Goal: Transaction & Acquisition: Purchase product/service

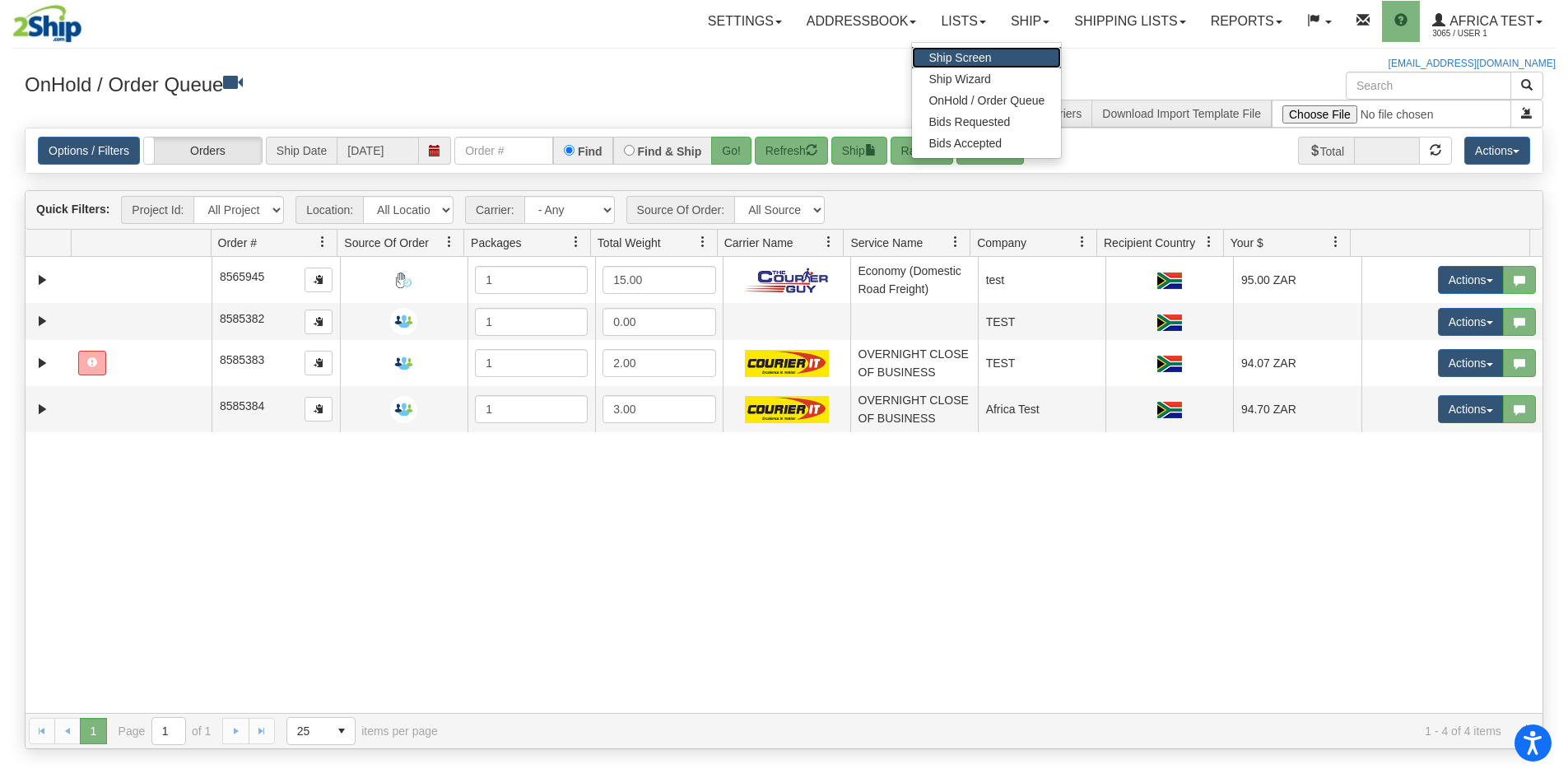
click at [990, 54] on link "Ship Screen" at bounding box center [986, 58] width 149 height 22
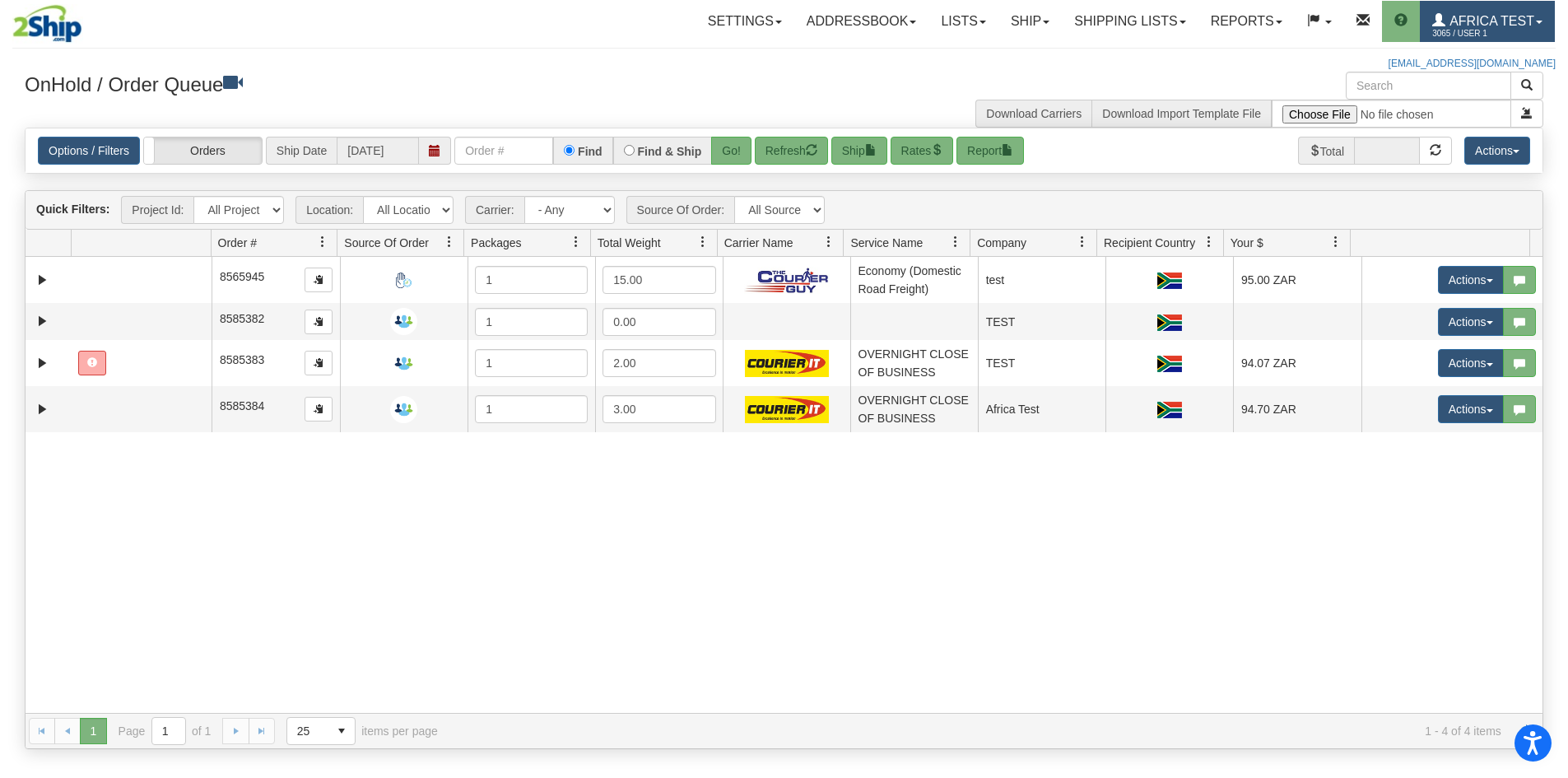
click at [1463, 14] on span "Africa Test" at bounding box center [1490, 22] width 89 height 14
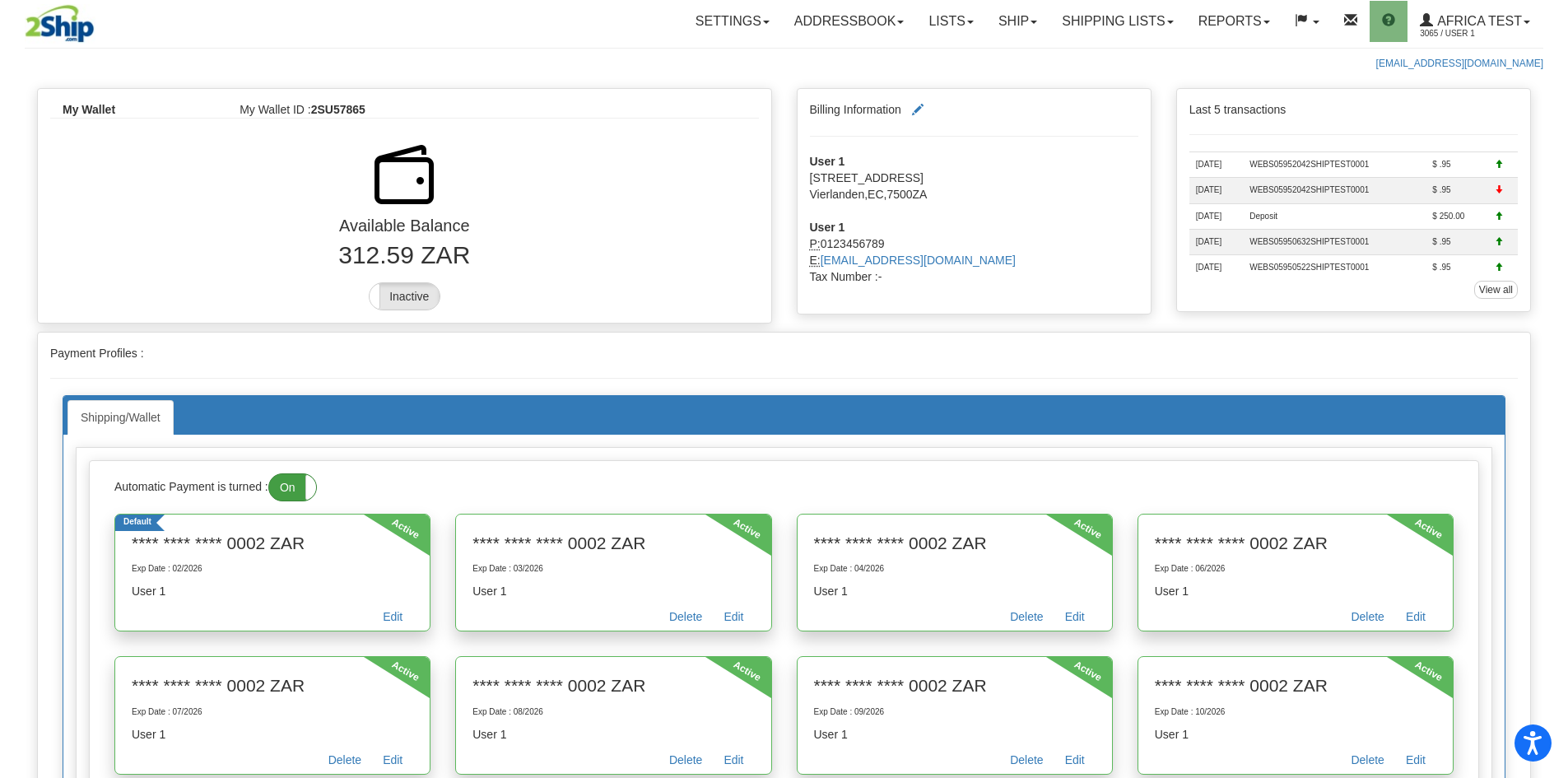
click at [290, 484] on label "On" at bounding box center [293, 487] width 47 height 26
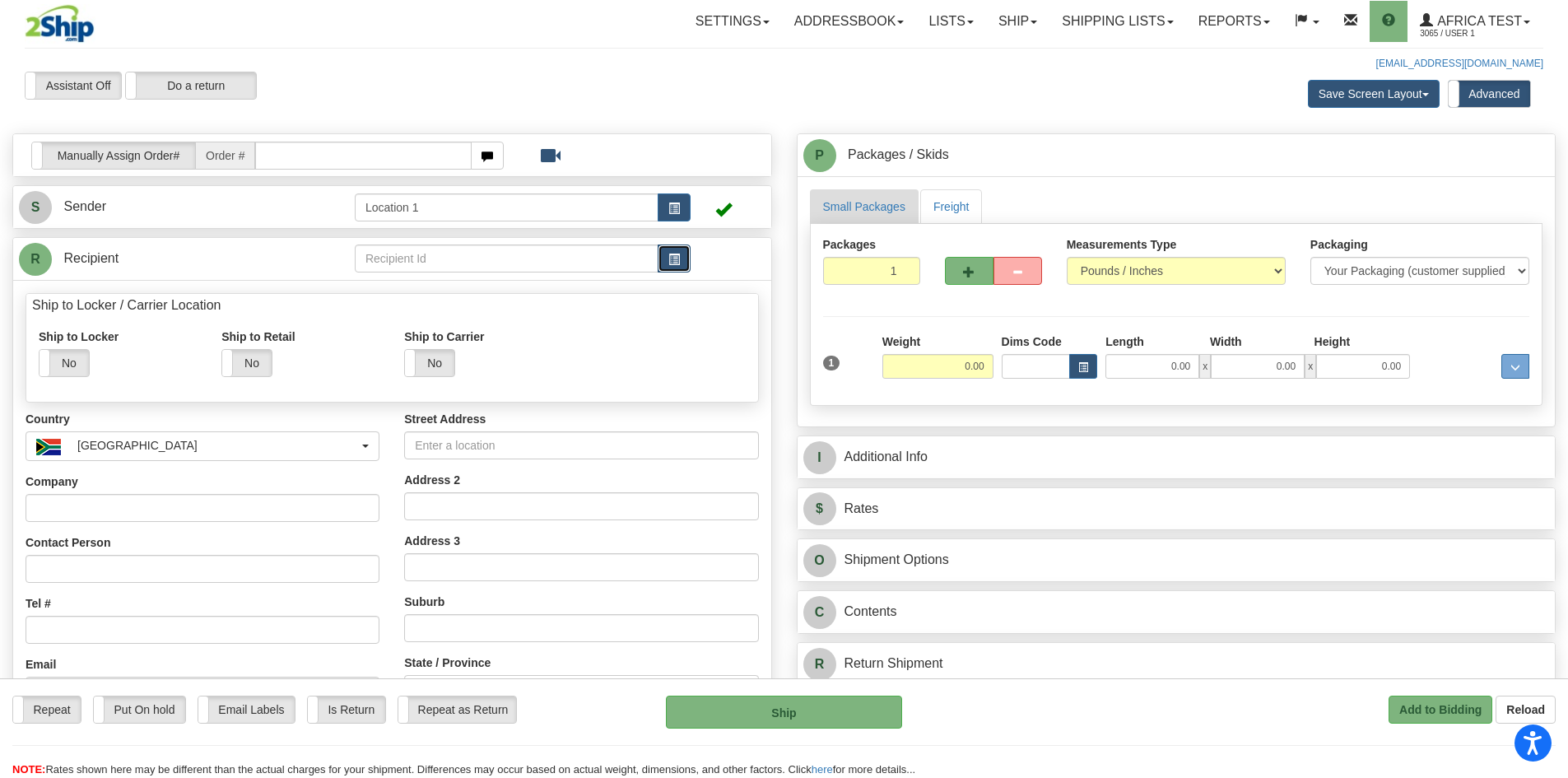
click at [669, 257] on span "button" at bounding box center [674, 260] width 12 height 11
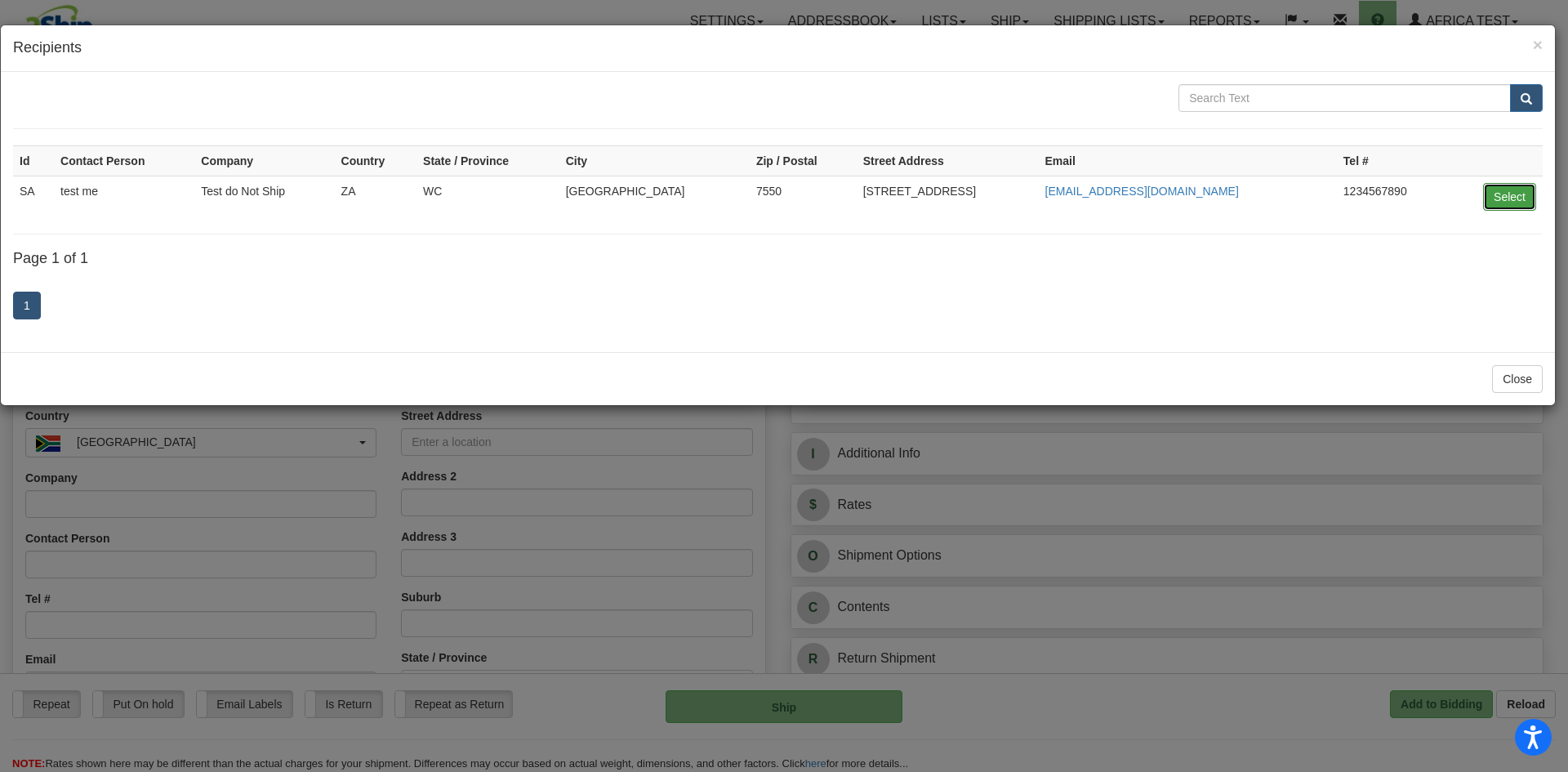
click at [1511, 207] on button "Select" at bounding box center [1509, 196] width 53 height 28
type input "SA"
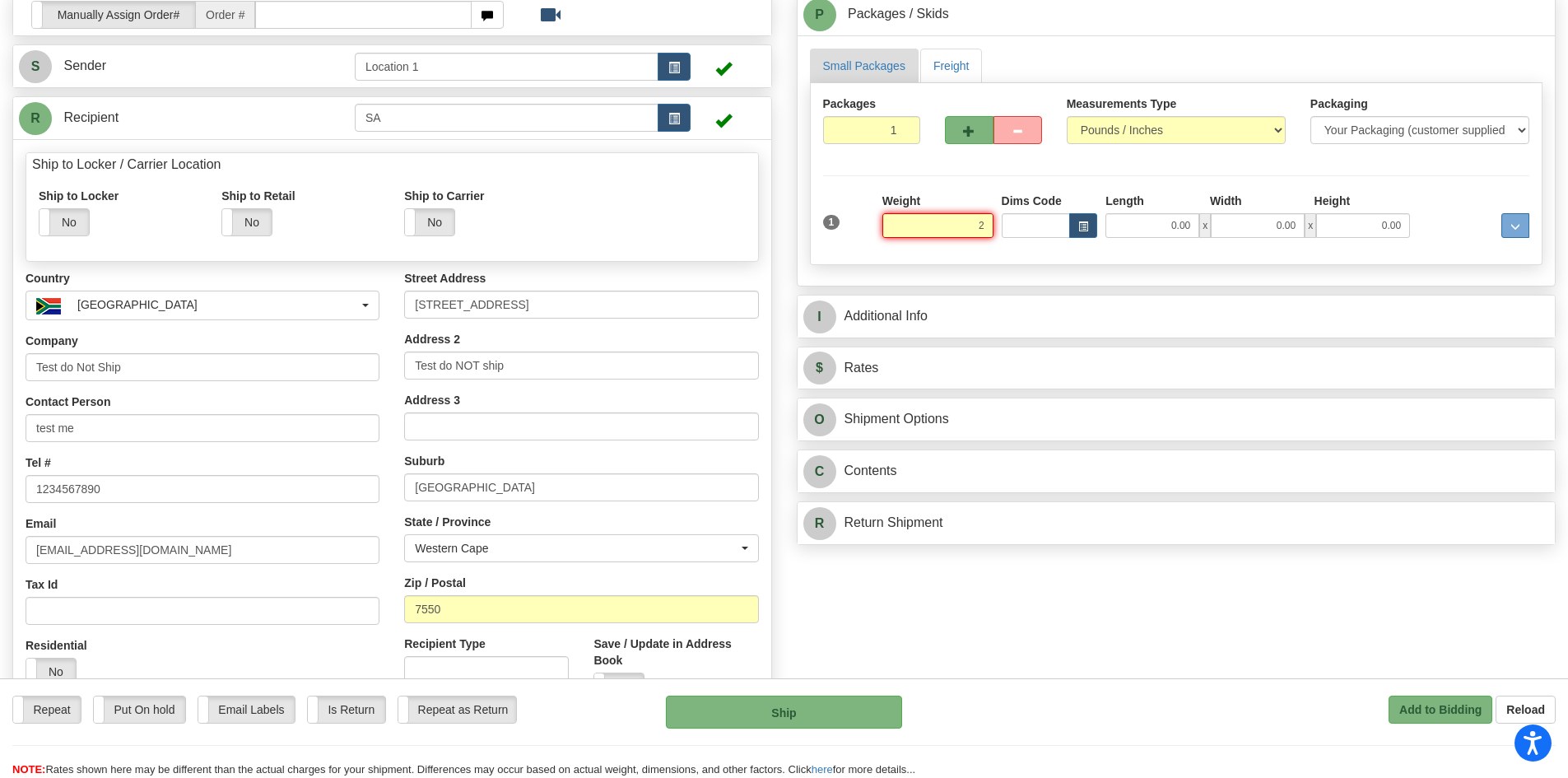
scroll to position [165, 0]
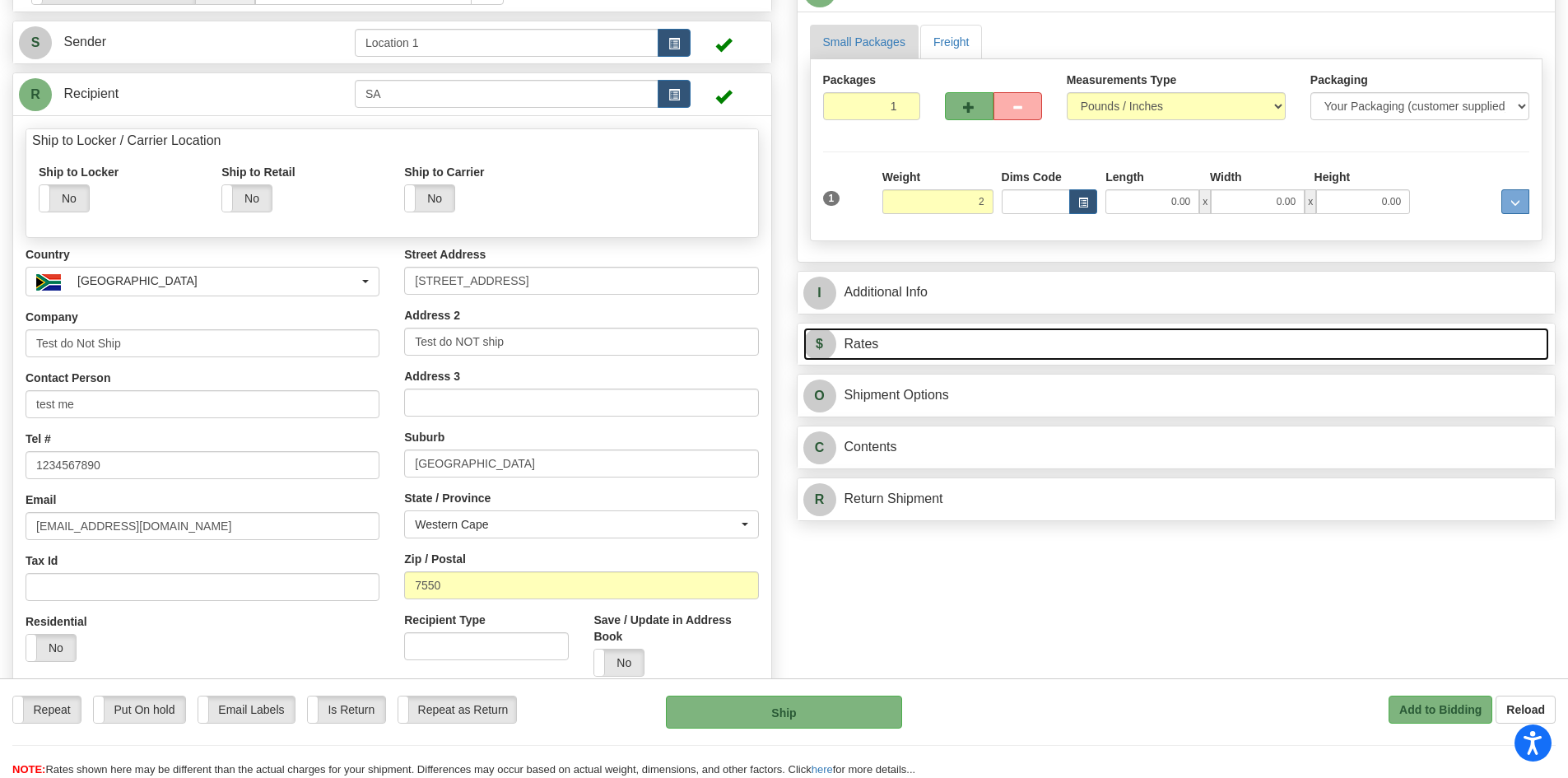
click at [947, 354] on link "$ Rates" at bounding box center [1177, 343] width 747 height 33
type input "2.00"
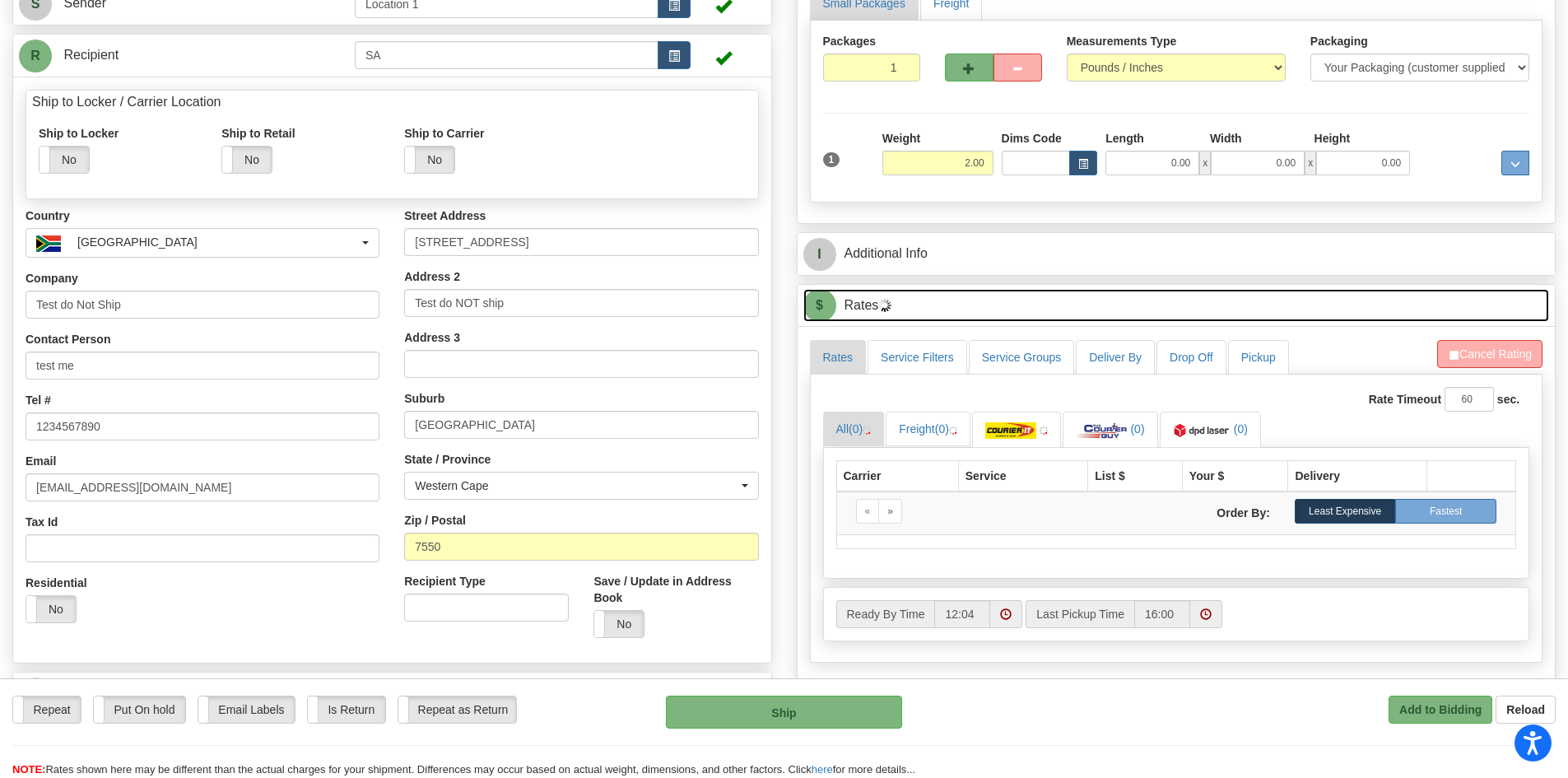
scroll to position [247, 0]
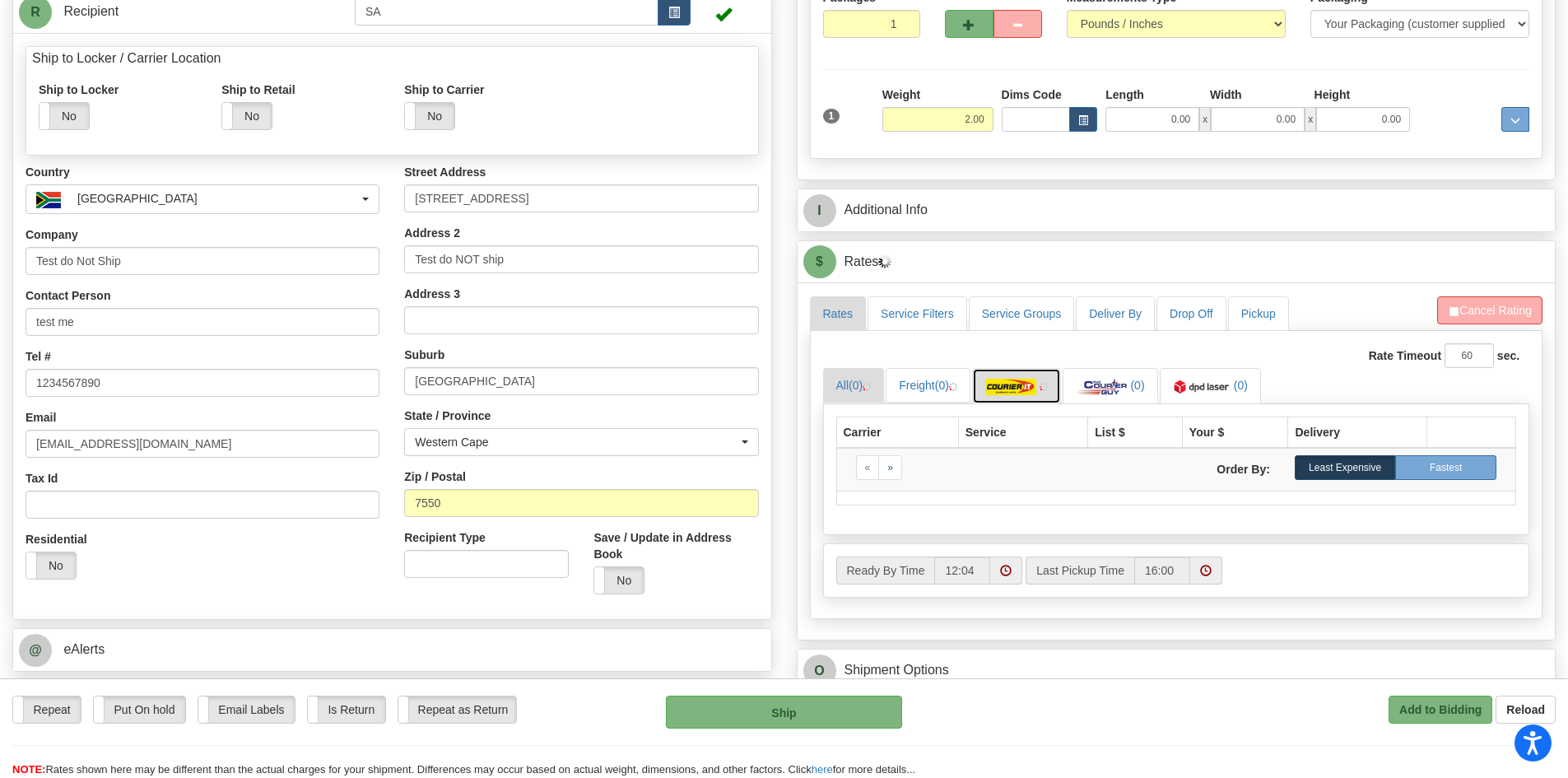
click at [1045, 383] on link at bounding box center [1016, 385] width 89 height 35
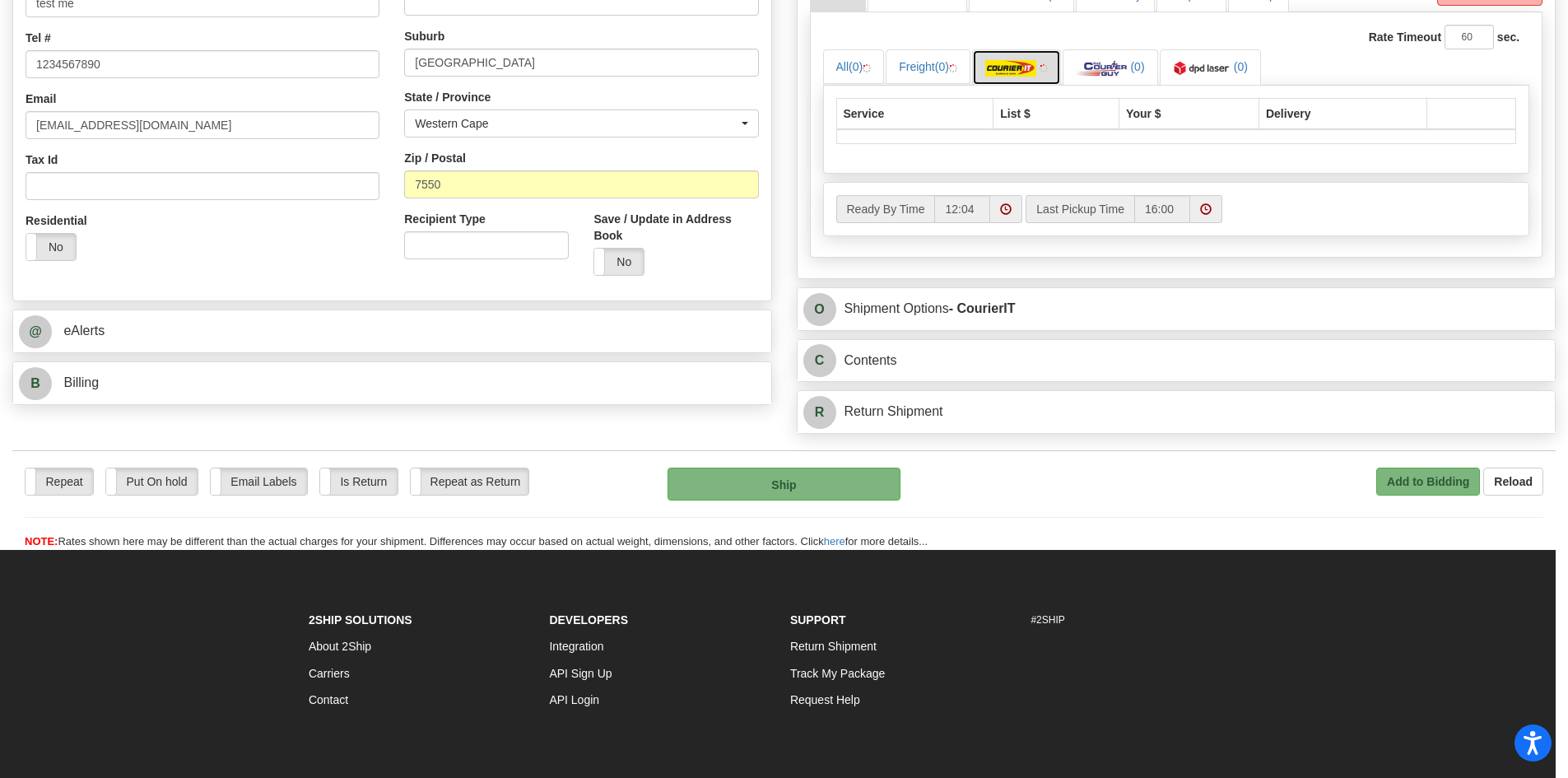
scroll to position [576, 0]
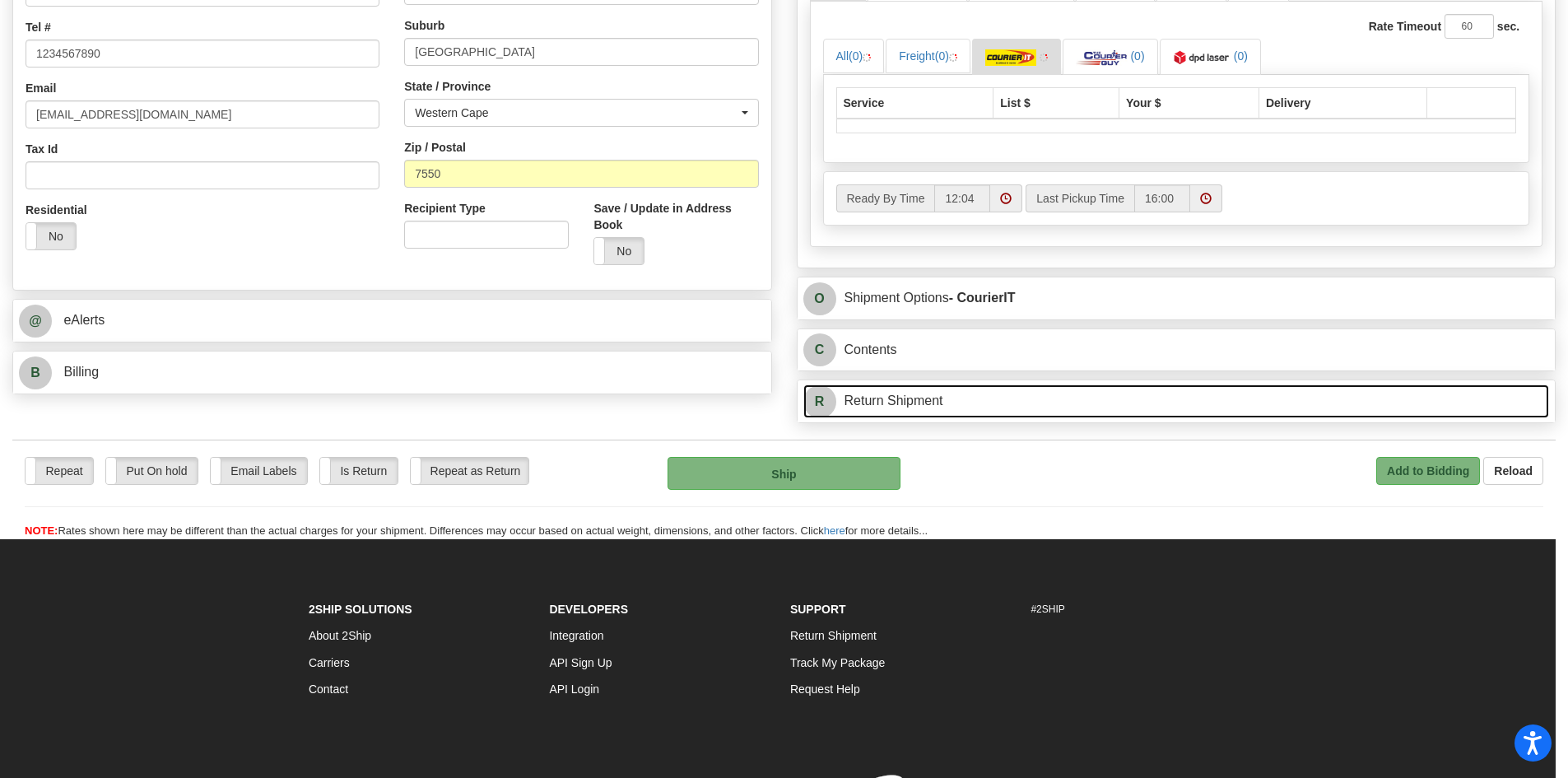
click at [867, 399] on link "R Return Shipment" at bounding box center [1177, 400] width 747 height 33
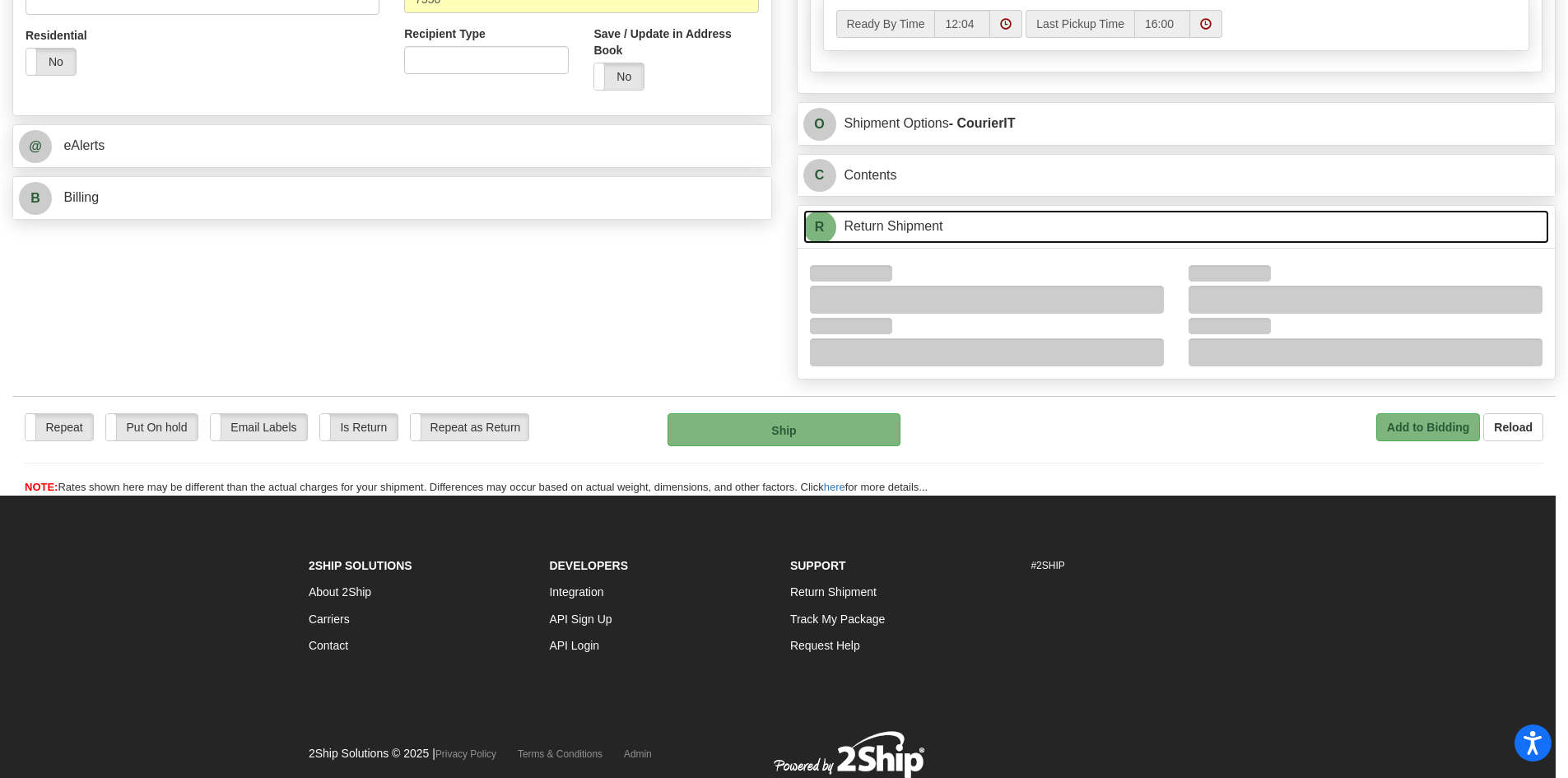
scroll to position [810, 0]
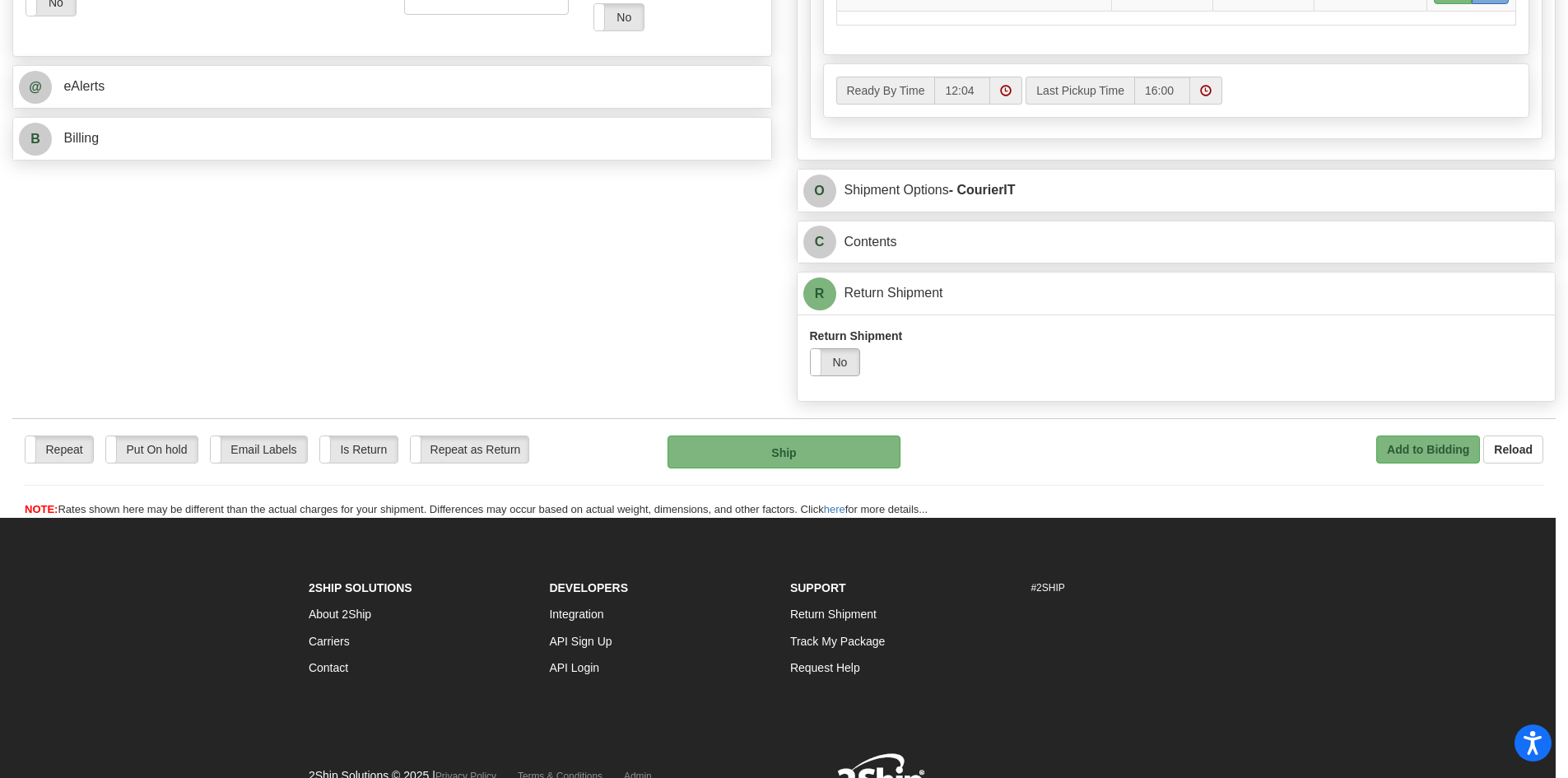
click at [844, 359] on label "No" at bounding box center [835, 362] width 50 height 26
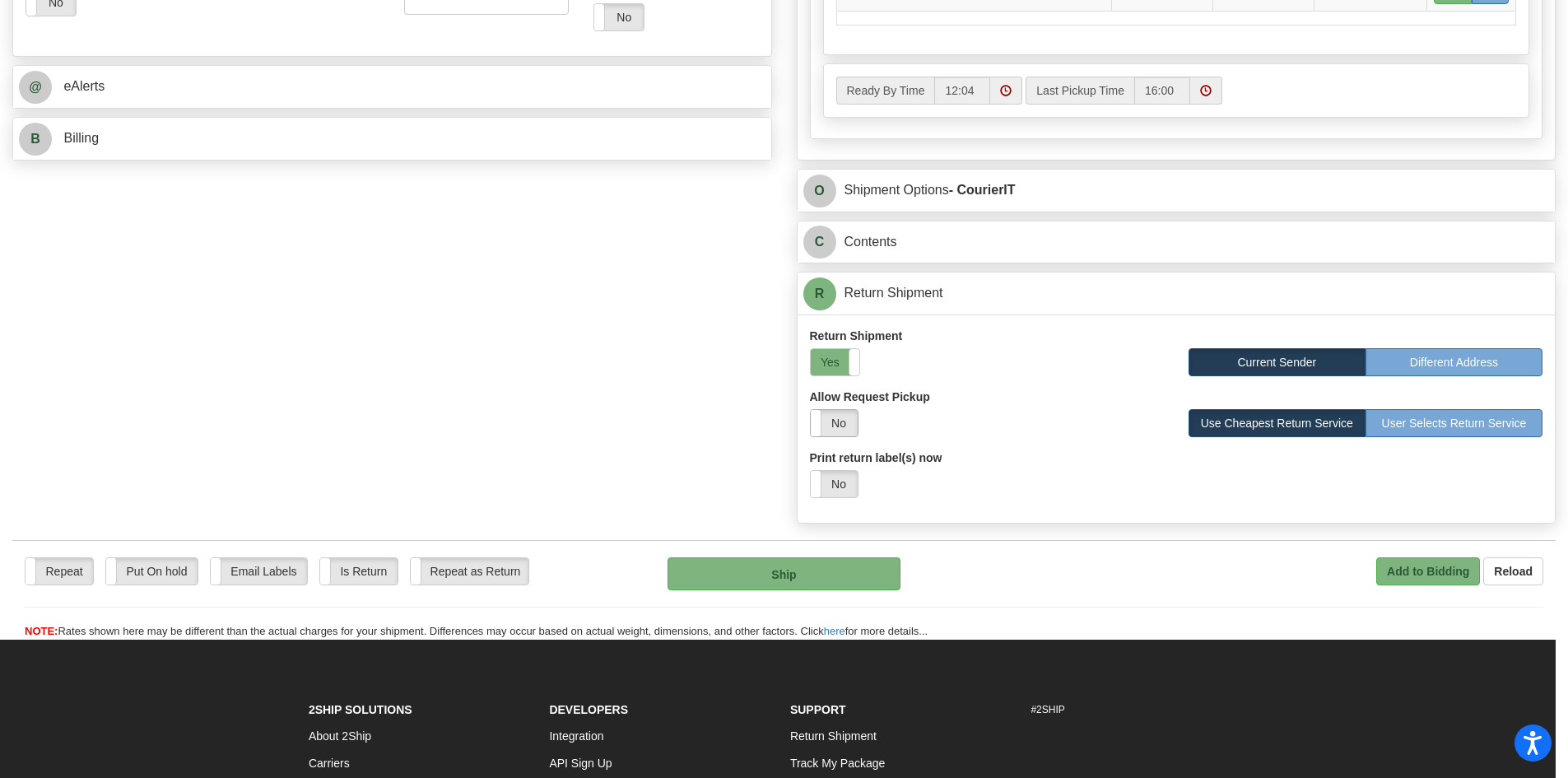
click at [830, 416] on label "No" at bounding box center [834, 423] width 47 height 26
click at [69, 579] on label "Repeat" at bounding box center [59, 571] width 68 height 26
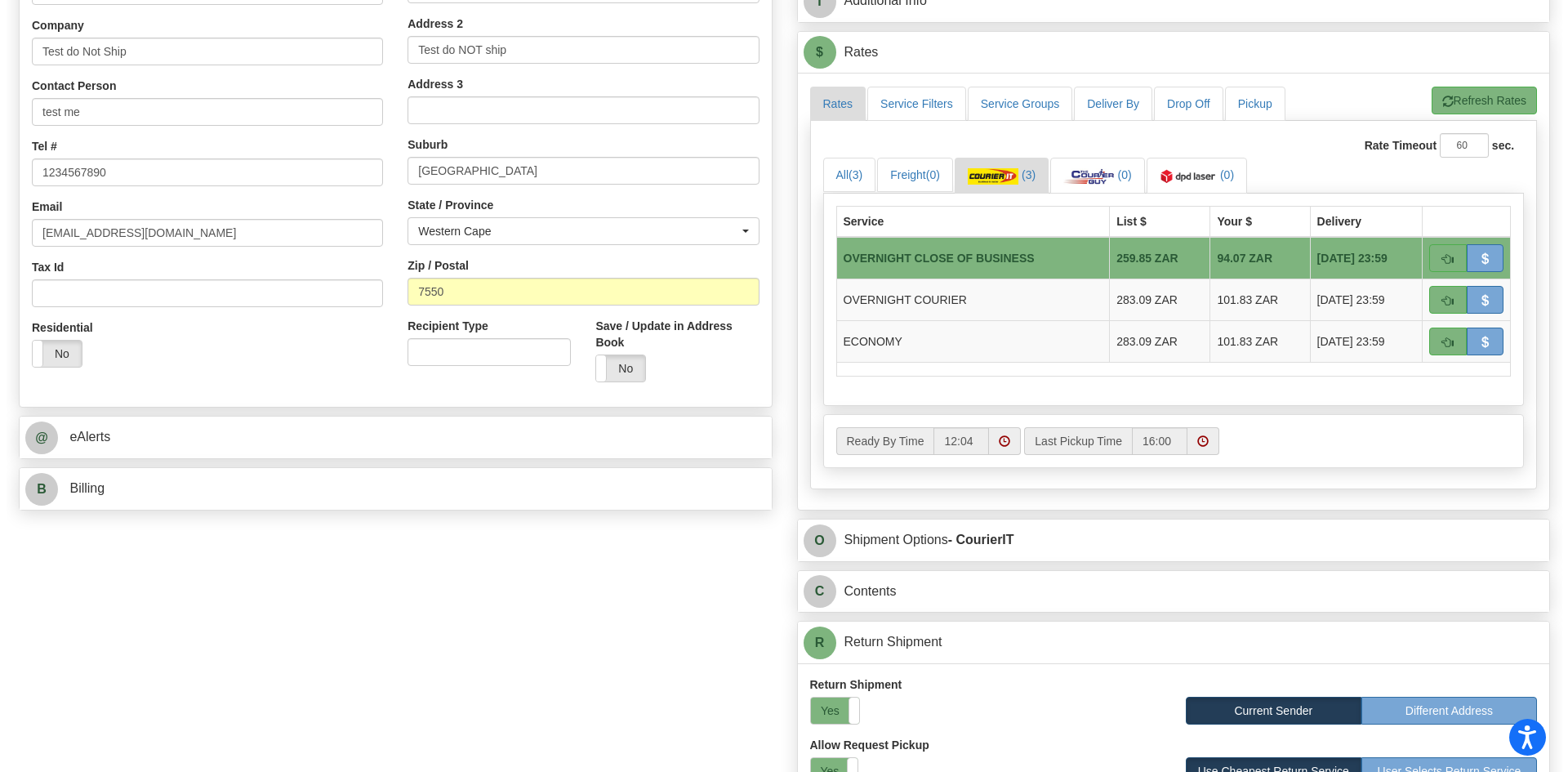
scroll to position [395, 0]
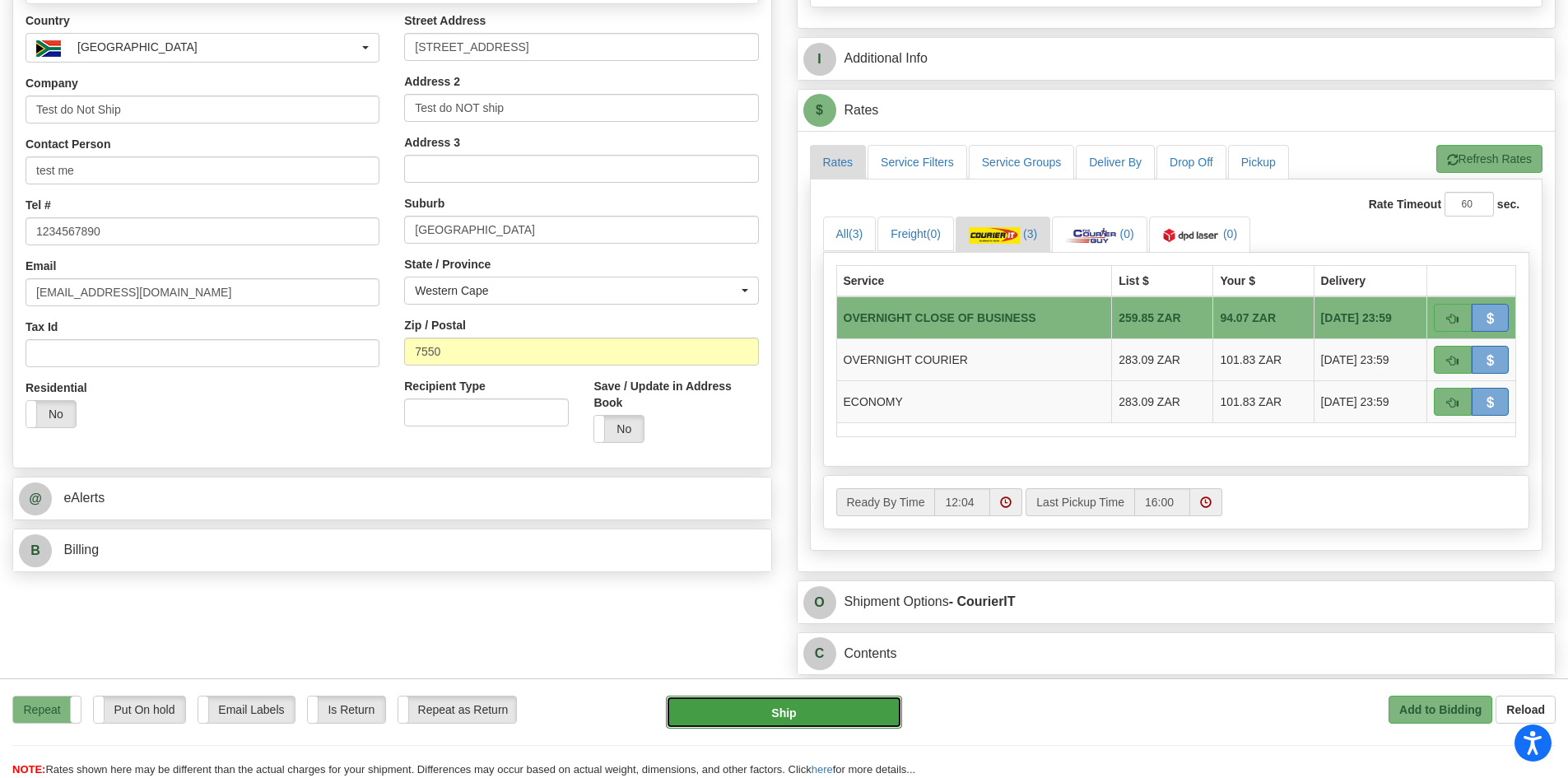
click at [762, 704] on button "Ship" at bounding box center [784, 711] width 236 height 33
type input "OCB"
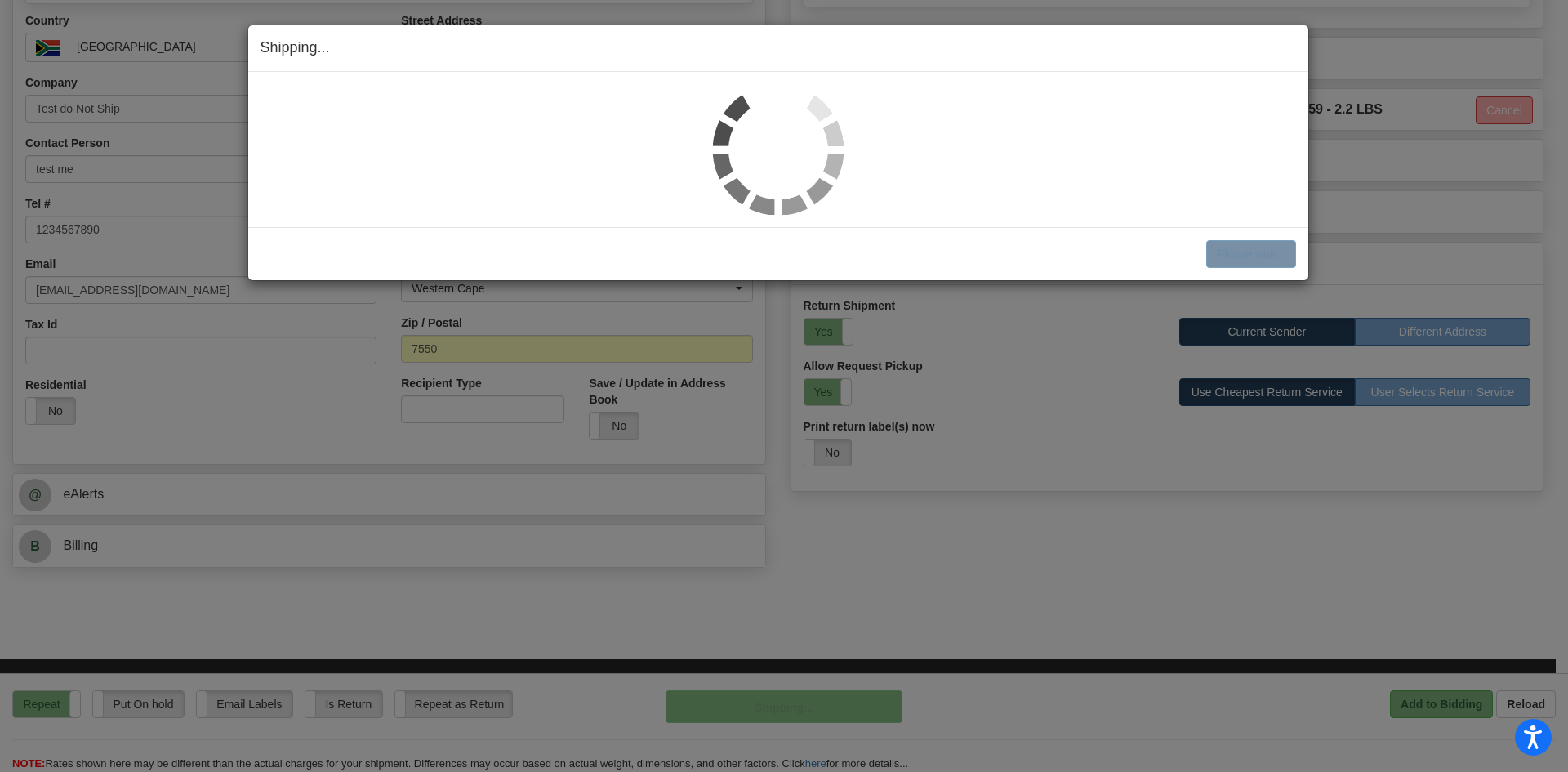
scroll to position [399, 0]
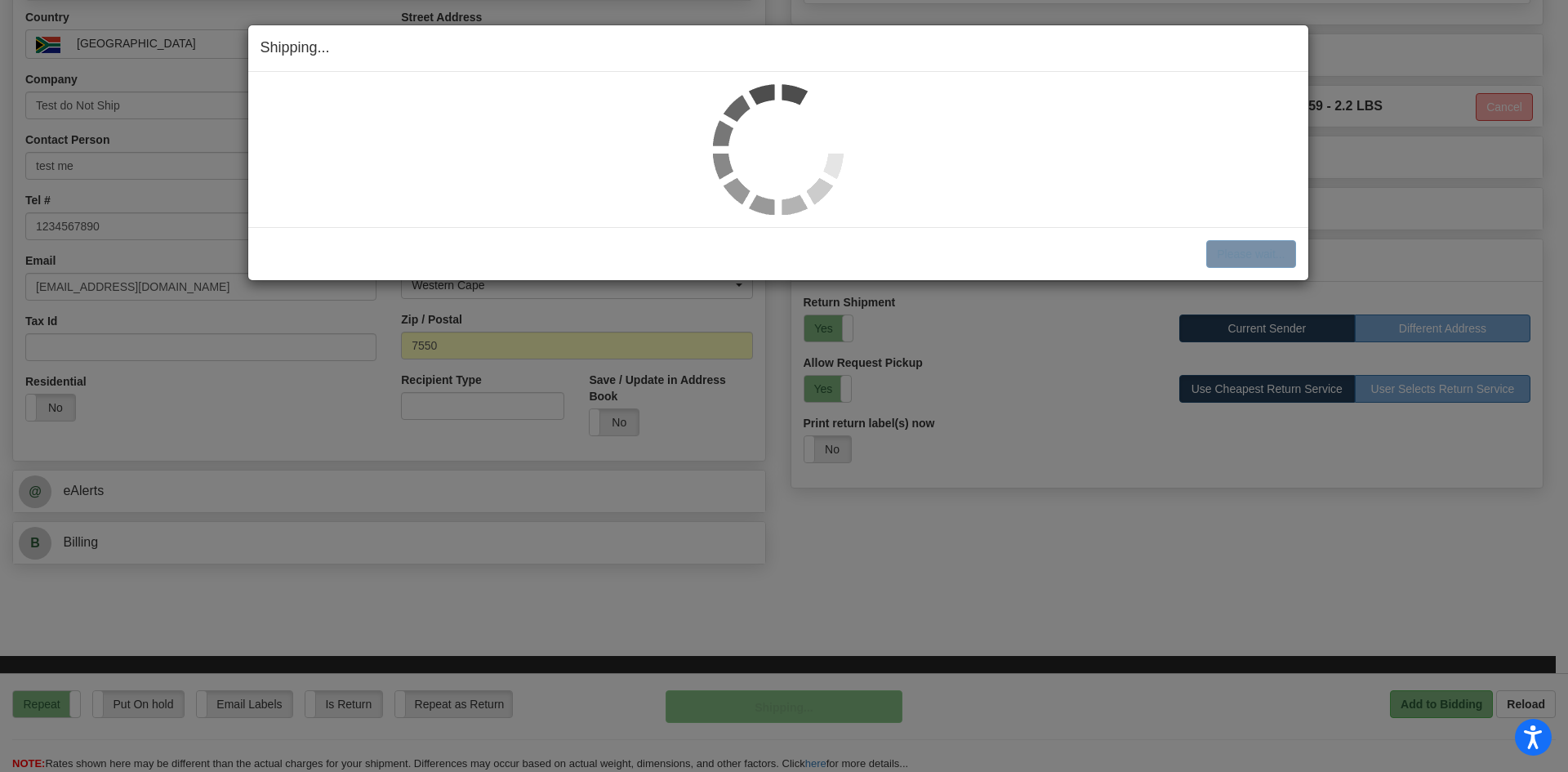
select select "1"
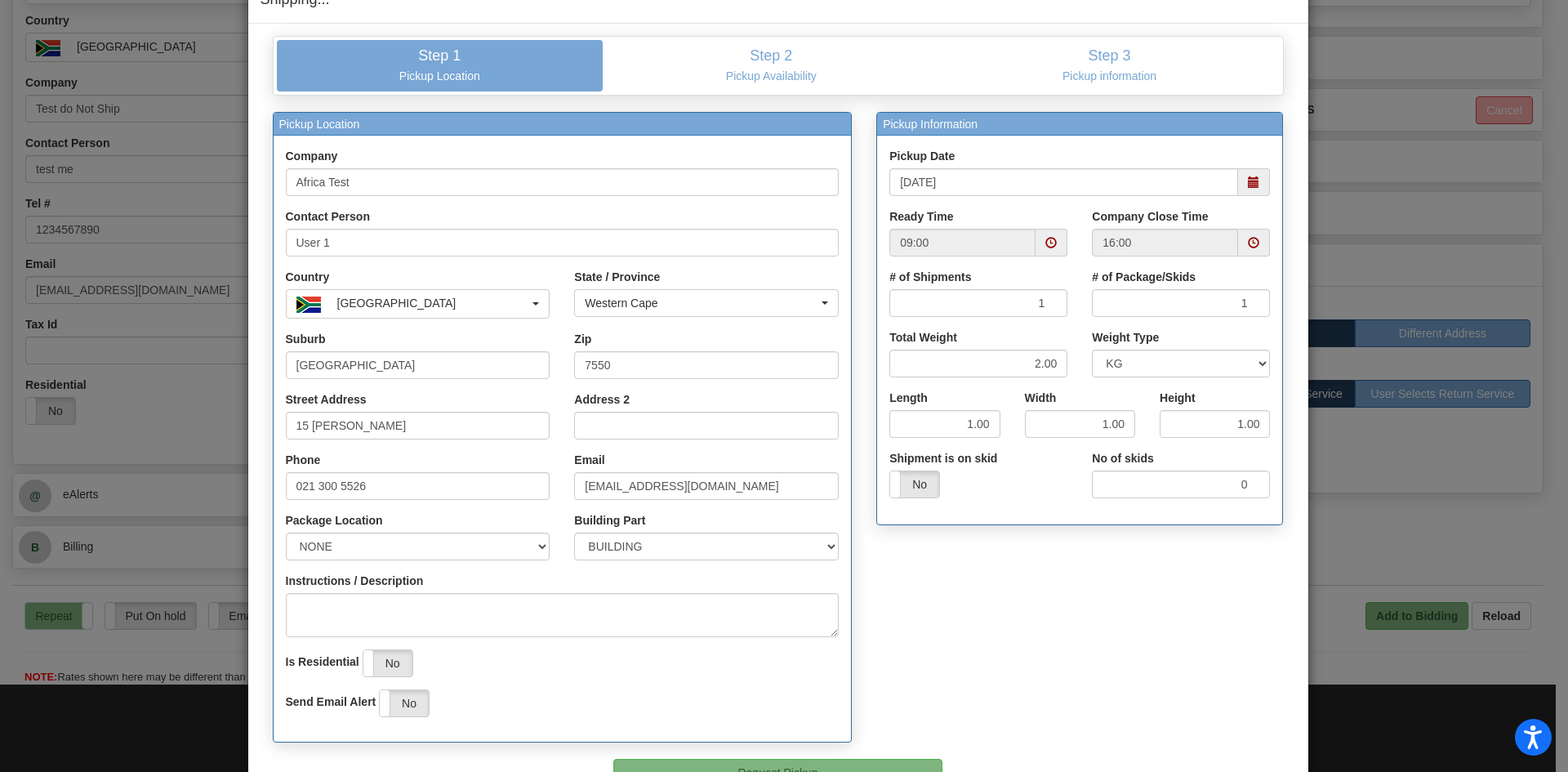
scroll to position [154, 0]
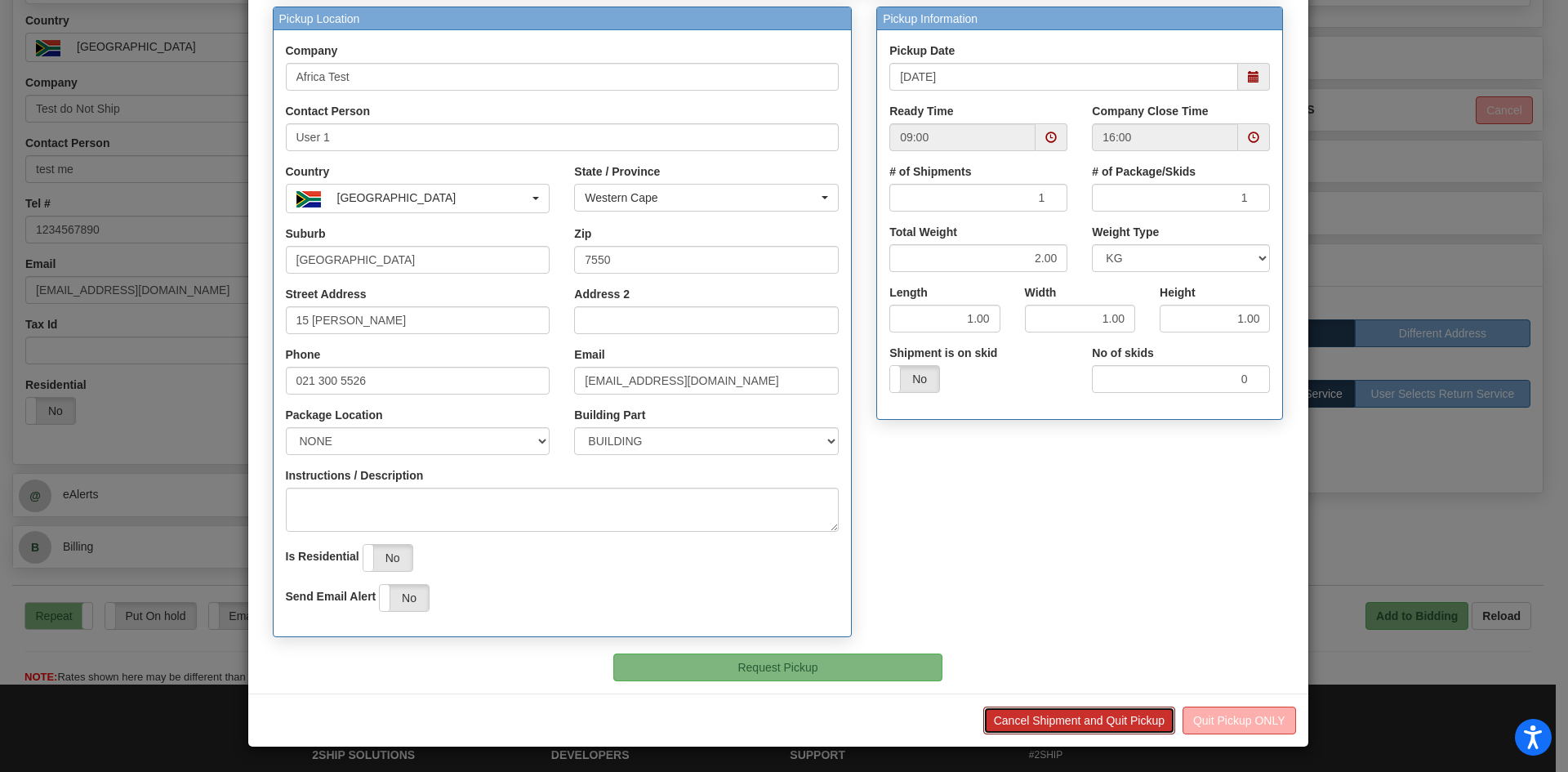
click at [1092, 727] on button "Cancel Shipment and Quit Pickup" at bounding box center [1079, 720] width 192 height 28
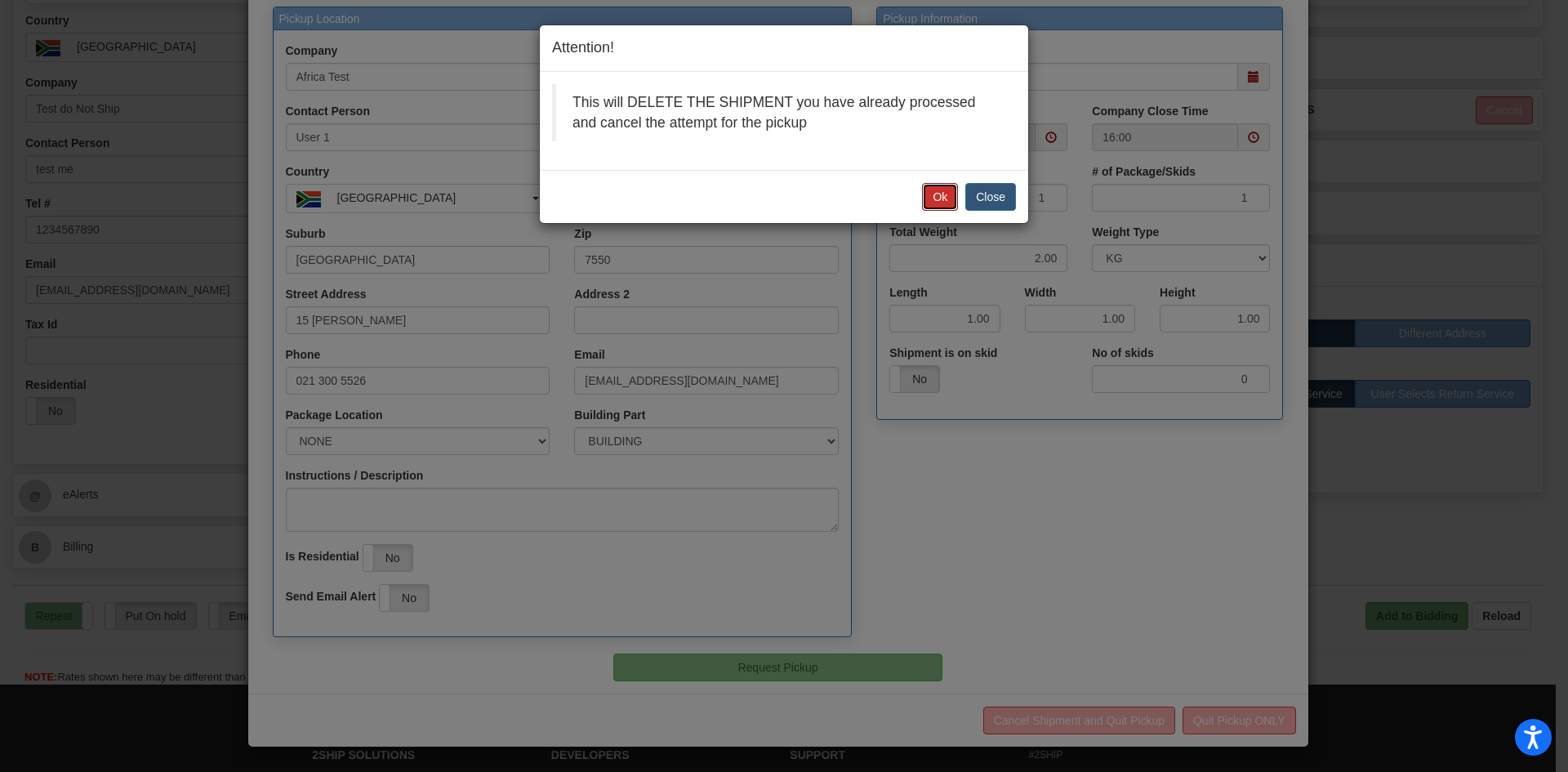
click at [936, 200] on button "Ok" at bounding box center [940, 196] width 36 height 28
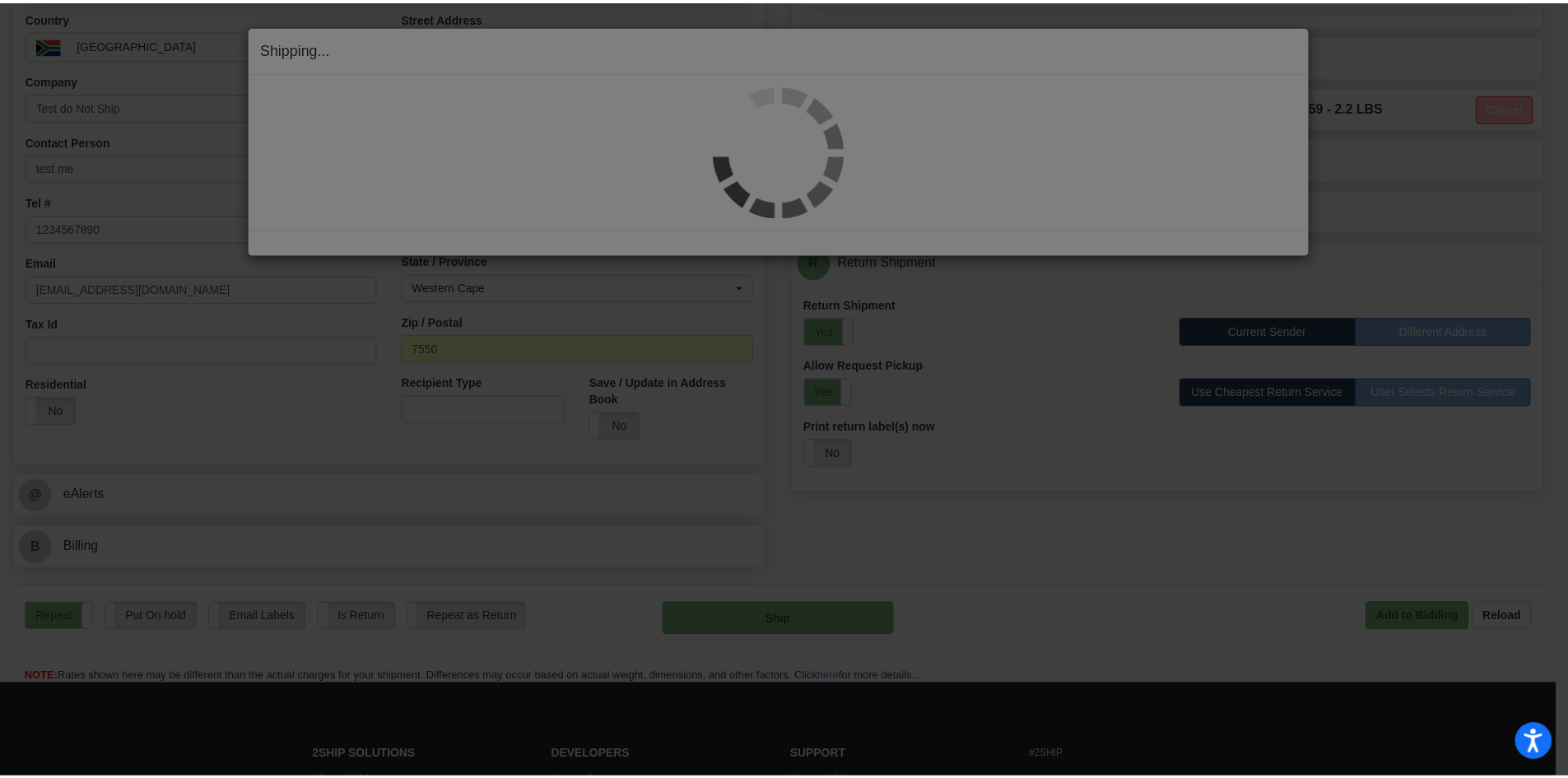
scroll to position [0, 0]
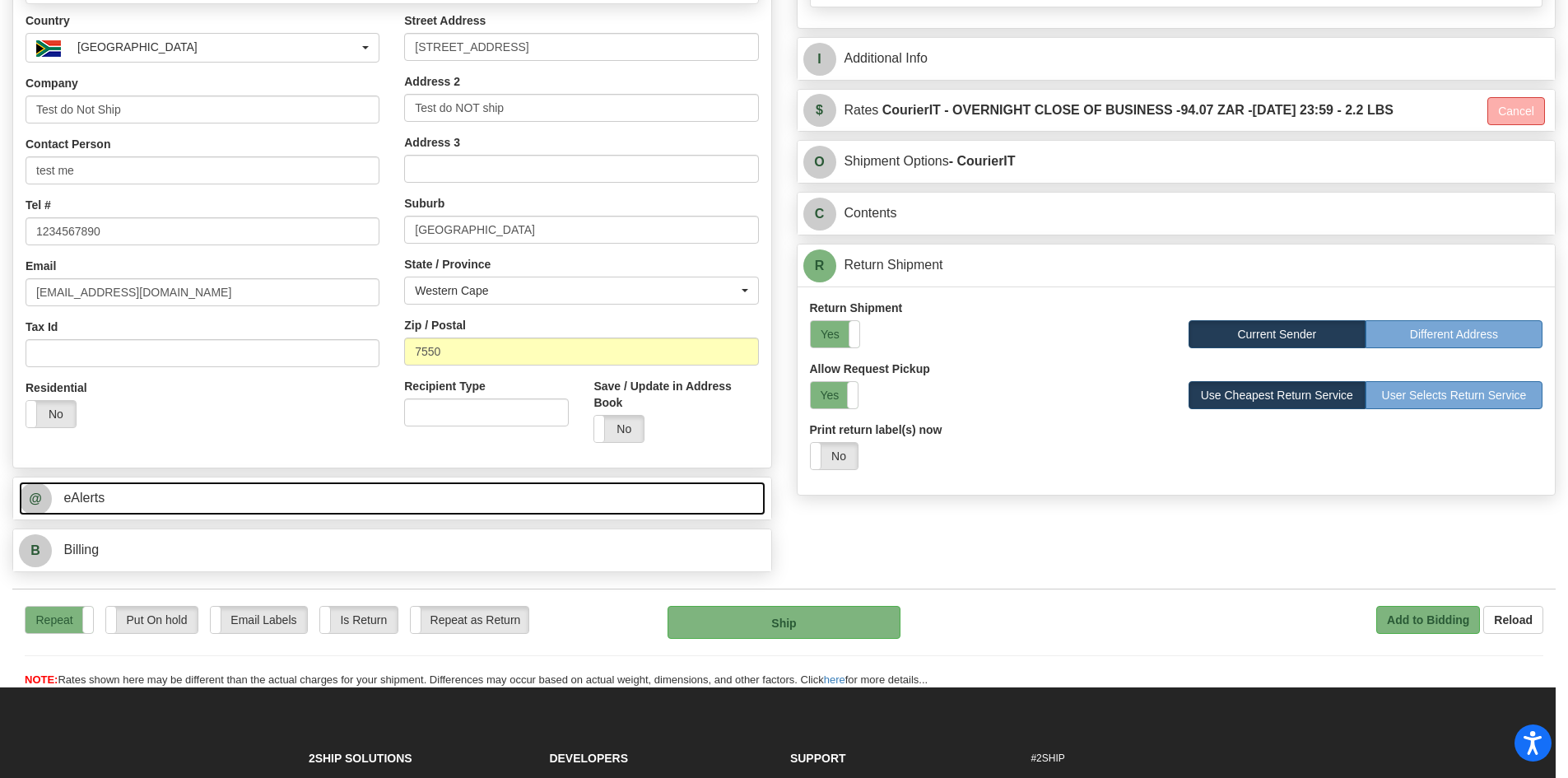
click at [176, 506] on link "@ eAlerts" at bounding box center [392, 498] width 747 height 33
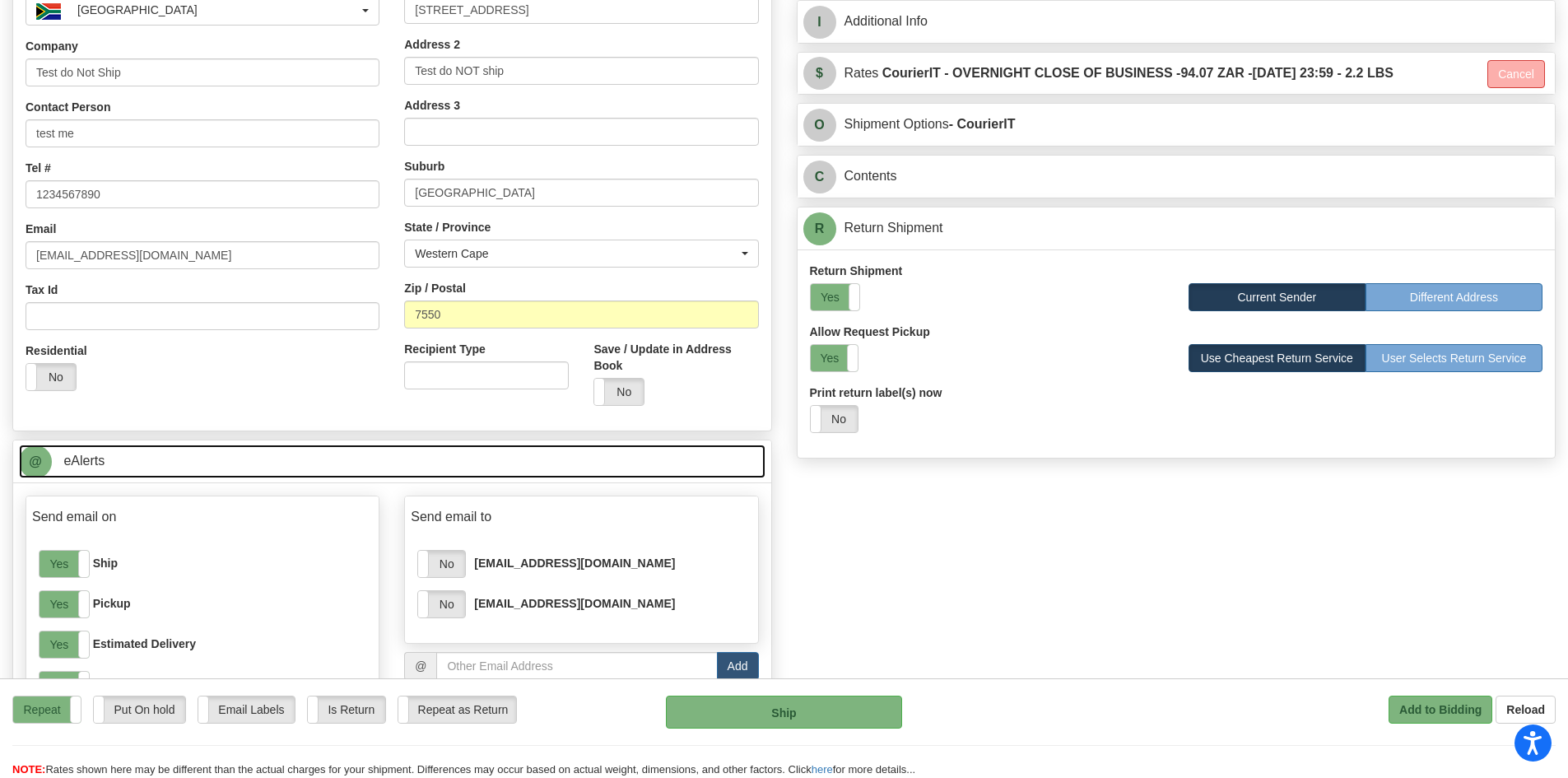
scroll to position [563, 0]
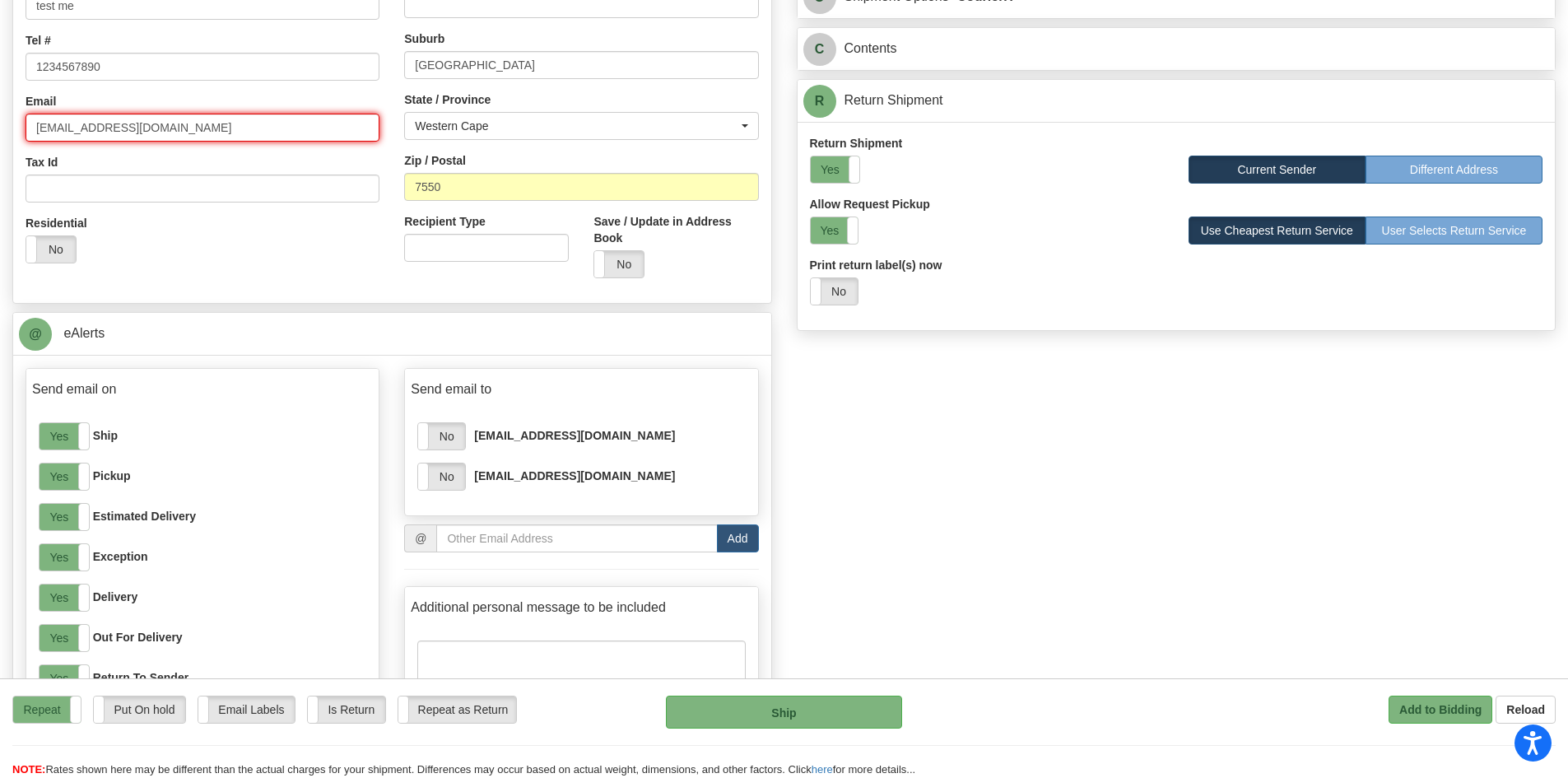
drag, startPoint x: 129, startPoint y: 131, endPoint x: 0, endPoint y: 114, distance: 130.1
click at [0, 114] on div "Create a label for the return Create Pickup Without Label Order # S" at bounding box center [392, 215] width 784 height 1290
type input "2"
type input "corina.tufa@yahoo.com"
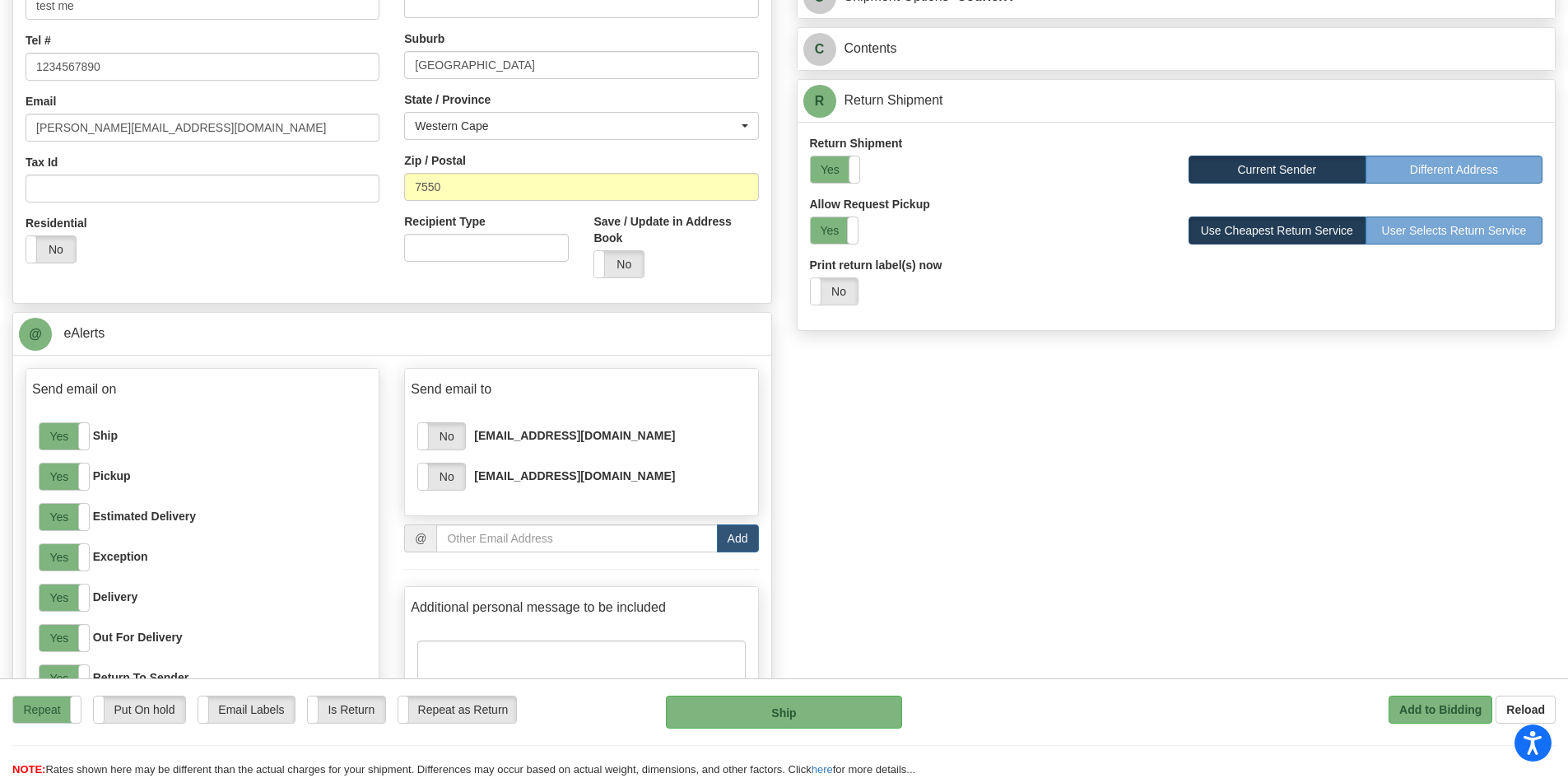
click at [347, 275] on div "Residential Yes No" at bounding box center [203, 245] width 379 height 61
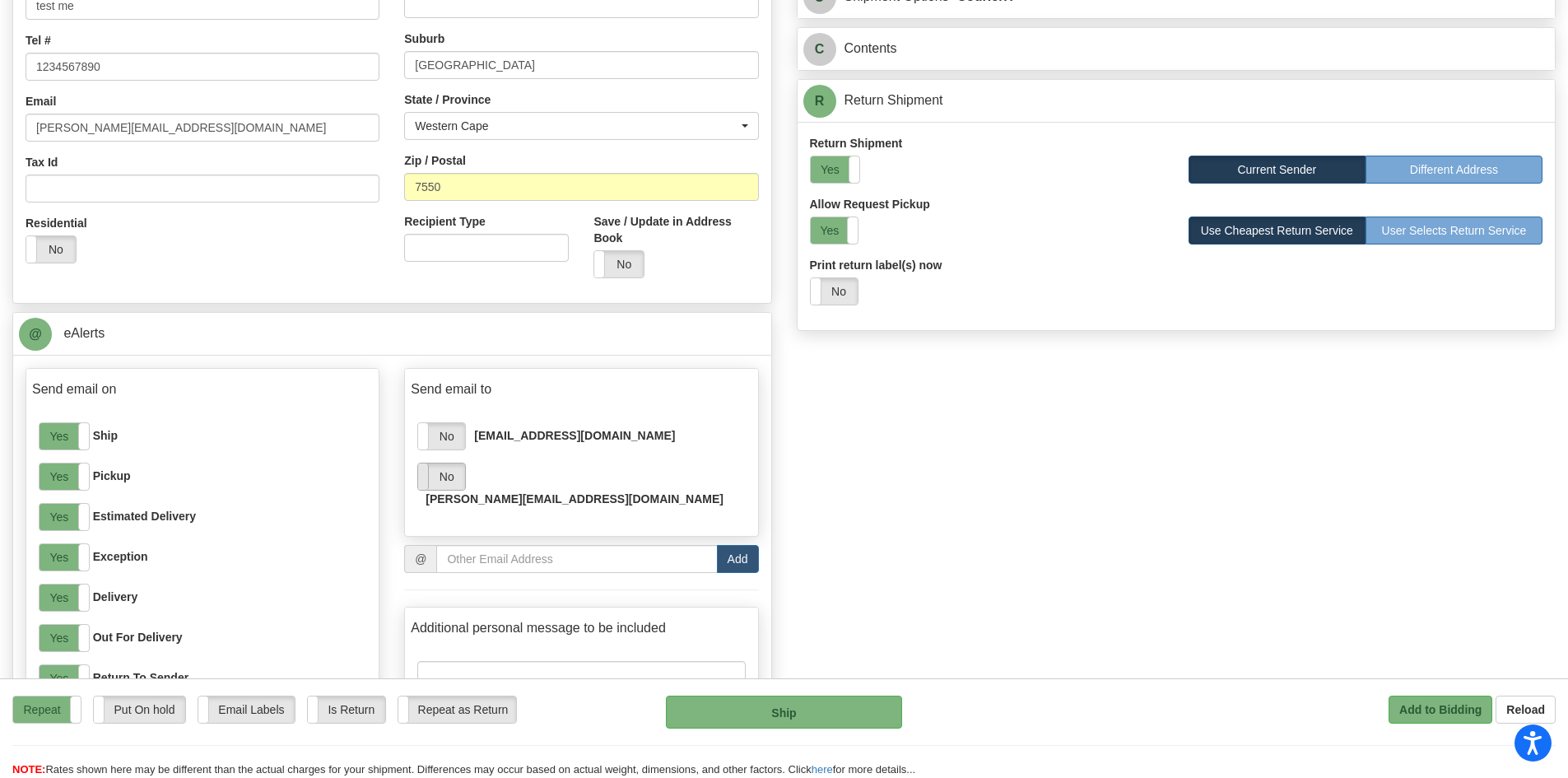
click at [426, 479] on span at bounding box center [418, 476] width 22 height 26
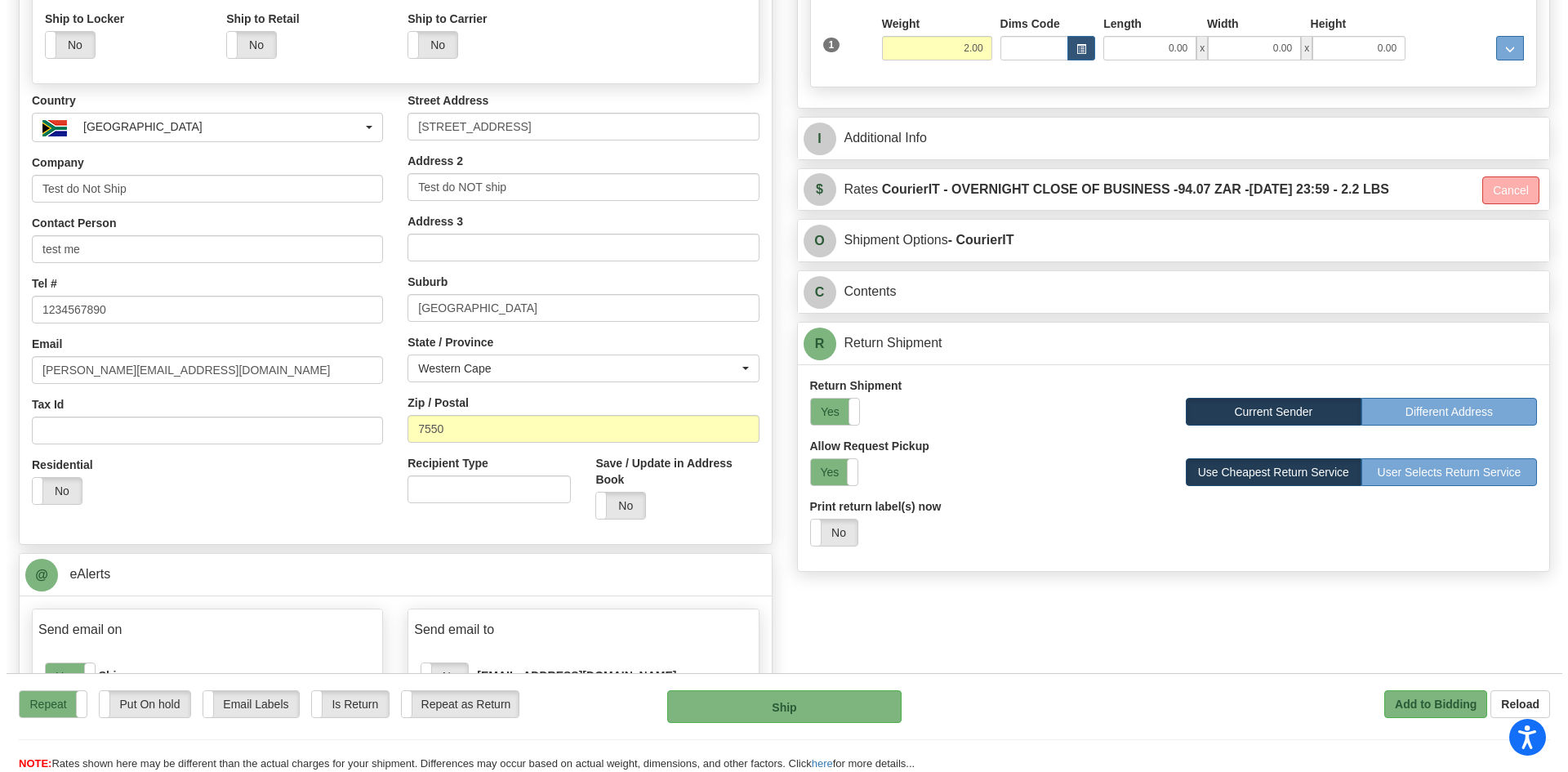
scroll to position [314, 0]
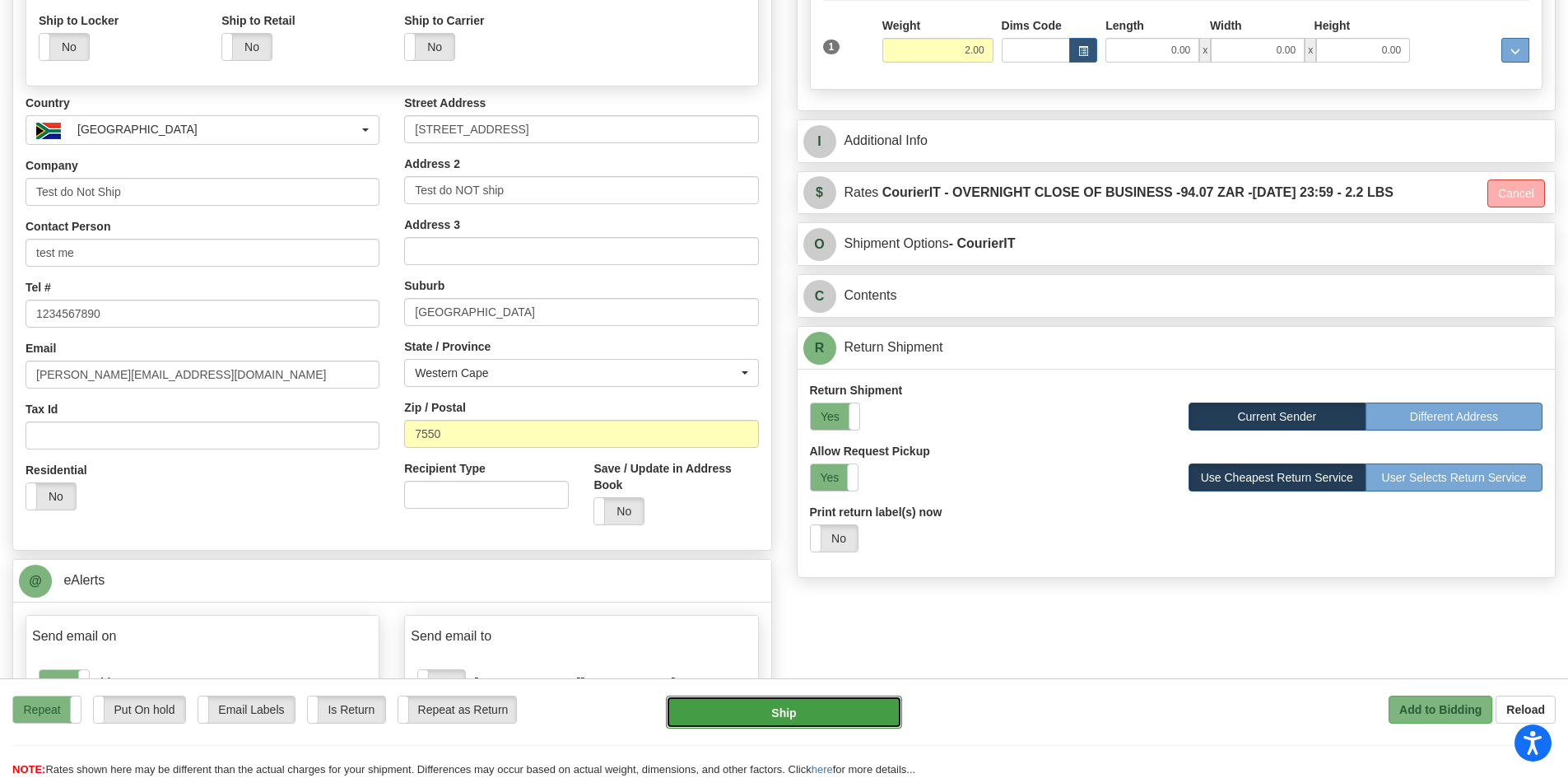
click at [761, 719] on button "Ship" at bounding box center [784, 711] width 236 height 33
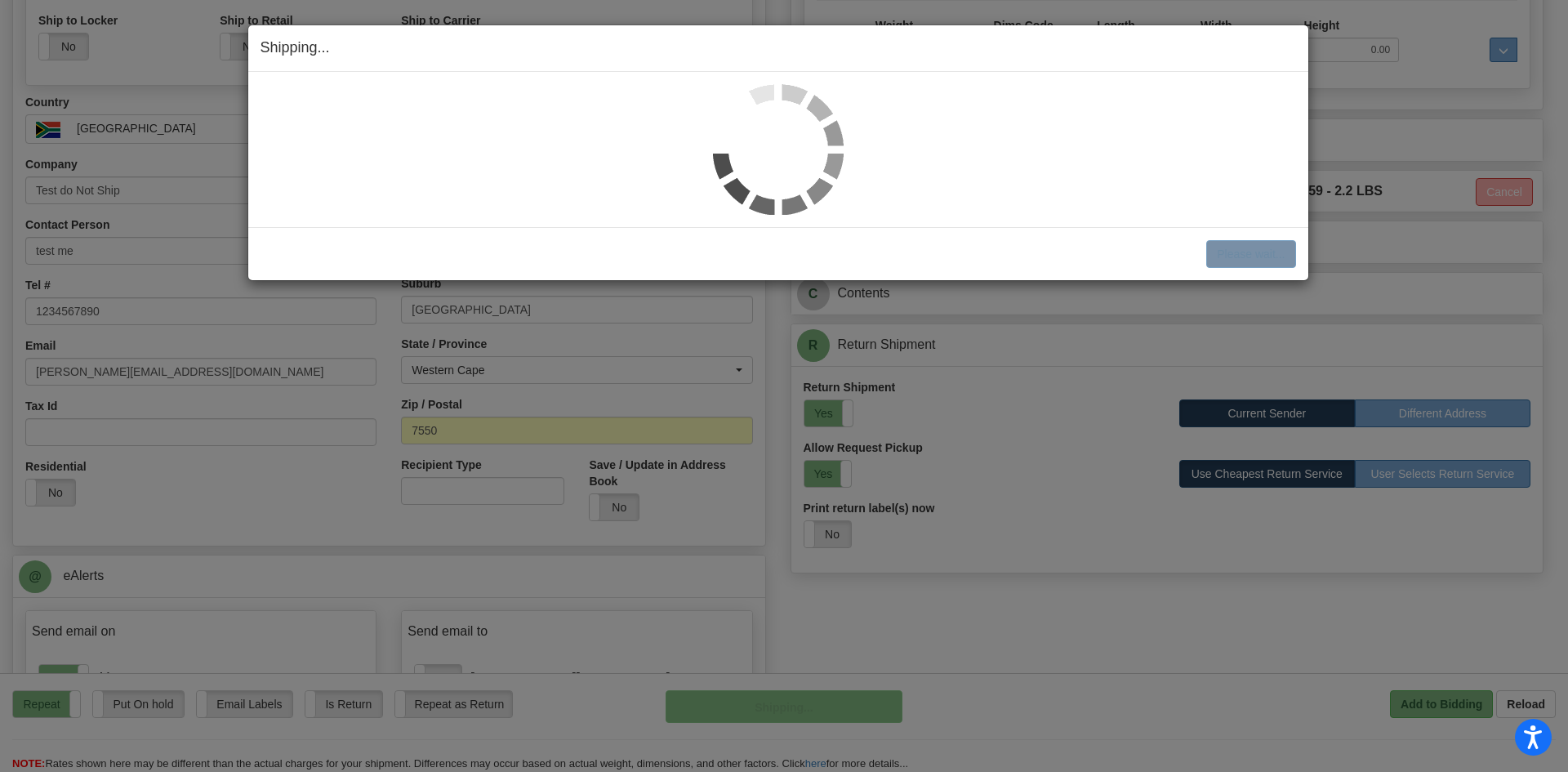
select select "1"
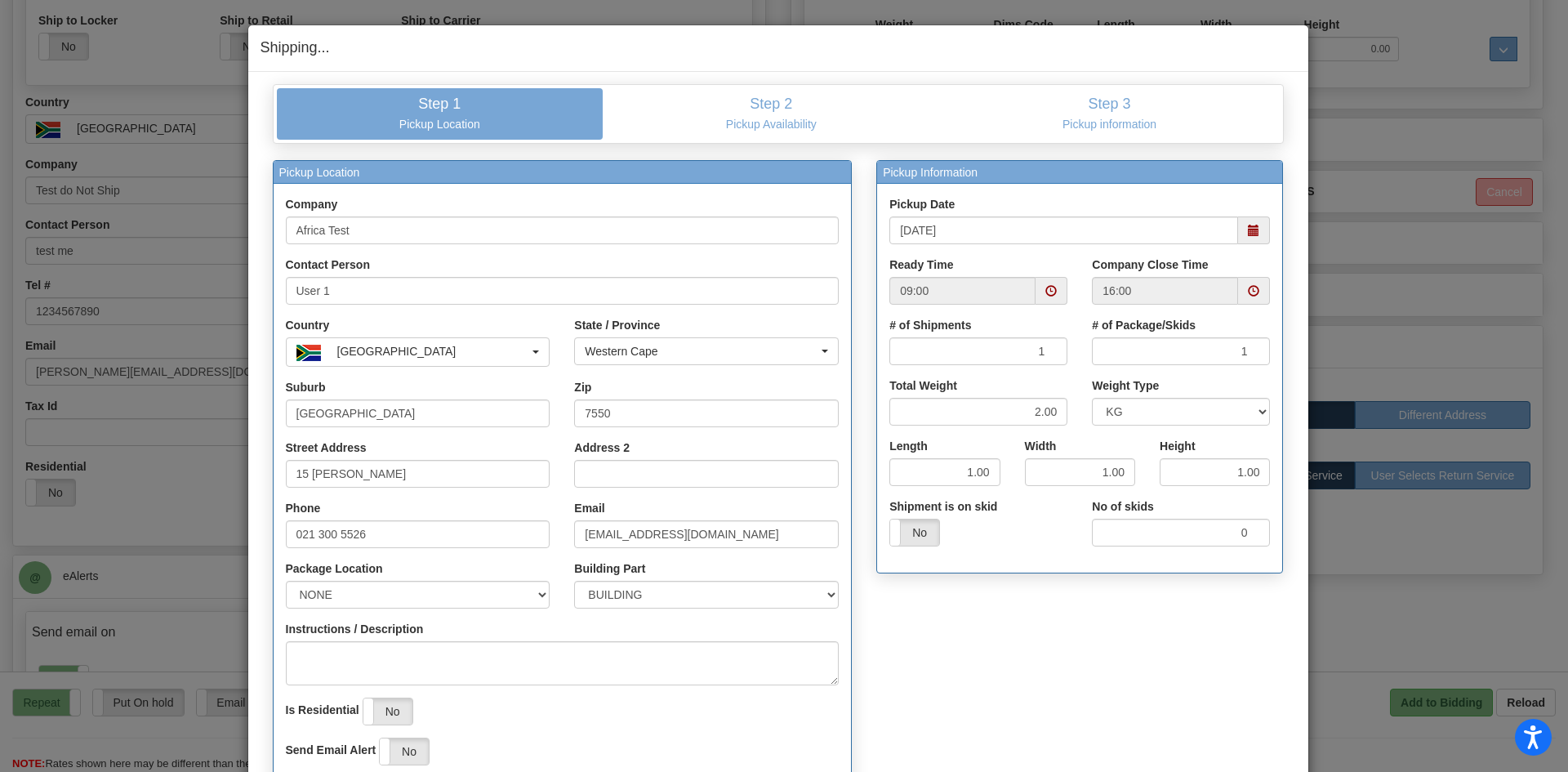
scroll to position [154, 0]
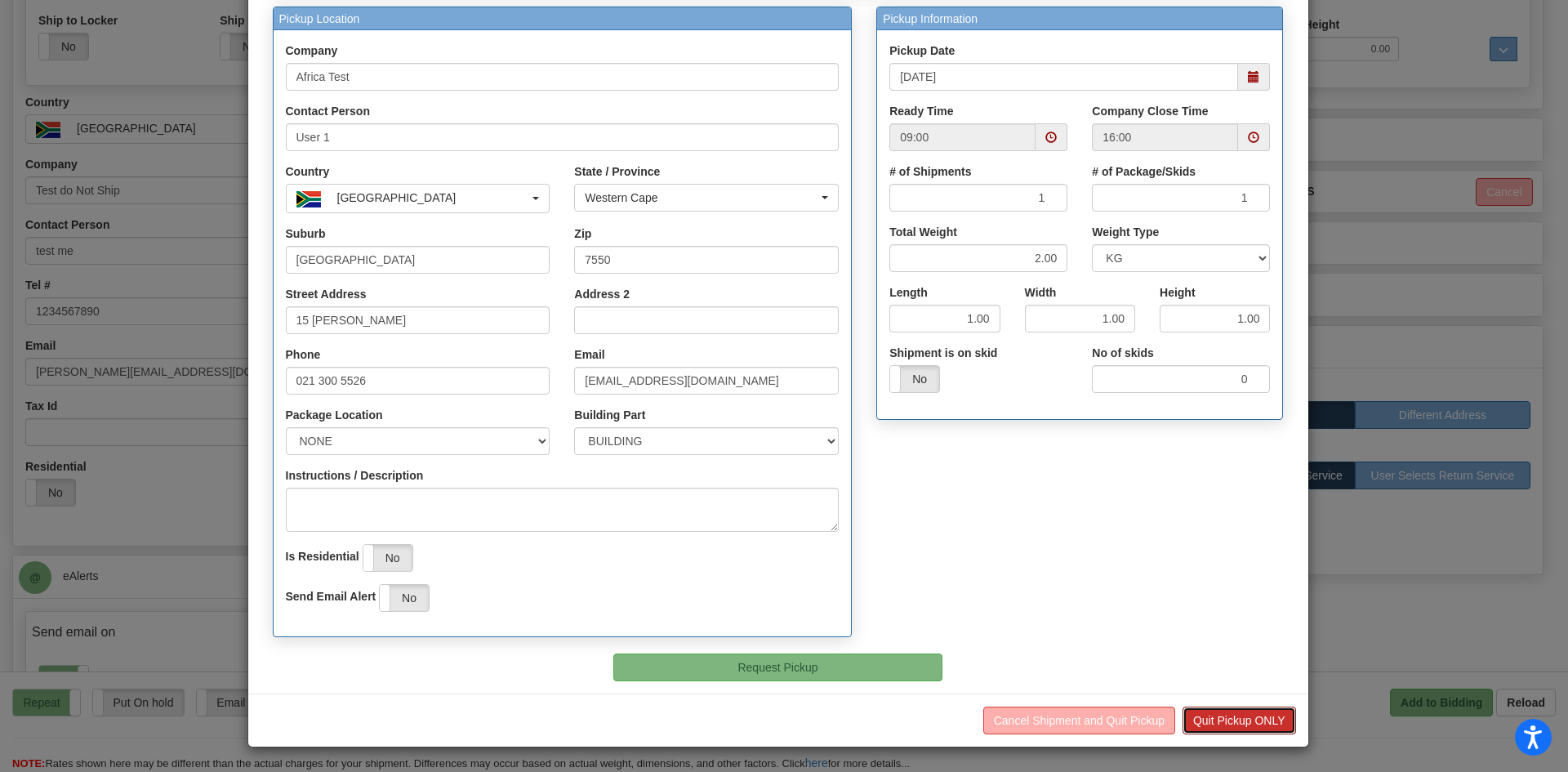
click at [1206, 725] on button "Quit Pickup ONLY" at bounding box center [1239, 720] width 114 height 28
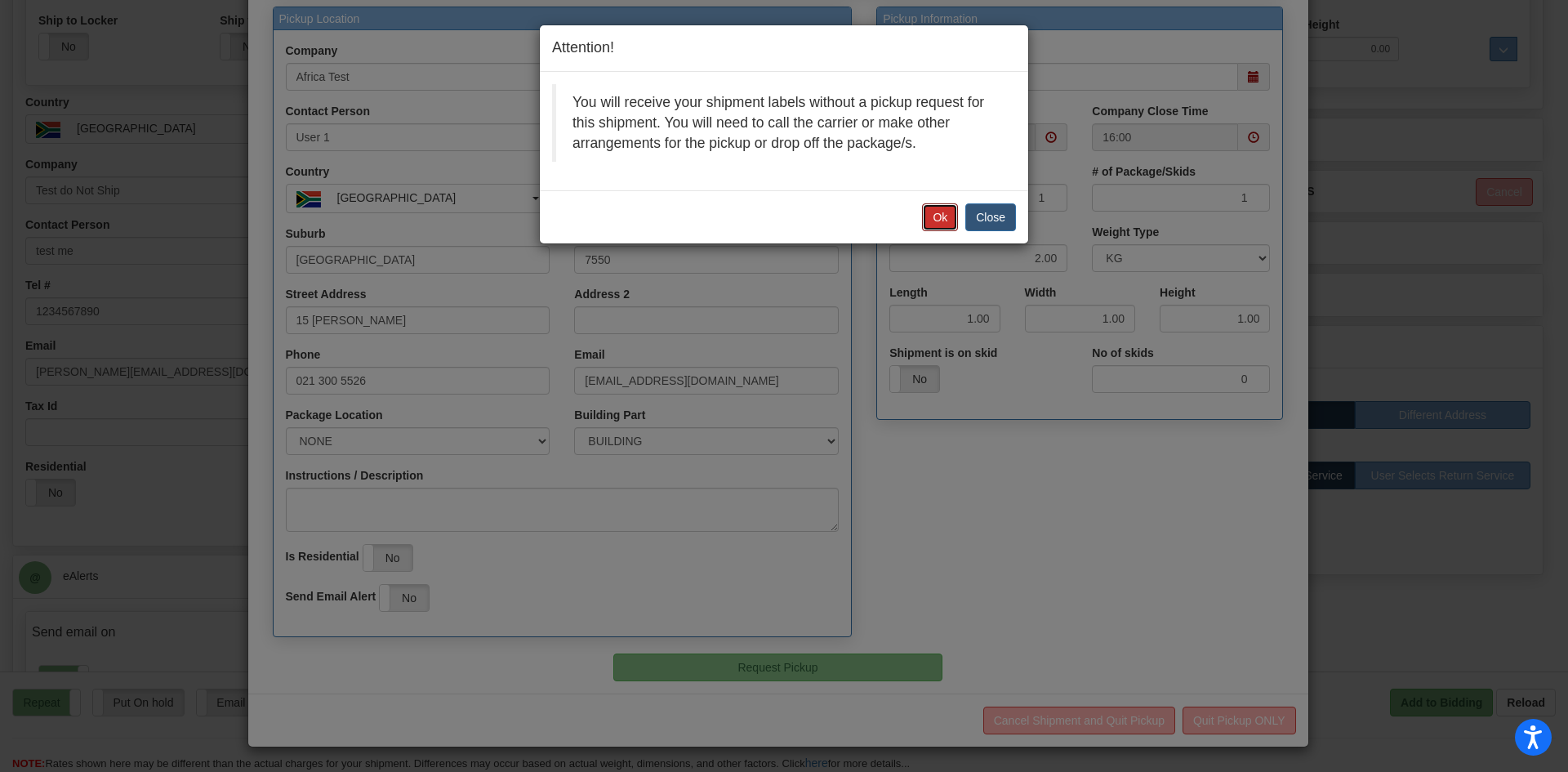
click at [930, 227] on button "Ok" at bounding box center [940, 216] width 36 height 28
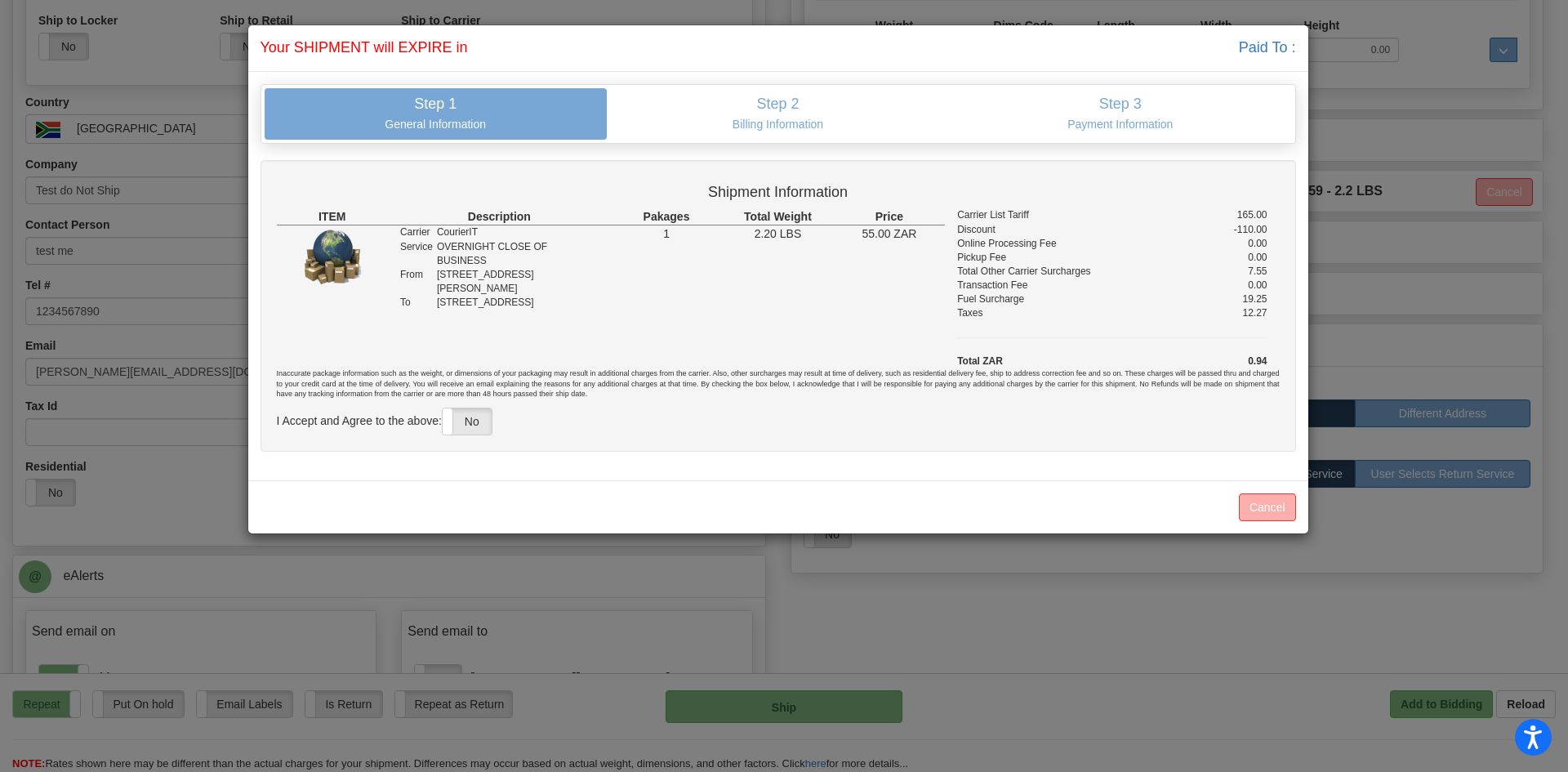
scroll to position [0, 0]
click at [467, 422] on label "No" at bounding box center [467, 420] width 49 height 26
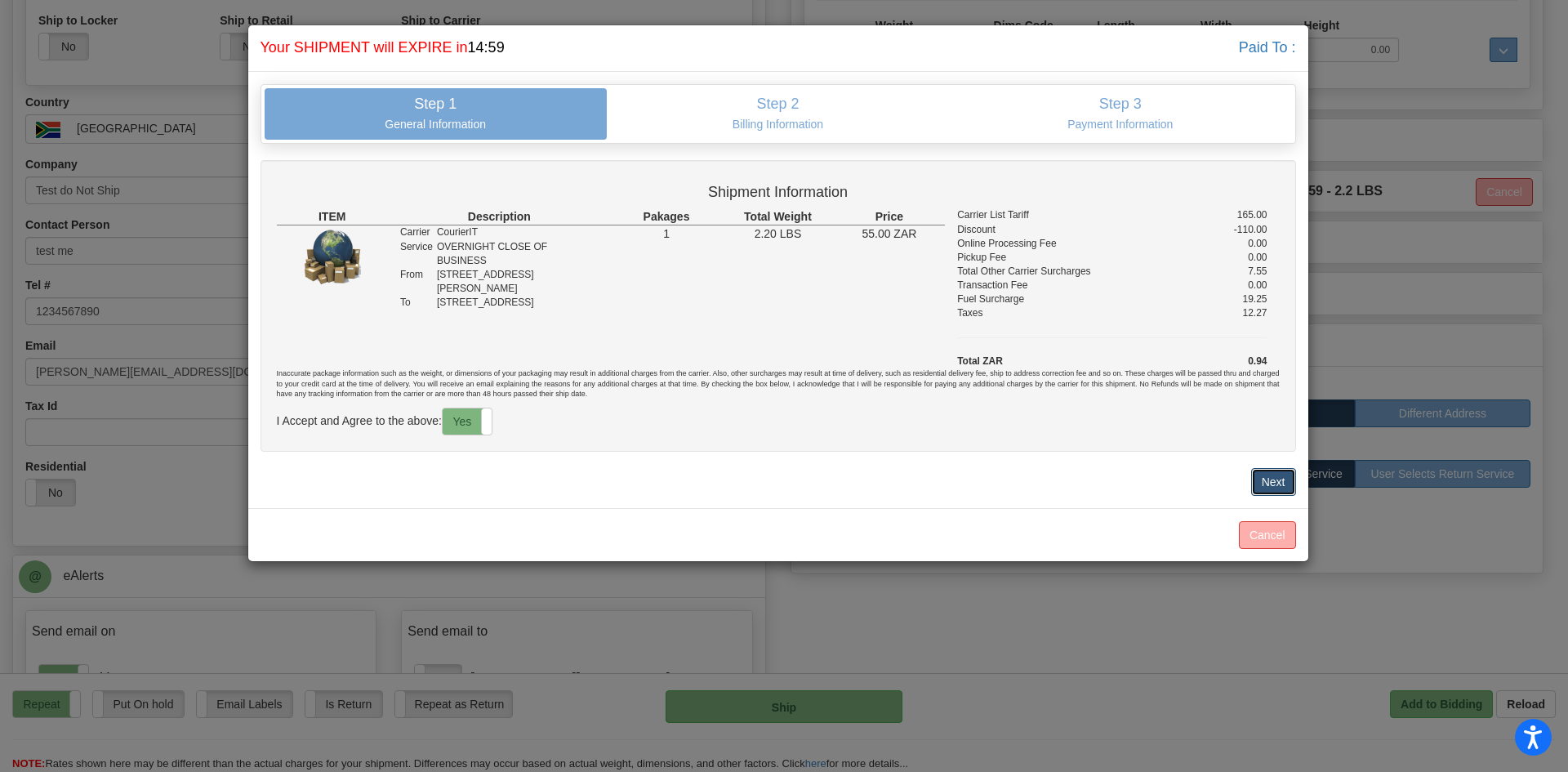
click at [1284, 486] on button "Next" at bounding box center [1274, 481] width 45 height 28
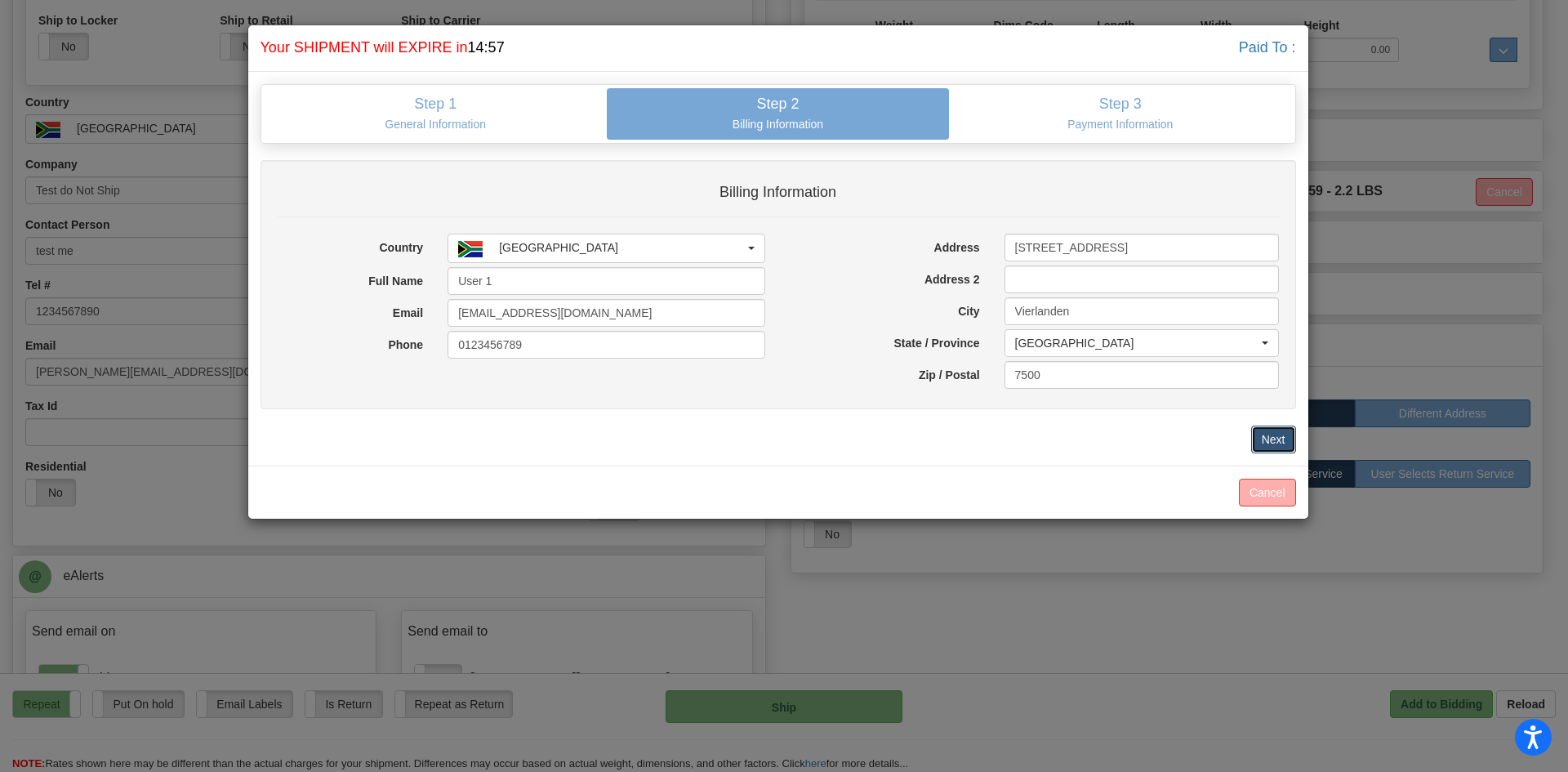
click at [1272, 445] on button "Next" at bounding box center [1274, 439] width 45 height 28
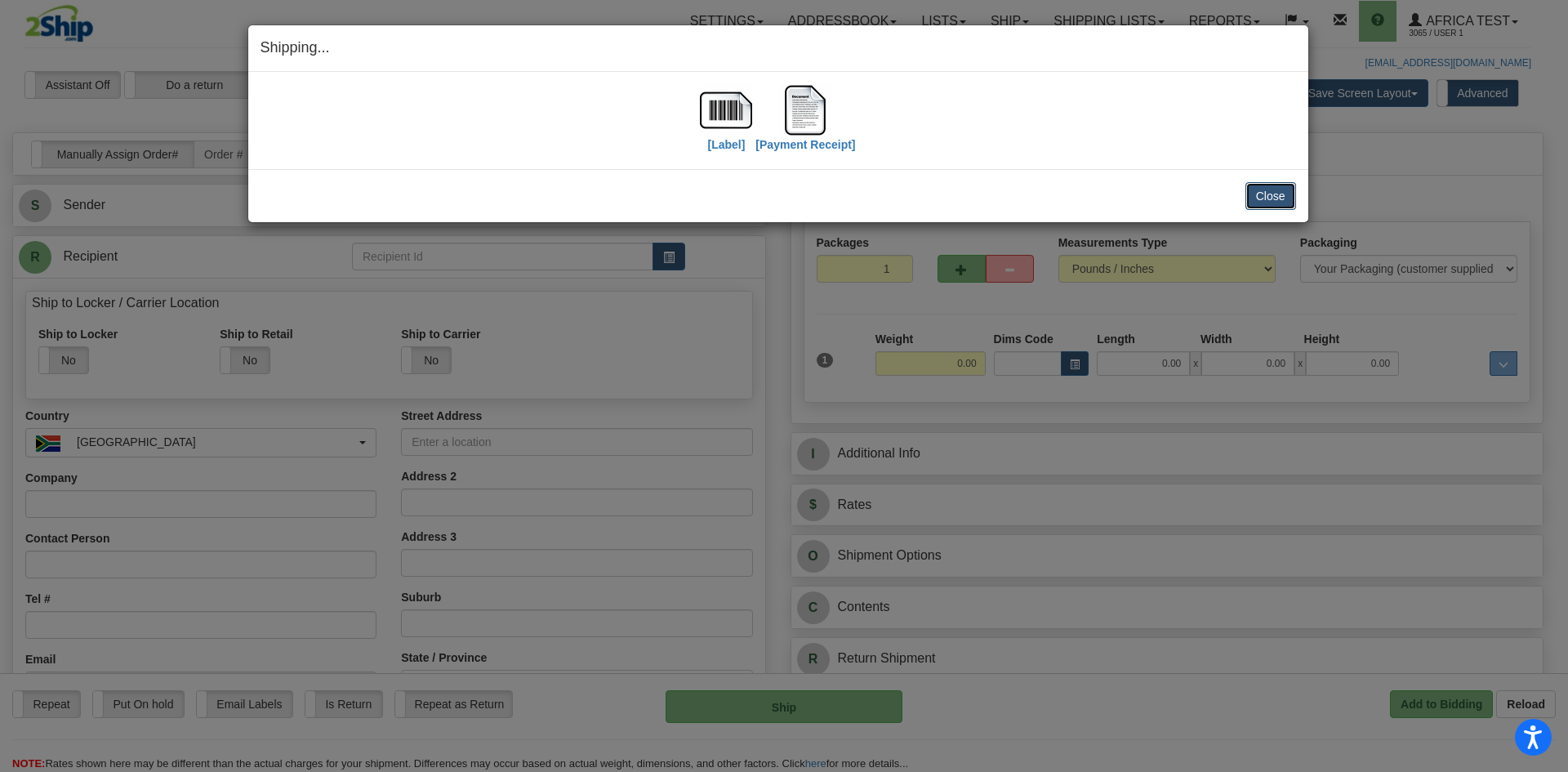
click at [1284, 198] on button "Close" at bounding box center [1270, 196] width 51 height 28
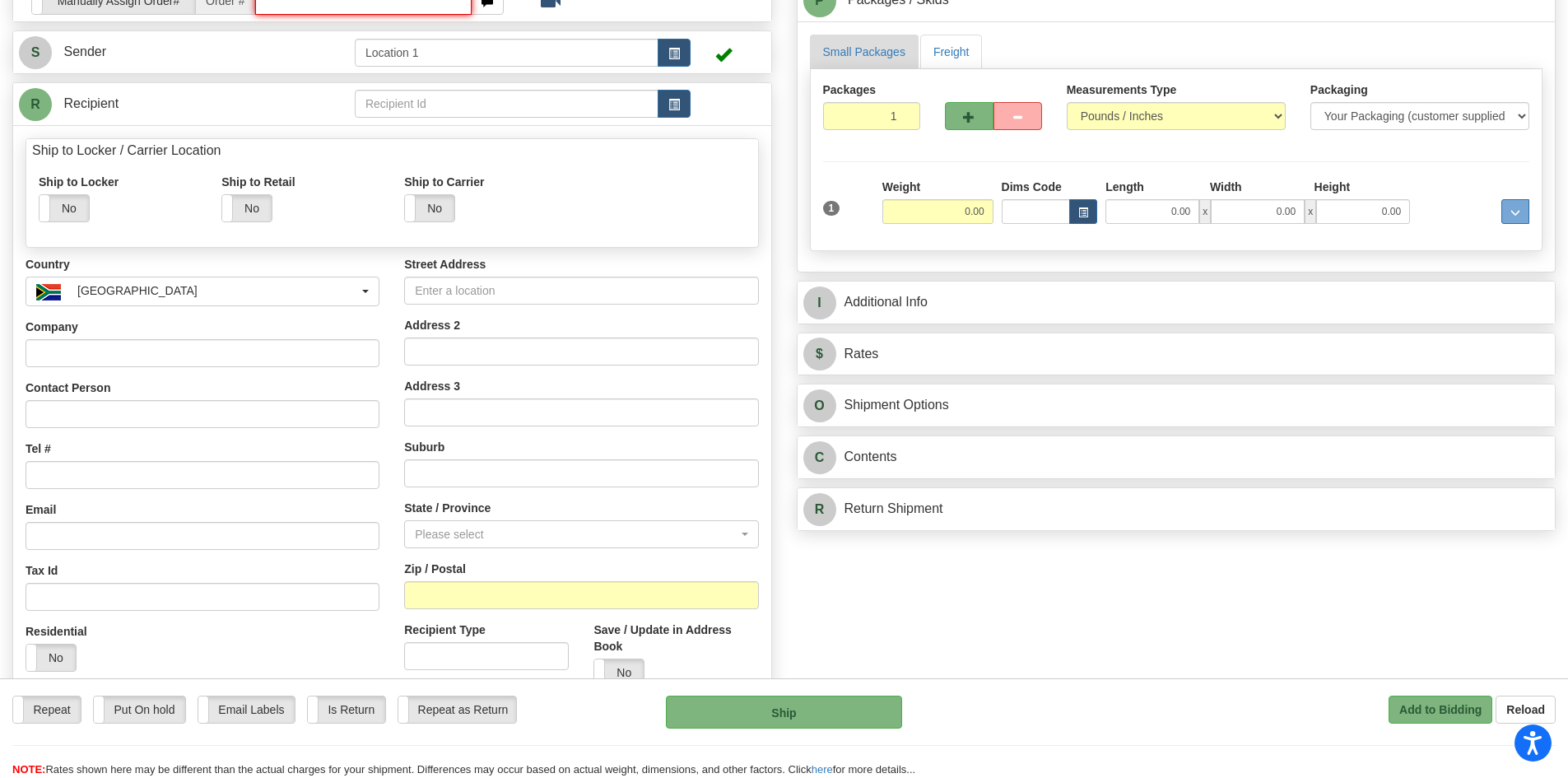
scroll to position [165, 0]
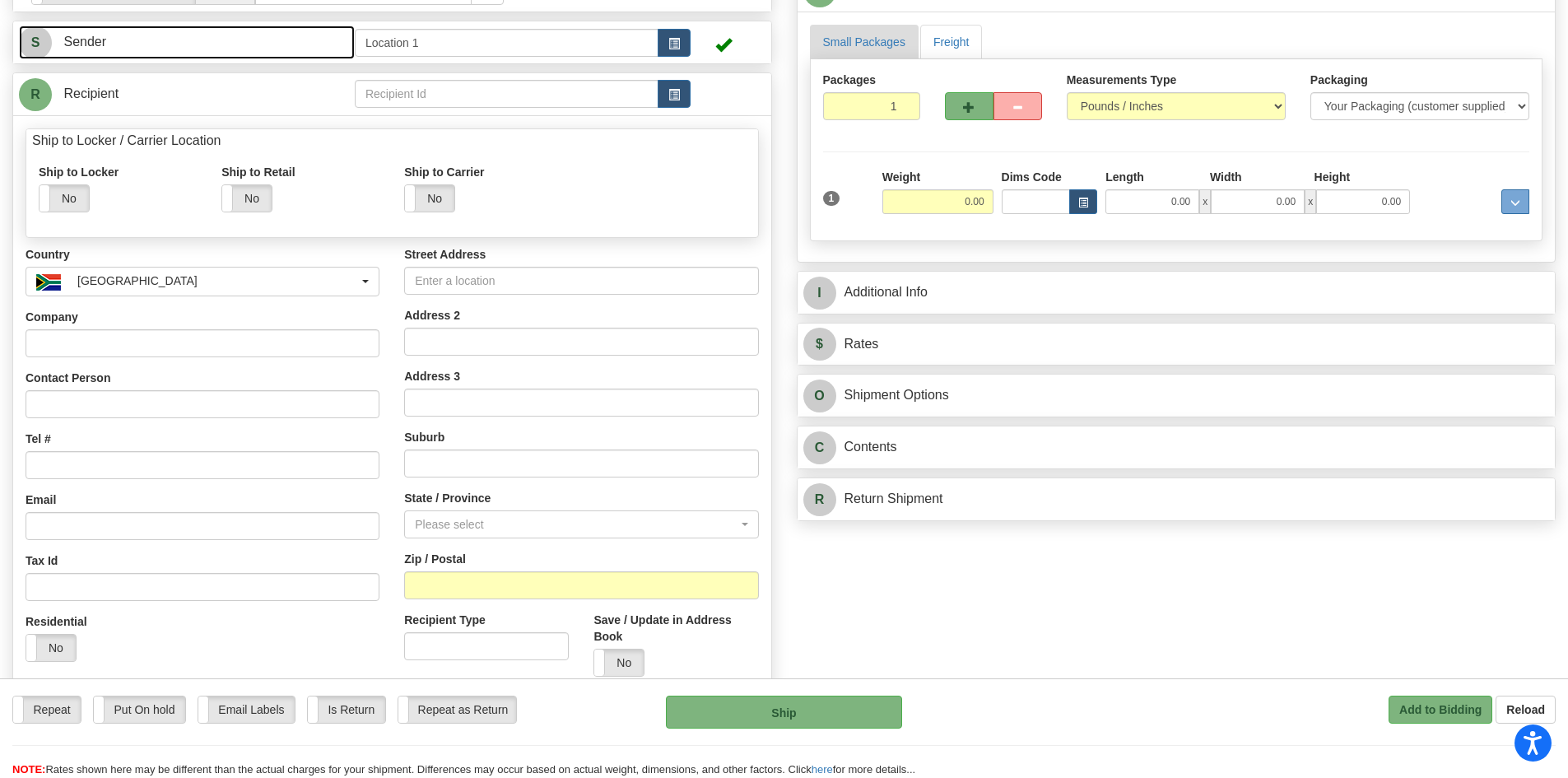
click at [277, 41] on link "S Sender" at bounding box center [187, 41] width 335 height 33
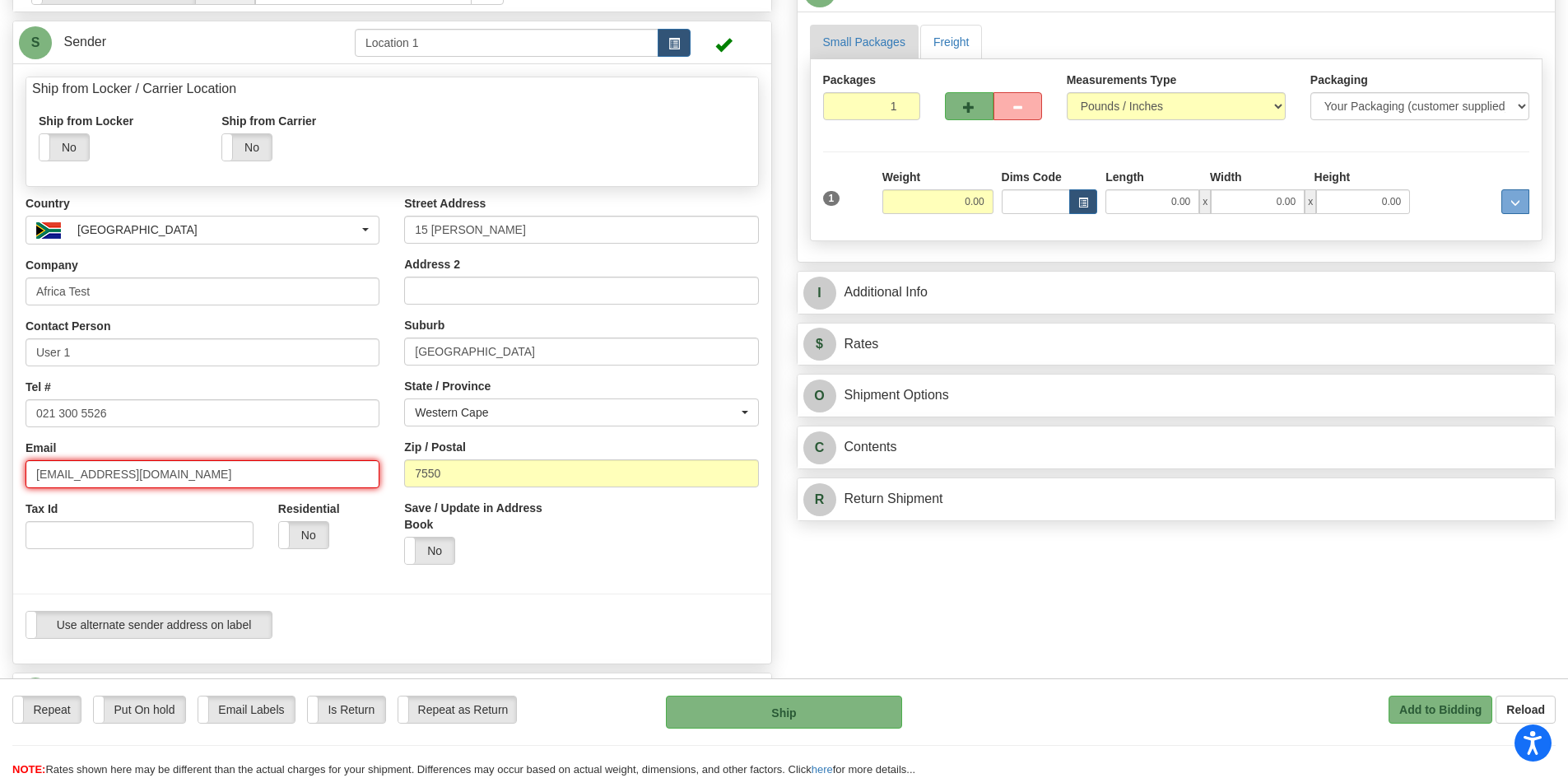
drag, startPoint x: 169, startPoint y: 470, endPoint x: 0, endPoint y: 449, distance: 170.3
click at [0, 449] on div "Create a label for the return Create Pickup Without Label Order # S" at bounding box center [392, 691] width 784 height 1444
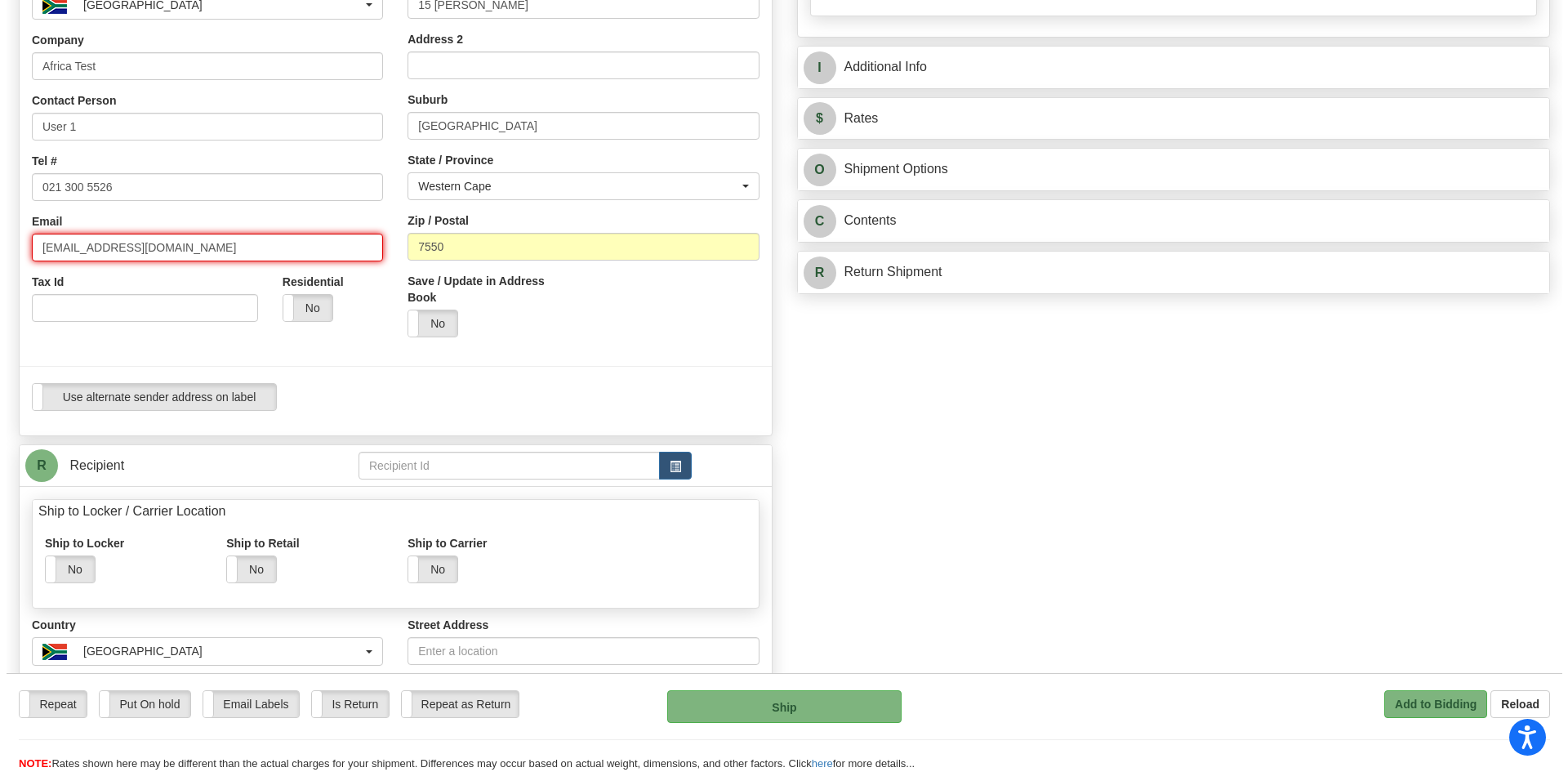
scroll to position [408, 0]
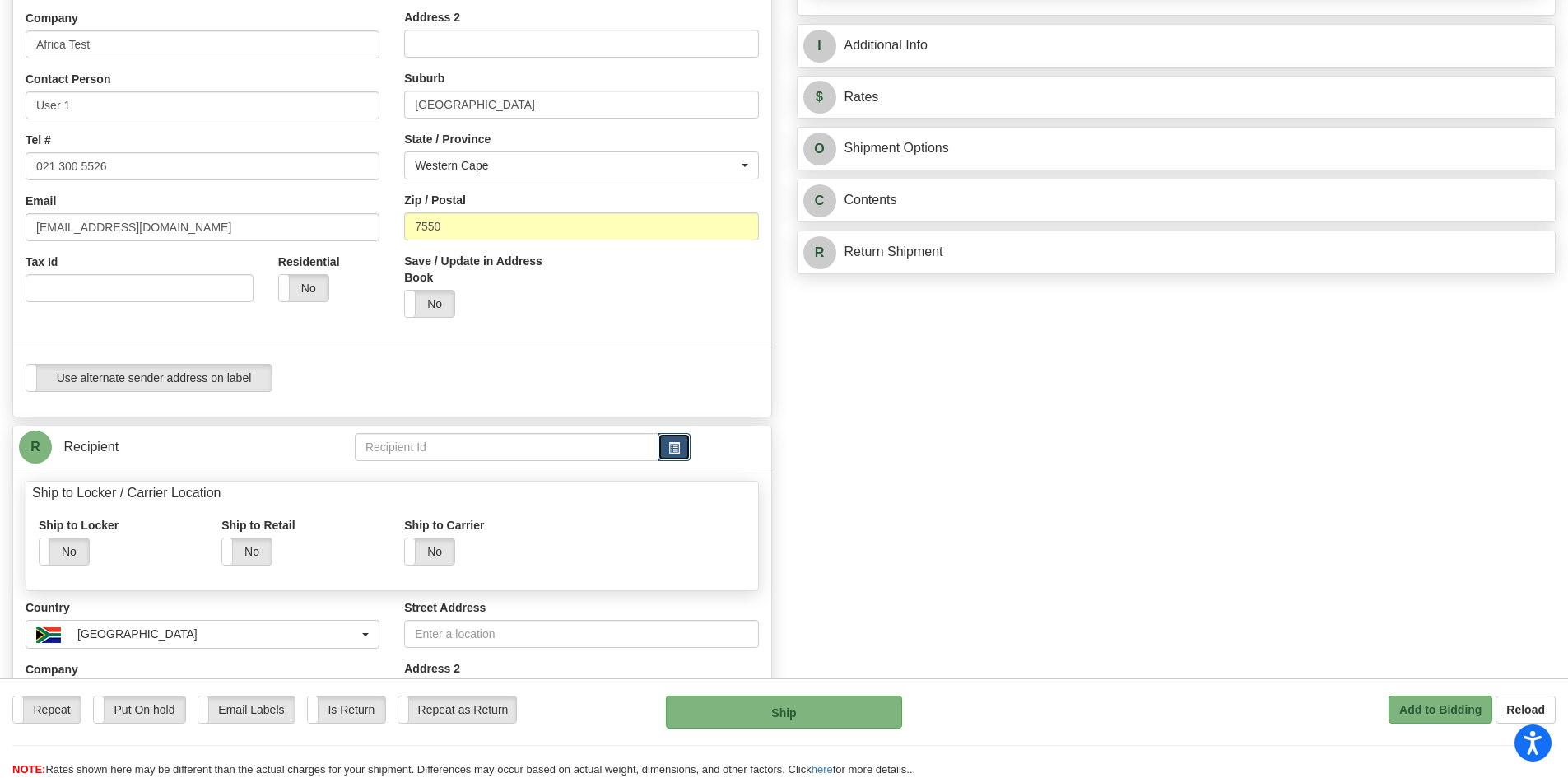
click at [669, 458] on button "button" at bounding box center [674, 446] width 33 height 28
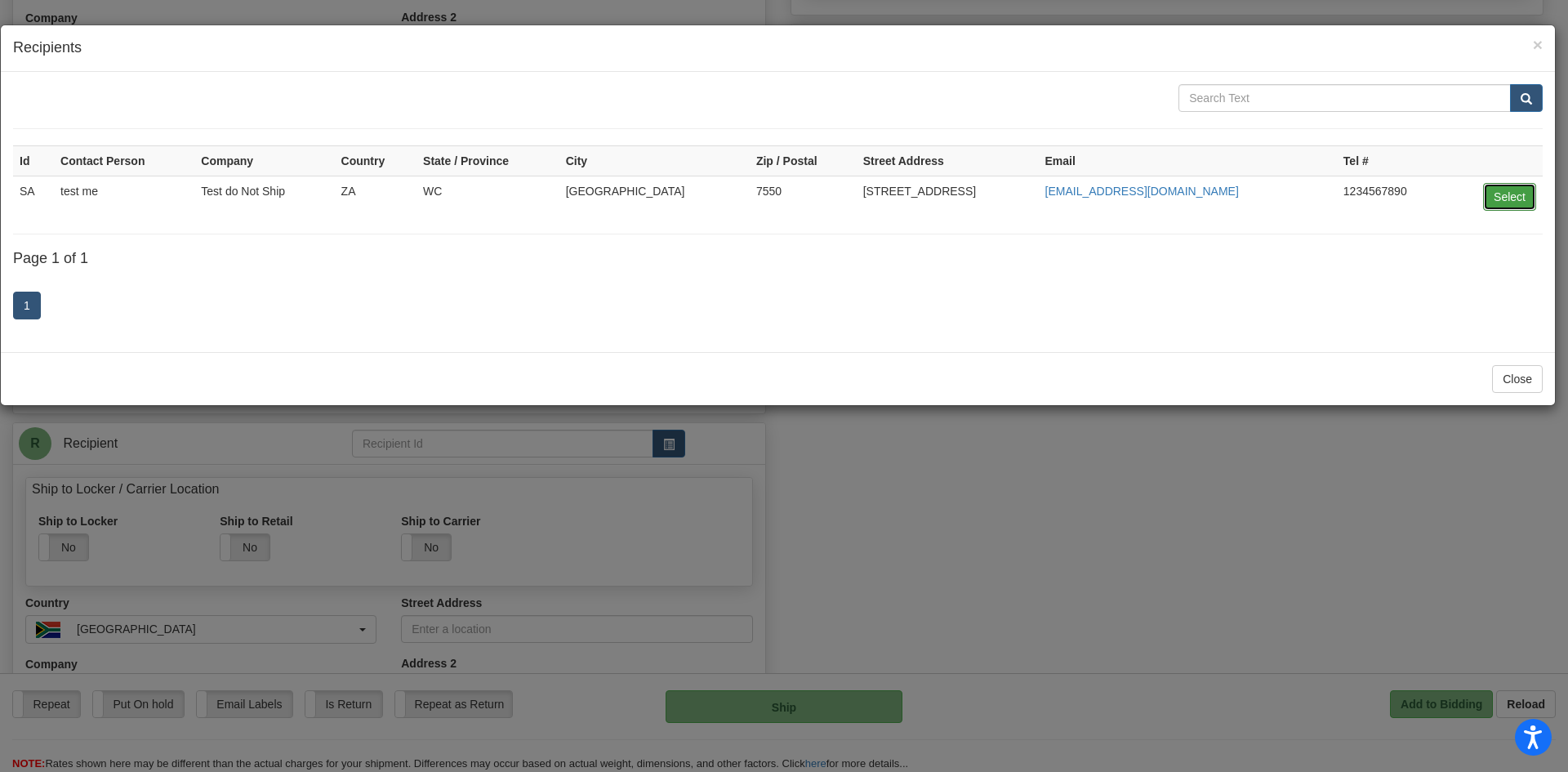
click at [1518, 194] on button "Select" at bounding box center [1509, 196] width 53 height 28
type input "SA"
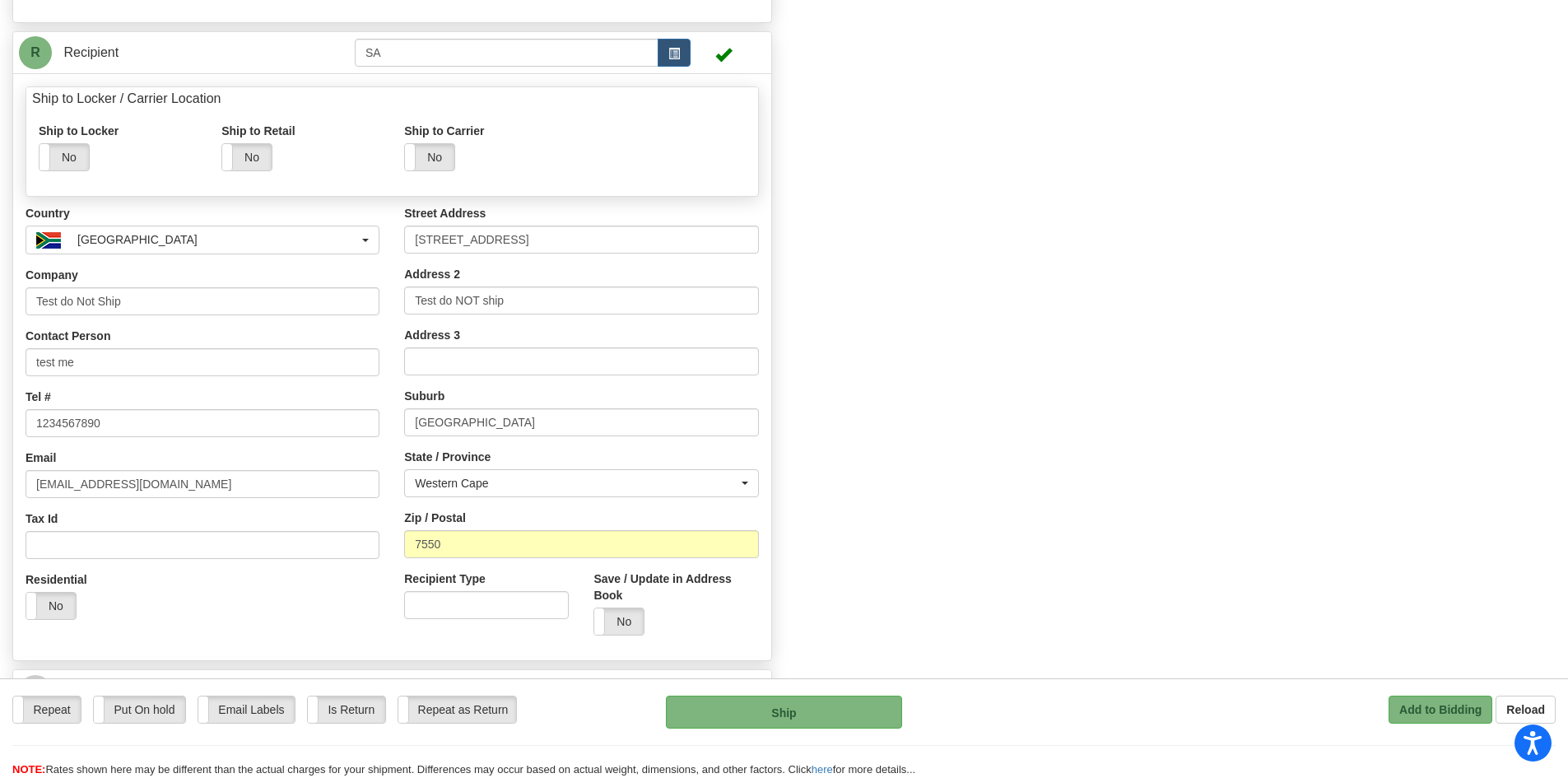
scroll to position [905, 0]
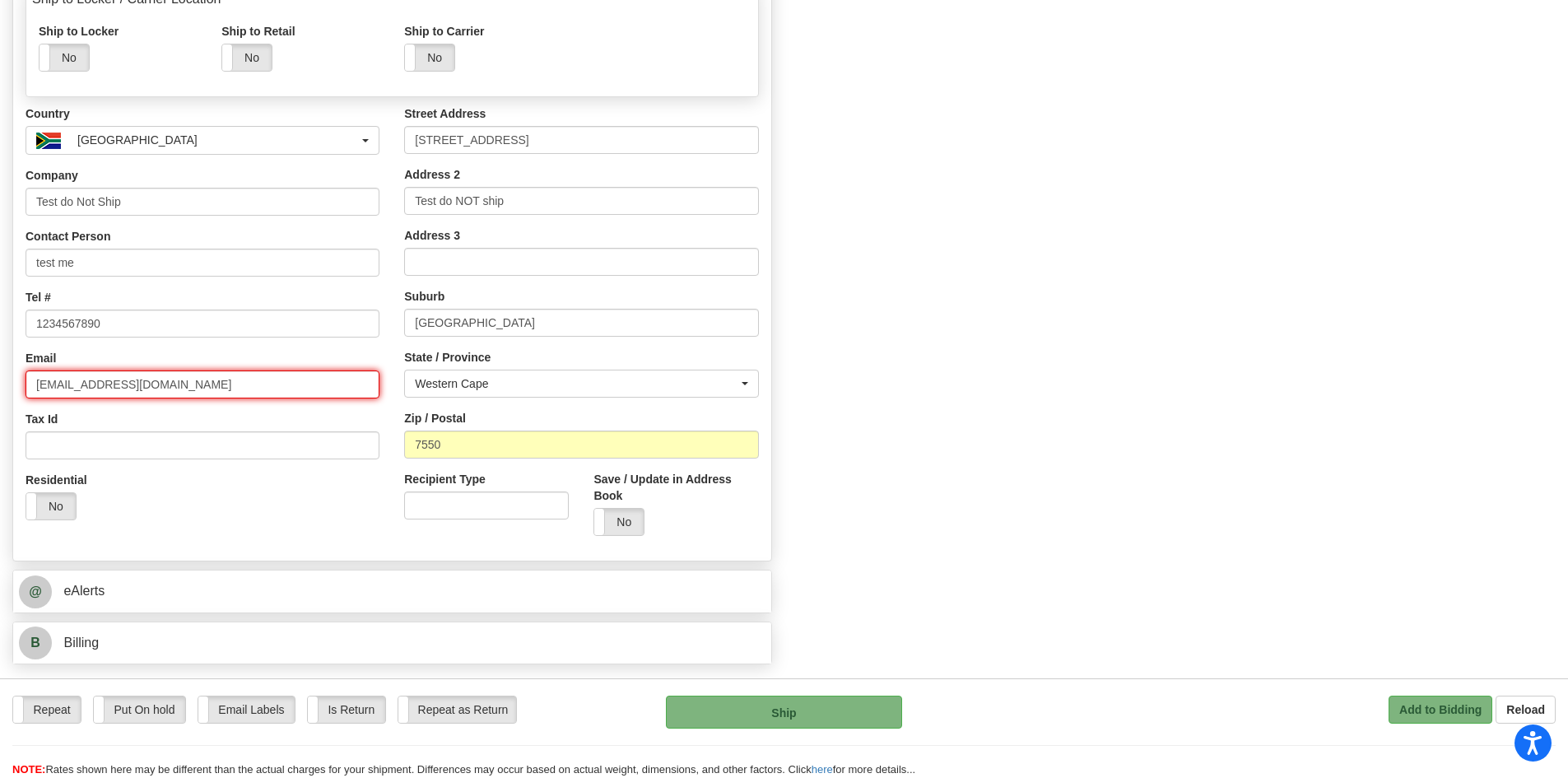
type input "0.00"
click at [54, 381] on input "test@test.com" at bounding box center [202, 384] width 354 height 28
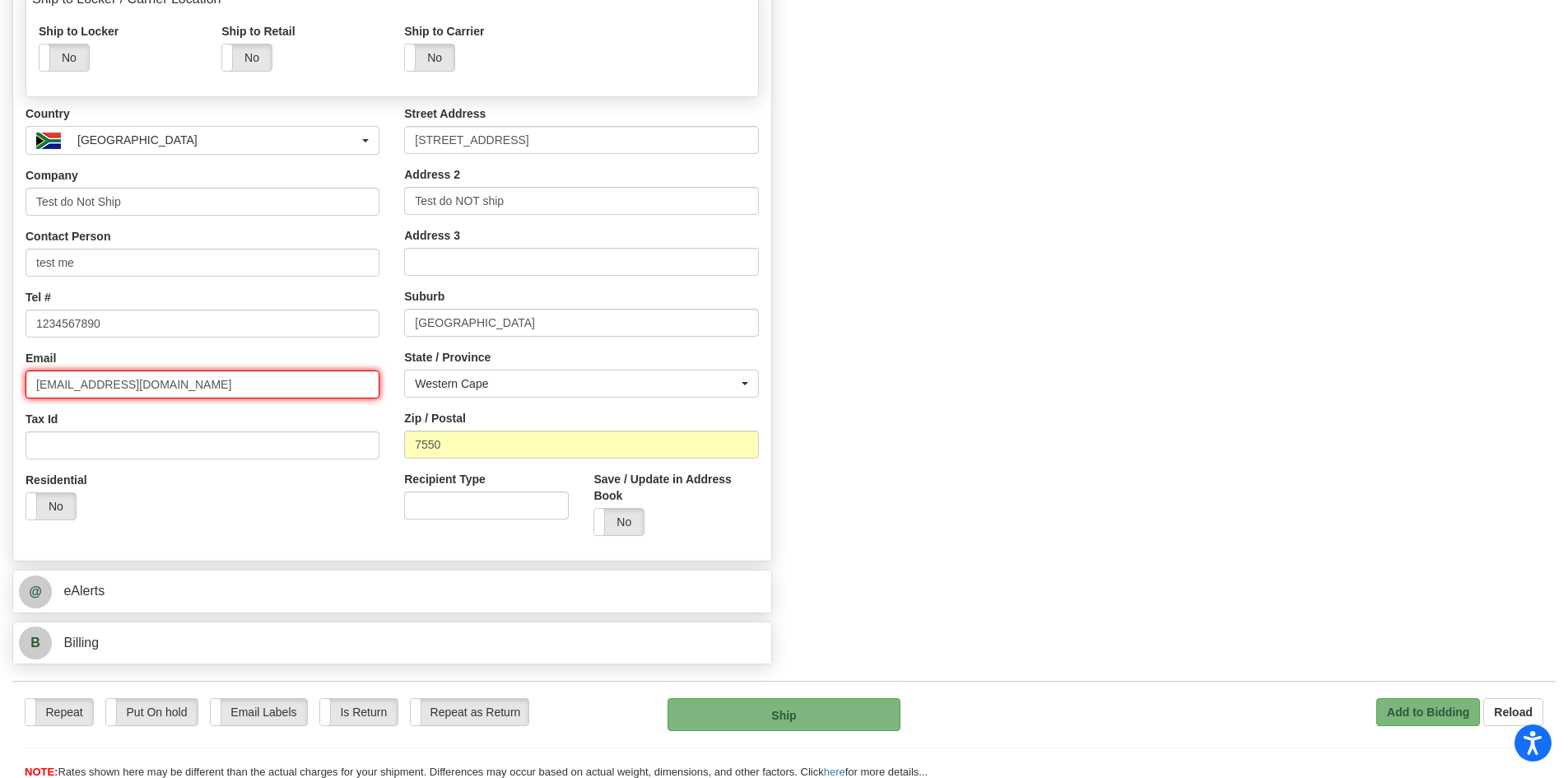
drag, startPoint x: 173, startPoint y: 384, endPoint x: 0, endPoint y: 383, distance: 173.0
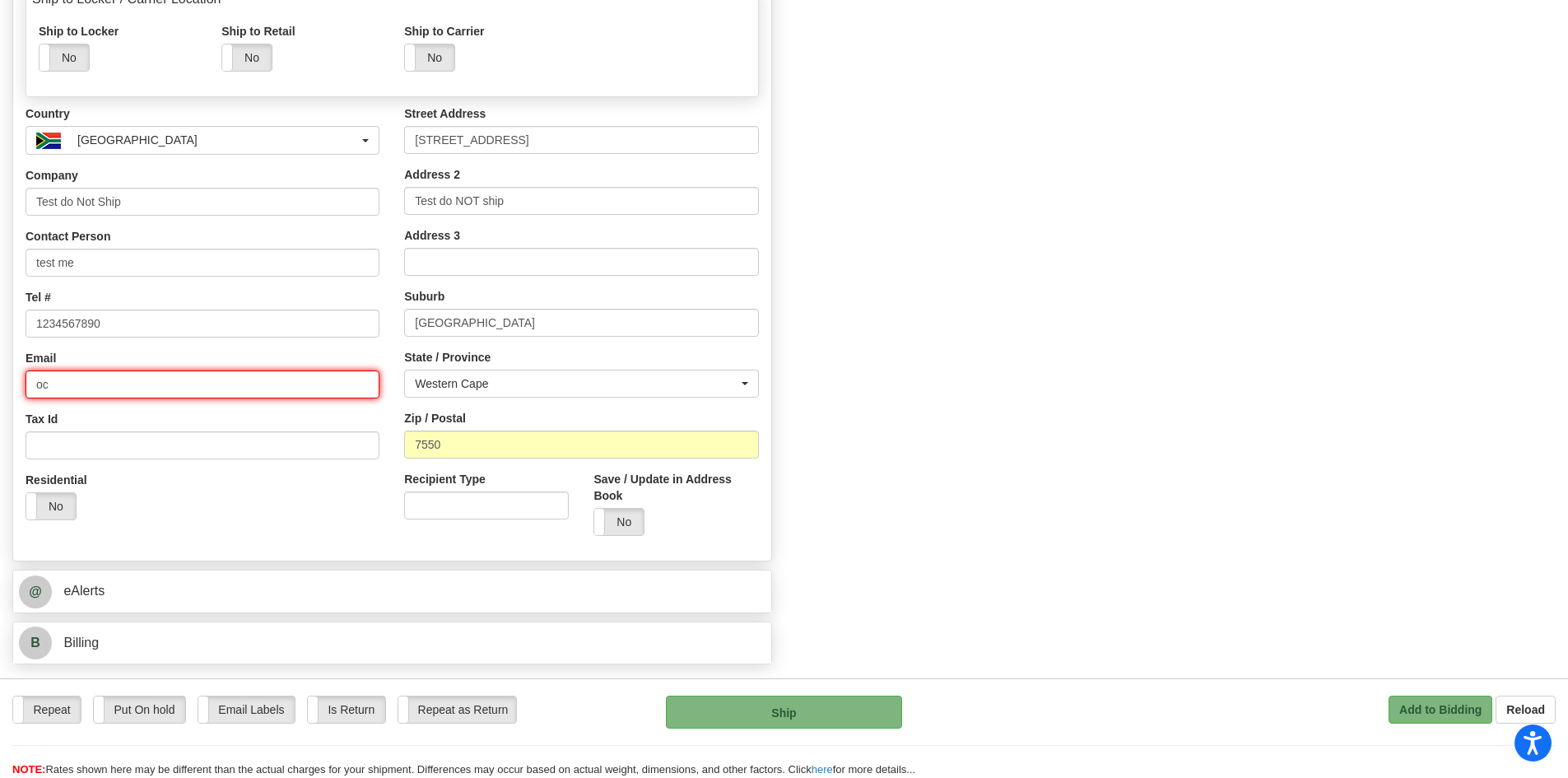
type input "o"
type input "corina.tufa@2ship.com"
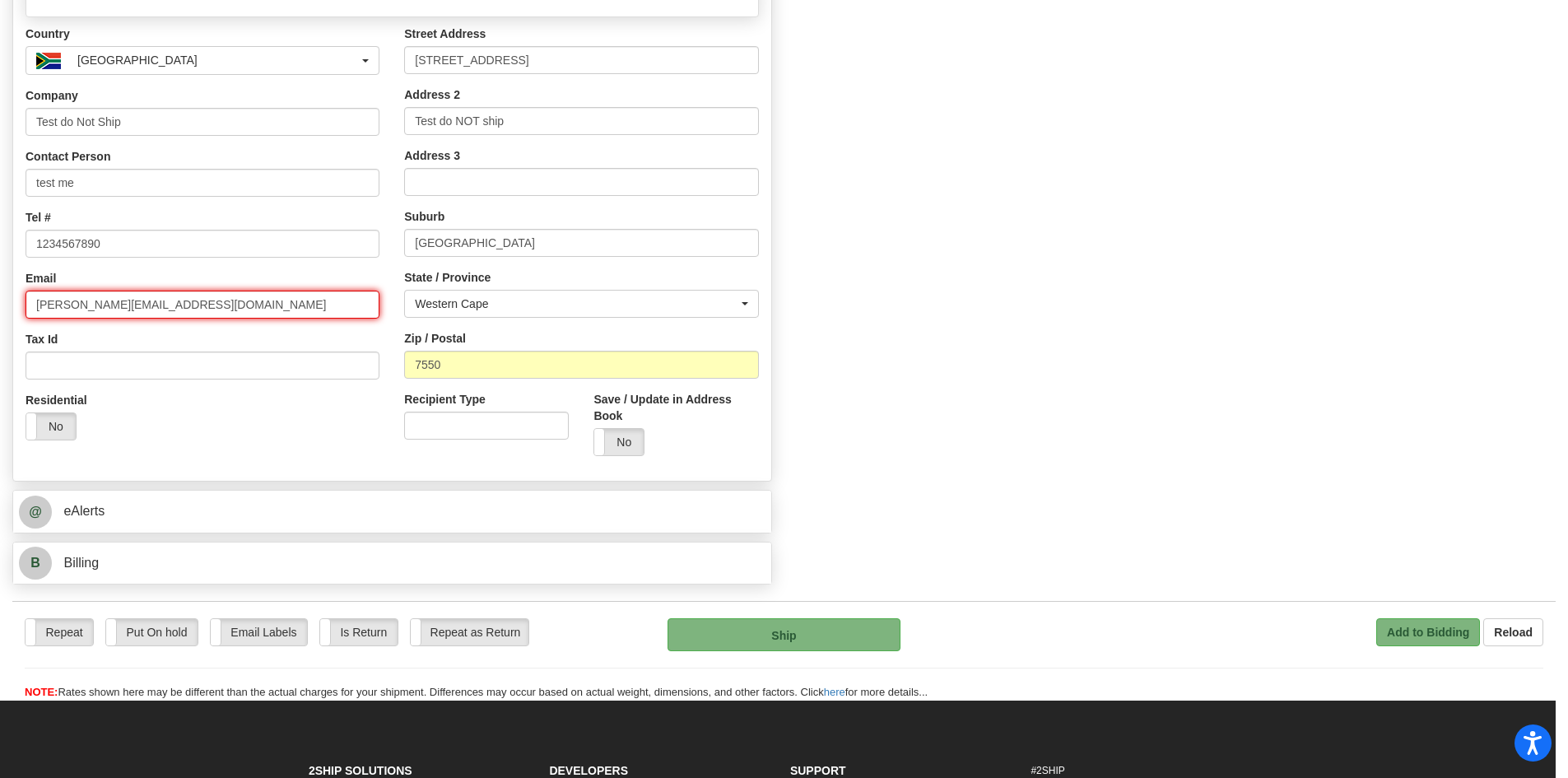
scroll to position [988, 0]
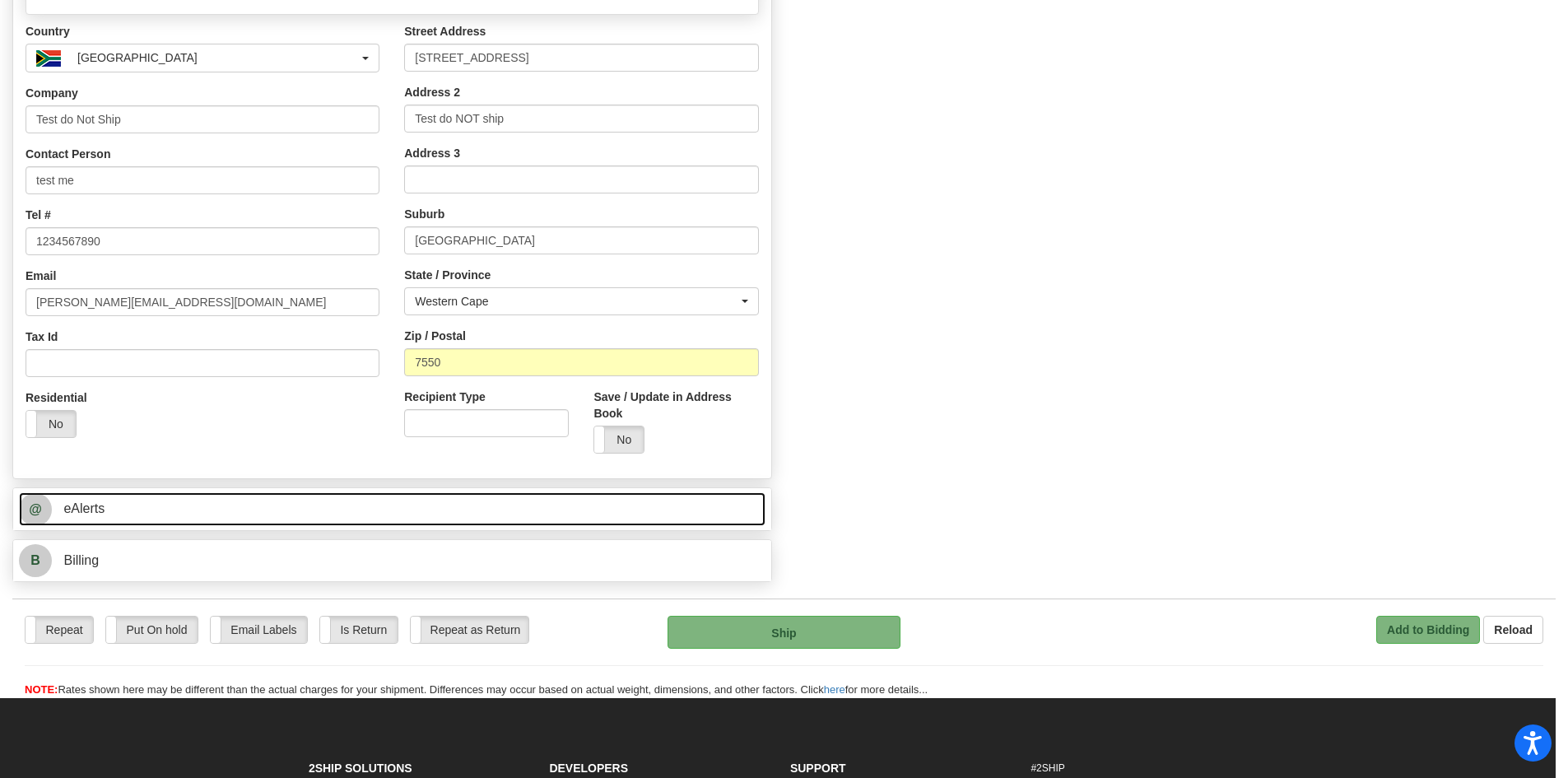
click at [181, 523] on link "@ eAlerts" at bounding box center [392, 508] width 747 height 33
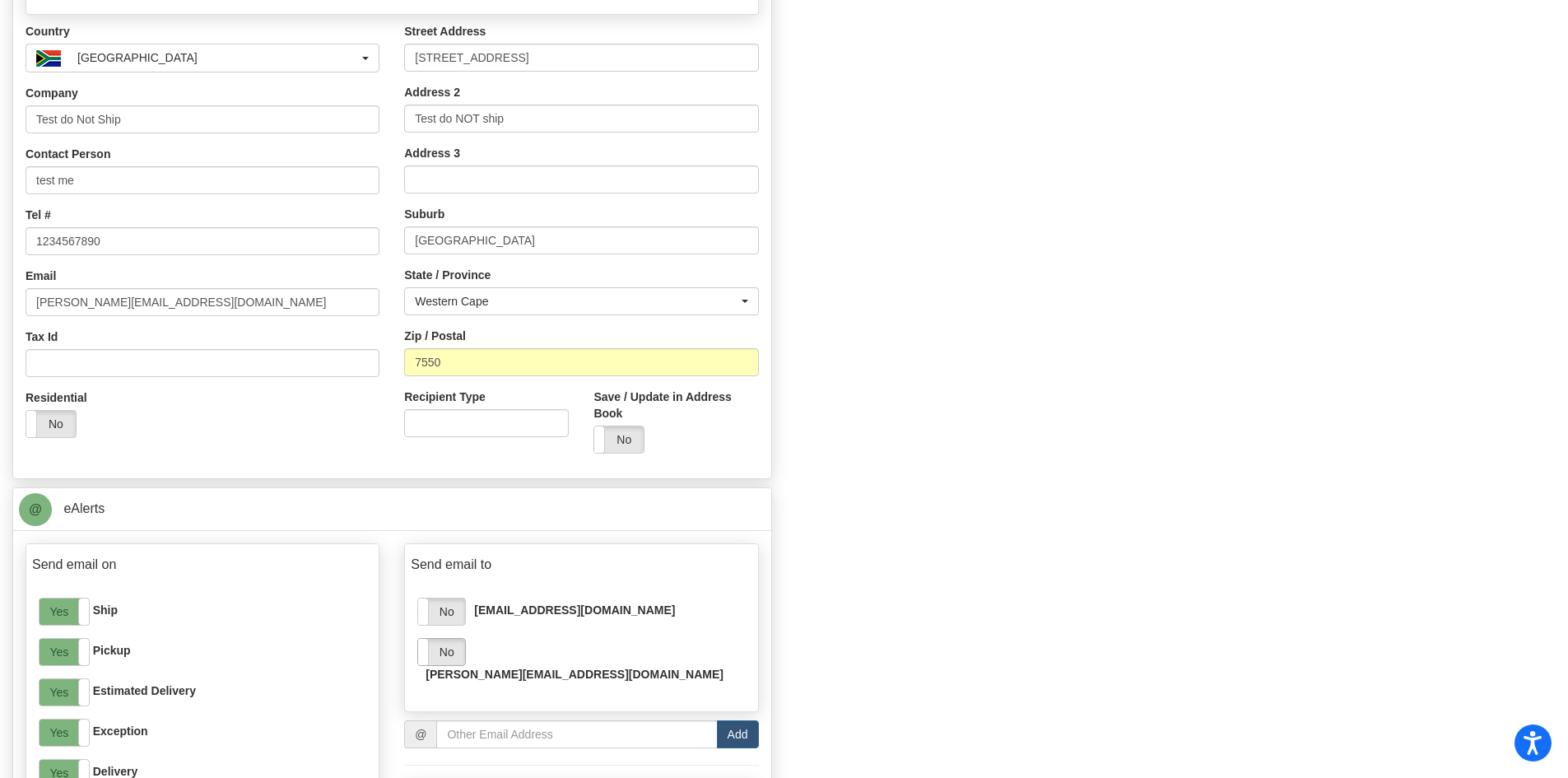
click at [436, 648] on label "No" at bounding box center [442, 651] width 47 height 26
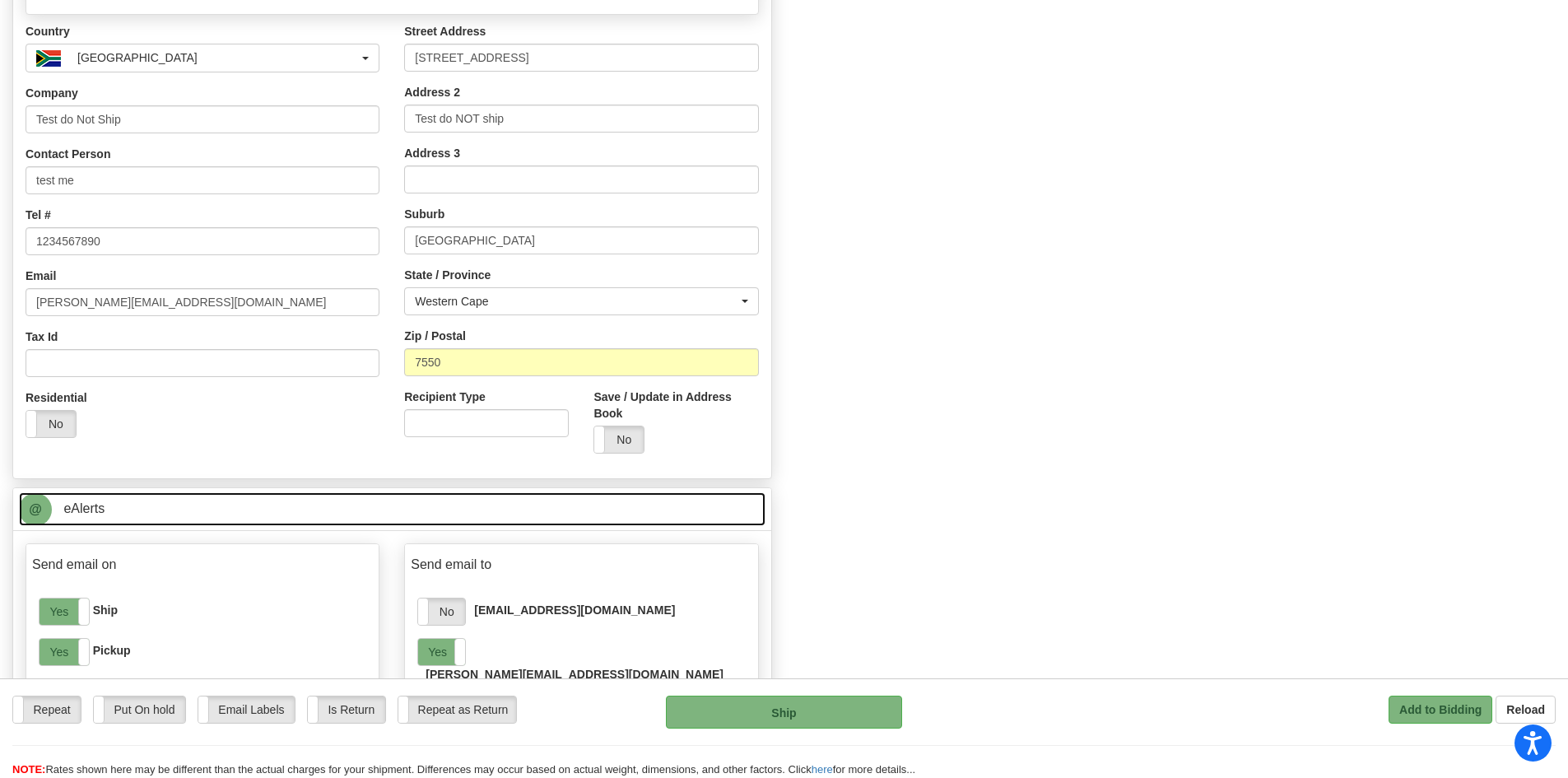
click at [322, 513] on link "@ eAlerts" at bounding box center [392, 508] width 747 height 33
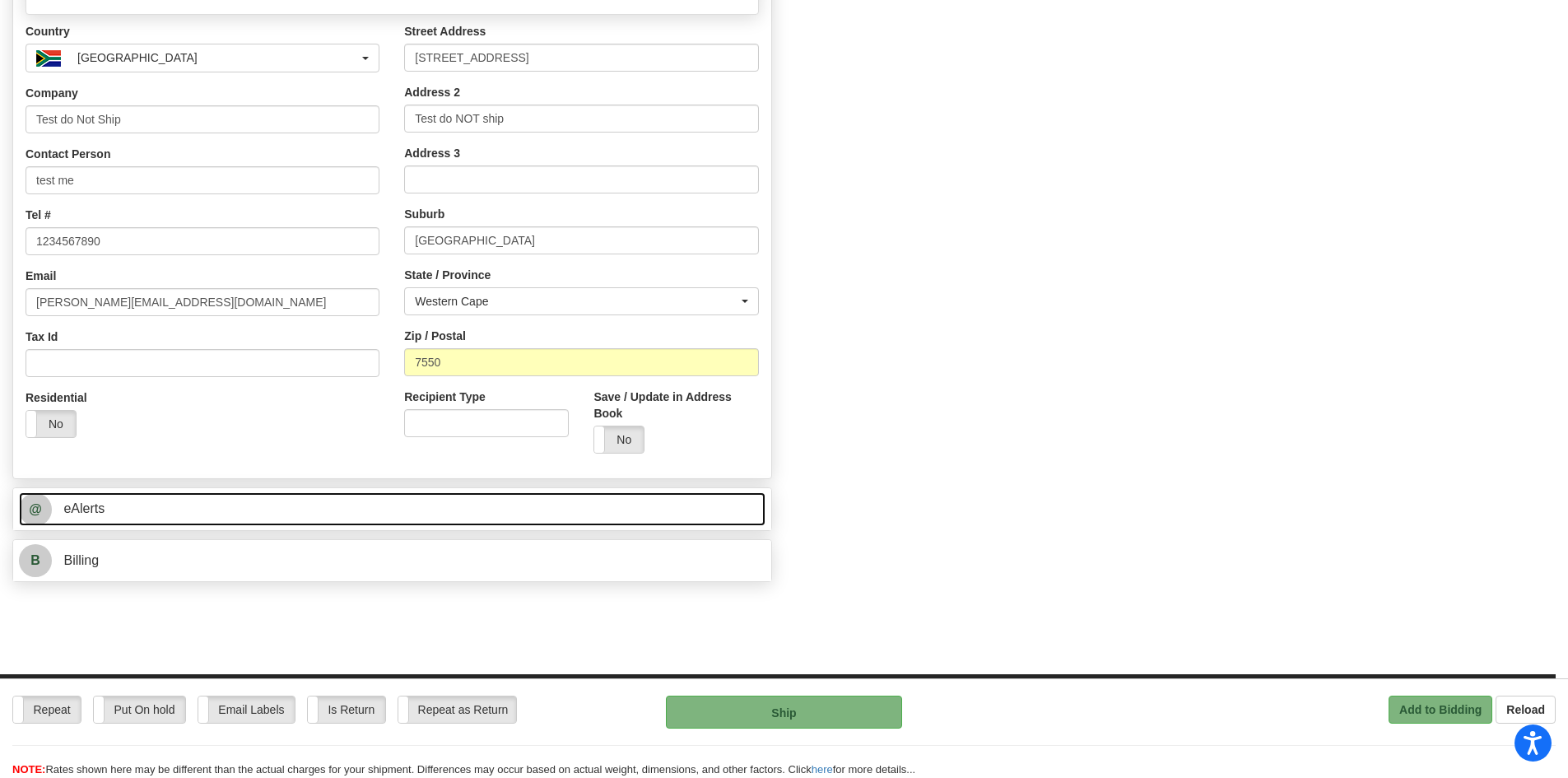
click at [322, 513] on link "@ eAlerts" at bounding box center [392, 508] width 747 height 33
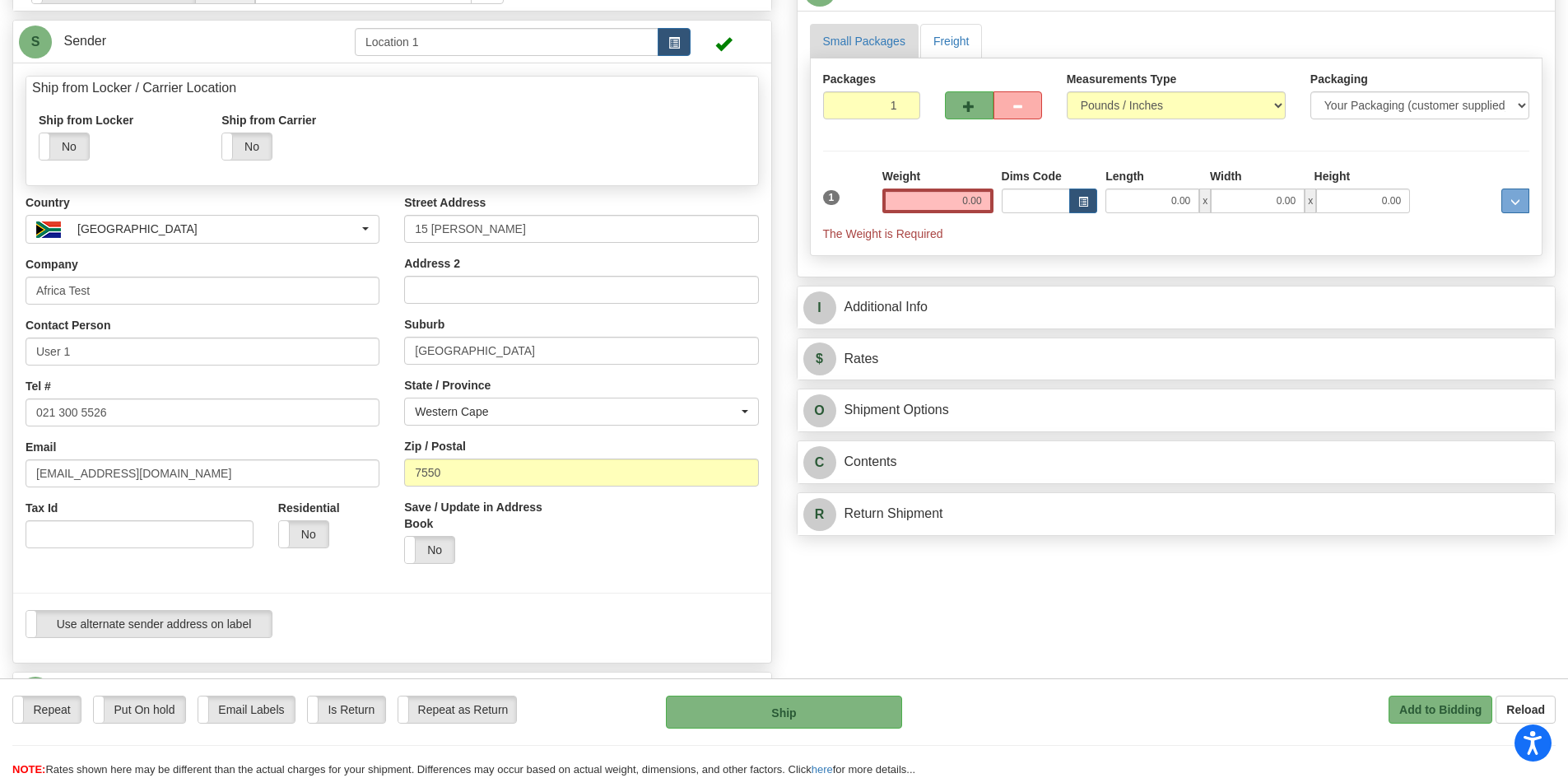
scroll to position [165, 0]
drag, startPoint x: 956, startPoint y: 204, endPoint x: 1032, endPoint y: 200, distance: 76.1
click at [1025, 198] on div "1 Weight 0.00 Dims Code 0.00" at bounding box center [1176, 206] width 715 height 74
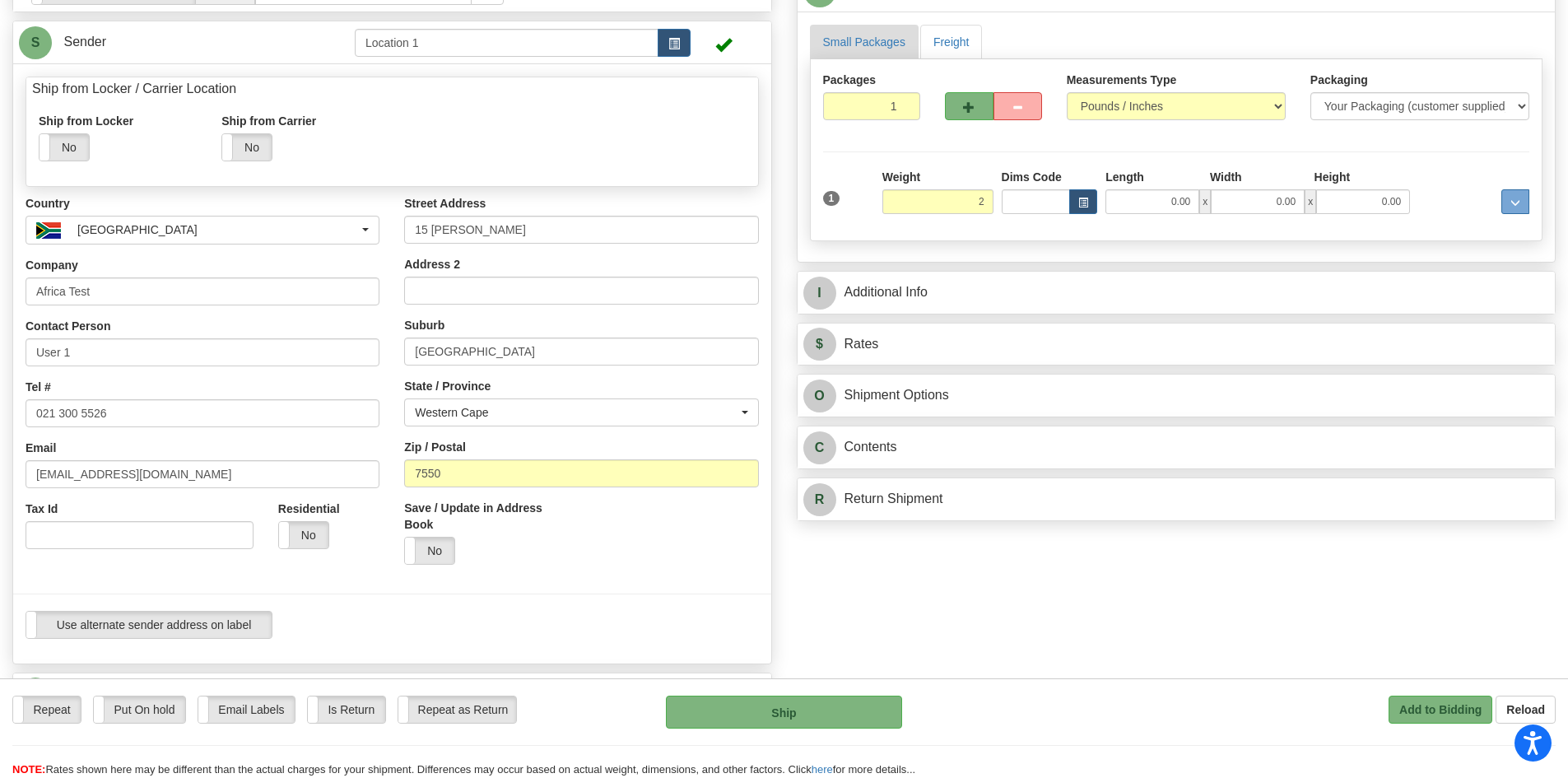
click at [995, 365] on div "$ Rates Cancel A change has been made which could impact your rate estimate. To…" at bounding box center [1177, 344] width 760 height 43
type input "2.00"
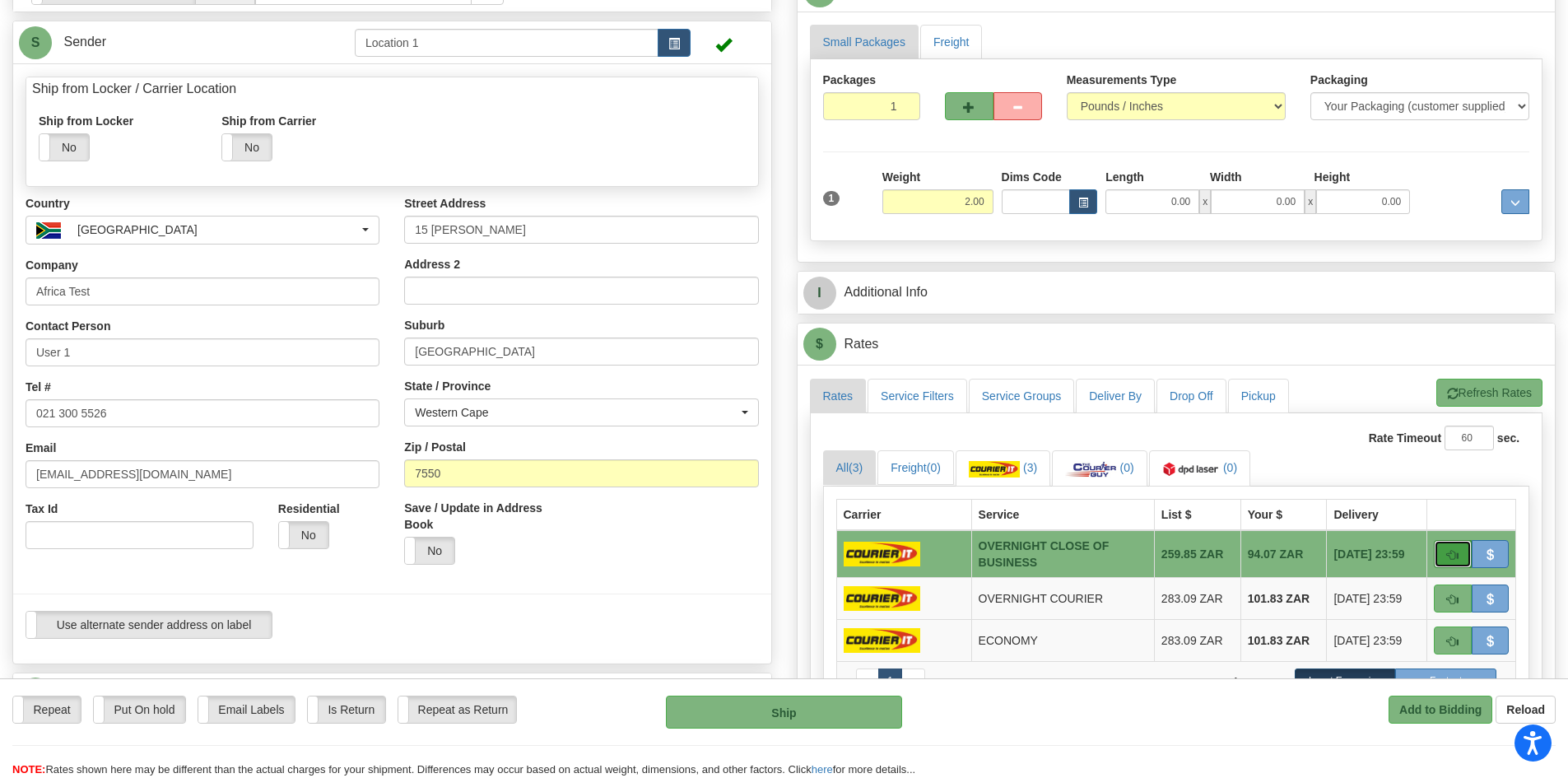
drag, startPoint x: 1442, startPoint y: 560, endPoint x: 1430, endPoint y: 563, distance: 12.4
click at [1441, 560] on button "button" at bounding box center [1453, 554] width 38 height 28
type input "OCB"
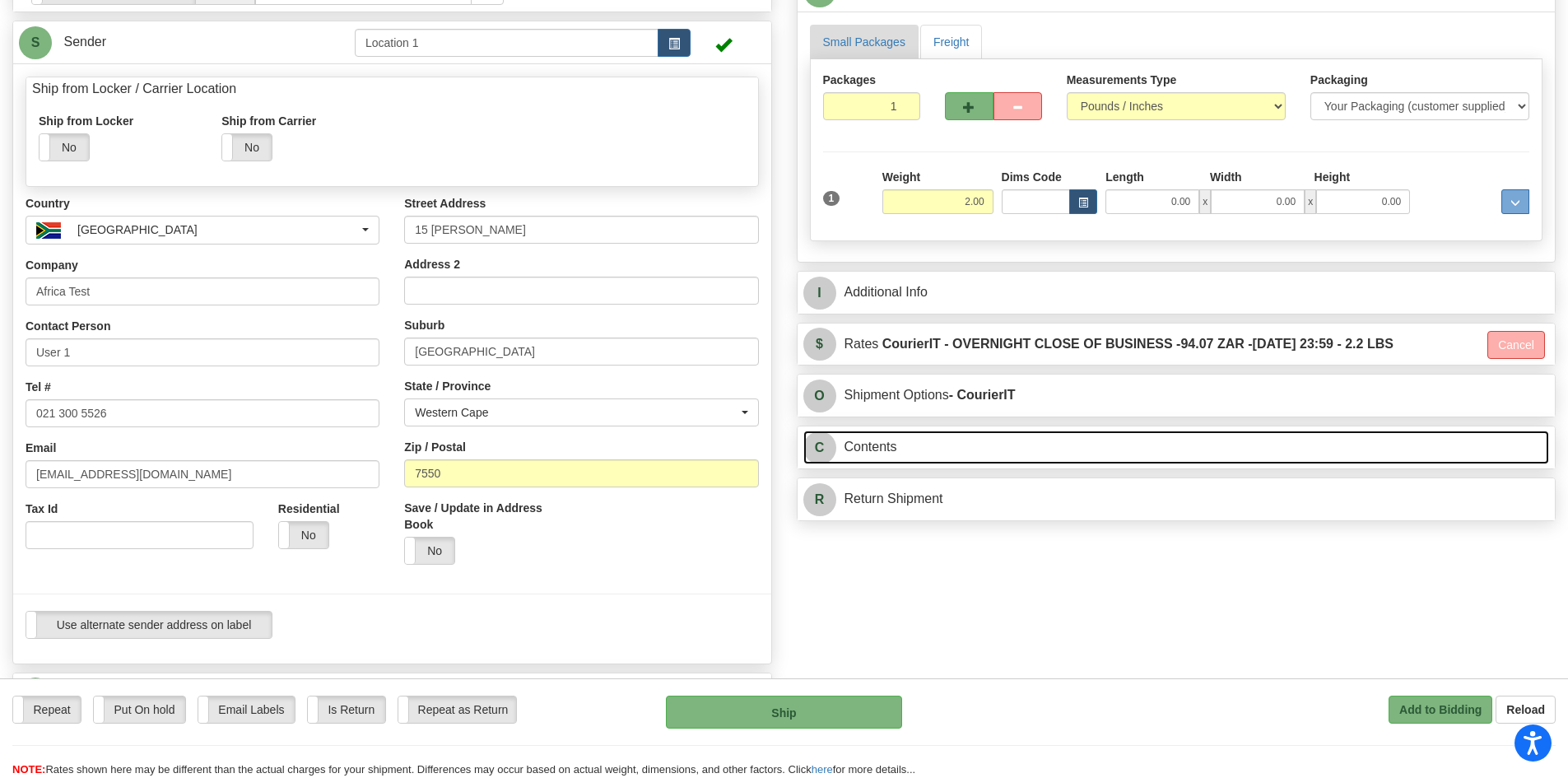
click at [864, 449] on link "C Contents" at bounding box center [1177, 446] width 747 height 33
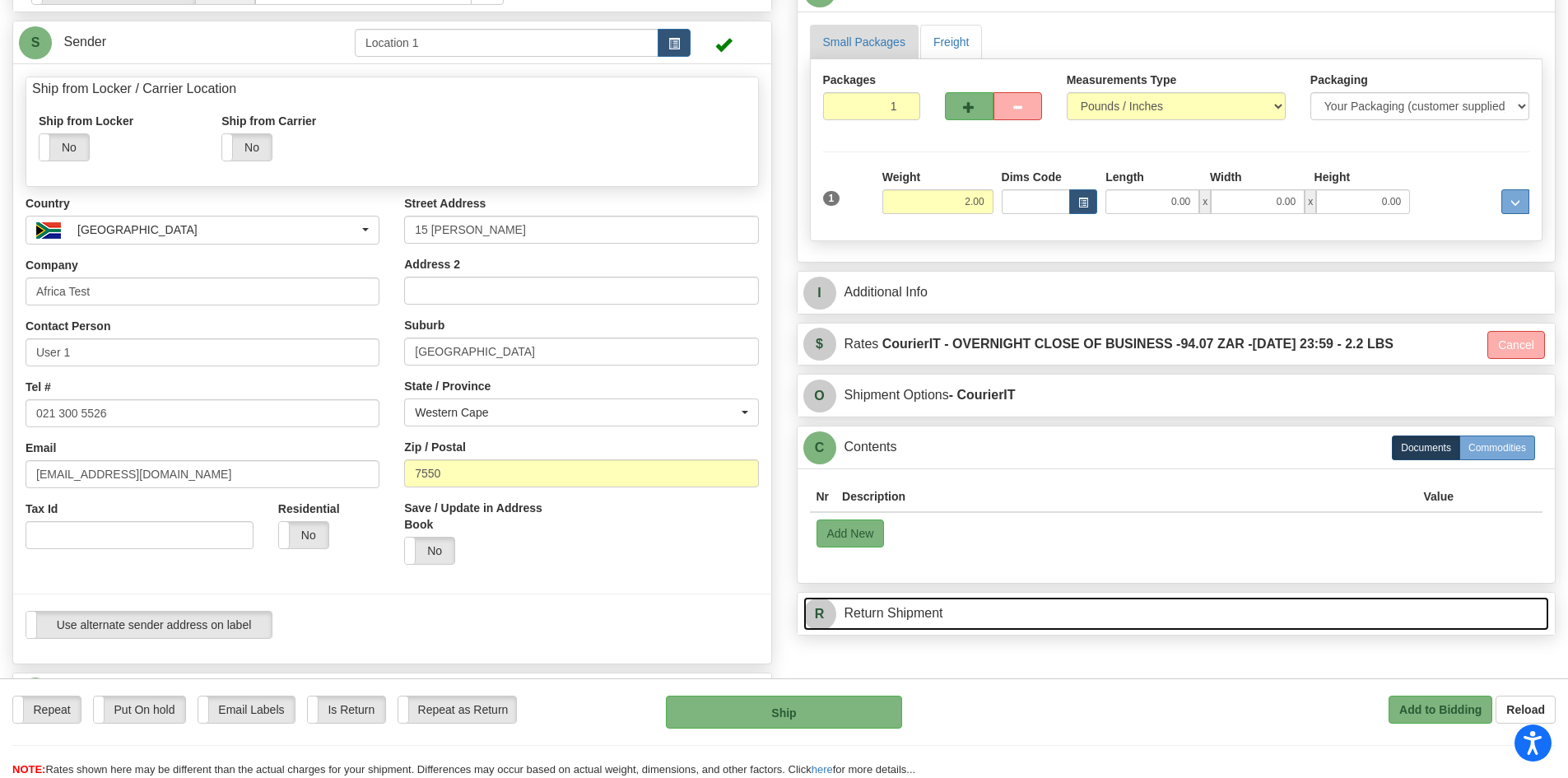
click at [847, 614] on link "R Return Shipment" at bounding box center [1177, 613] width 747 height 33
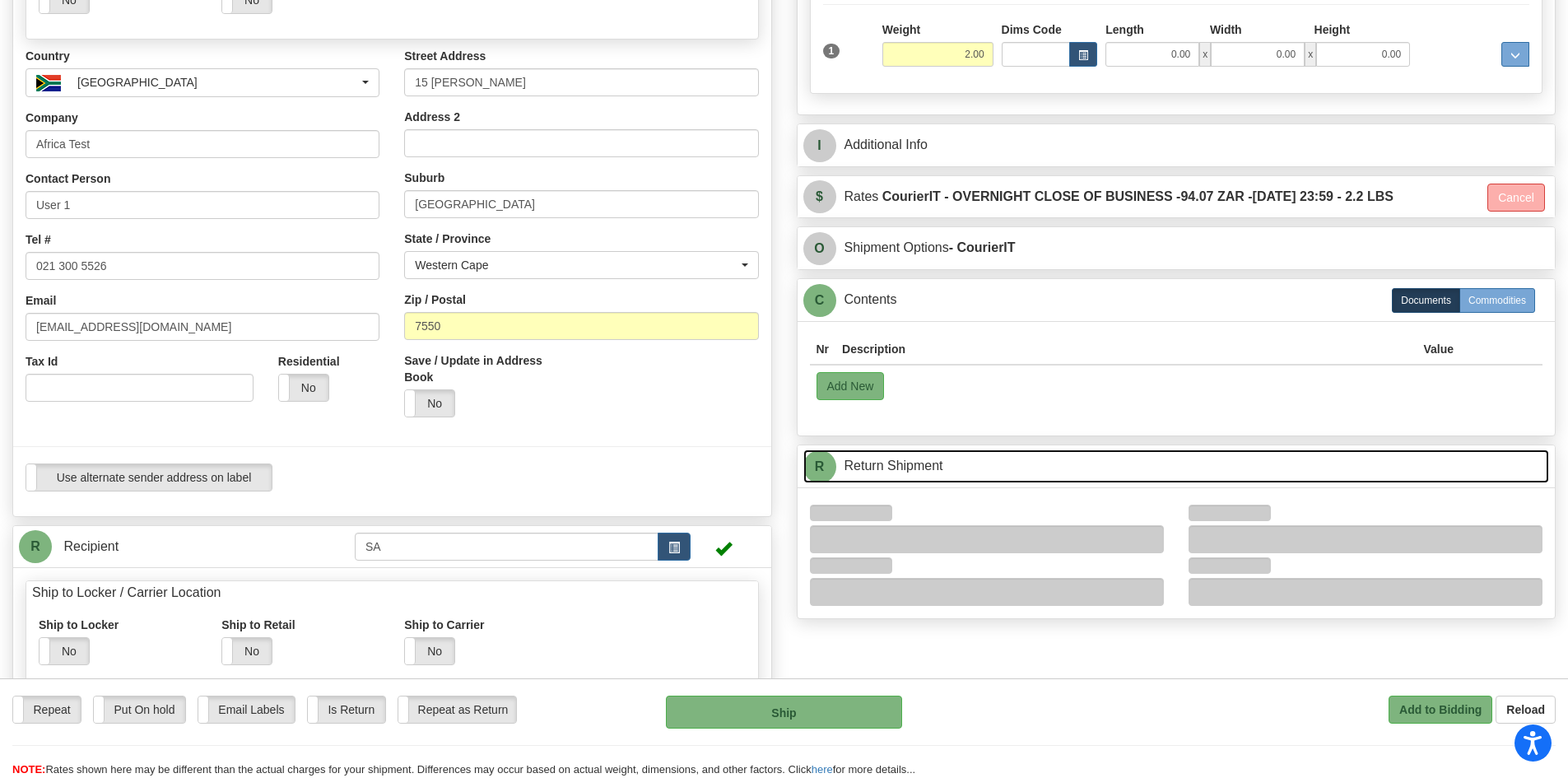
scroll to position [329, 0]
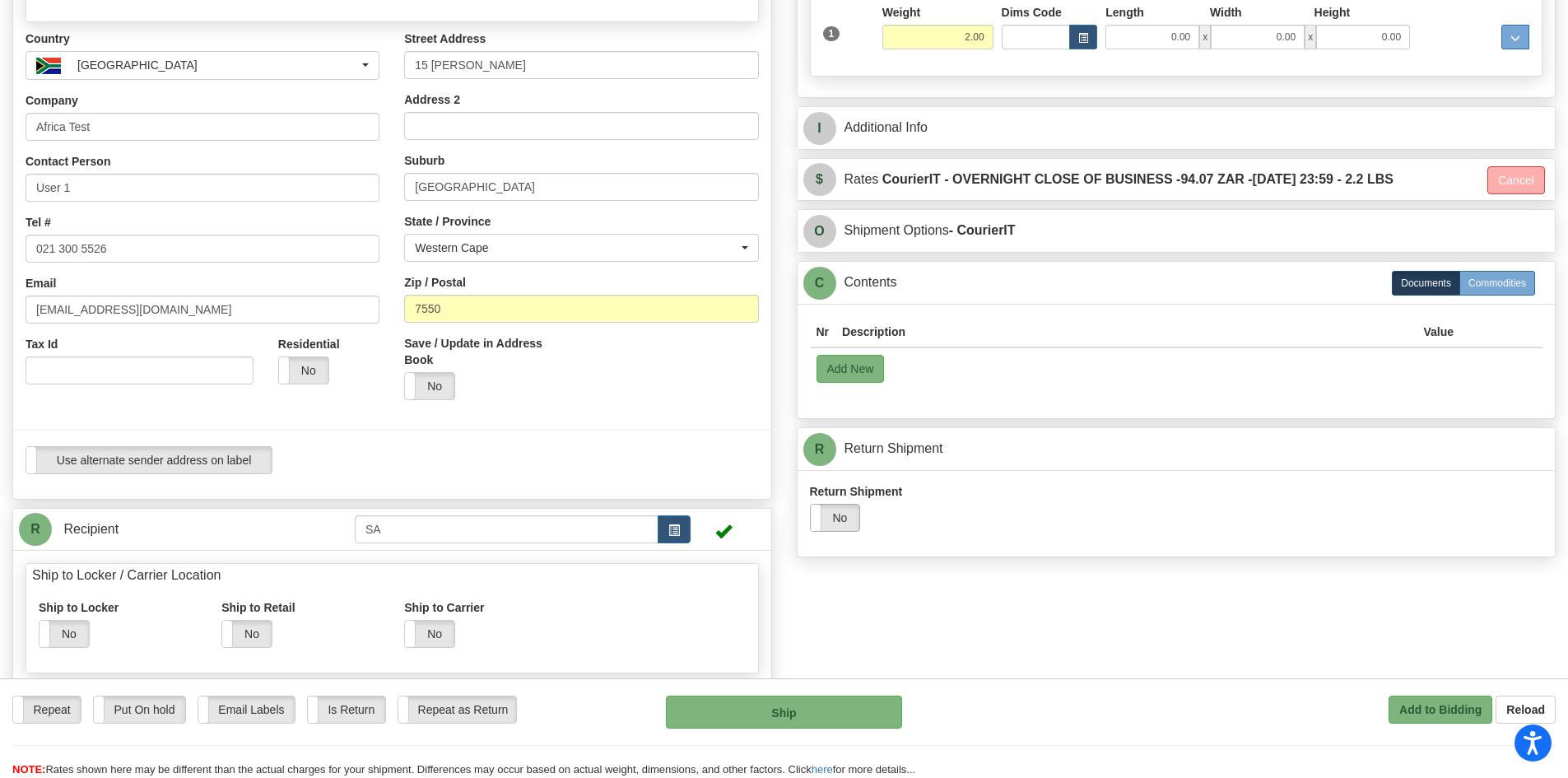
click at [835, 517] on label "No" at bounding box center [835, 517] width 50 height 26
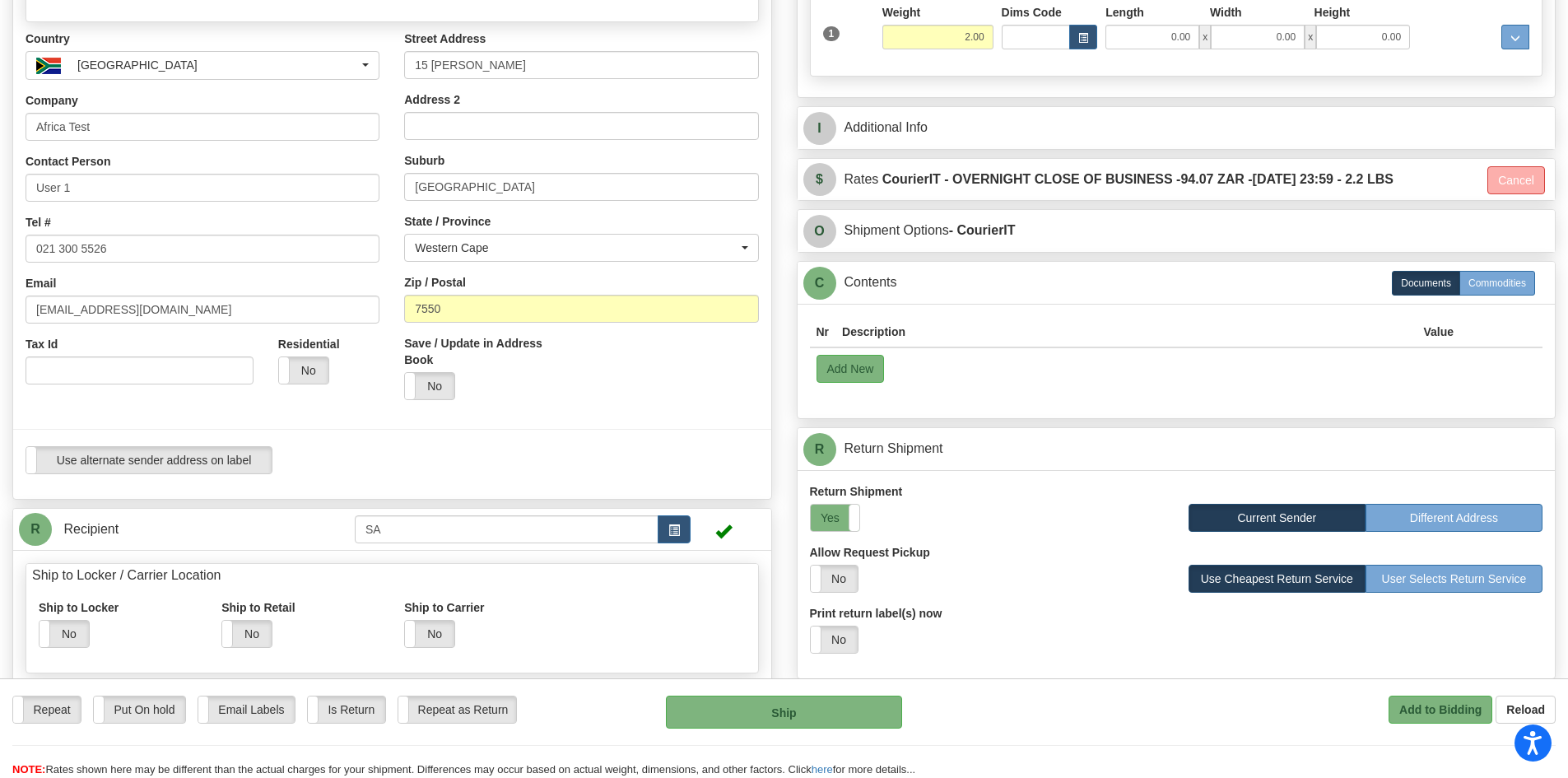
click at [867, 575] on div "Yes No" at bounding box center [986, 578] width 354 height 28
click at [851, 581] on label "No" at bounding box center [834, 578] width 47 height 26
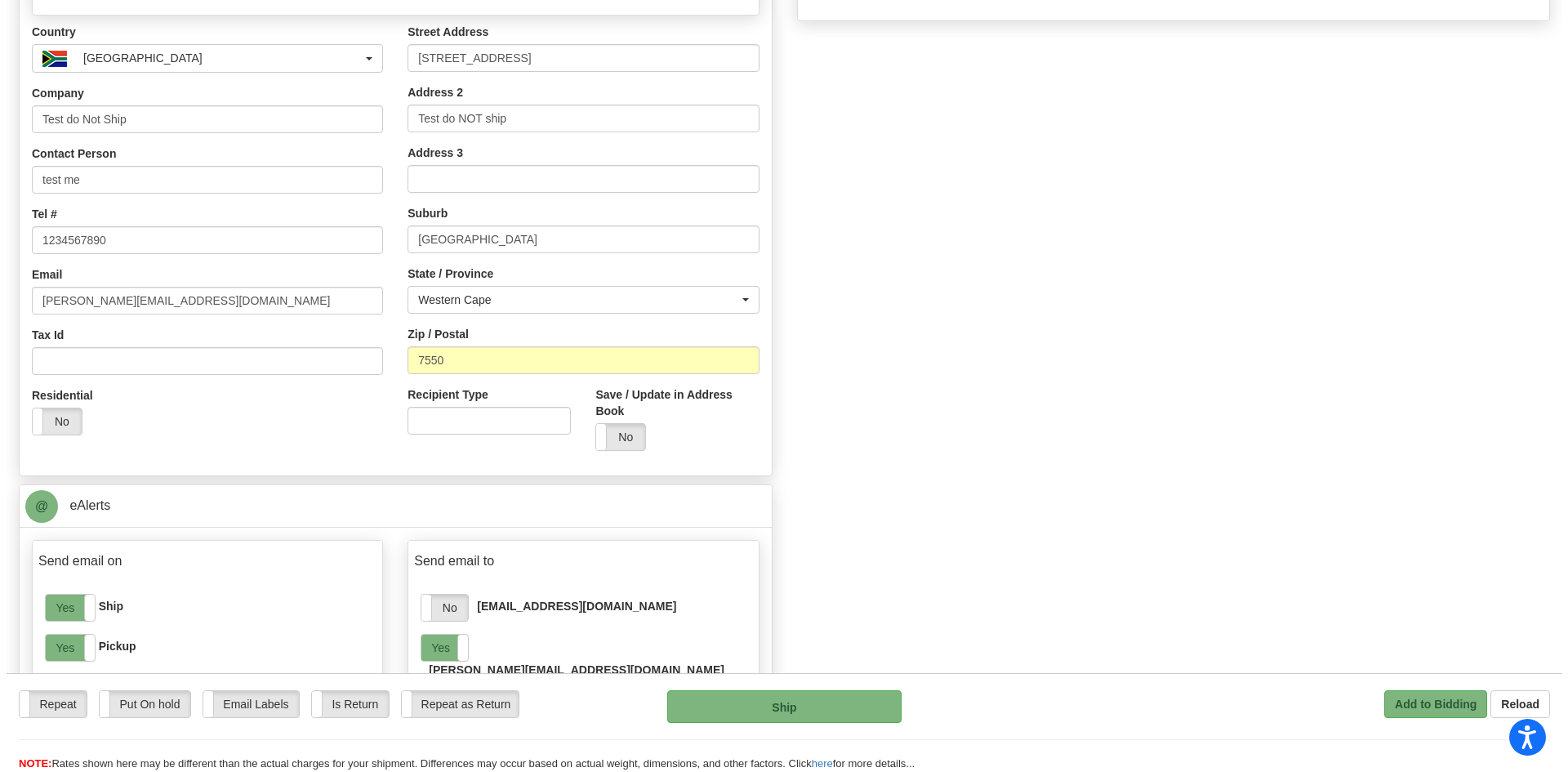
scroll to position [980, 0]
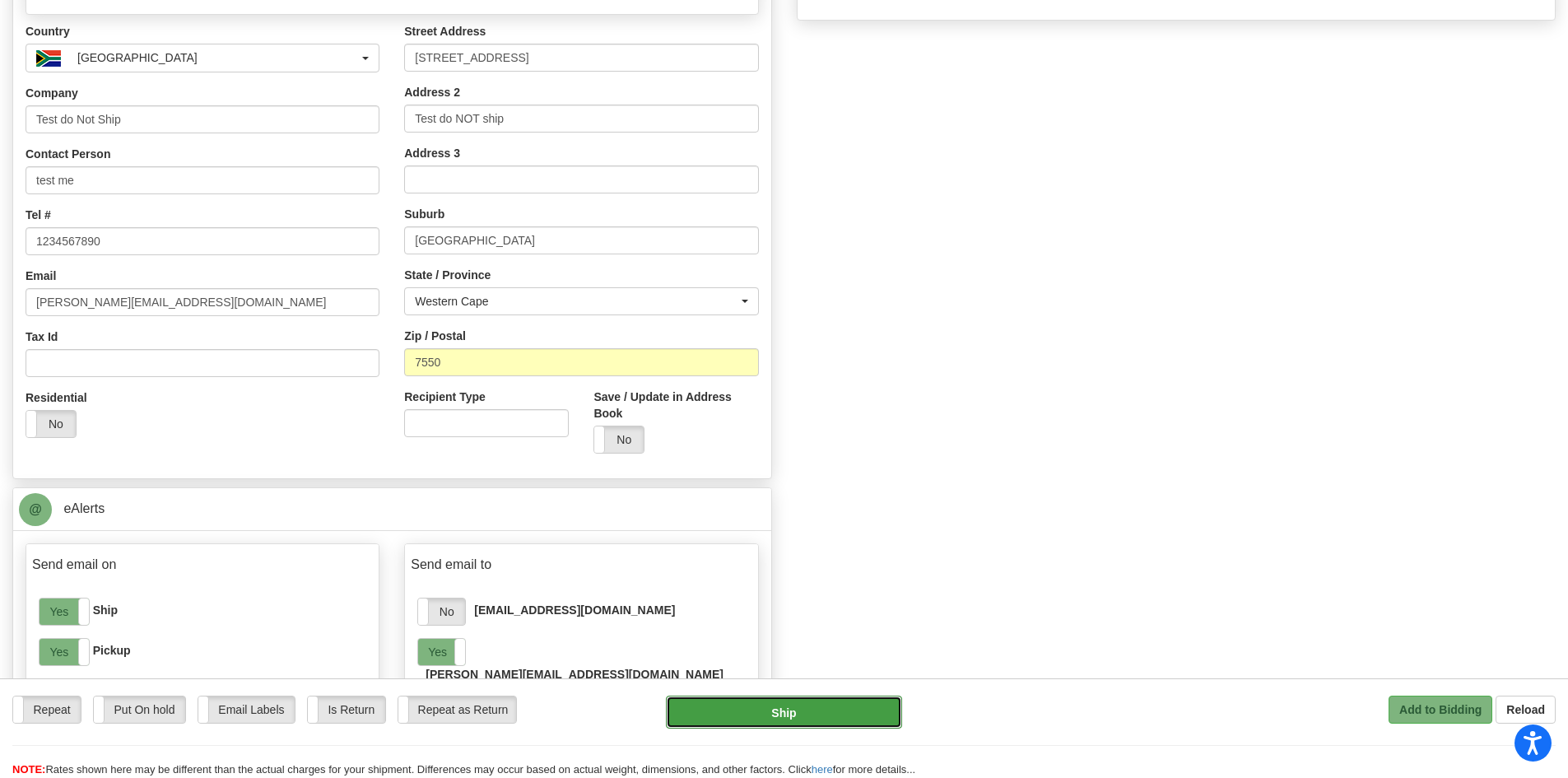
click at [814, 707] on button "Ship" at bounding box center [784, 711] width 236 height 33
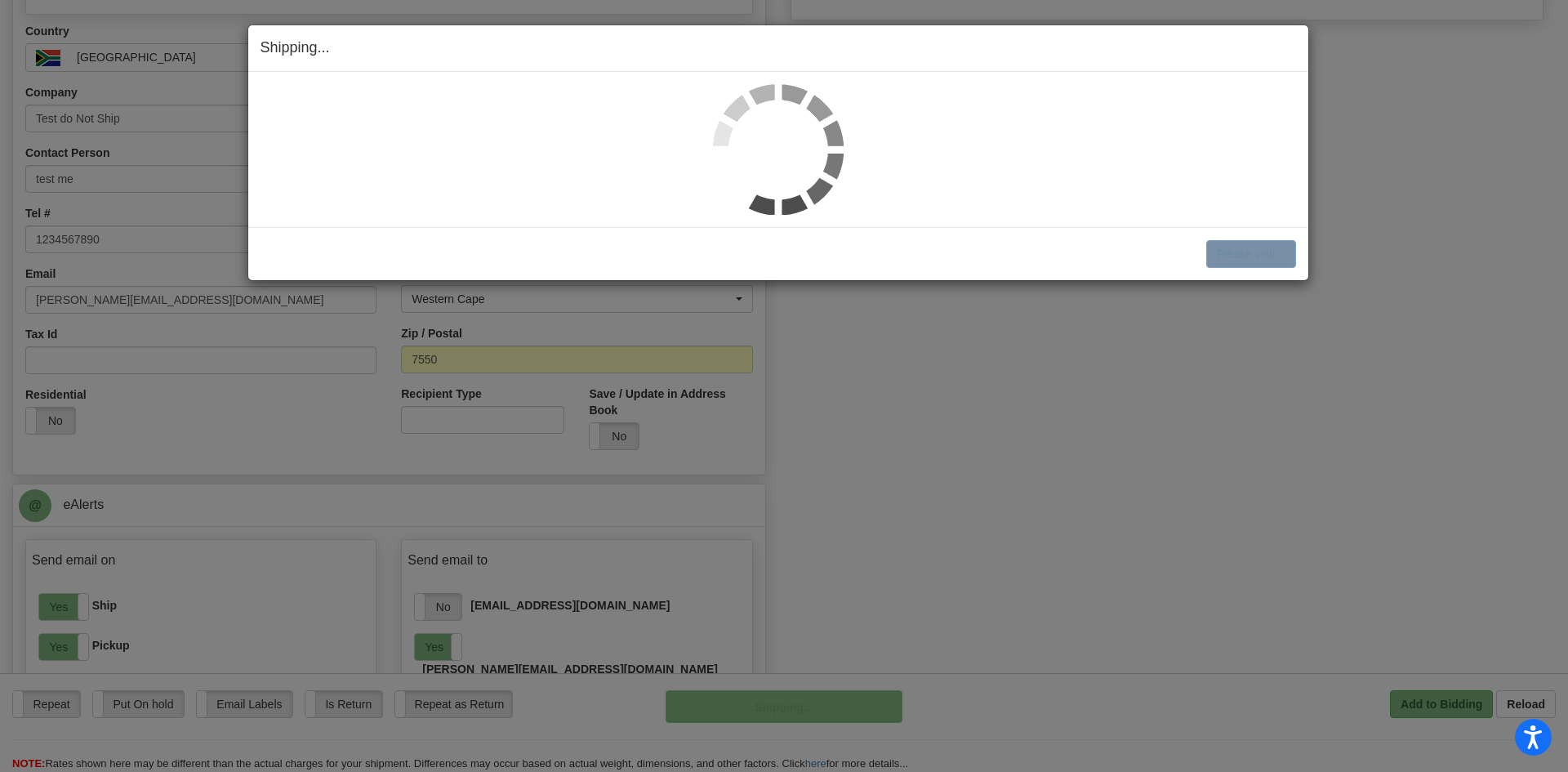
scroll to position [983, 0]
select select "1"
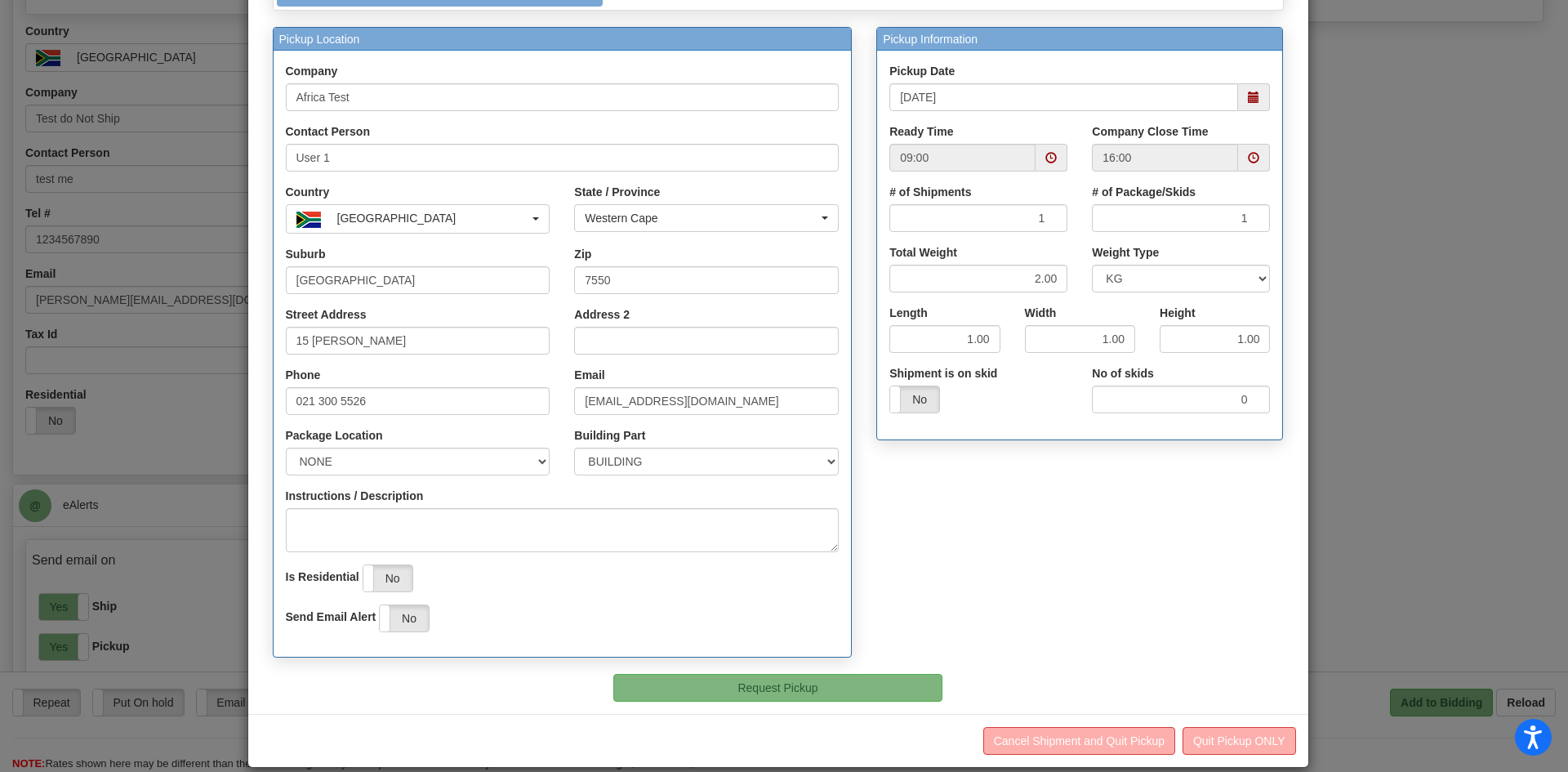
scroll to position [154, 0]
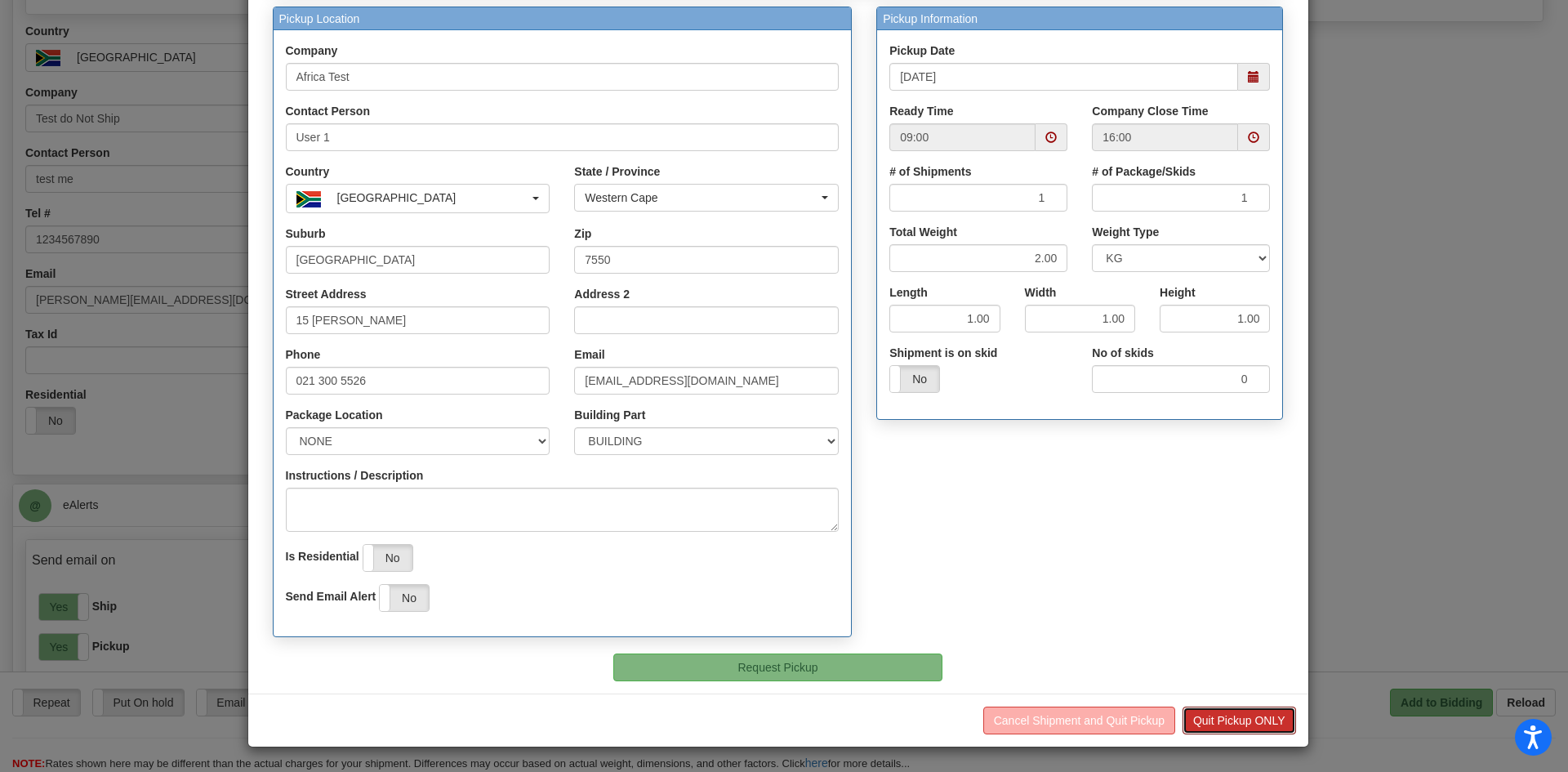
click at [1222, 717] on button "Quit Pickup ONLY" at bounding box center [1239, 720] width 114 height 28
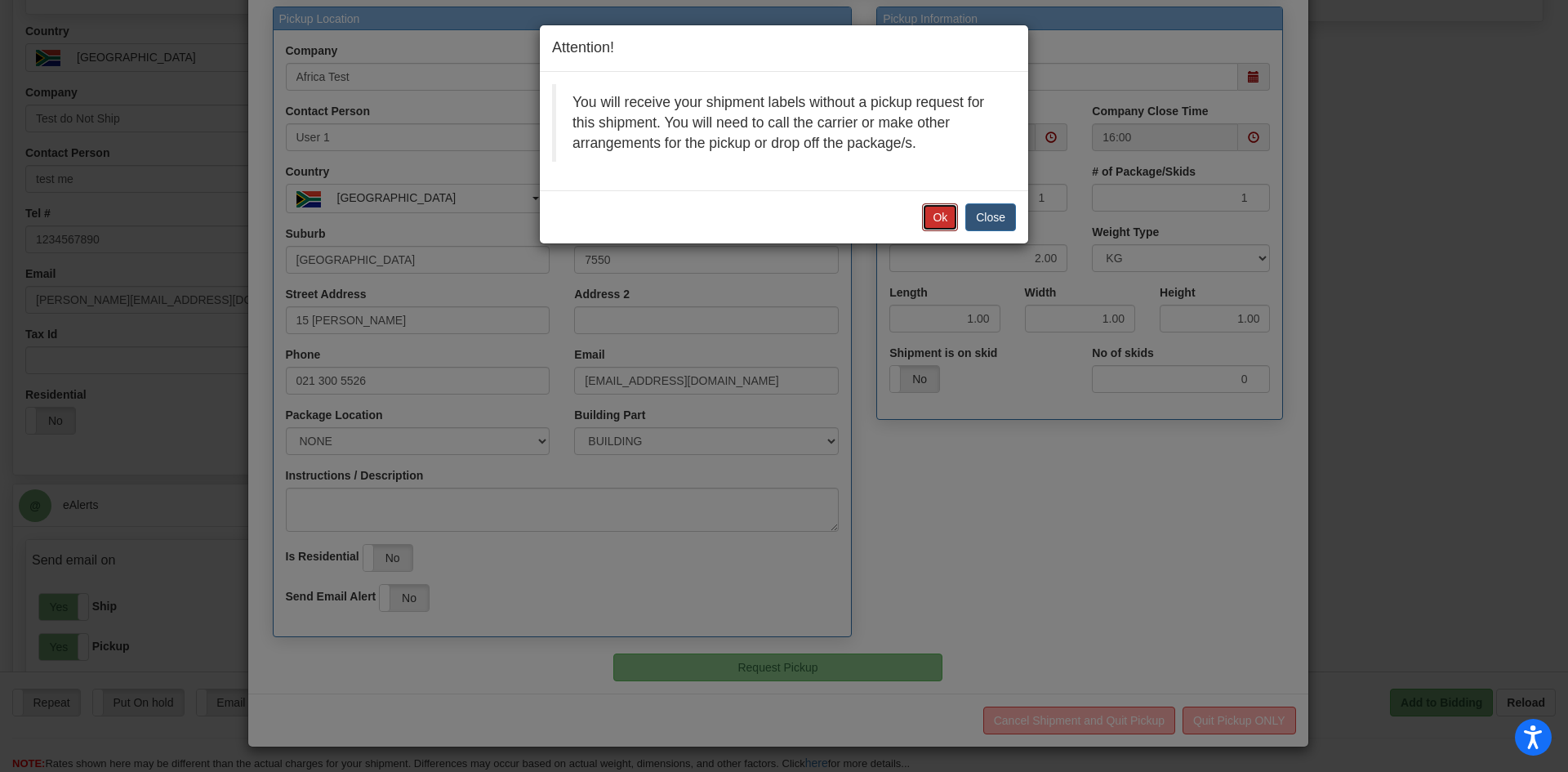
click at [944, 211] on button "Ok" at bounding box center [940, 216] width 36 height 28
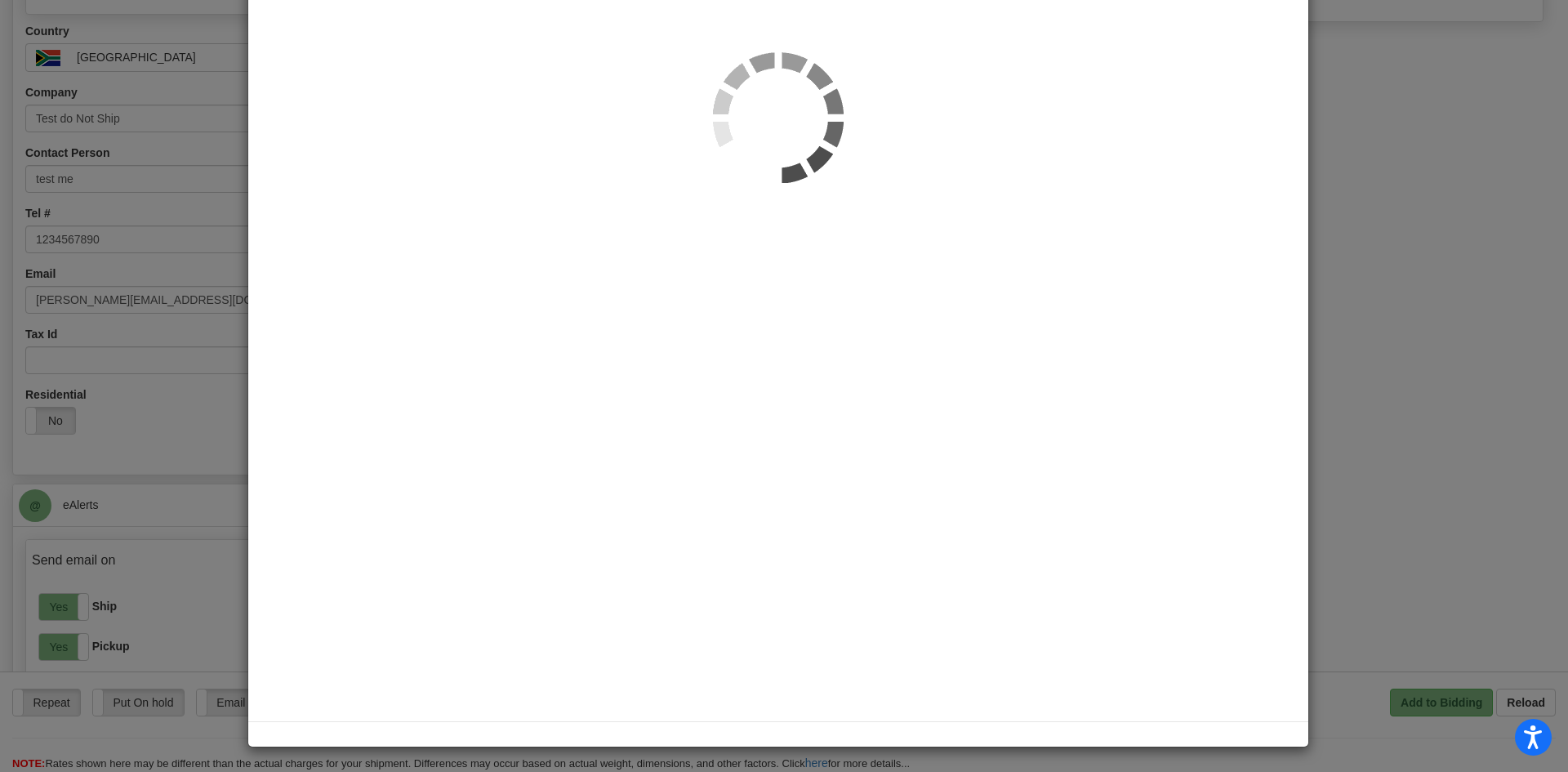
scroll to position [0, 0]
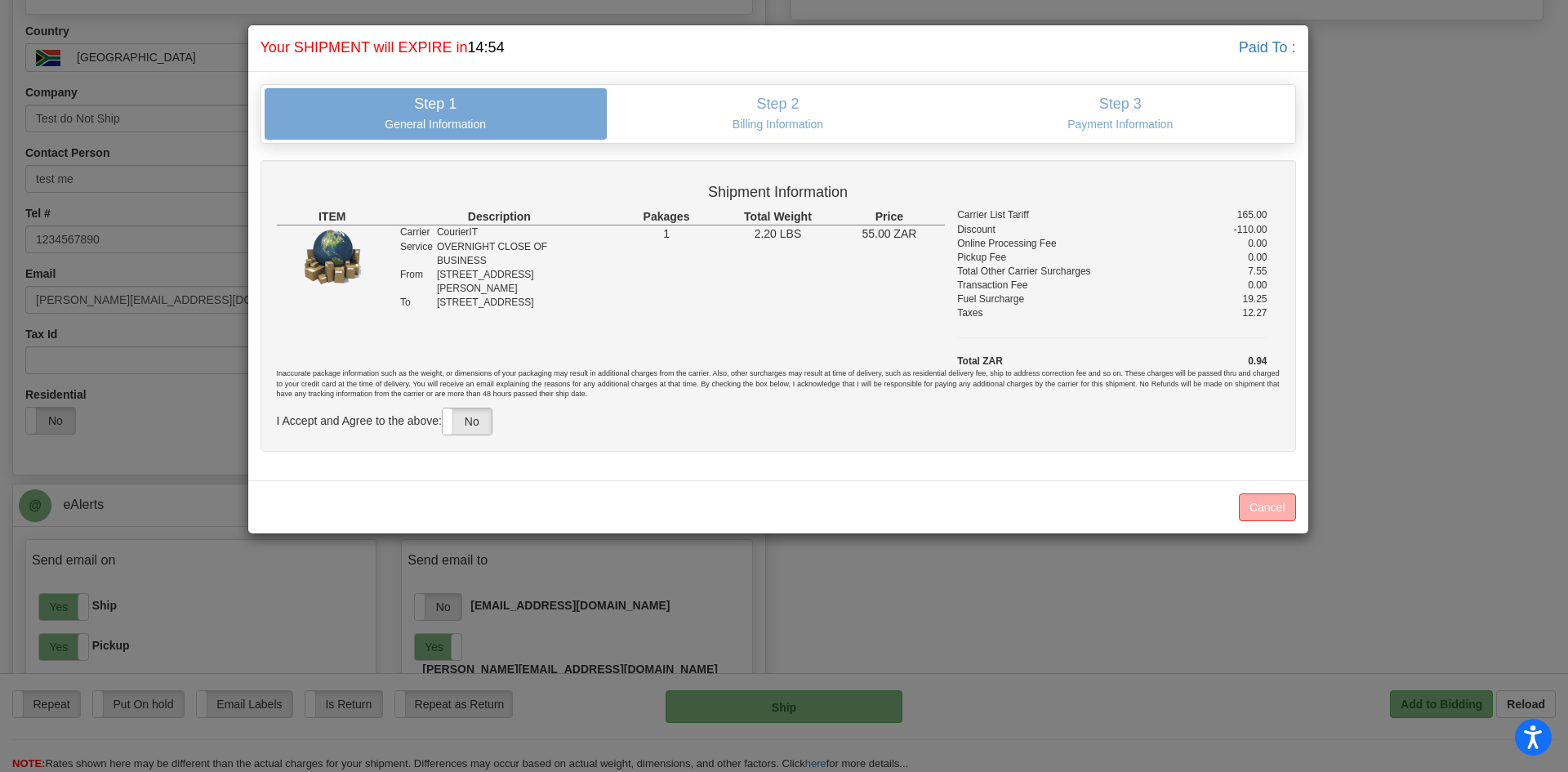
click at [463, 424] on label "No" at bounding box center [467, 420] width 49 height 26
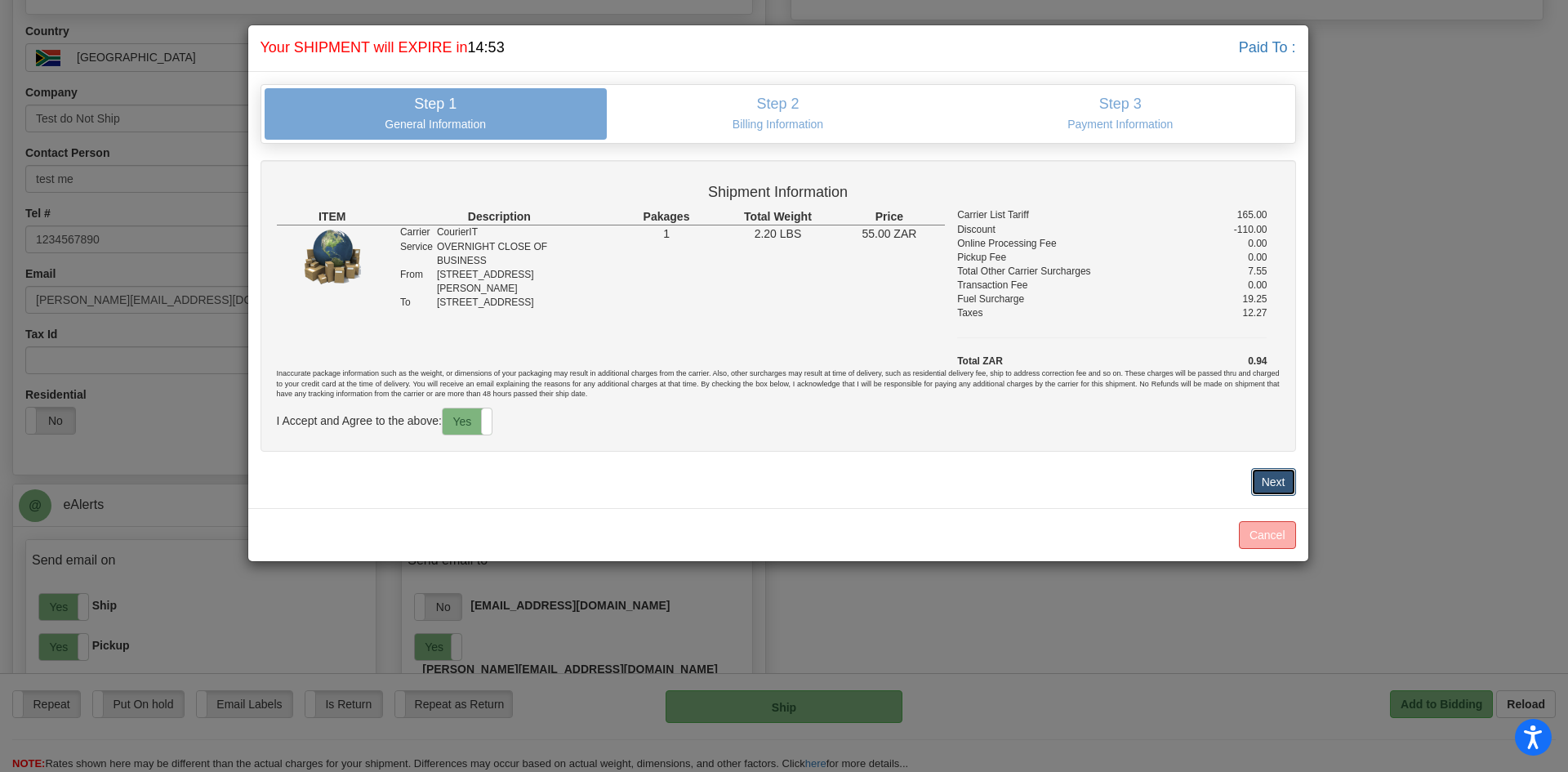
click at [1282, 488] on button "Next" at bounding box center [1274, 481] width 45 height 28
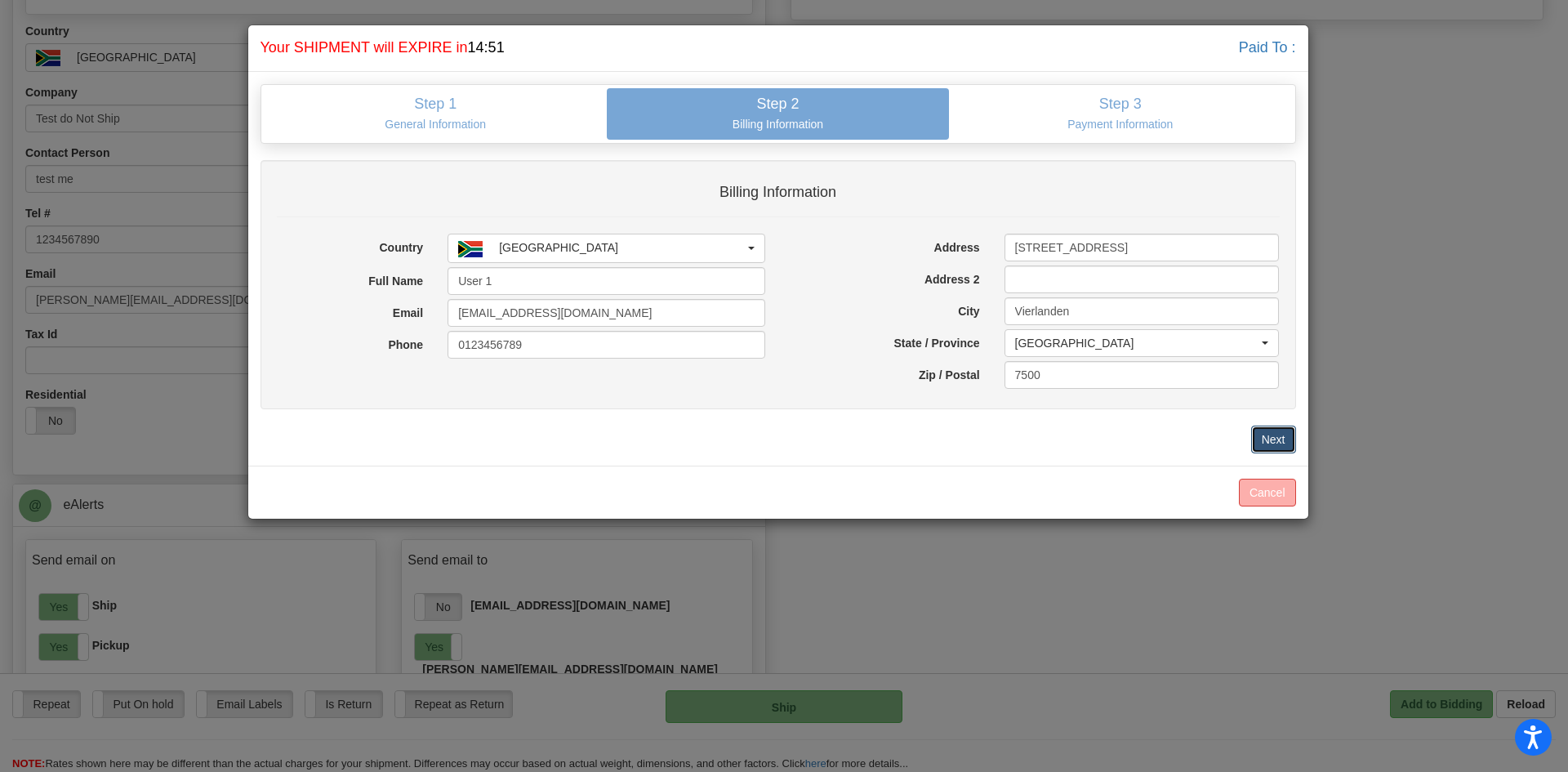
click at [1268, 430] on button "Next" at bounding box center [1274, 439] width 45 height 28
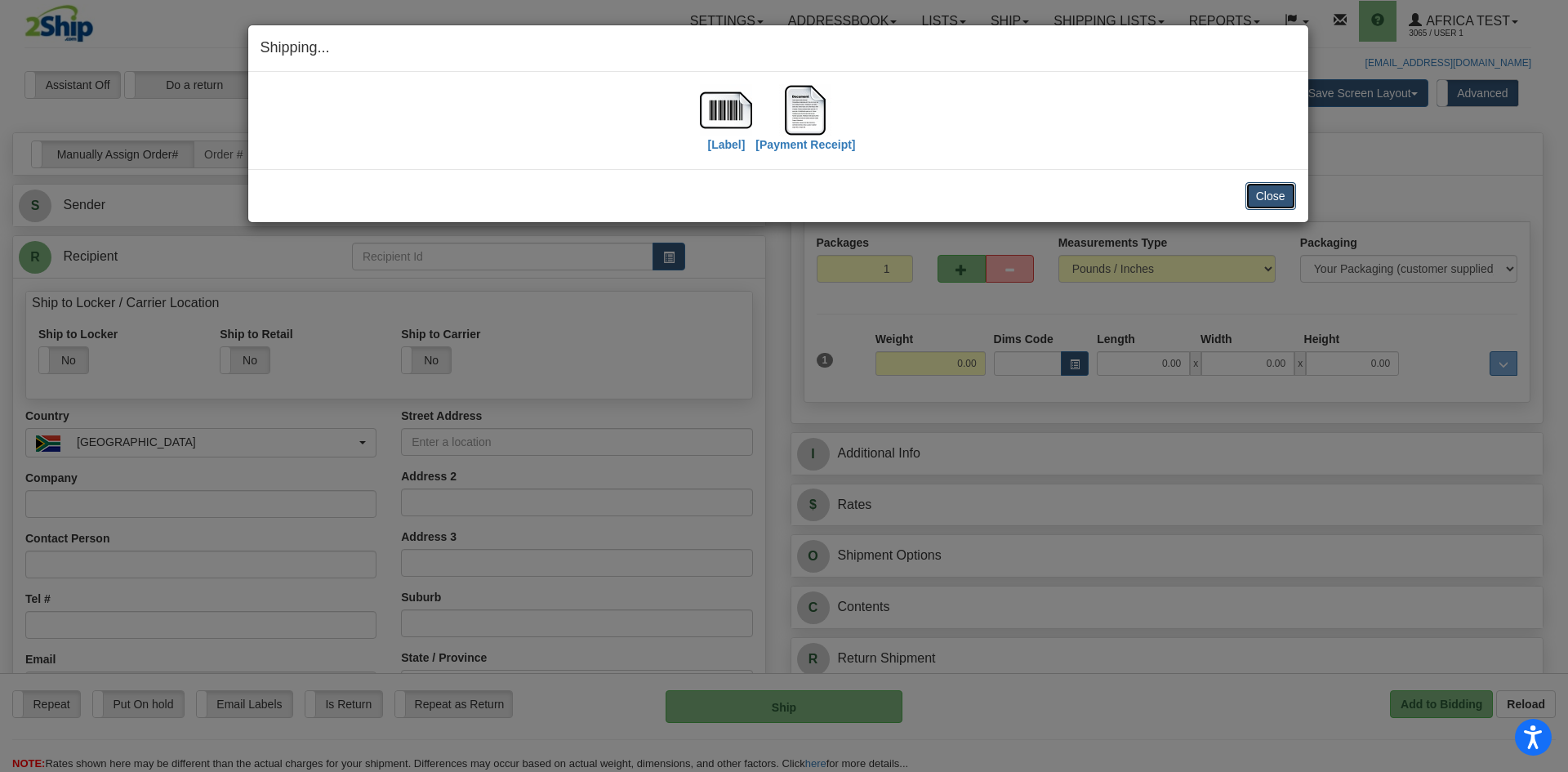
click at [1254, 199] on button "Close" at bounding box center [1270, 196] width 51 height 28
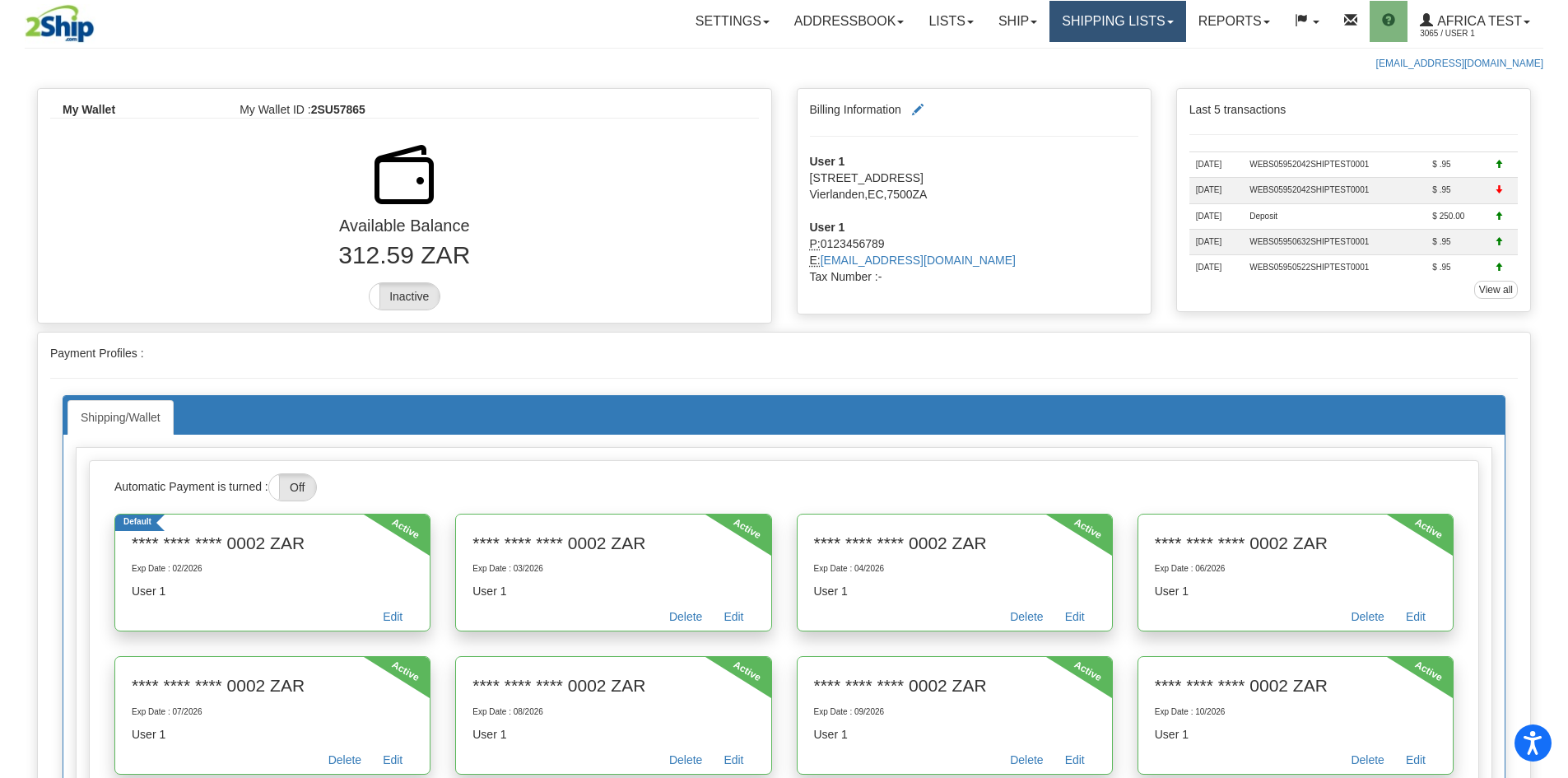
click at [1111, 23] on link "Shipping lists" at bounding box center [1117, 22] width 136 height 41
click at [1050, 23] on link "Shipping lists" at bounding box center [1117, 22] width 136 height 41
click at [1019, 23] on link "Ship" at bounding box center [1018, 22] width 63 height 41
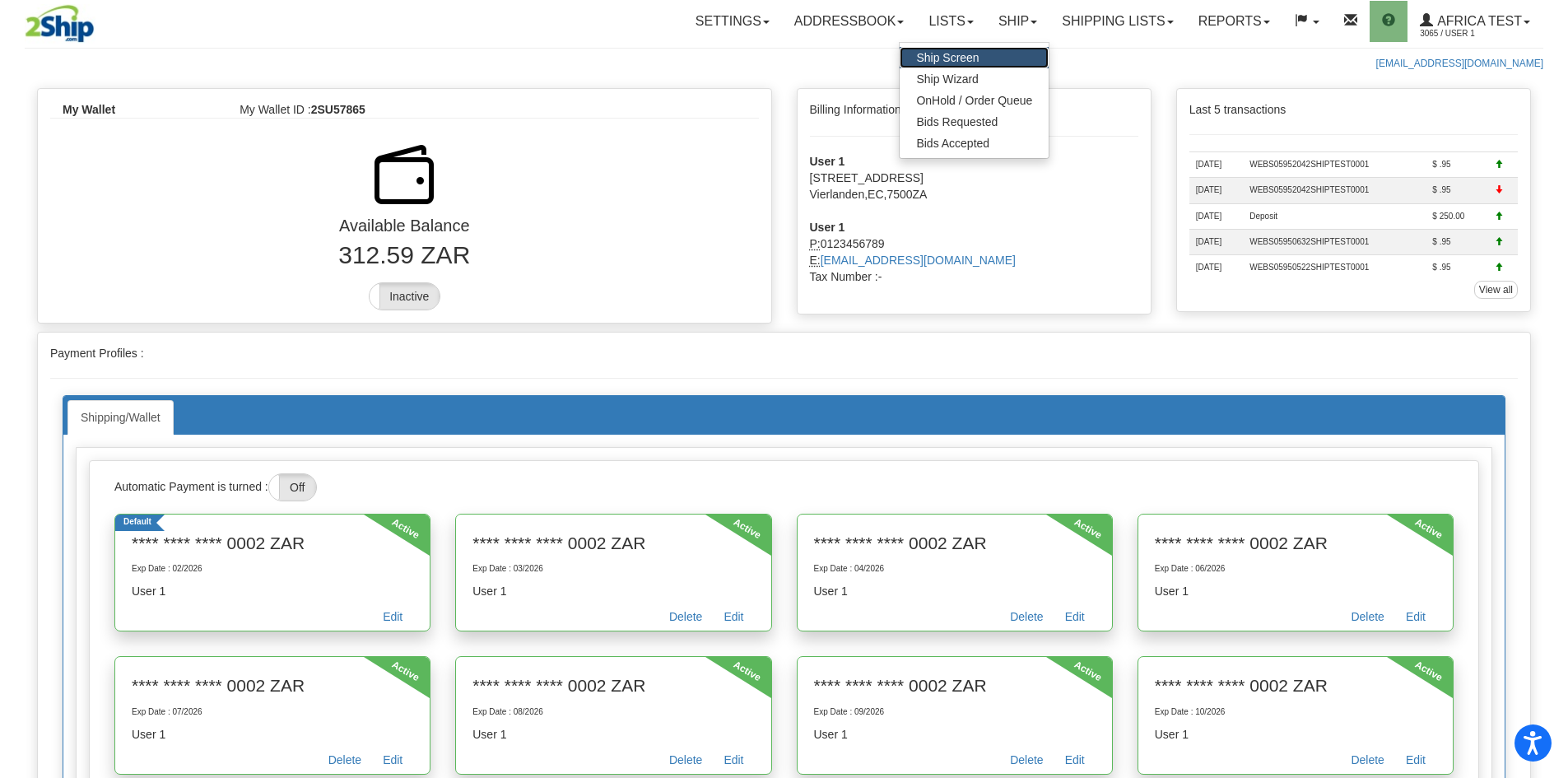
click at [984, 53] on link "Ship Screen" at bounding box center [974, 58] width 149 height 22
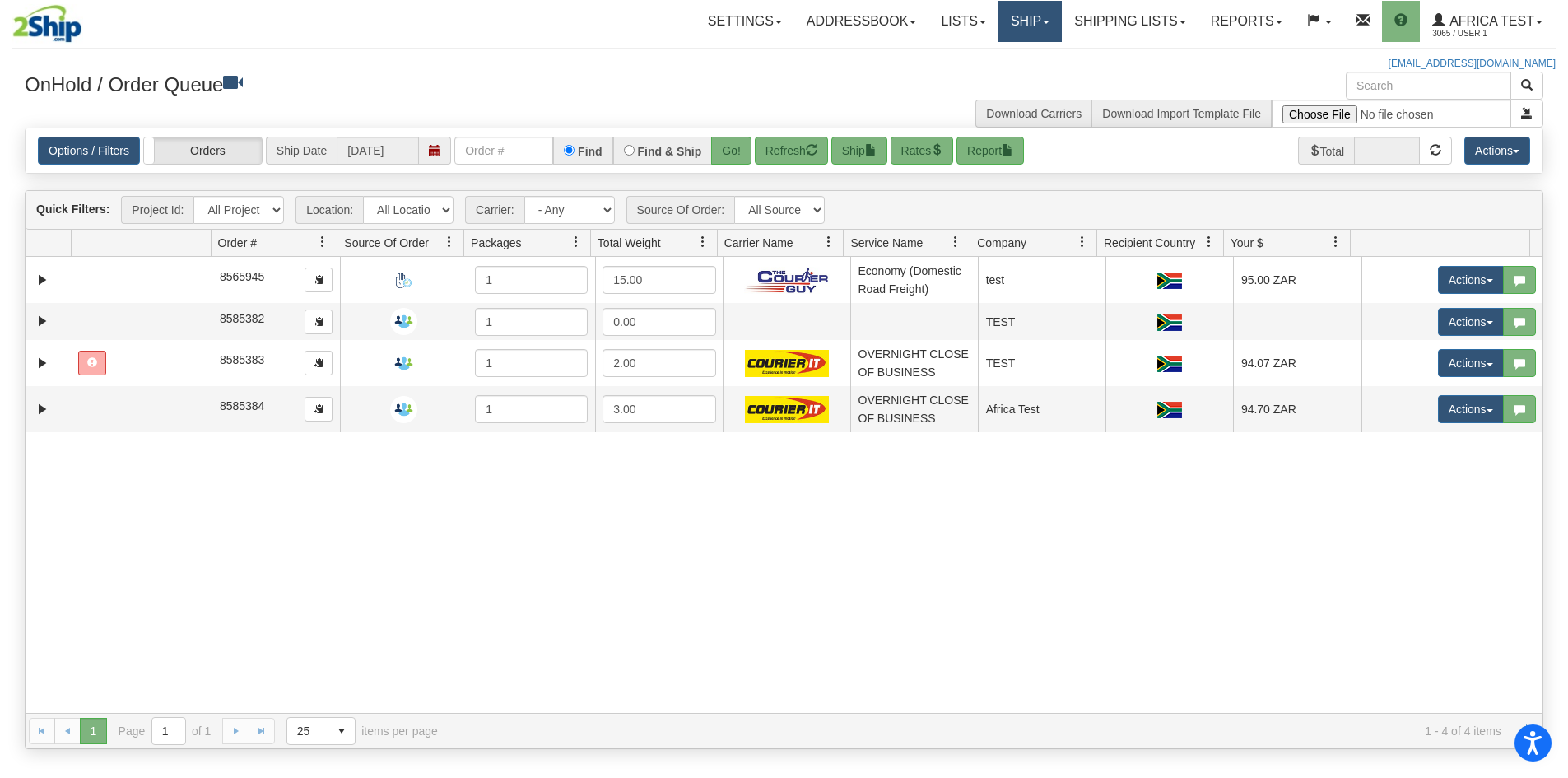
click at [1042, 10] on link "Ship" at bounding box center [1030, 22] width 63 height 41
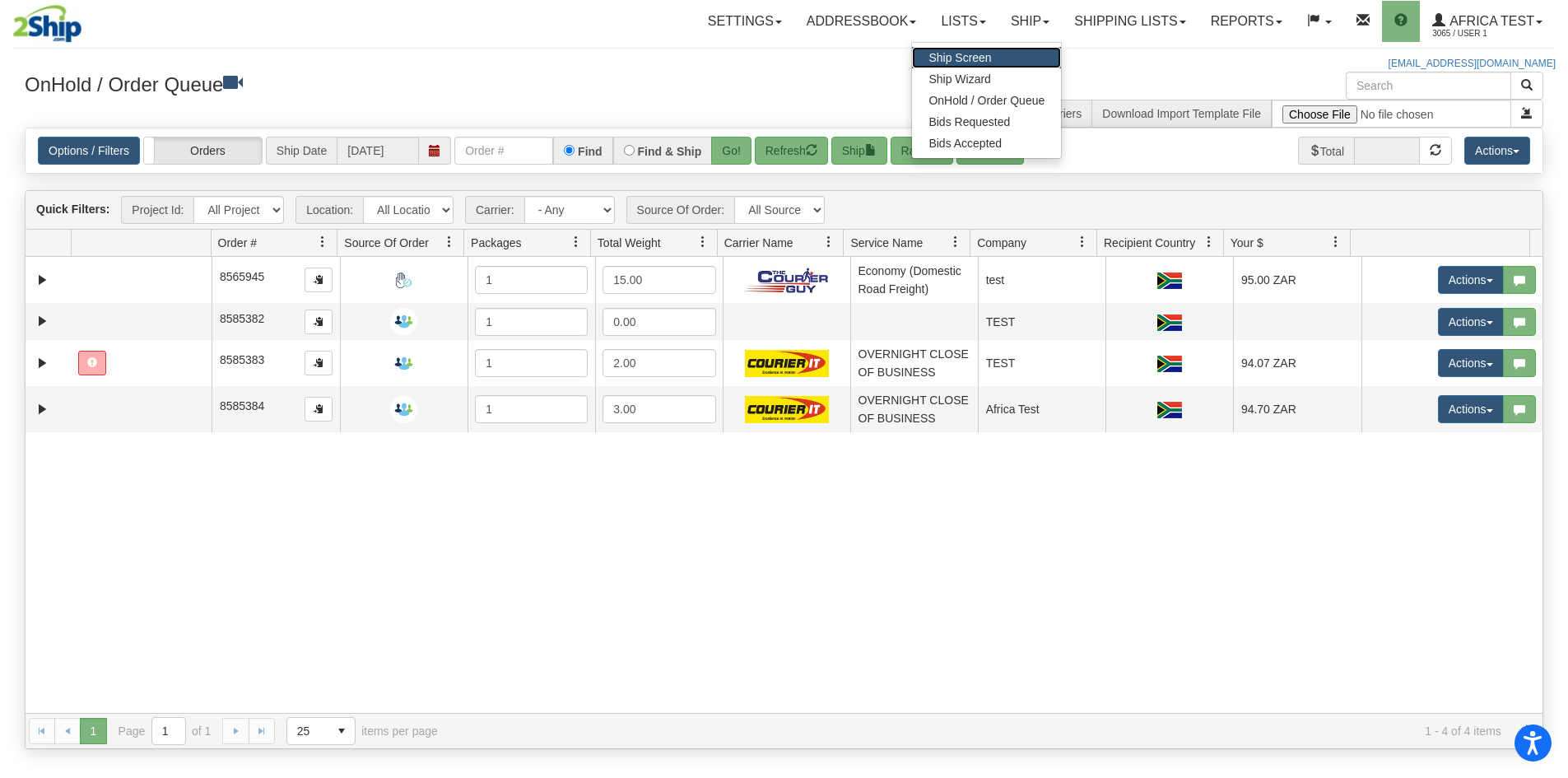
click at [1013, 52] on link "Ship Screen" at bounding box center [986, 58] width 149 height 22
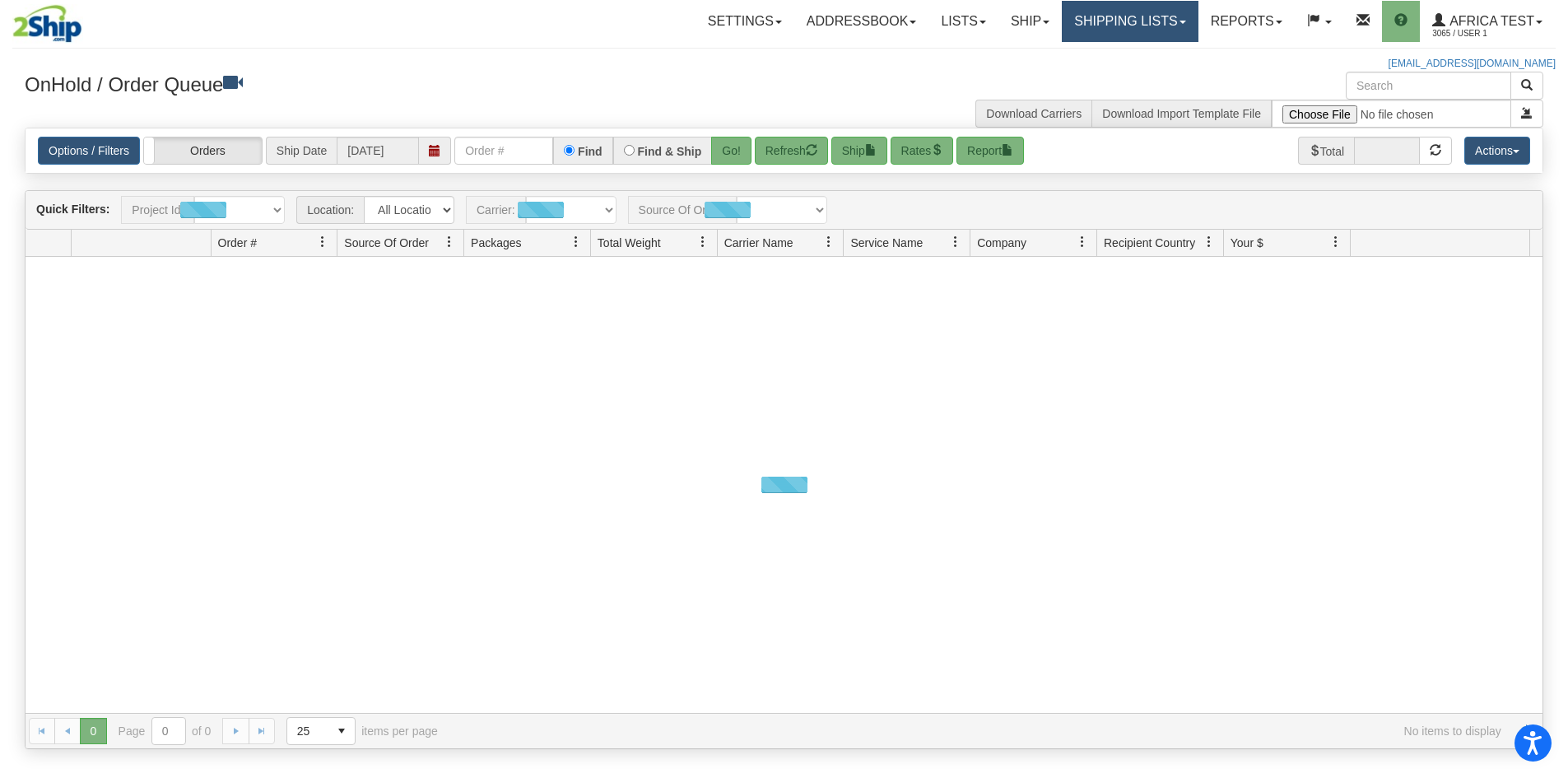
click at [1062, 5] on link "Shipping lists" at bounding box center [1130, 22] width 136 height 41
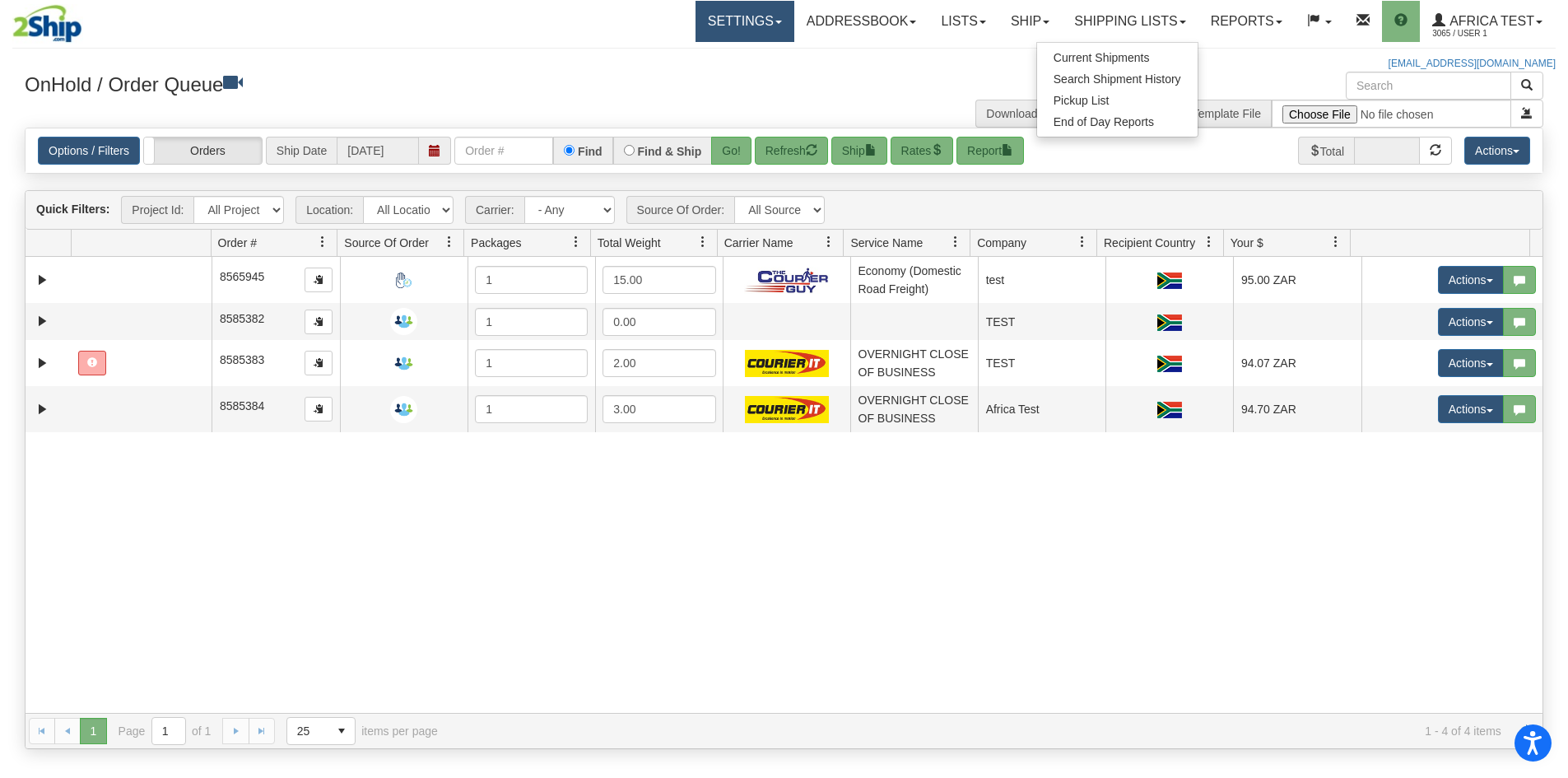
click at [695, 14] on link "Settings" at bounding box center [745, 22] width 99 height 41
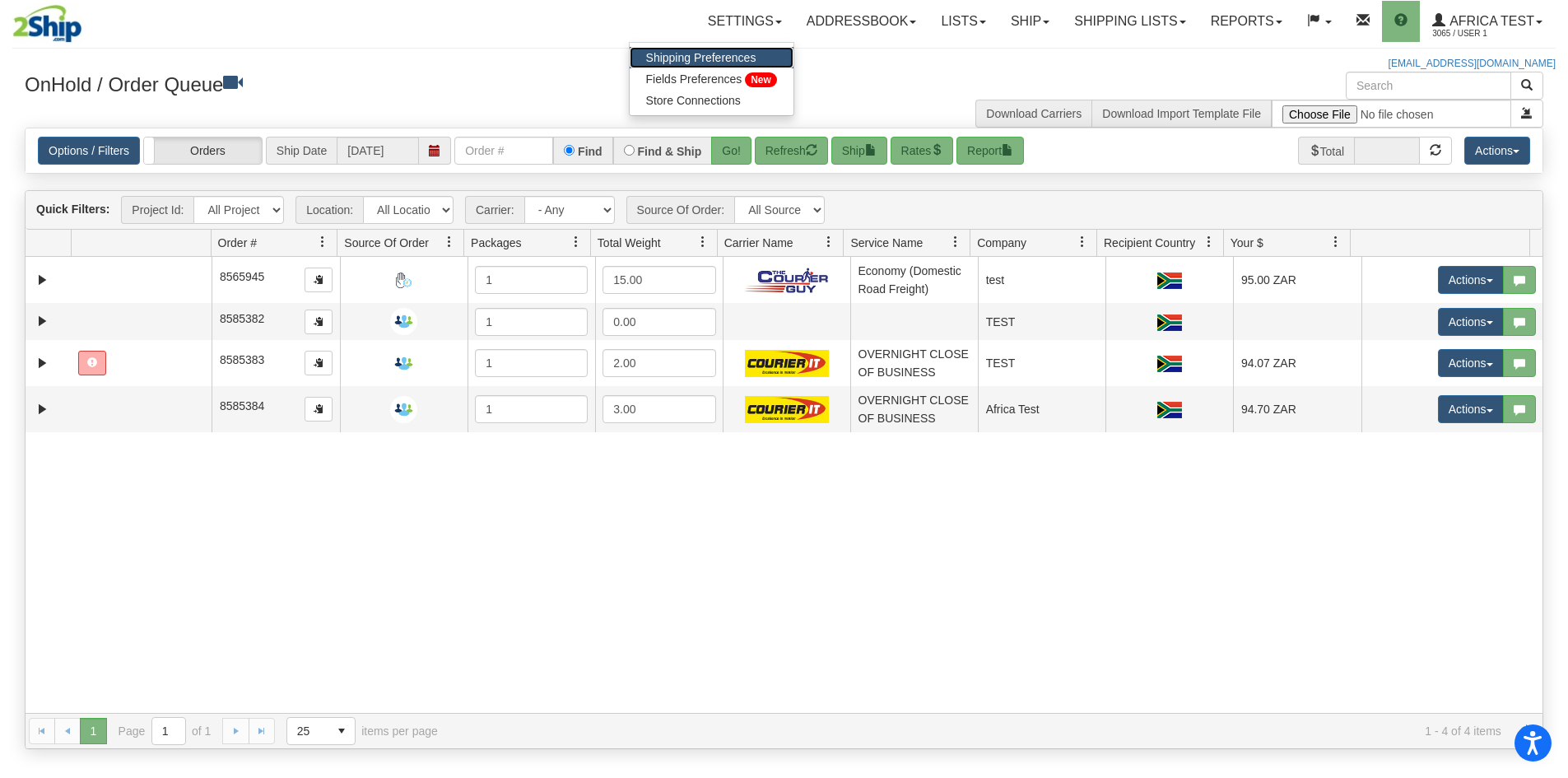
click at [702, 61] on span "Shipping Preferences" at bounding box center [701, 58] width 110 height 14
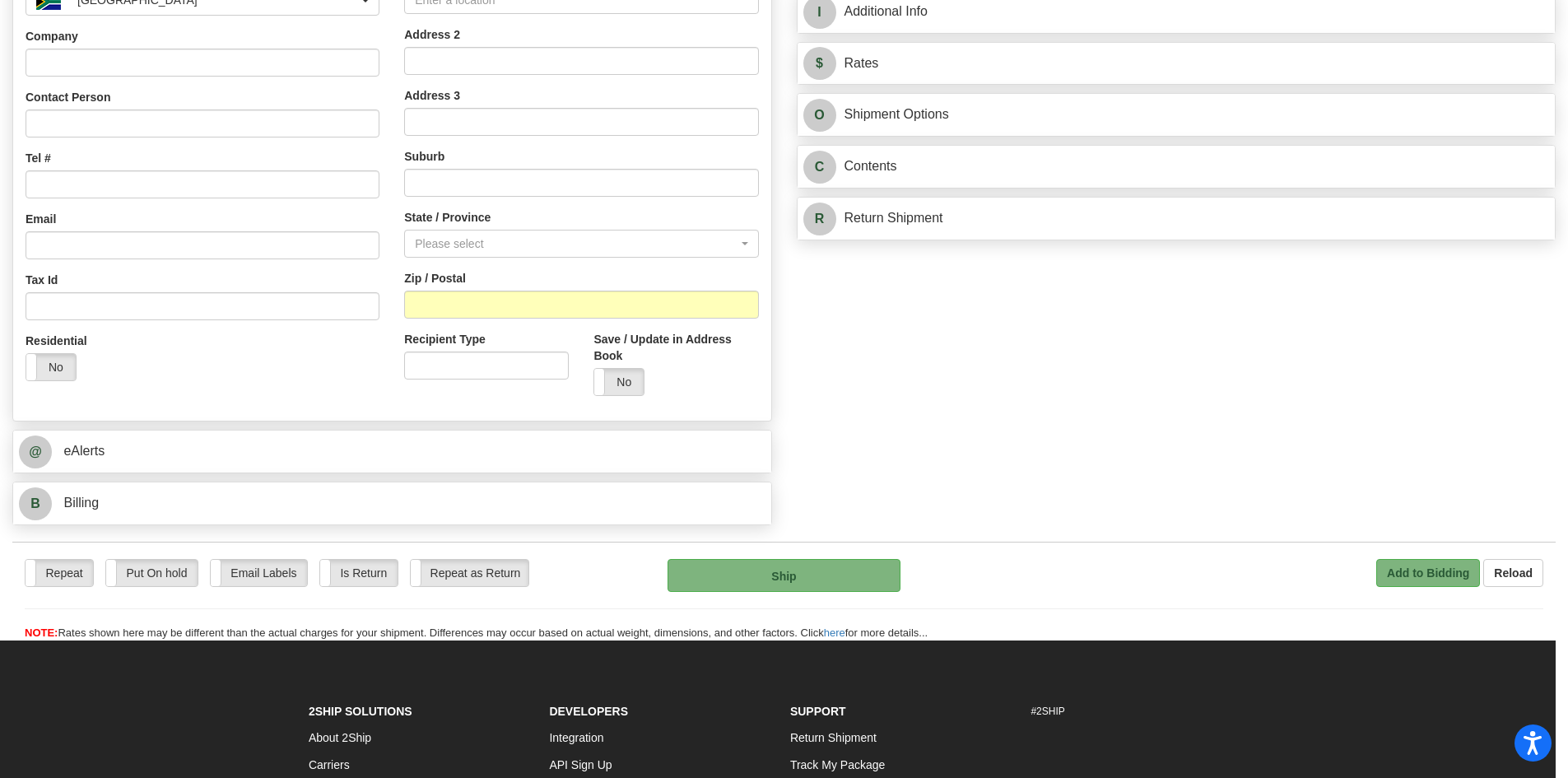
scroll to position [247, 0]
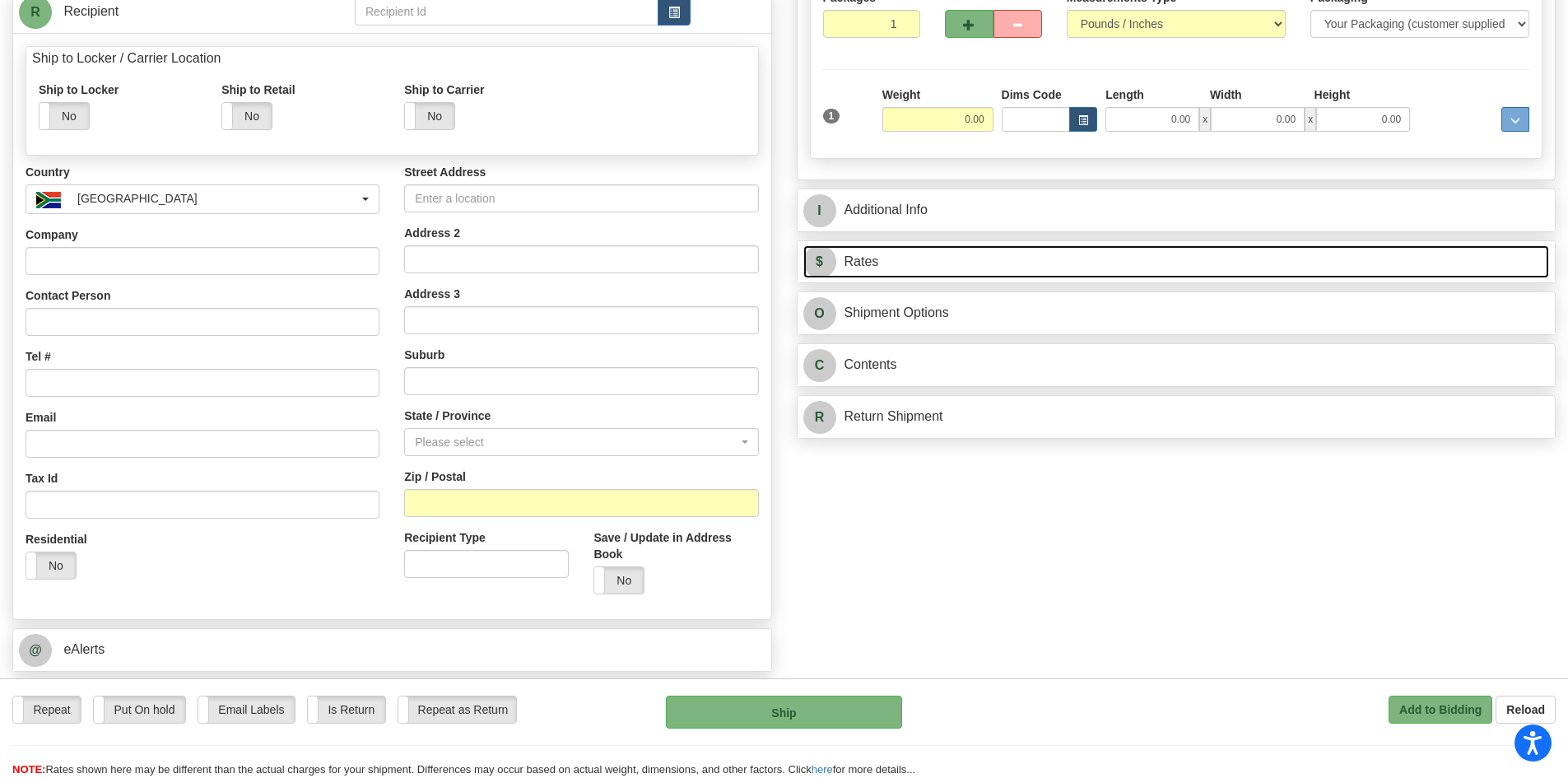
click at [946, 257] on link "$ Rates" at bounding box center [1177, 261] width 747 height 33
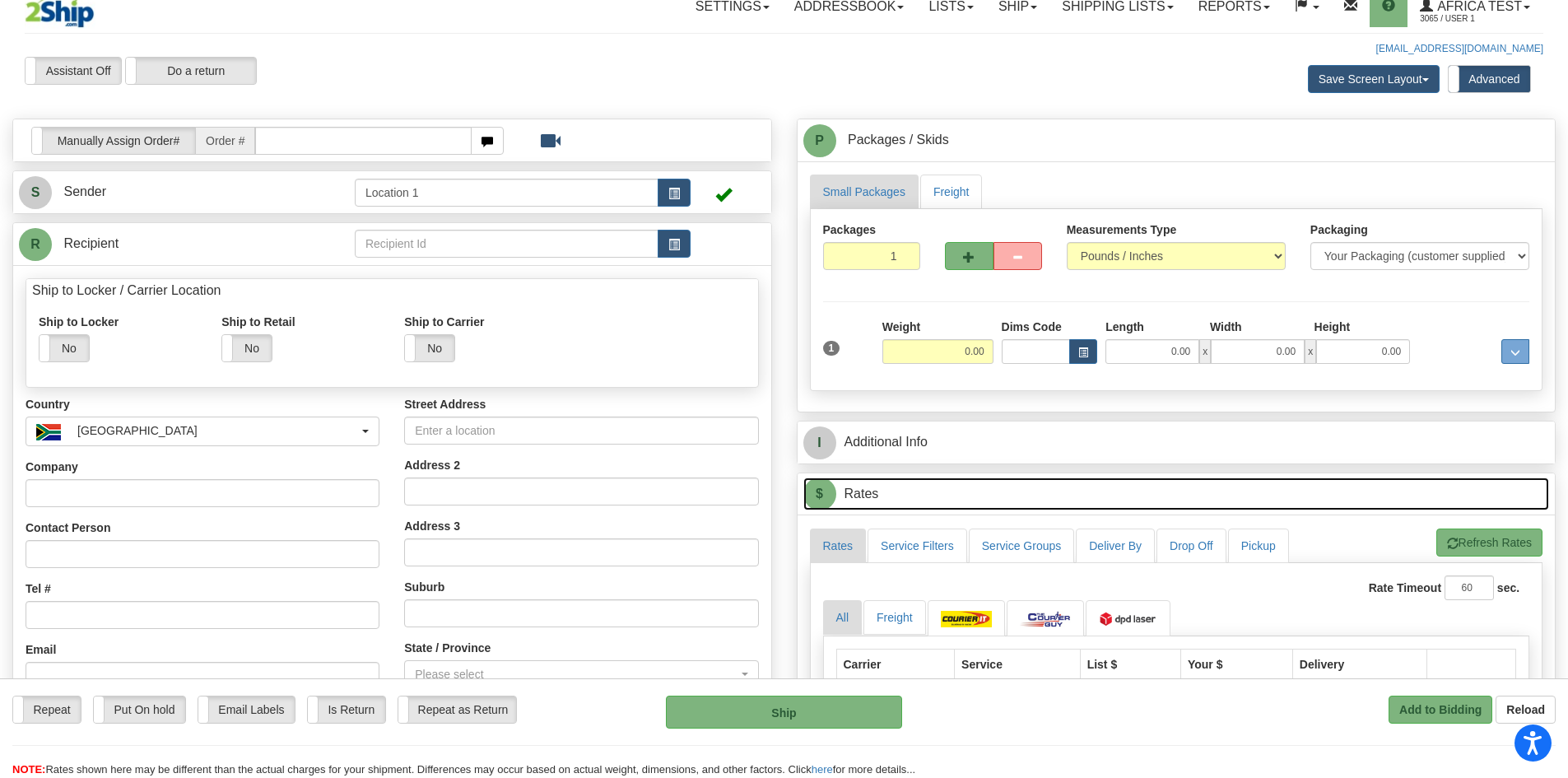
scroll to position [0, 0]
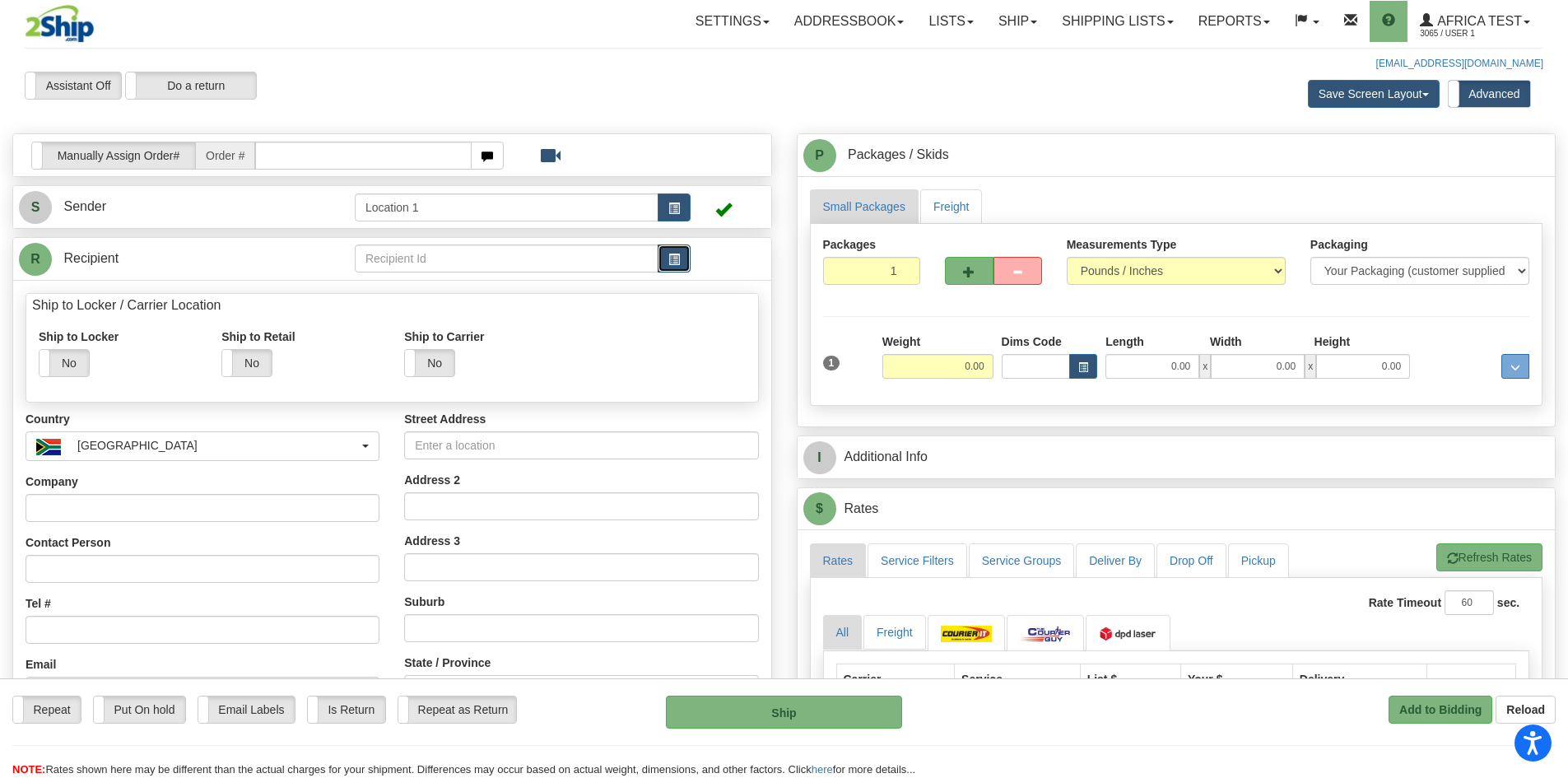
click at [681, 267] on button "button" at bounding box center [674, 258] width 33 height 28
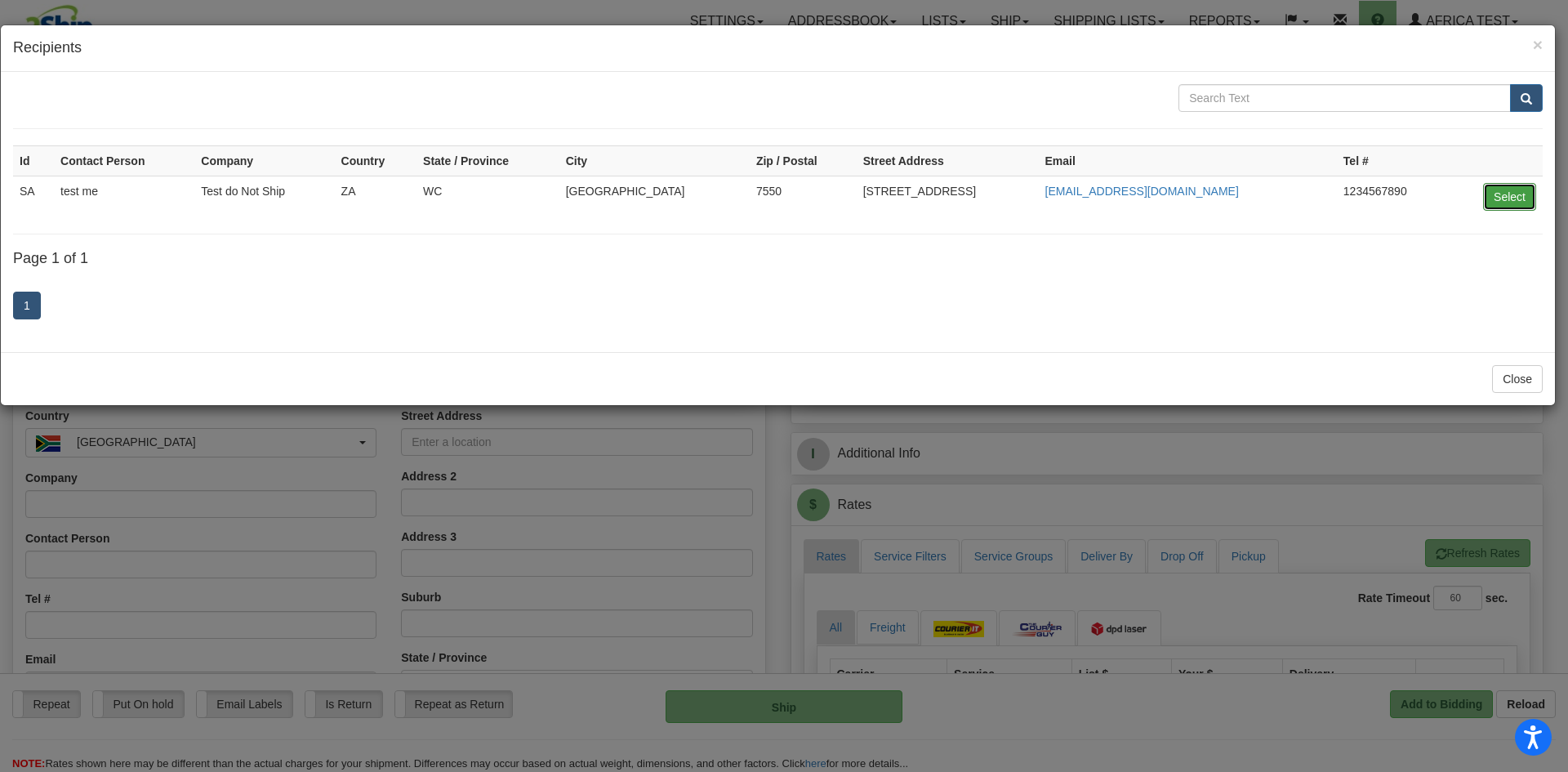
click at [1487, 193] on button "Select" at bounding box center [1509, 196] width 53 height 28
type input "SA"
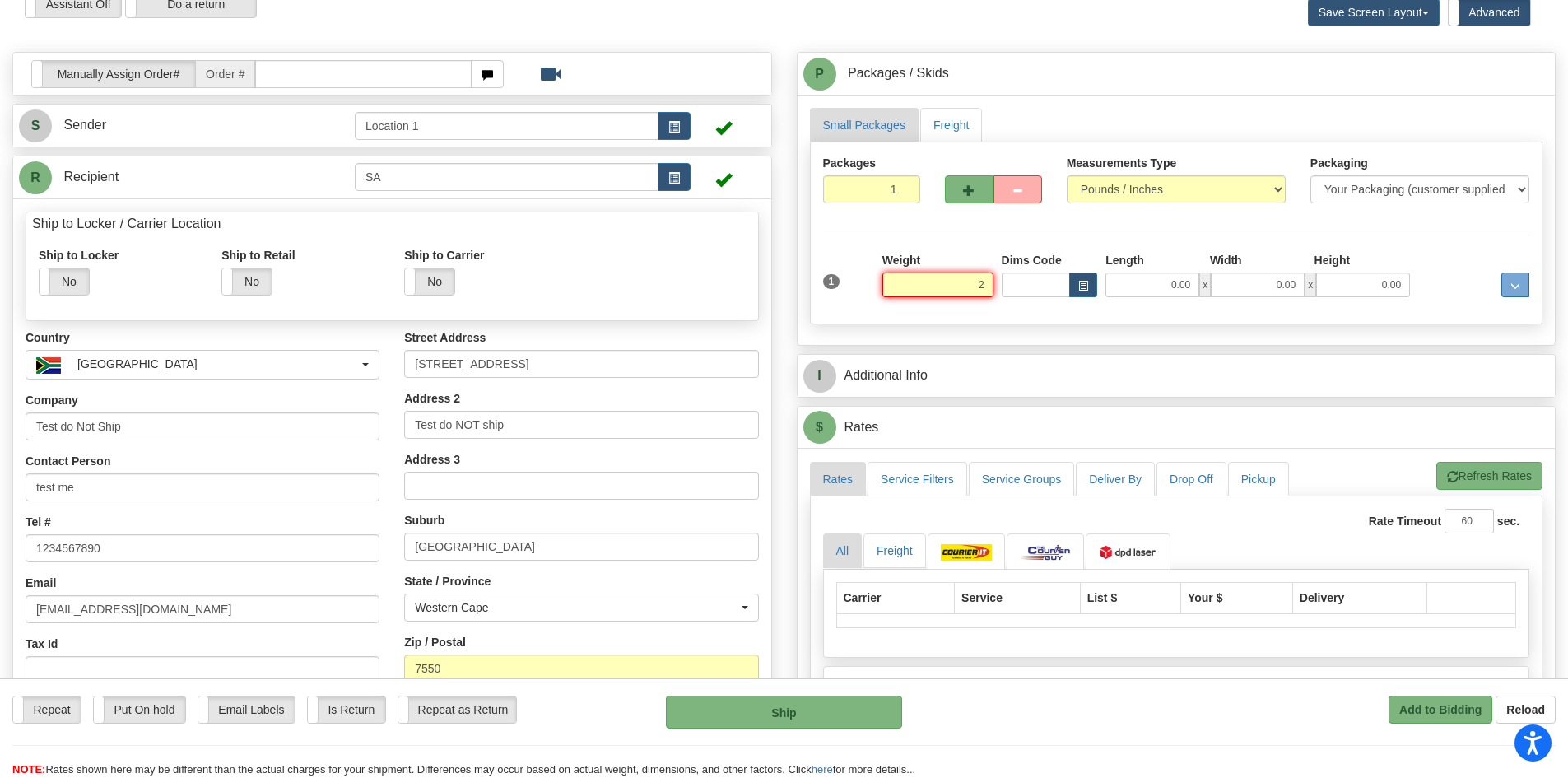
scroll to position [82, 0]
type input "2.00"
click at [1258, 331] on div "Small Packages Freight Packages 1 1 Measurements Type" at bounding box center [1177, 219] width 758 height 251
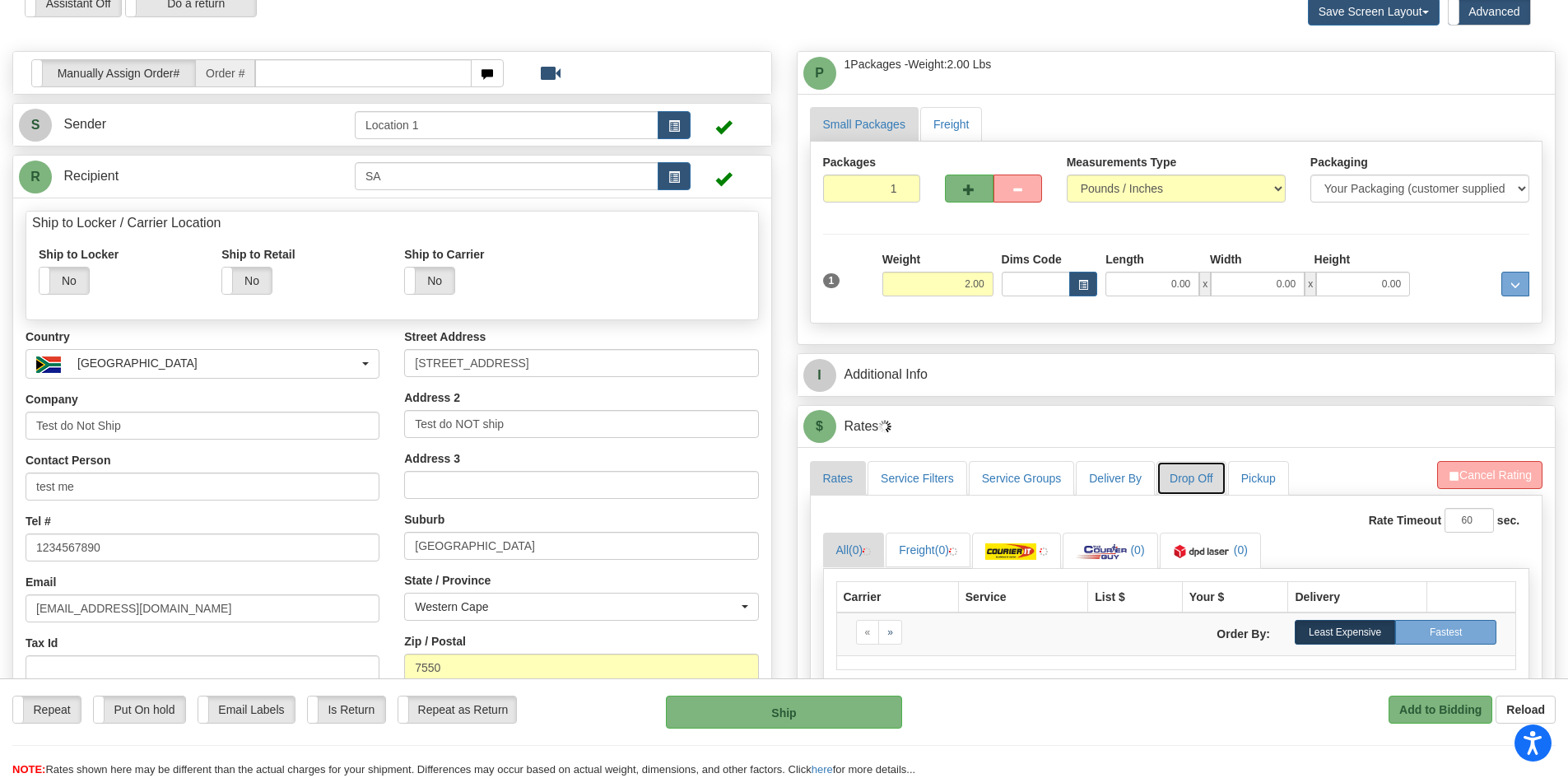
click at [1199, 483] on link "Drop Off" at bounding box center [1192, 478] width 70 height 34
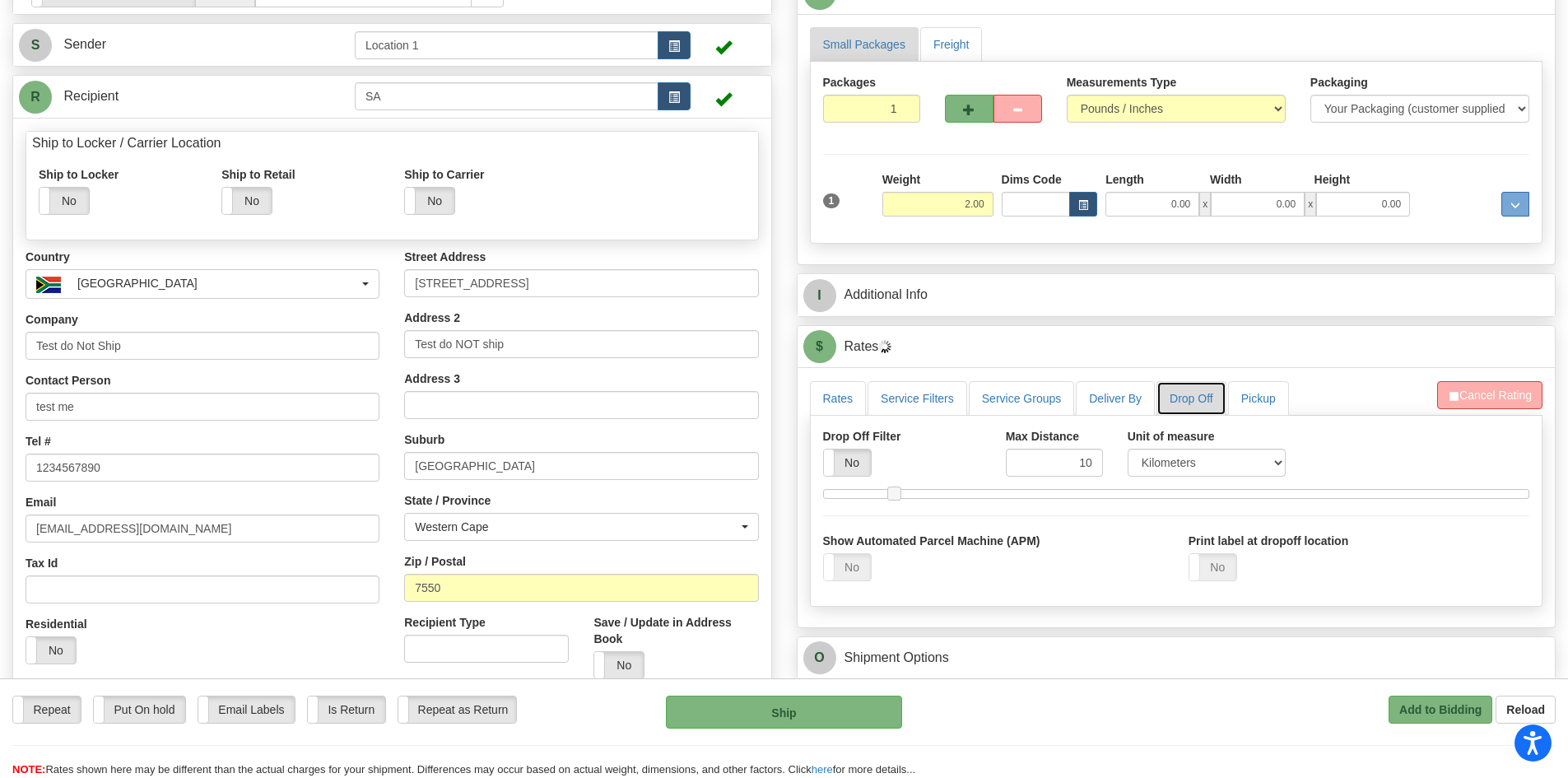
scroll to position [165, 0]
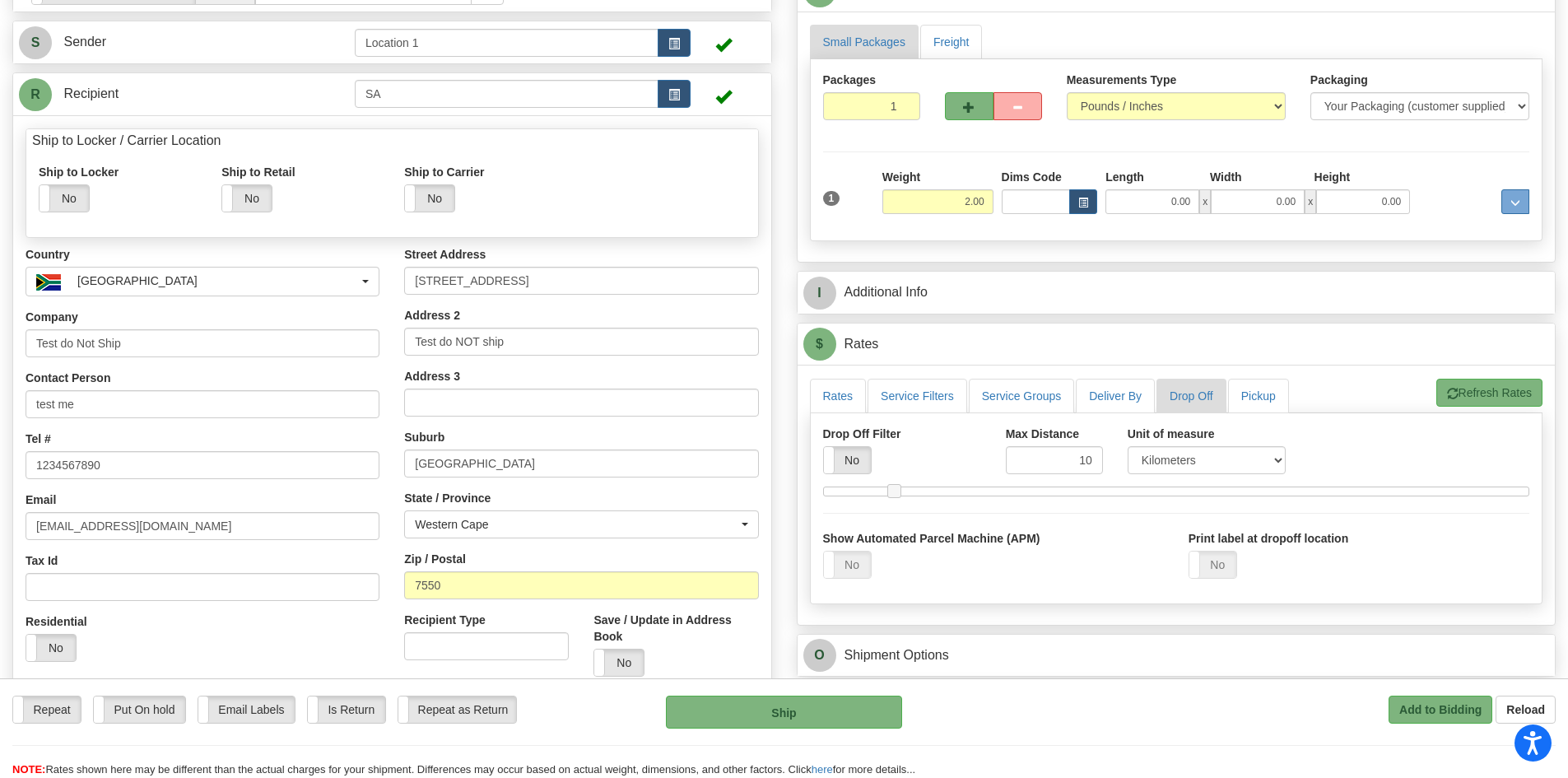
click at [1246, 572] on div "Yes No Email" at bounding box center [1359, 564] width 341 height 28
click at [1210, 564] on label "No" at bounding box center [1213, 564] width 47 height 26
click at [1201, 572] on label "No" at bounding box center [1213, 564] width 47 height 26
click at [848, 459] on label "No" at bounding box center [848, 460] width 47 height 26
click at [1479, 390] on button "Refresh Rates" at bounding box center [1490, 392] width 106 height 28
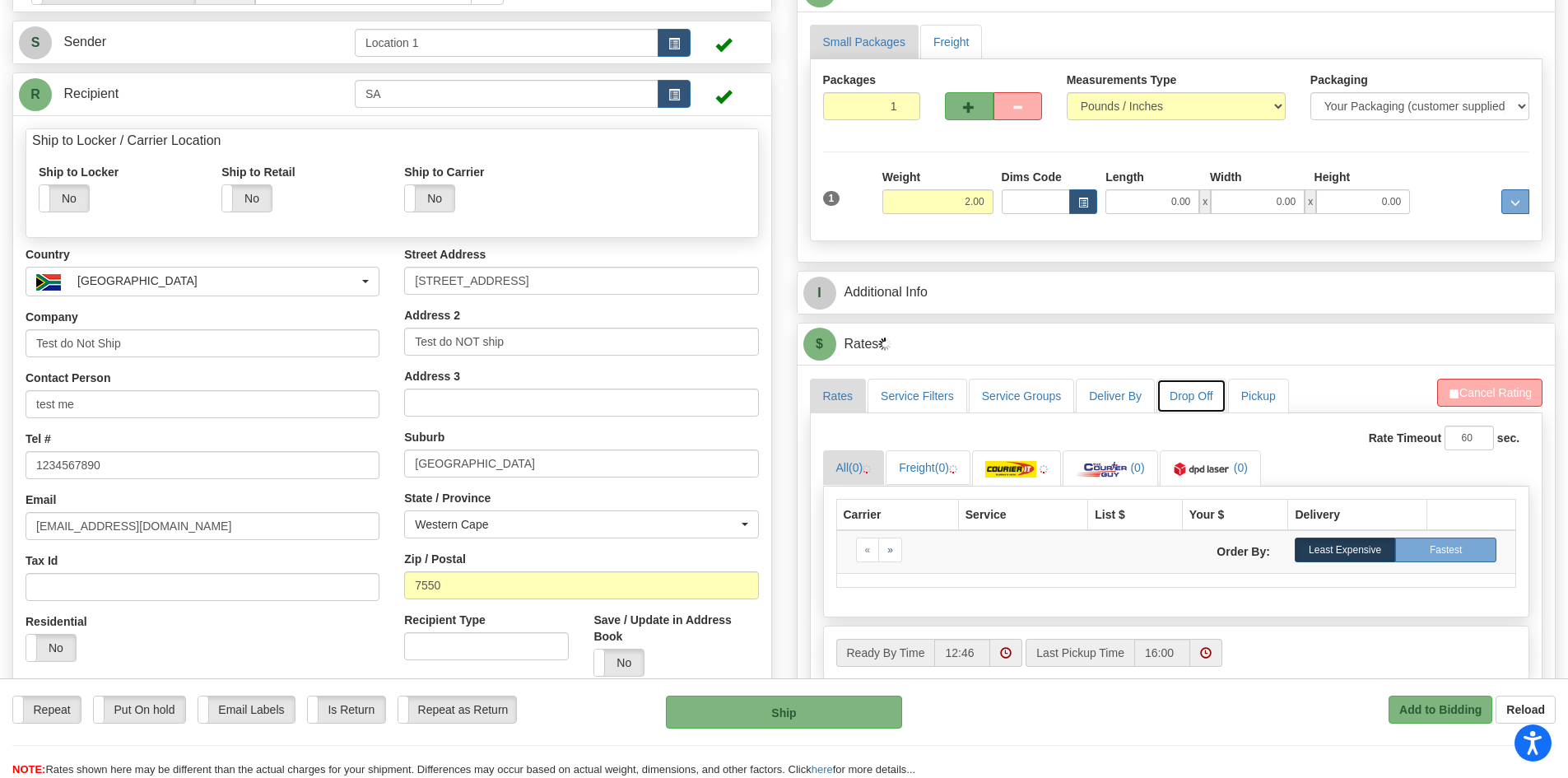
click at [1175, 397] on link "Drop Off" at bounding box center [1192, 396] width 70 height 34
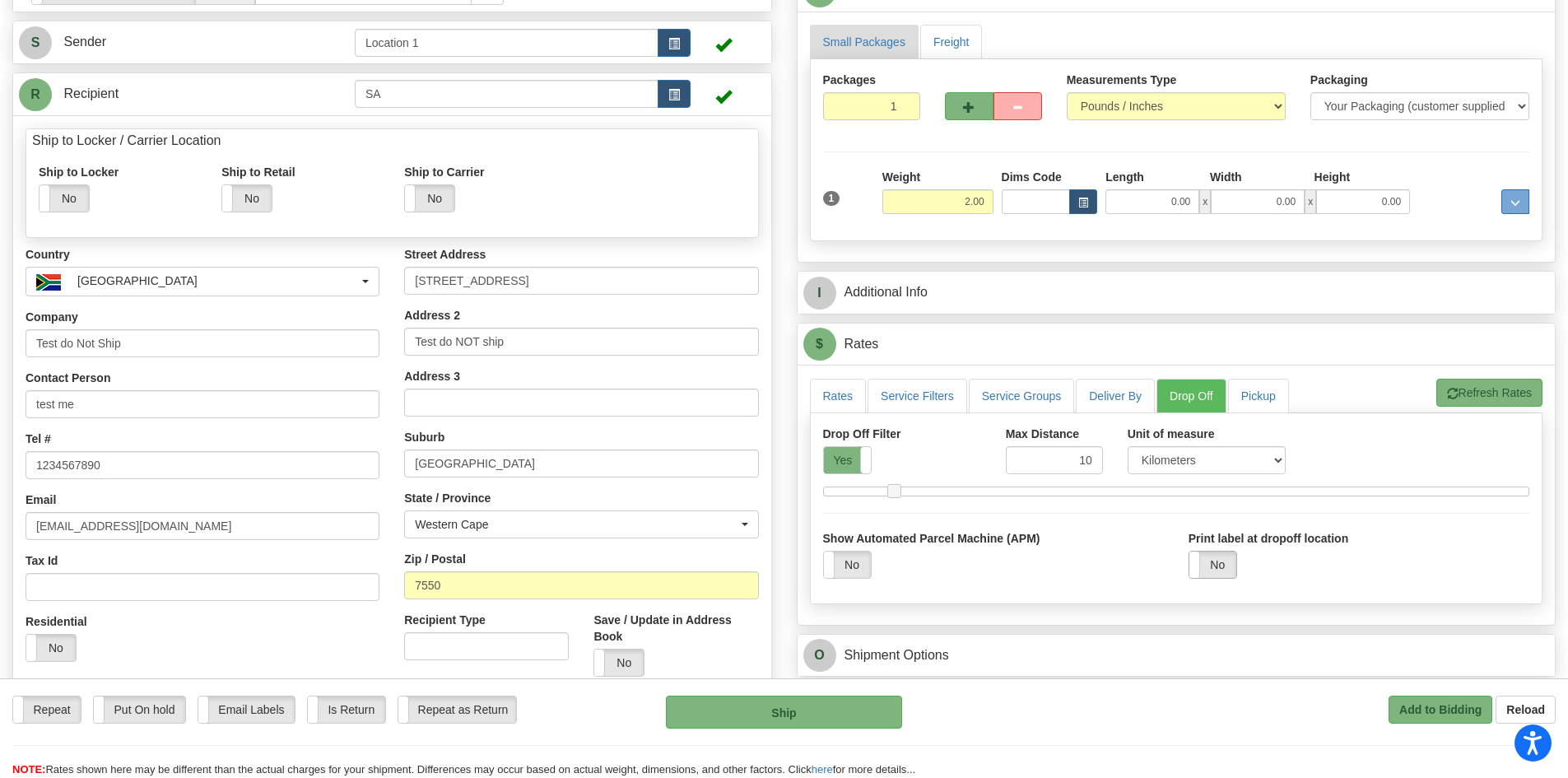
click at [1232, 574] on label "No" at bounding box center [1213, 564] width 47 height 26
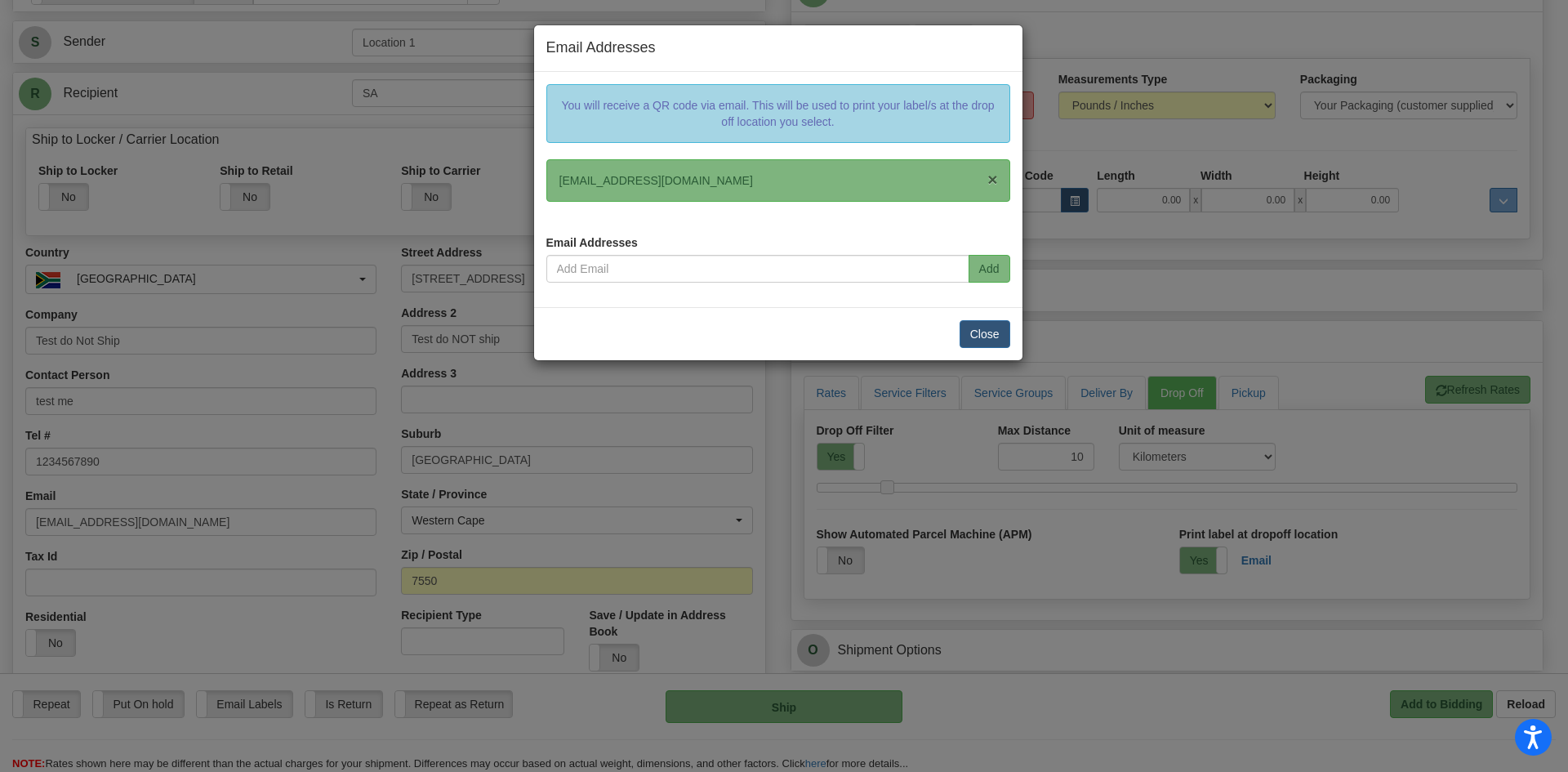
click at [994, 178] on span "×" at bounding box center [992, 179] width 10 height 19
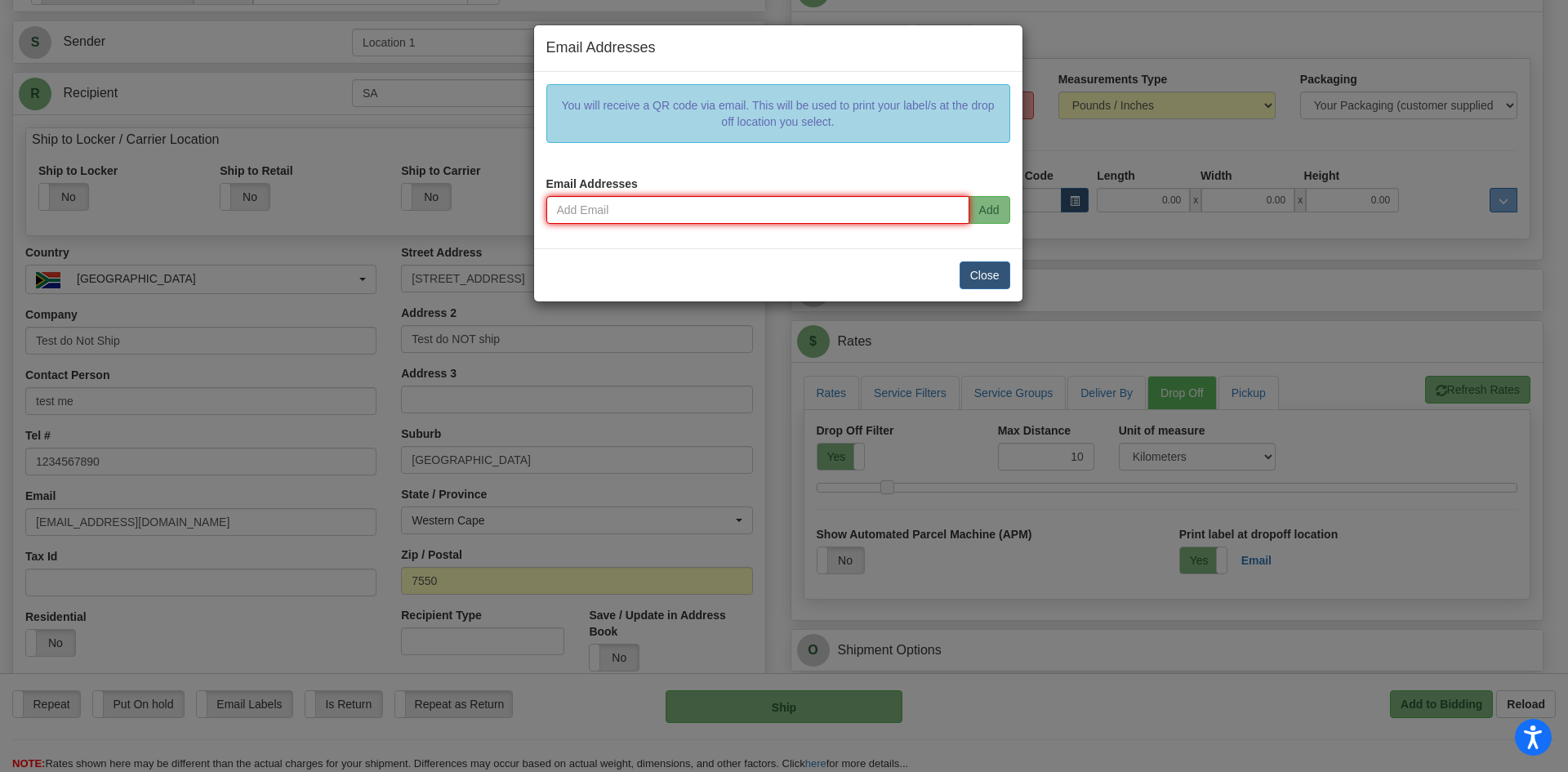
click at [615, 214] on input "email" at bounding box center [758, 209] width 423 height 28
type input "corina.tufa@2ship.com"
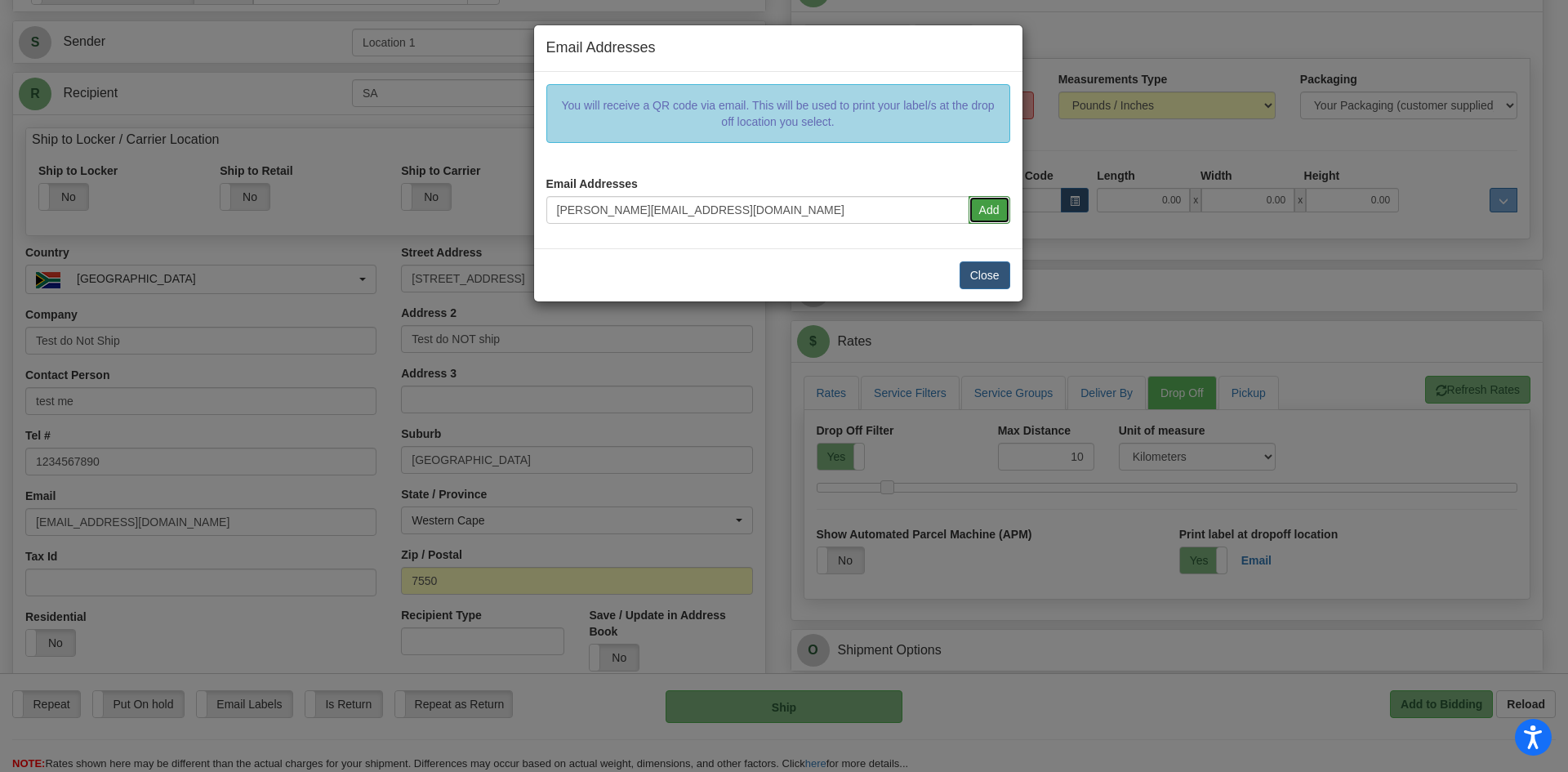
click at [994, 207] on button "Add" at bounding box center [989, 209] width 42 height 28
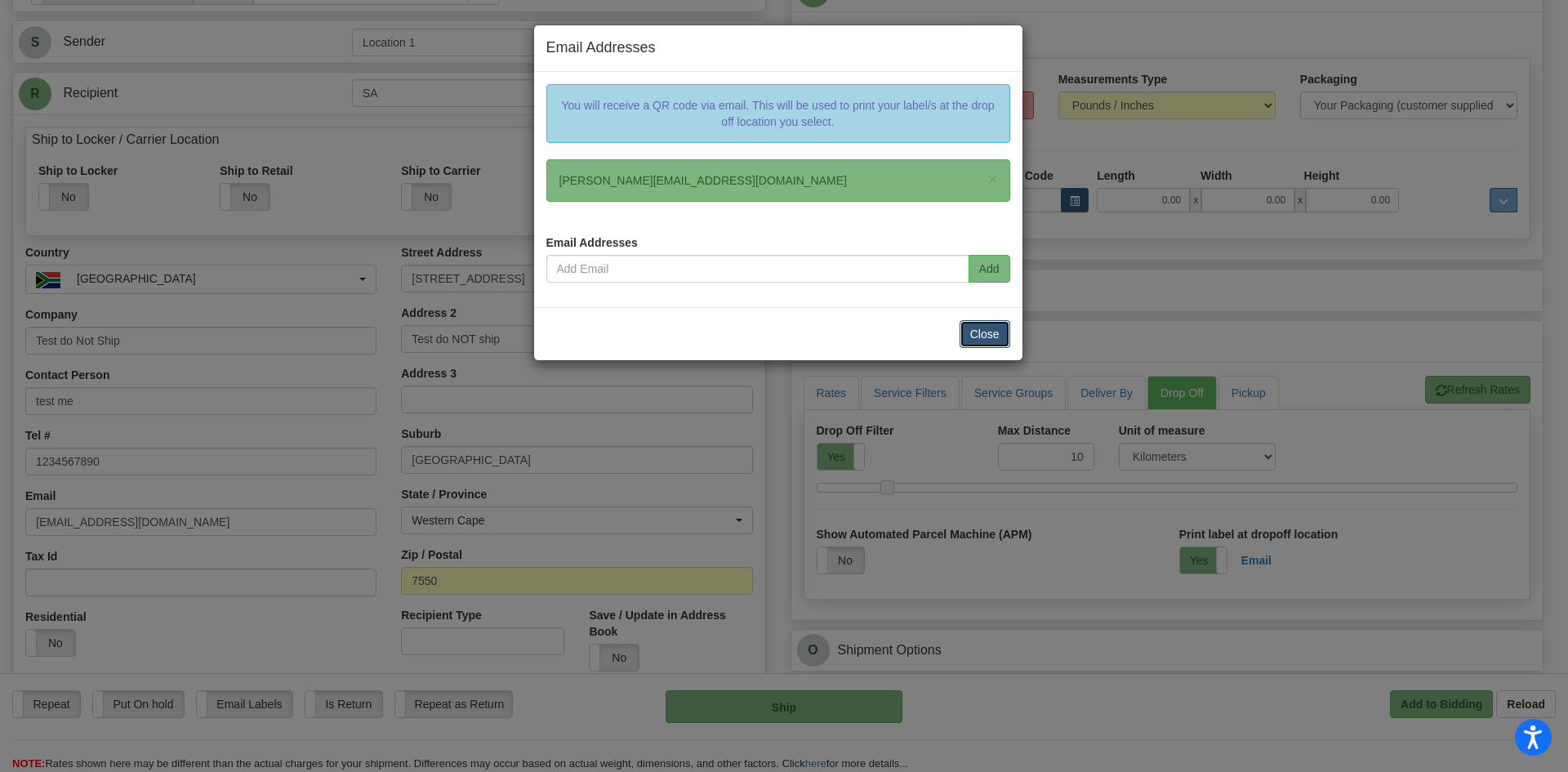
click at [988, 336] on button "Close" at bounding box center [985, 334] width 51 height 28
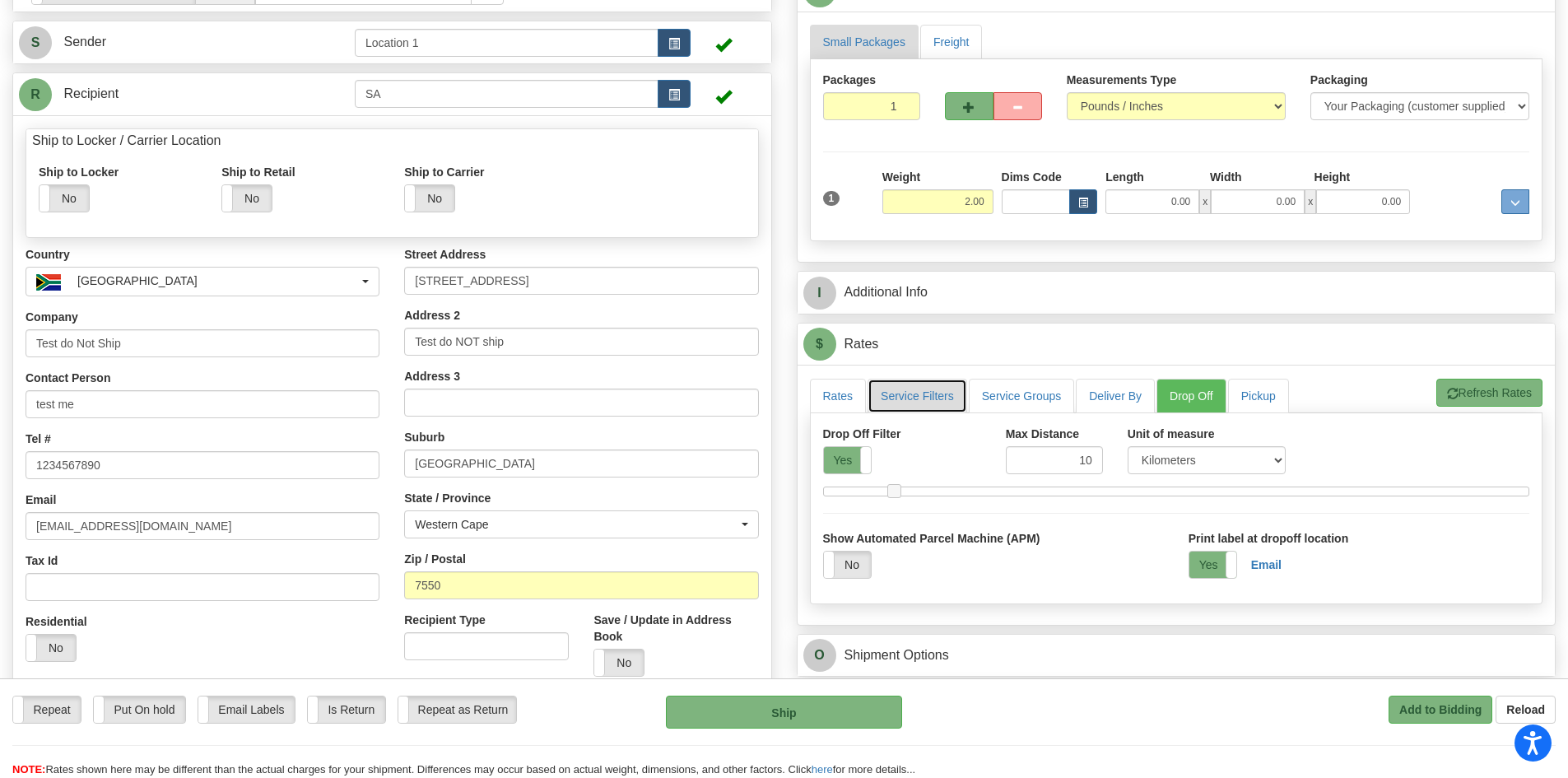
click at [869, 403] on link "Service Filters" at bounding box center [917, 396] width 99 height 34
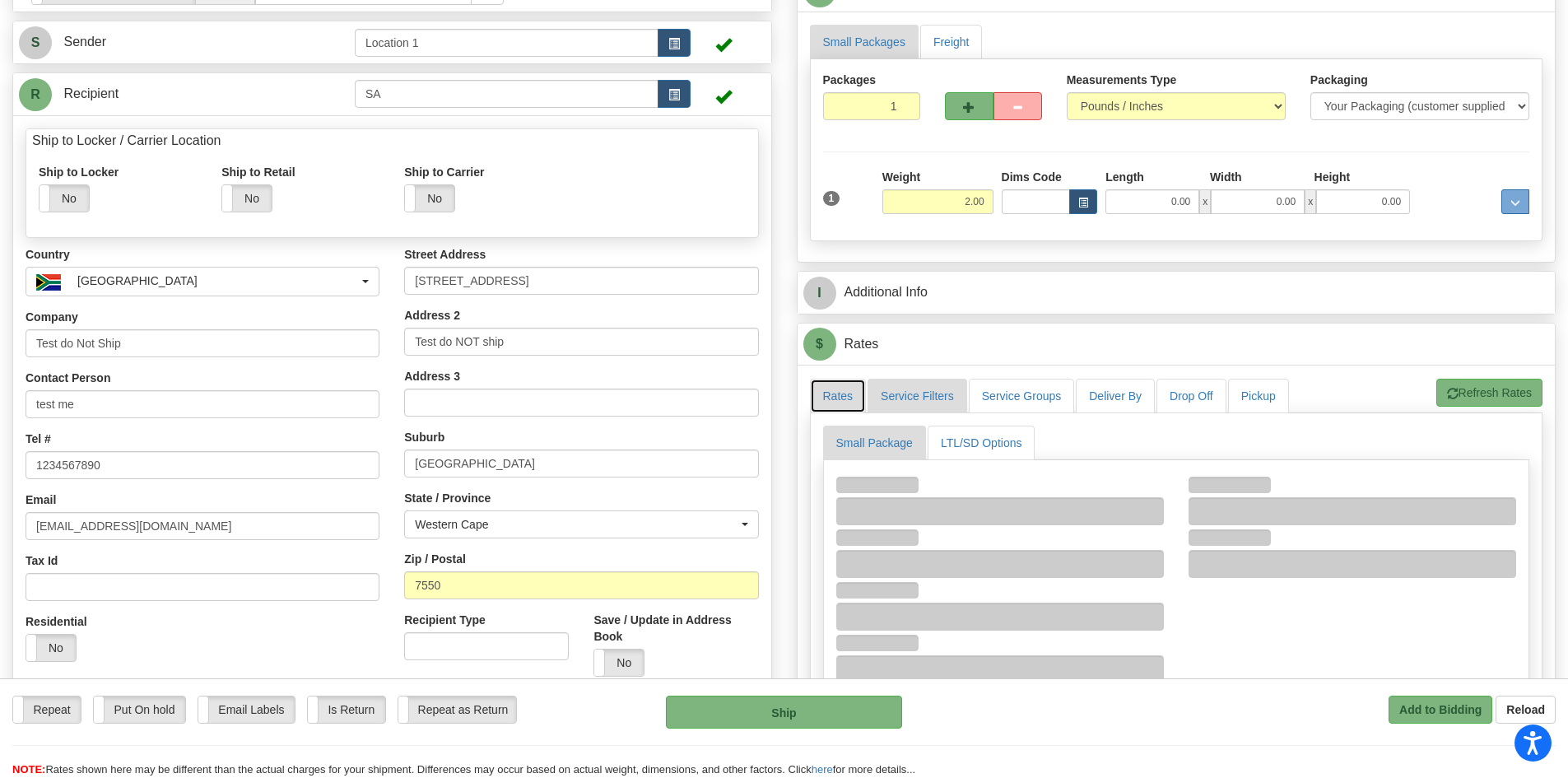
click at [849, 404] on link "Rates" at bounding box center [838, 396] width 57 height 34
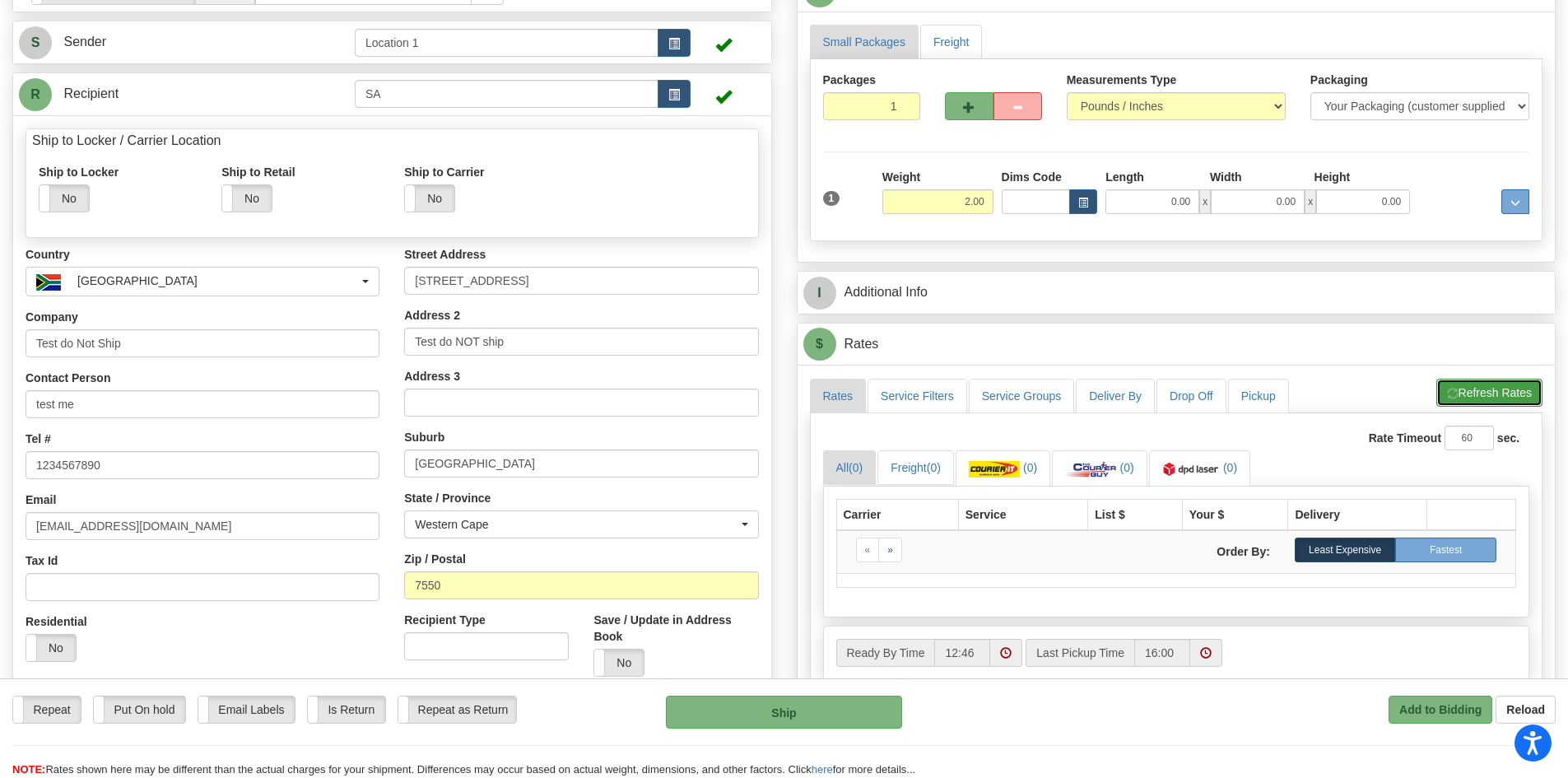
click at [1479, 400] on button "Refresh Rates" at bounding box center [1490, 392] width 106 height 28
click at [1206, 463] on img at bounding box center [1191, 469] width 58 height 16
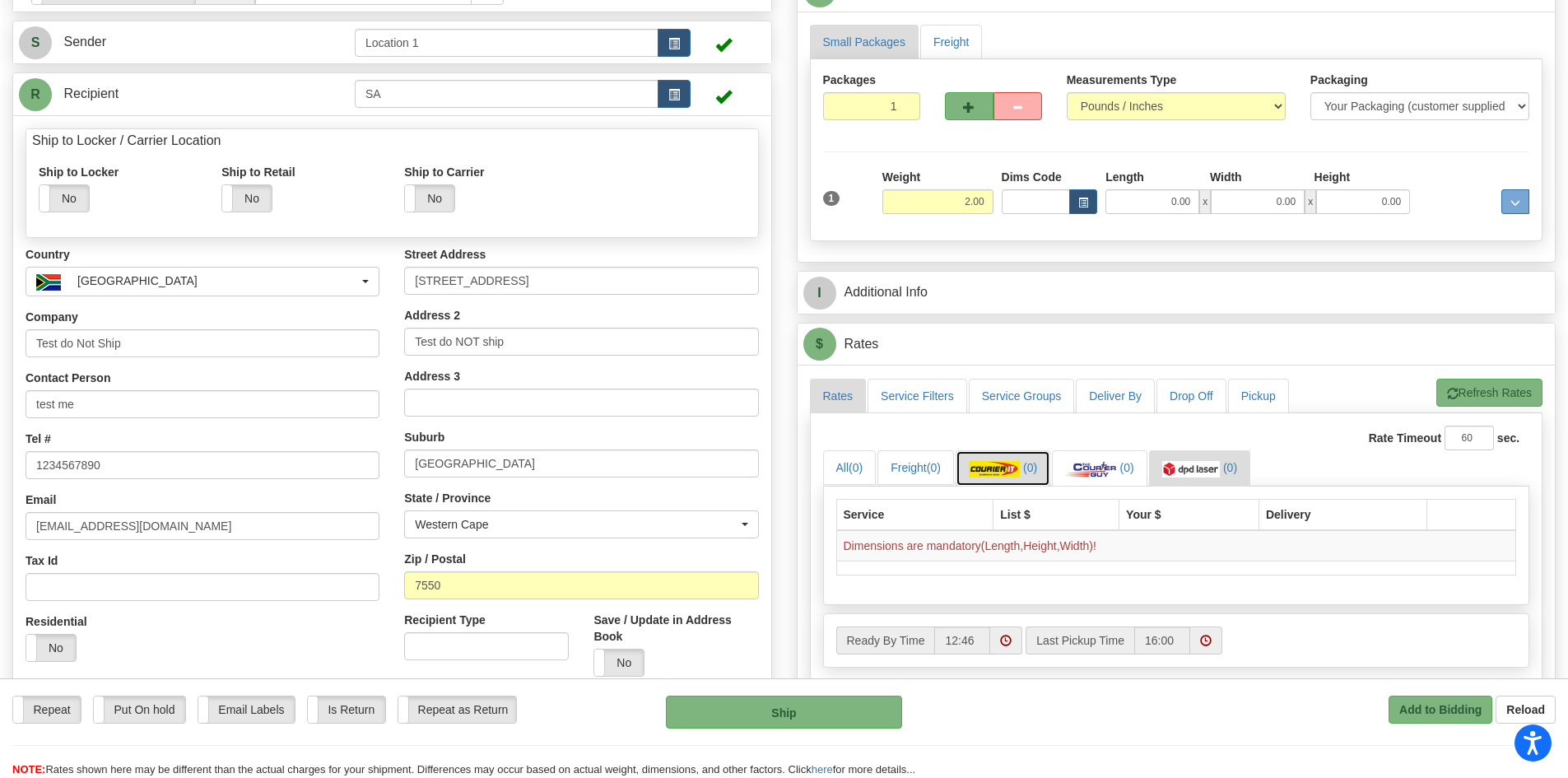
click at [1017, 473] on img at bounding box center [995, 469] width 51 height 16
click at [1176, 398] on link "Drop Off" at bounding box center [1192, 396] width 70 height 34
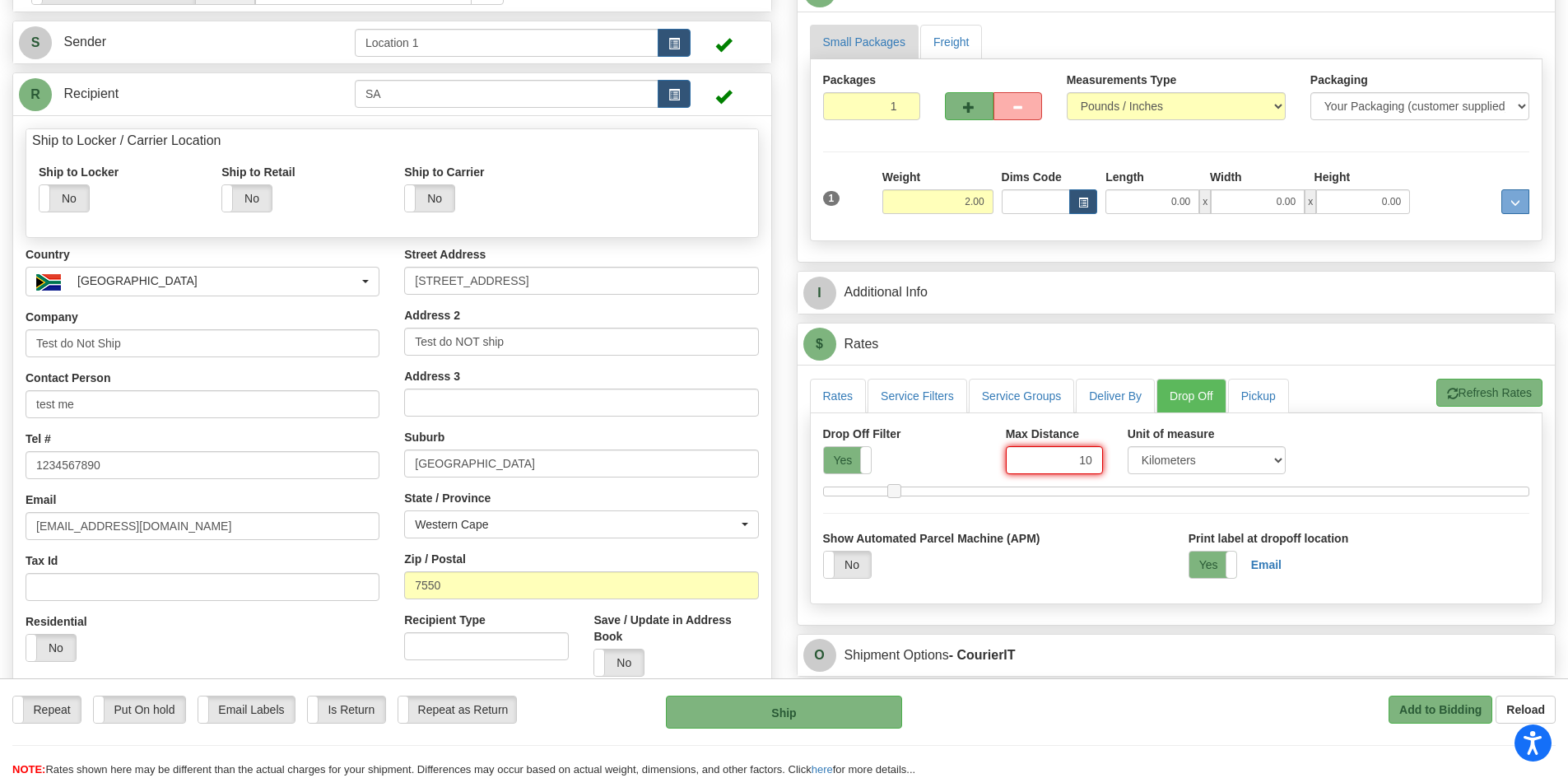
drag, startPoint x: 1034, startPoint y: 449, endPoint x: 1159, endPoint y: 477, distance: 128.1
click at [1156, 477] on div "Drop Off Filter Yes No Max Distance 10 Unit of measure Kilometers Miles" at bounding box center [1177, 456] width 732 height 61
type input "50"
click at [1465, 389] on button "Refresh Rates" at bounding box center [1490, 392] width 106 height 28
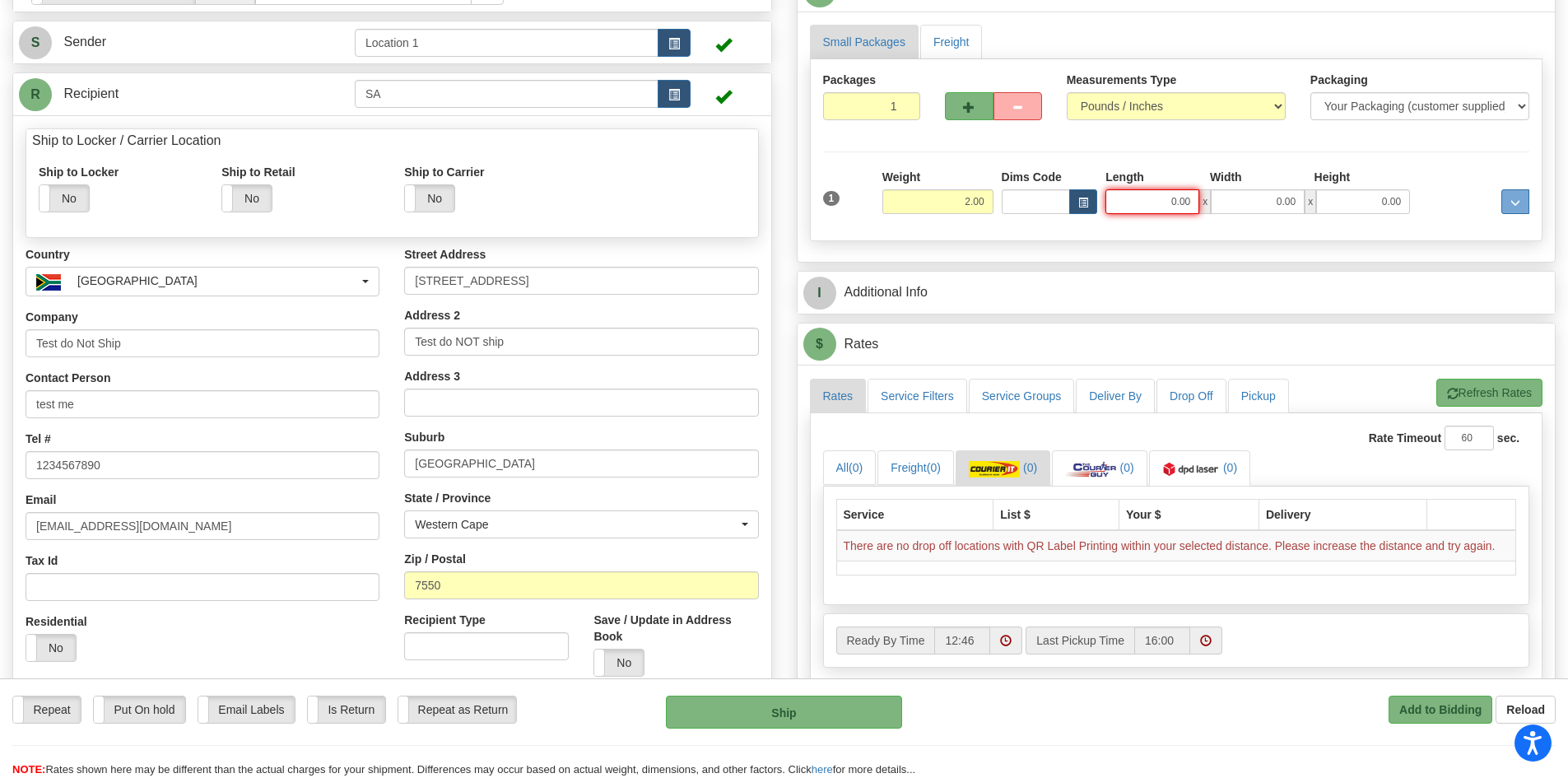
drag, startPoint x: 1156, startPoint y: 199, endPoint x: 1218, endPoint y: 197, distance: 62.0
click at [1215, 197] on div "0.00 x 0.00 x 0.00" at bounding box center [1258, 201] width 305 height 24
type input "5.00"
click at [1271, 183] on div "Width" at bounding box center [1258, 178] width 105 height 21
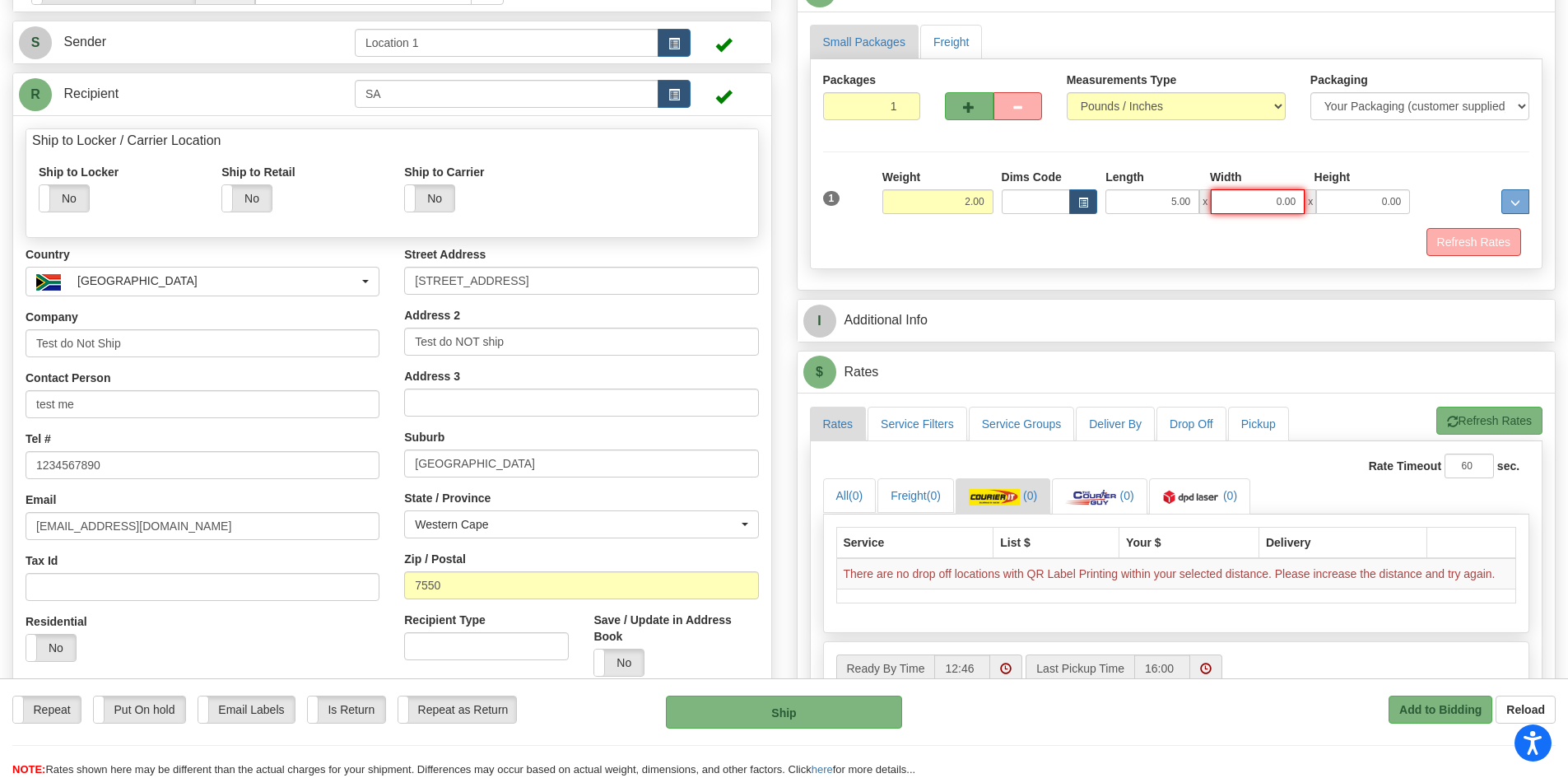
click at [1271, 199] on input "0.00" at bounding box center [1258, 201] width 94 height 24
type input "5.00"
click at [1375, 200] on input "0.00" at bounding box center [1363, 201] width 94 height 24
type input "5.00"
click at [1378, 288] on div "Small Packages Freight Packages 1 1 Measurements Type" at bounding box center [1177, 151] width 758 height 279
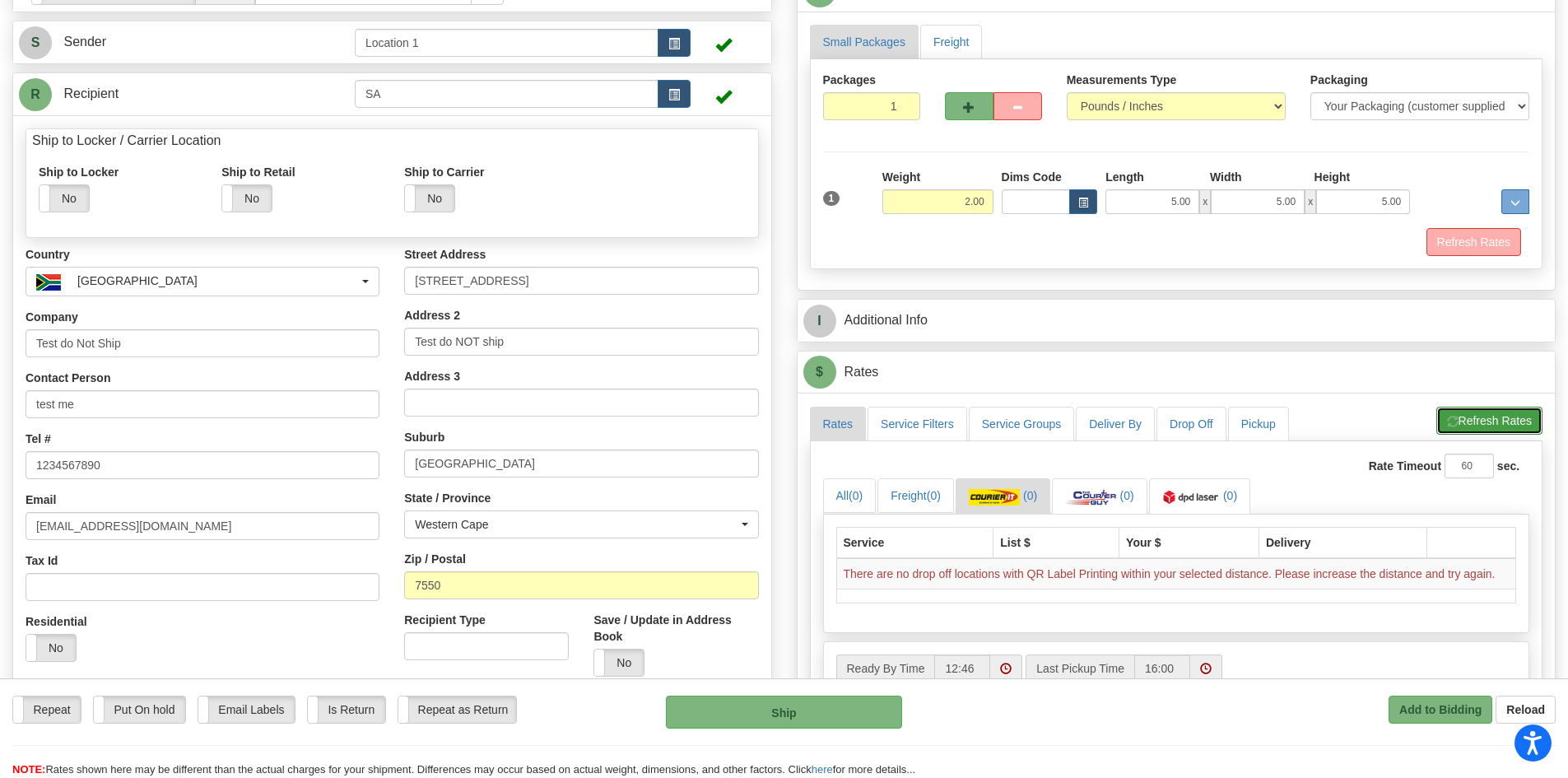
click at [1444, 414] on button "Refresh Rates" at bounding box center [1490, 420] width 106 height 28
click at [1148, 497] on link "(0)" at bounding box center [1100, 495] width 96 height 35
click at [1197, 499] on img at bounding box center [1191, 497] width 58 height 16
click at [1049, 497] on link "(0)" at bounding box center [1003, 495] width 95 height 35
click at [1171, 506] on link "(0)" at bounding box center [1199, 495] width 101 height 35
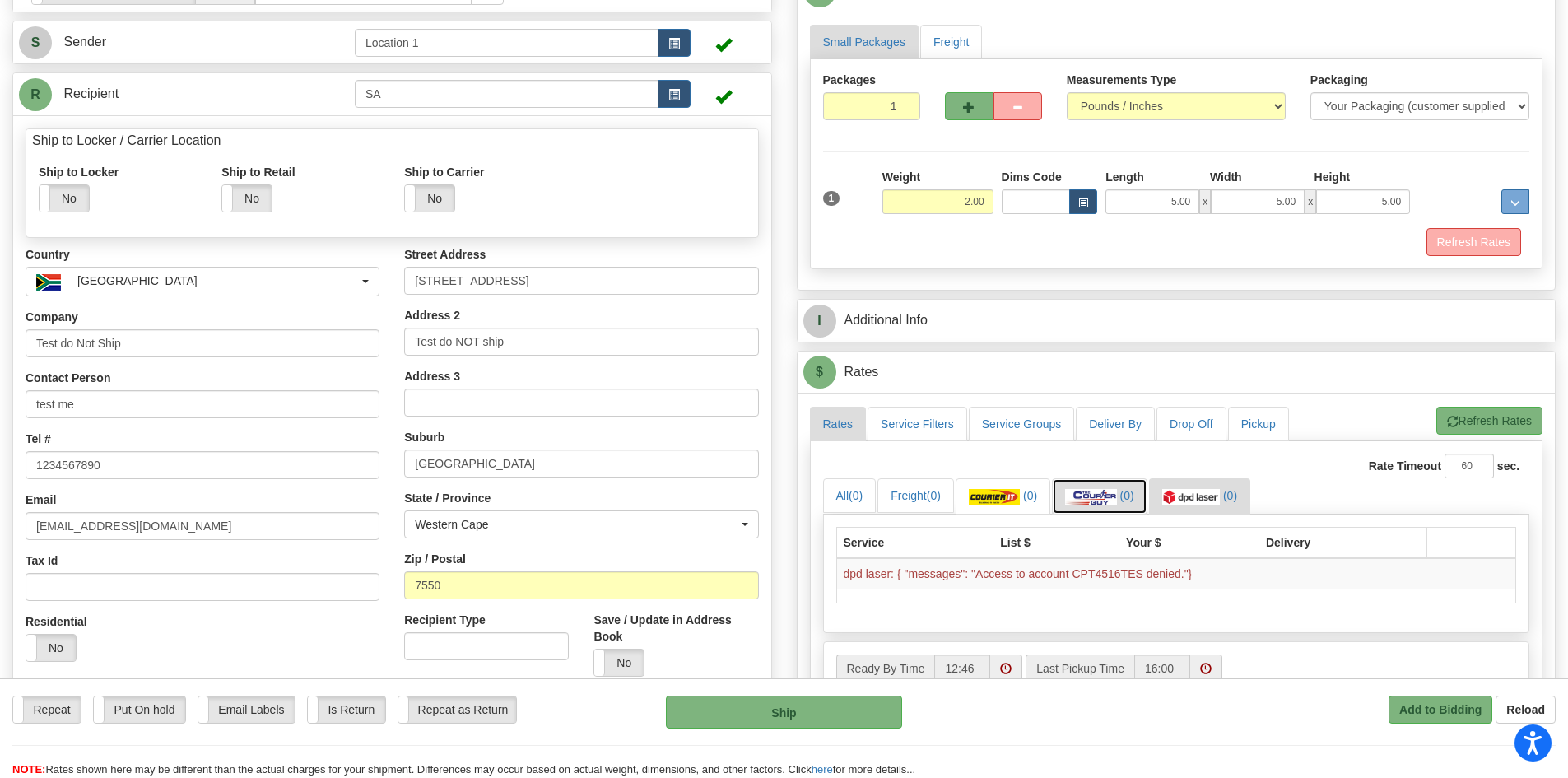
click at [1134, 500] on span "(0)" at bounding box center [1128, 495] width 14 height 14
click at [1020, 501] on img at bounding box center [995, 497] width 51 height 16
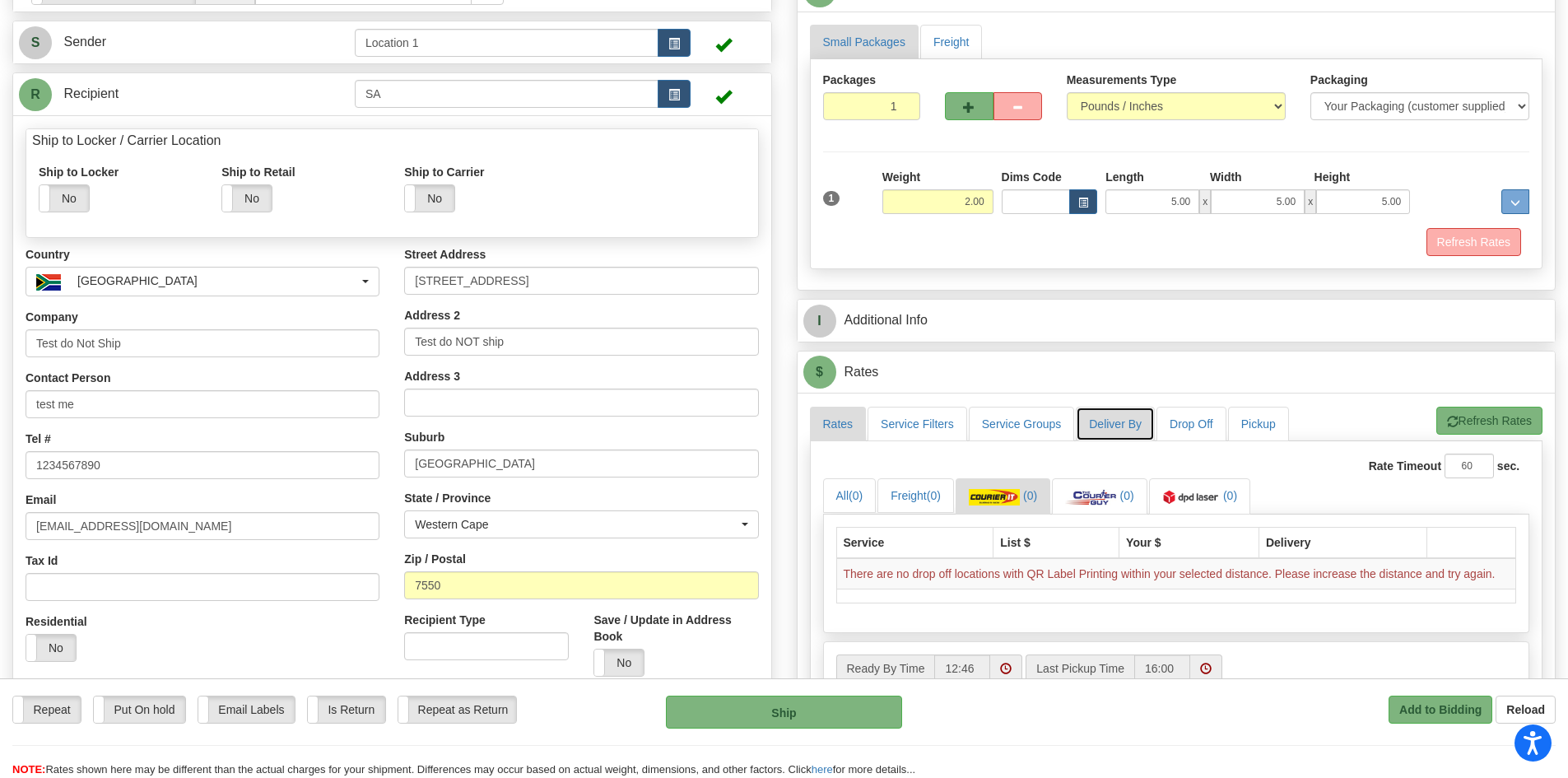
click at [1121, 427] on link "Deliver By" at bounding box center [1115, 424] width 79 height 34
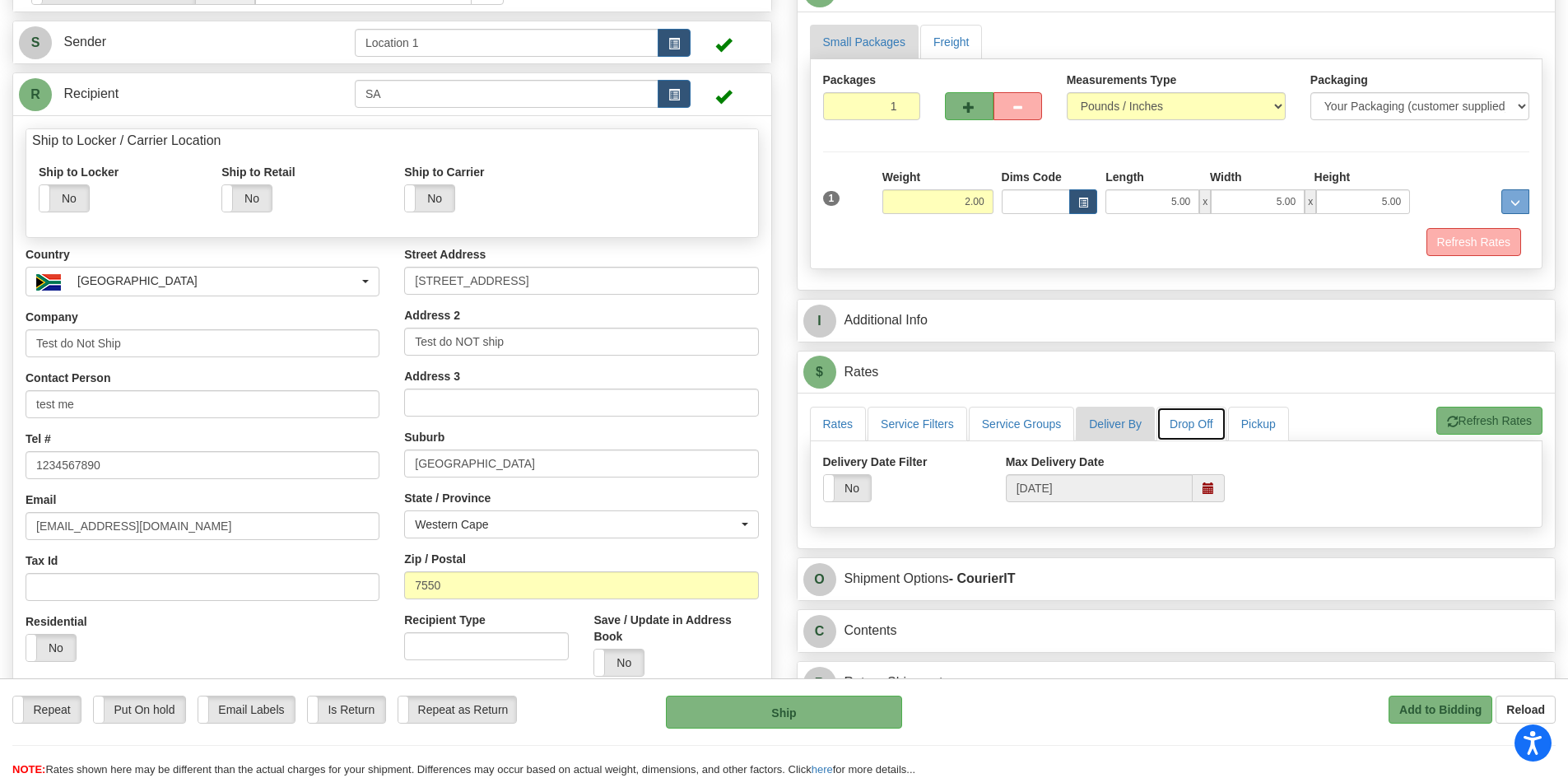
click at [1182, 426] on link "Drop Off" at bounding box center [1192, 424] width 70 height 34
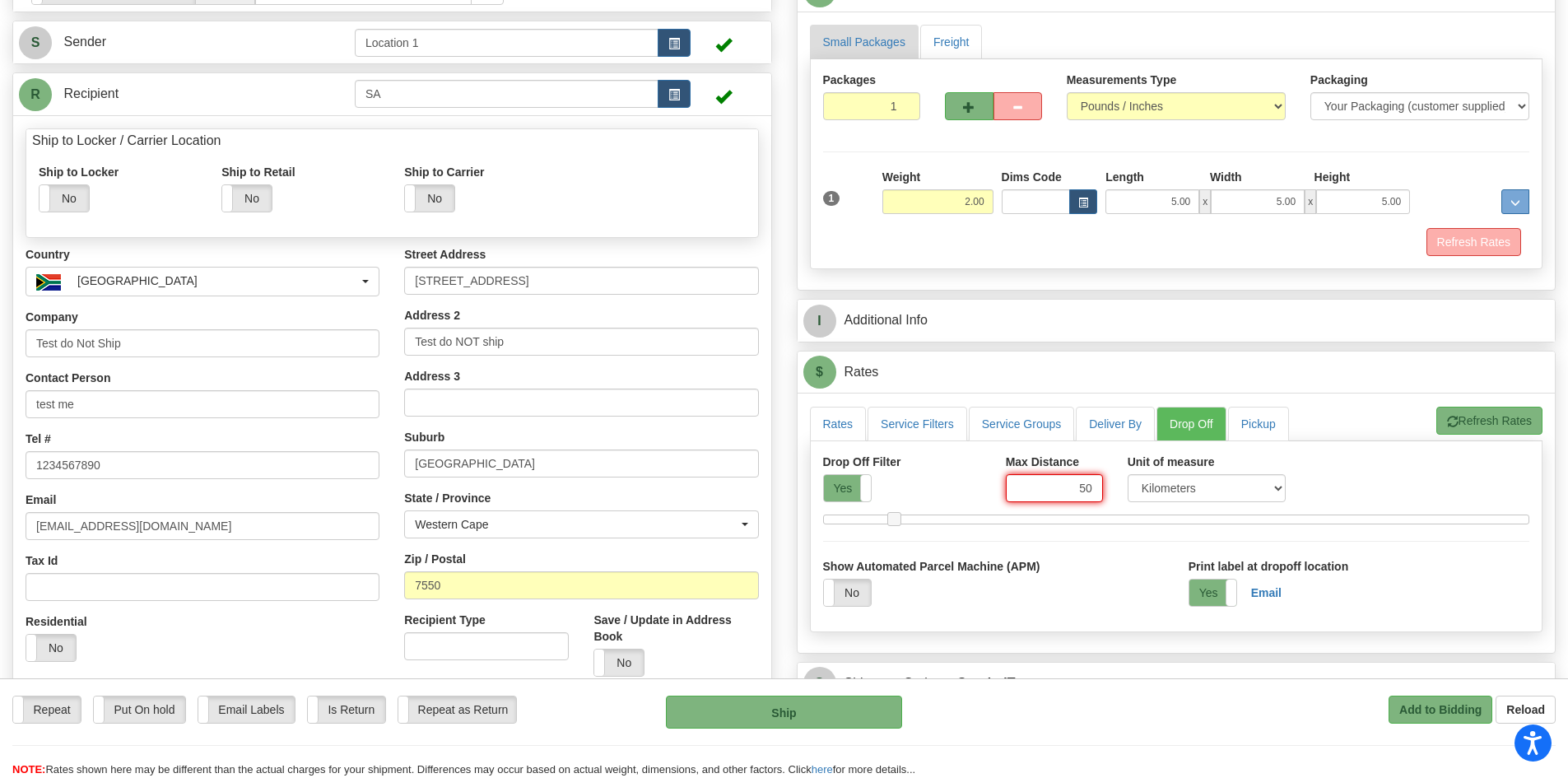
drag, startPoint x: 1064, startPoint y: 487, endPoint x: 1181, endPoint y: 498, distance: 117.5
click at [1113, 497] on div "Max Distance 50" at bounding box center [1054, 484] width 122 height 61
click at [1475, 428] on button "Refresh Rates" at bounding box center [1490, 420] width 106 height 28
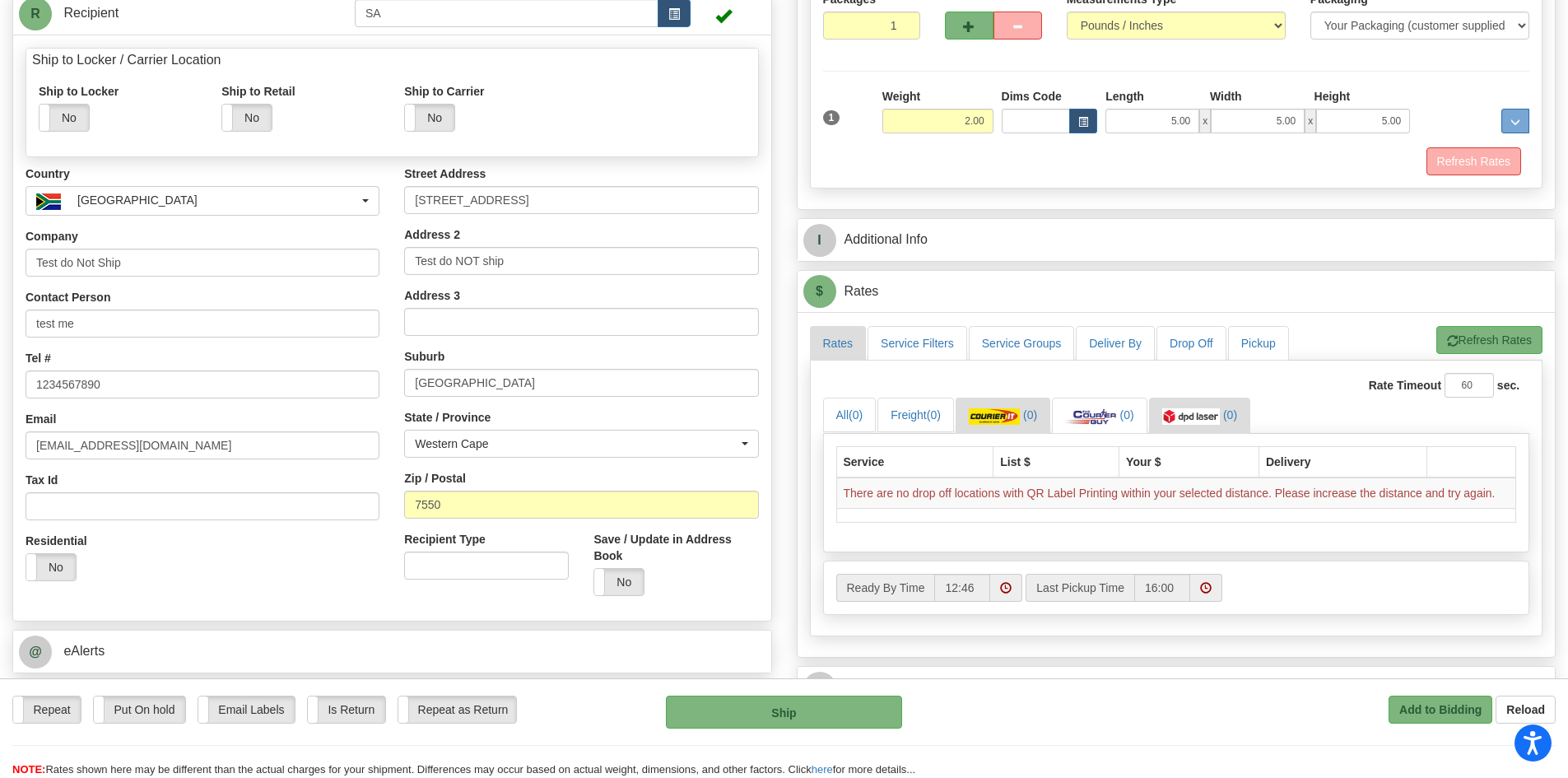
scroll to position [247, 0]
click at [1205, 349] on link "Drop Off" at bounding box center [1192, 342] width 70 height 34
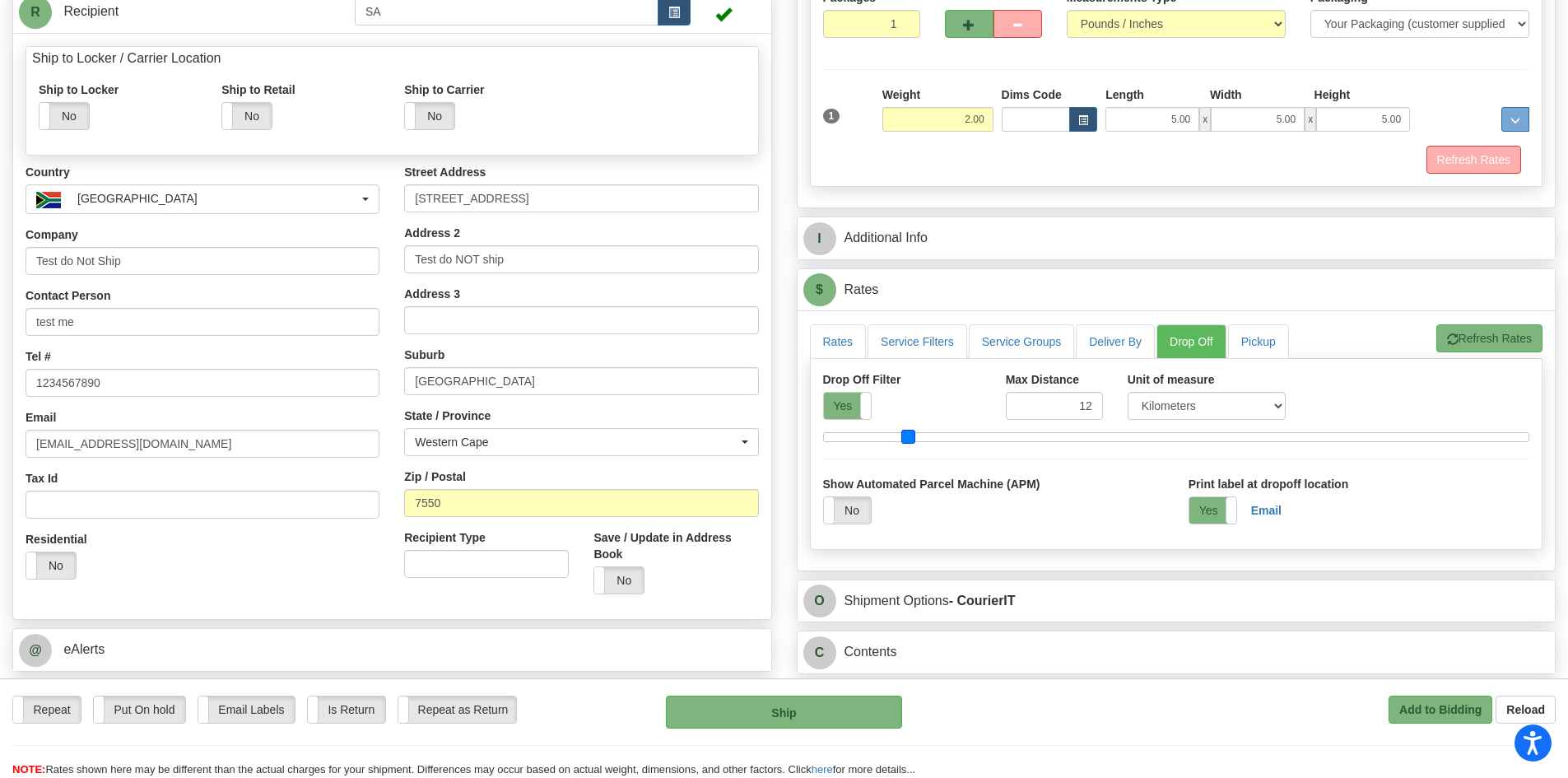
drag, startPoint x: 893, startPoint y: 434, endPoint x: 912, endPoint y: 436, distance: 19.1
click at [905, 436] on span at bounding box center [909, 437] width 14 height 14
click at [1262, 508] on b "Email" at bounding box center [1267, 510] width 31 height 14
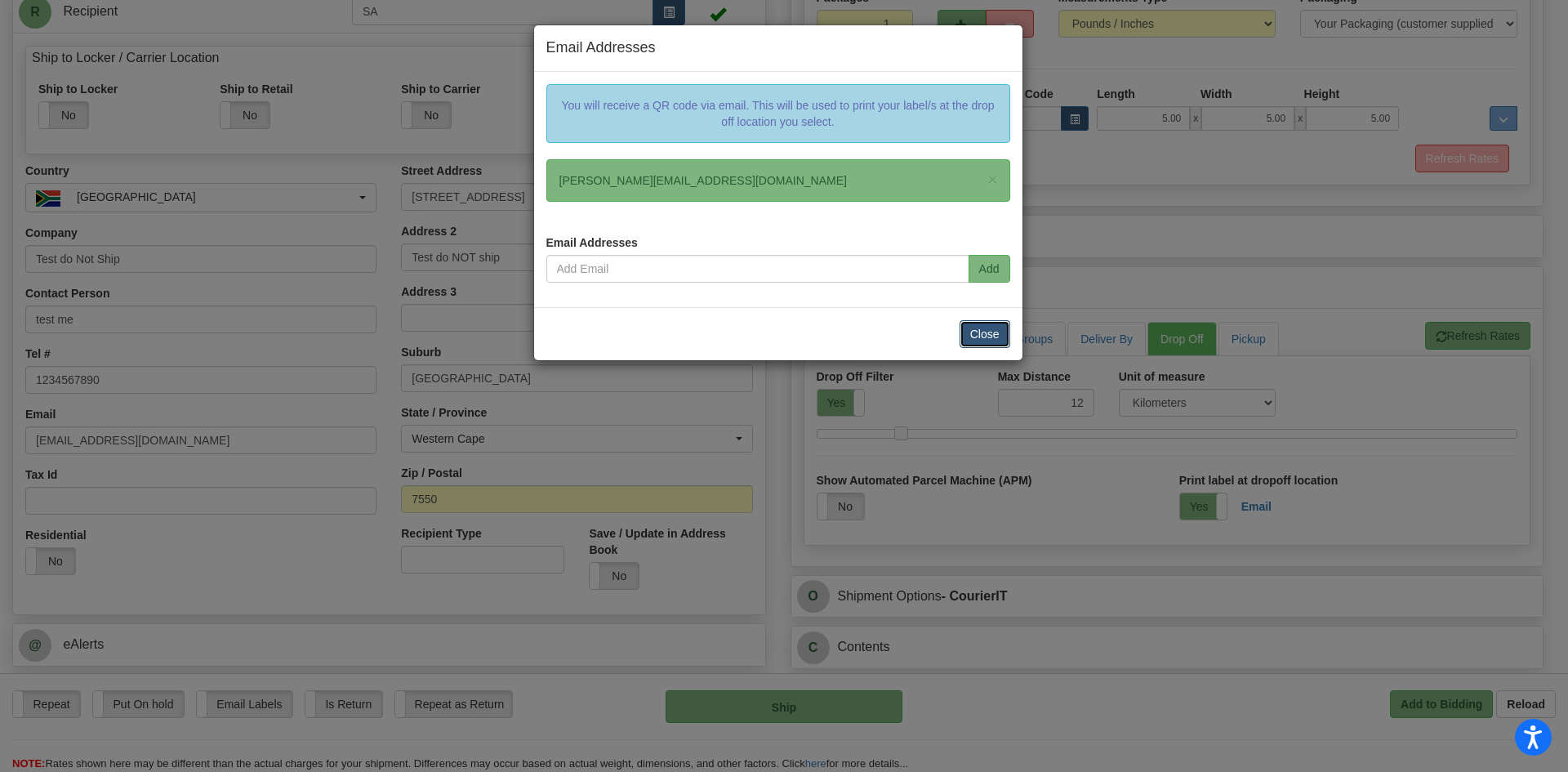
click at [971, 326] on button "Close" at bounding box center [985, 334] width 51 height 28
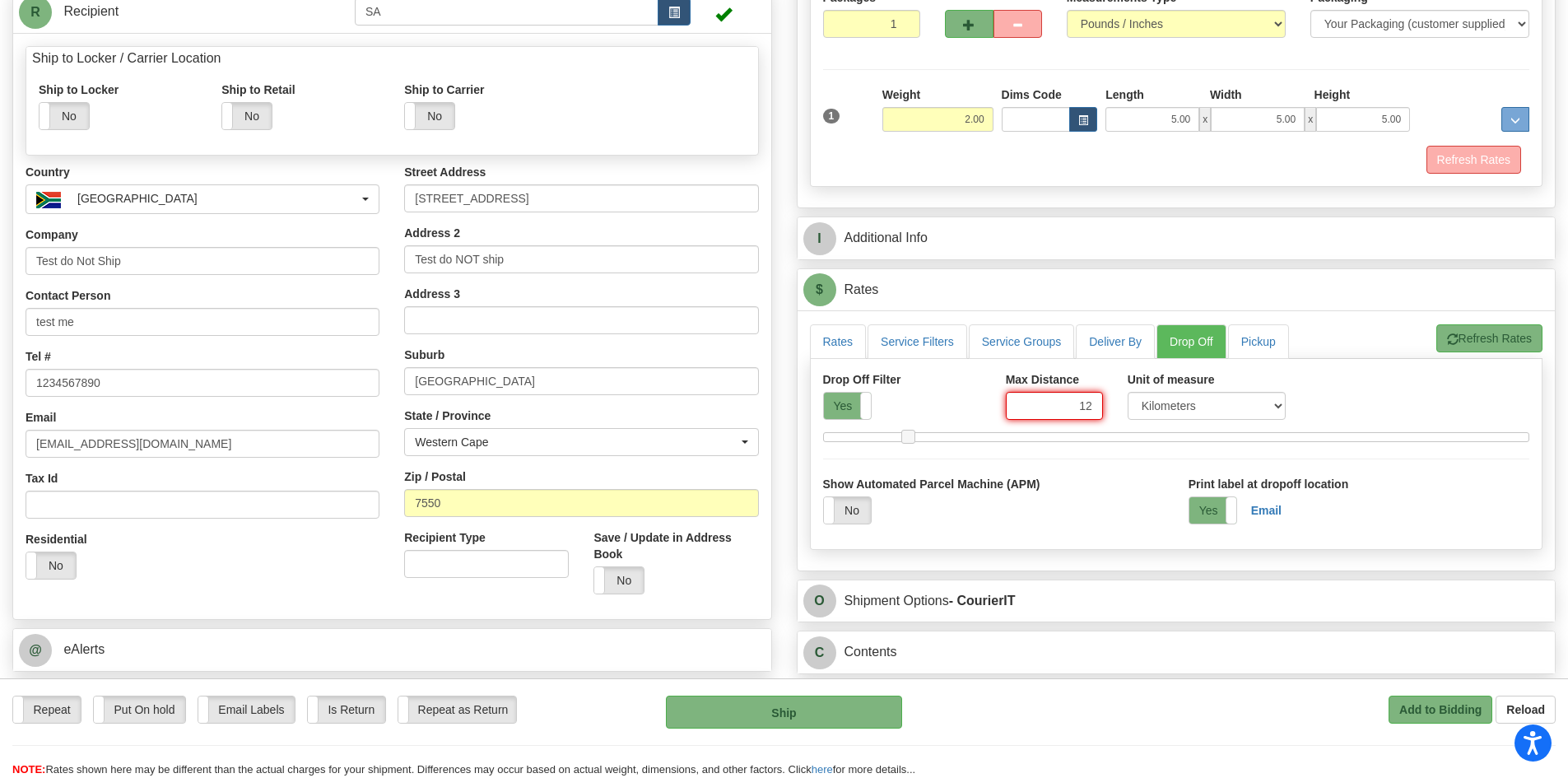
drag, startPoint x: 1058, startPoint y: 404, endPoint x: 1106, endPoint y: 409, distance: 48.3
click at [1092, 409] on input "12" at bounding box center [1055, 406] width 97 height 28
click at [1457, 339] on button "Refresh Rates" at bounding box center [1490, 338] width 106 height 28
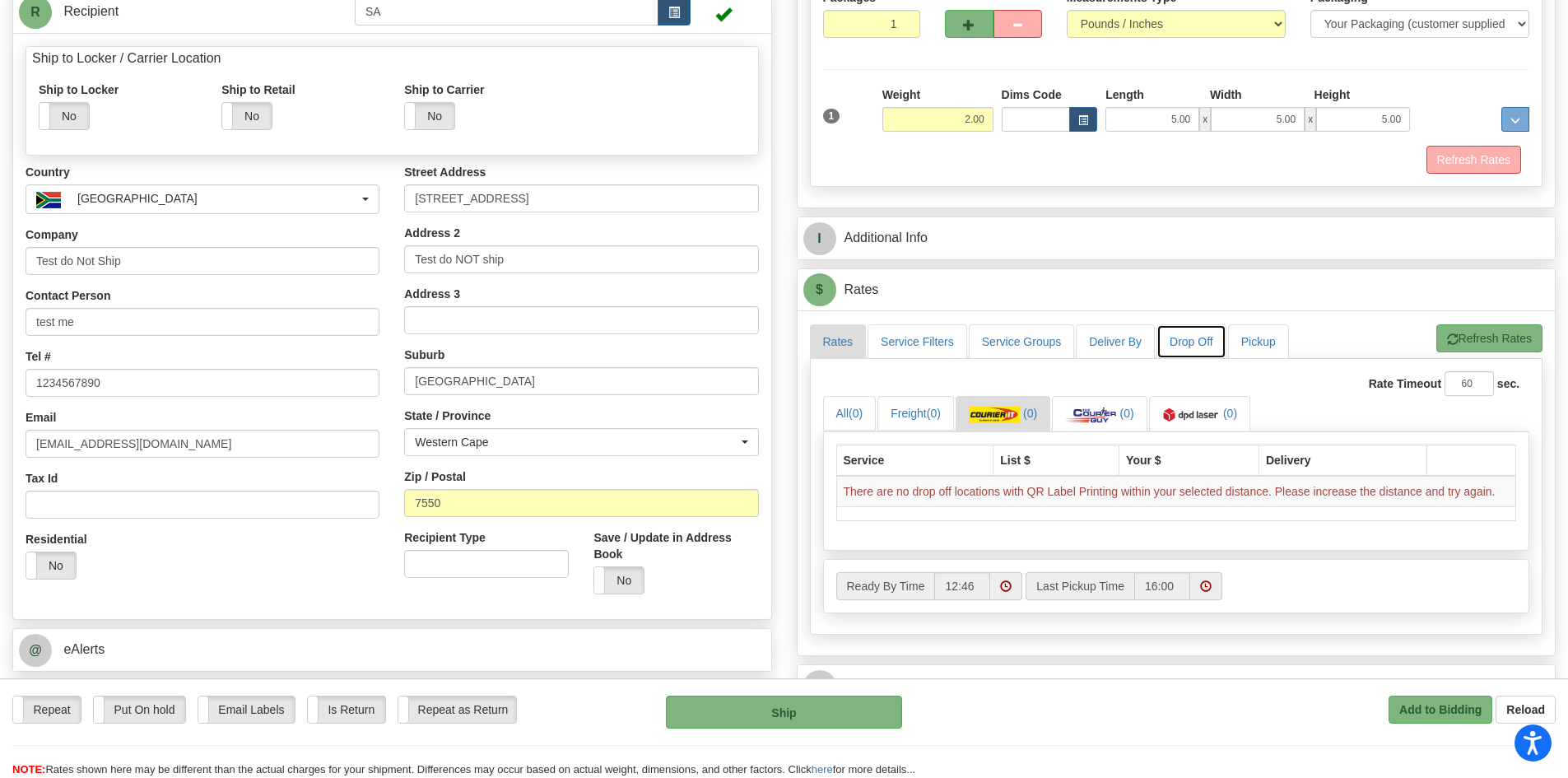
click at [1197, 358] on link "Drop Off" at bounding box center [1192, 342] width 70 height 34
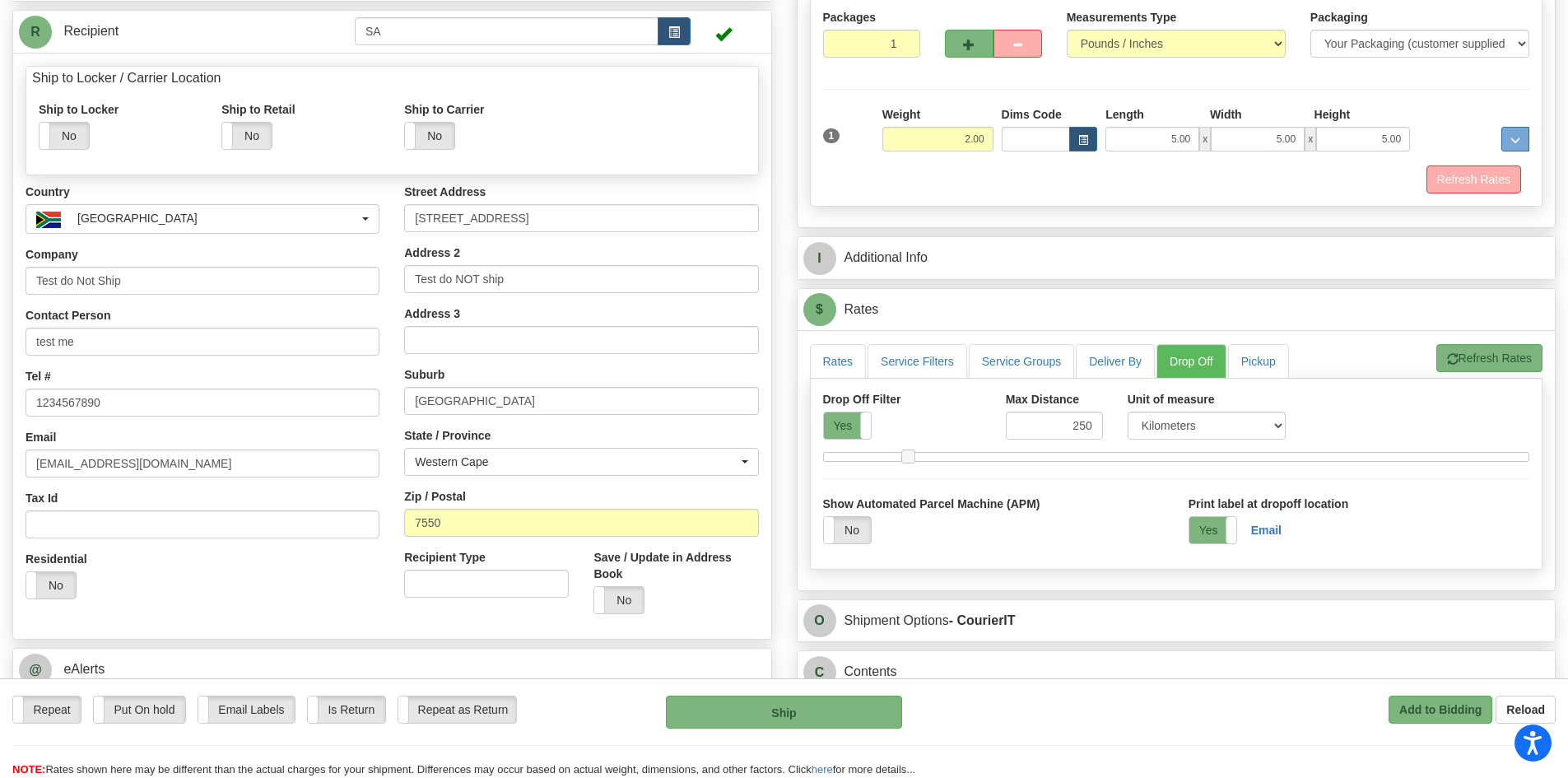
scroll to position [329, 0]
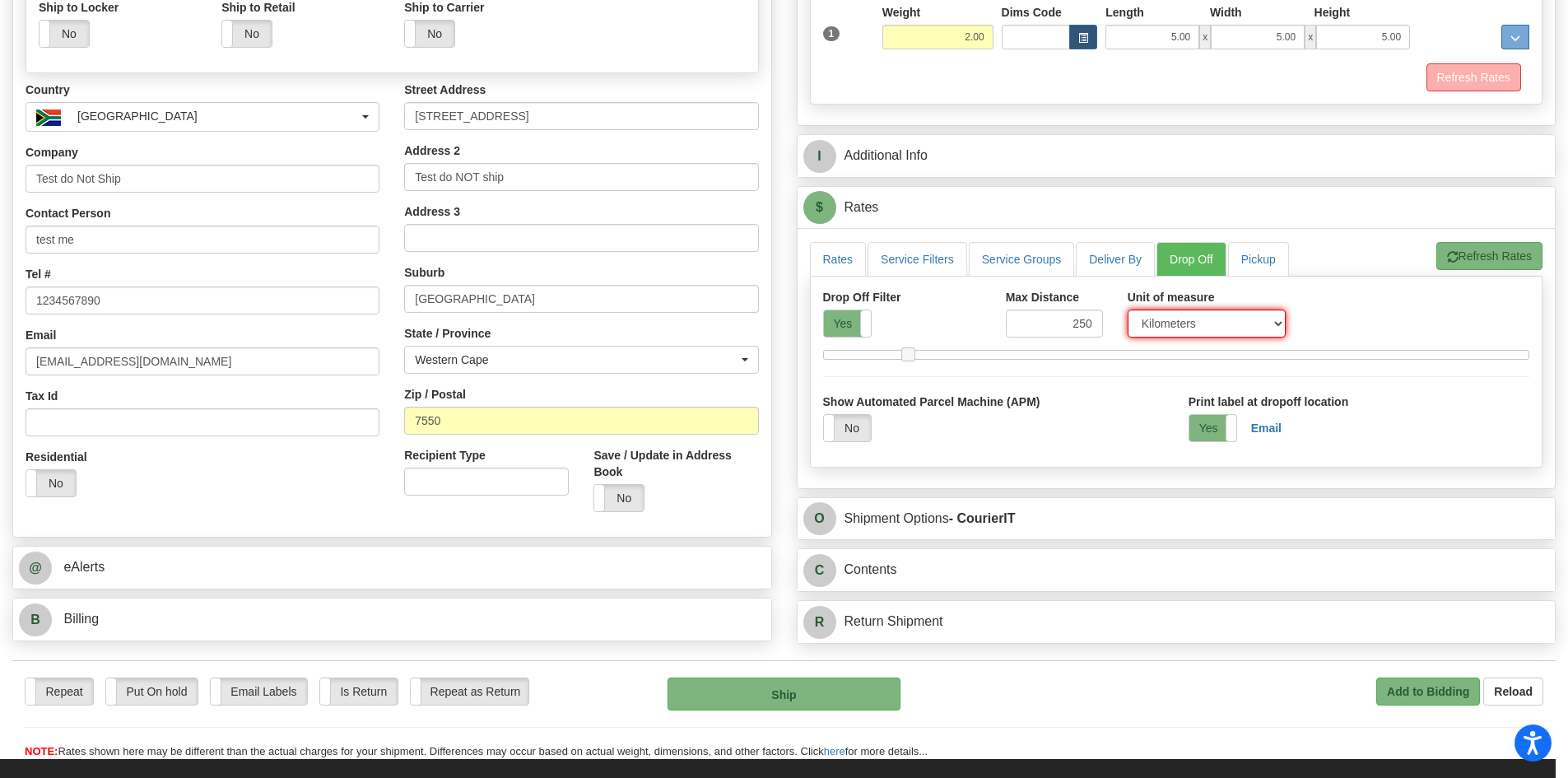
click at [1240, 316] on select "Kilometers Miles" at bounding box center [1206, 323] width 158 height 28
drag, startPoint x: 1062, startPoint y: 328, endPoint x: 1116, endPoint y: 330, distance: 54.0
click at [1116, 330] on div "Drop Off Filter Yes No Max Distance 250 Unit of measure Kilometers Miles" at bounding box center [1177, 319] width 732 height 61
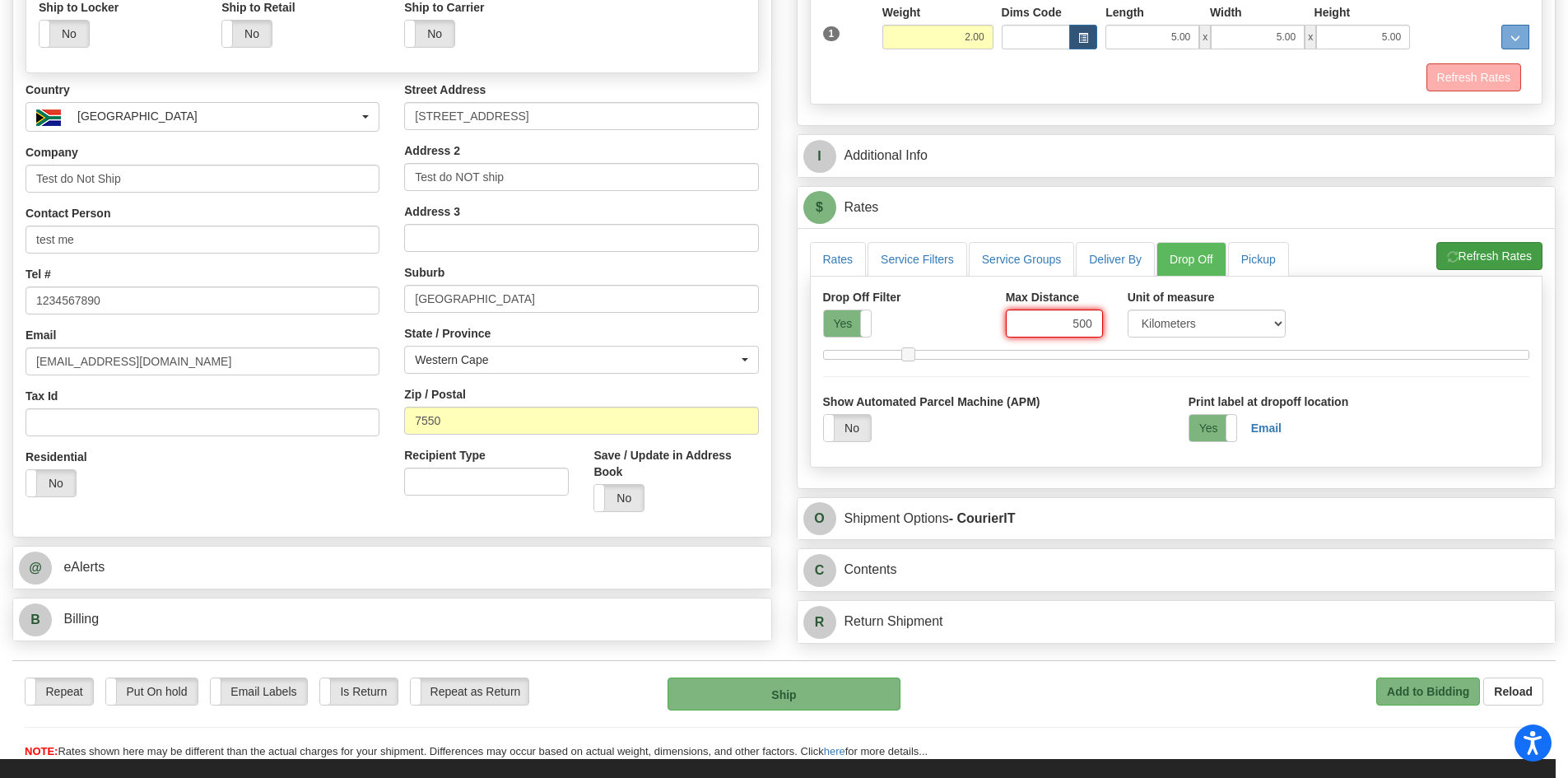
type input "500"
click at [1486, 261] on button "Refresh Rates" at bounding box center [1490, 255] width 106 height 28
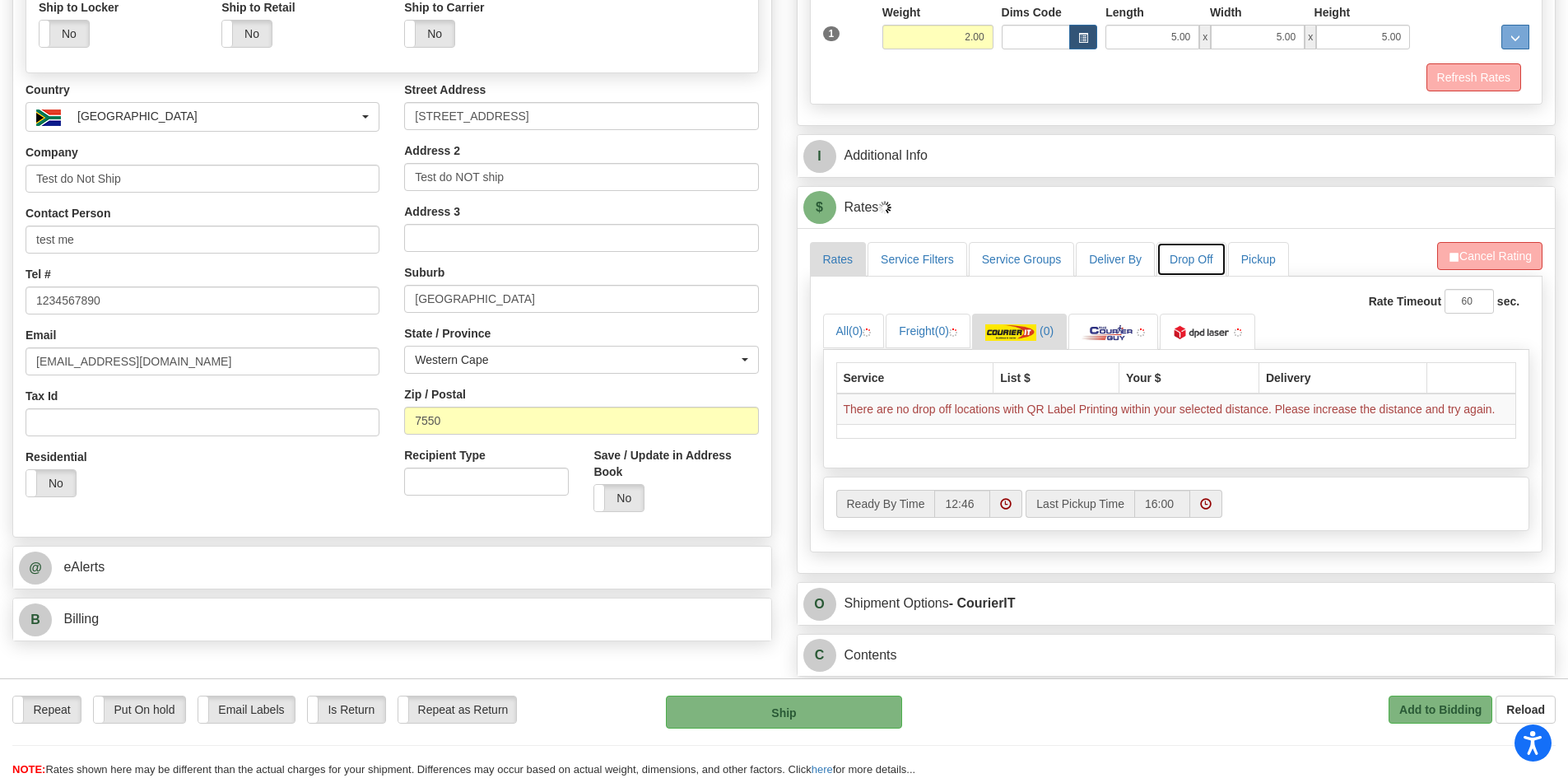
click at [1165, 258] on link "Drop Off" at bounding box center [1192, 259] width 70 height 34
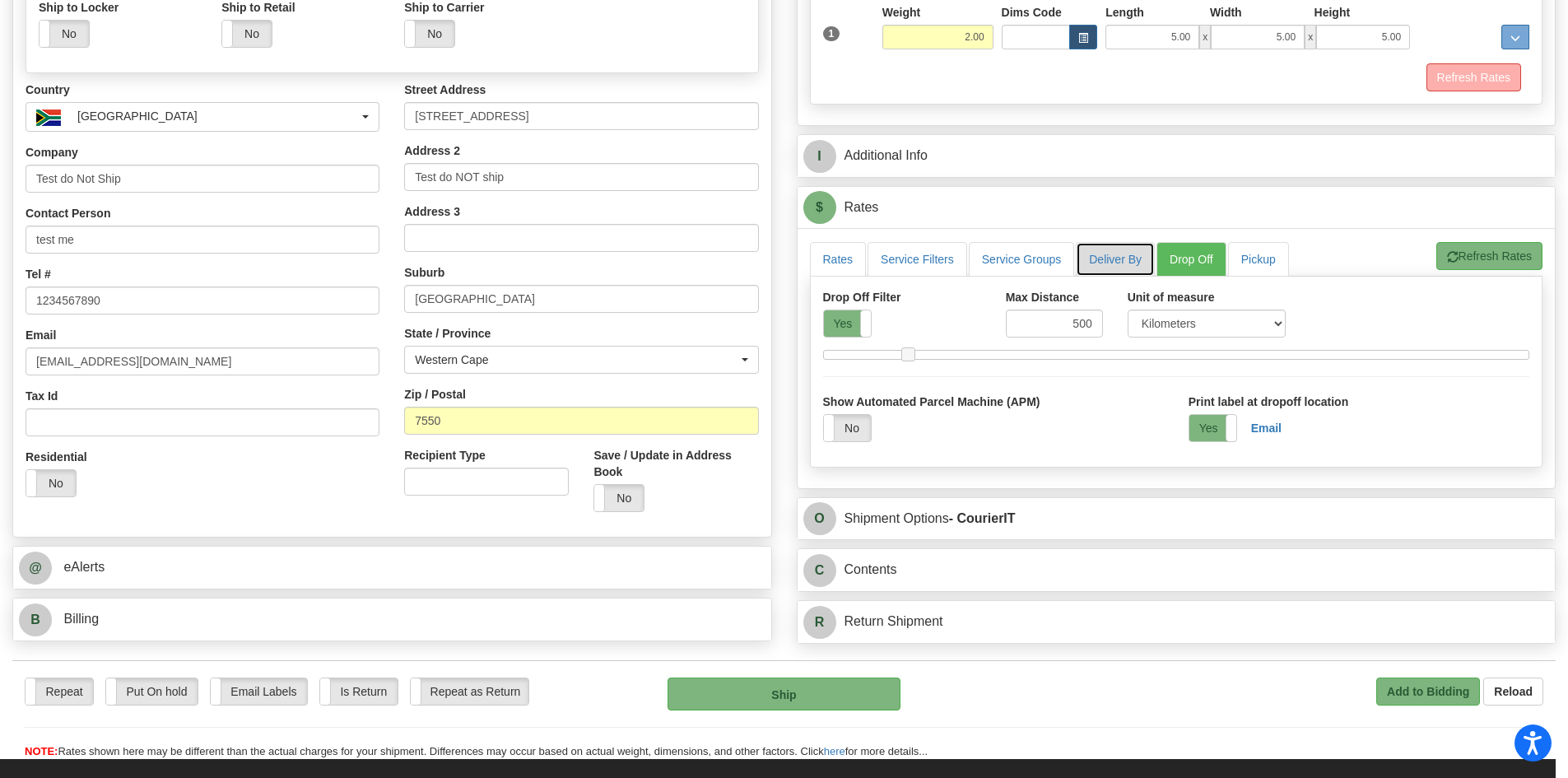
click at [1116, 273] on link "Deliver By" at bounding box center [1115, 259] width 79 height 34
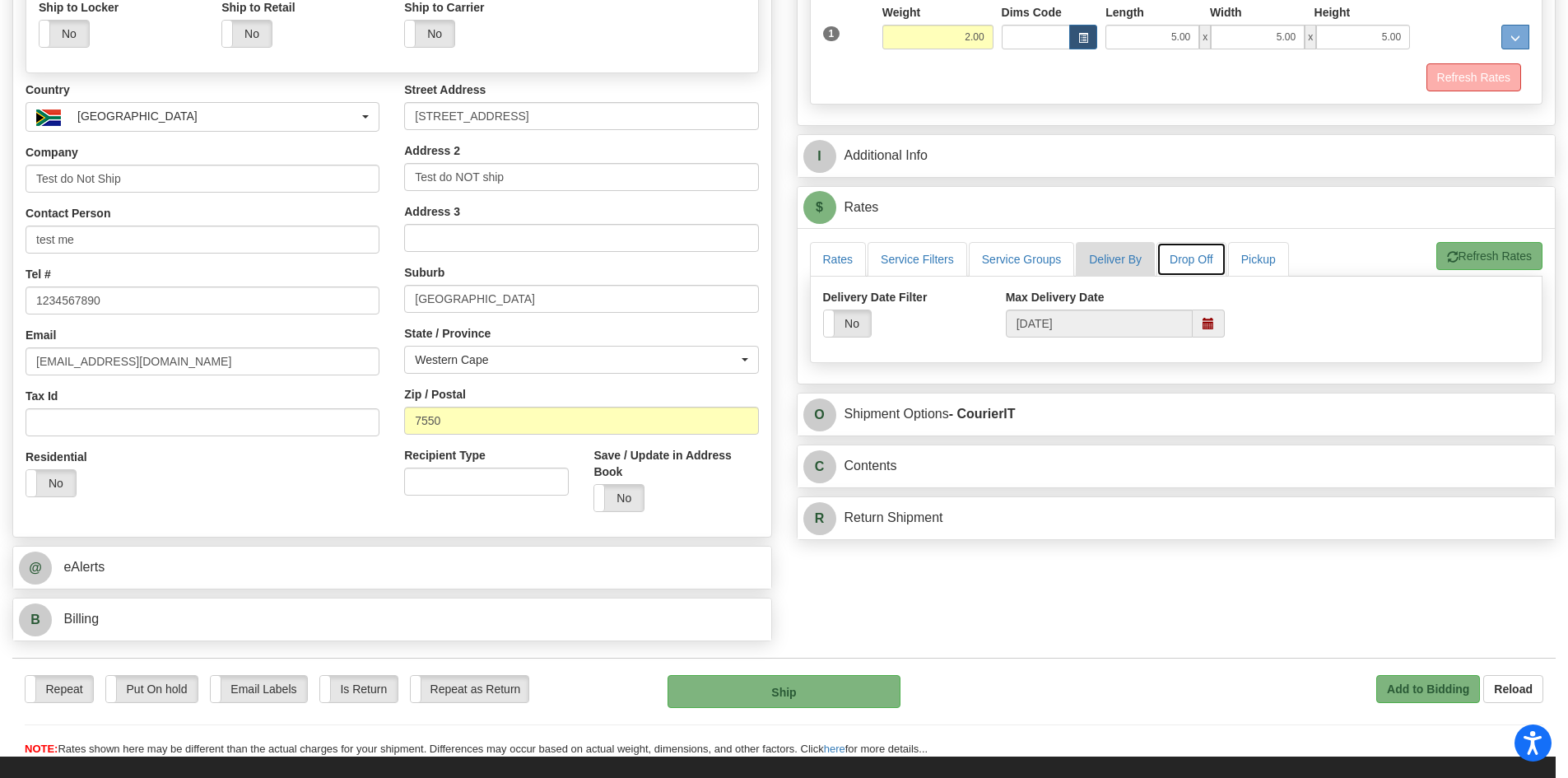
click at [1191, 260] on link "Drop Off" at bounding box center [1192, 259] width 70 height 34
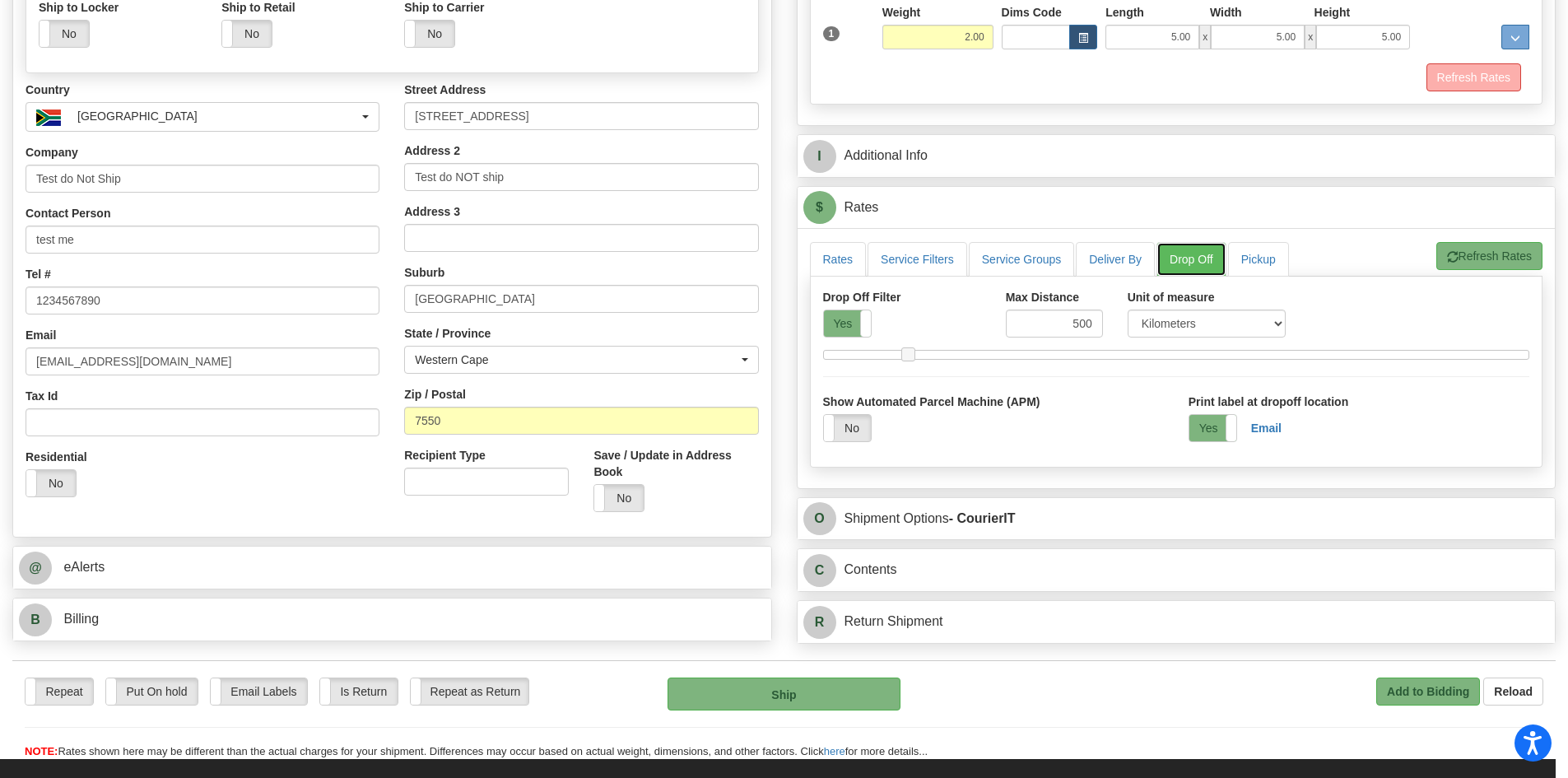
click at [1194, 259] on link "Drop Off" at bounding box center [1192, 259] width 70 height 34
click at [865, 321] on span at bounding box center [871, 323] width 22 height 26
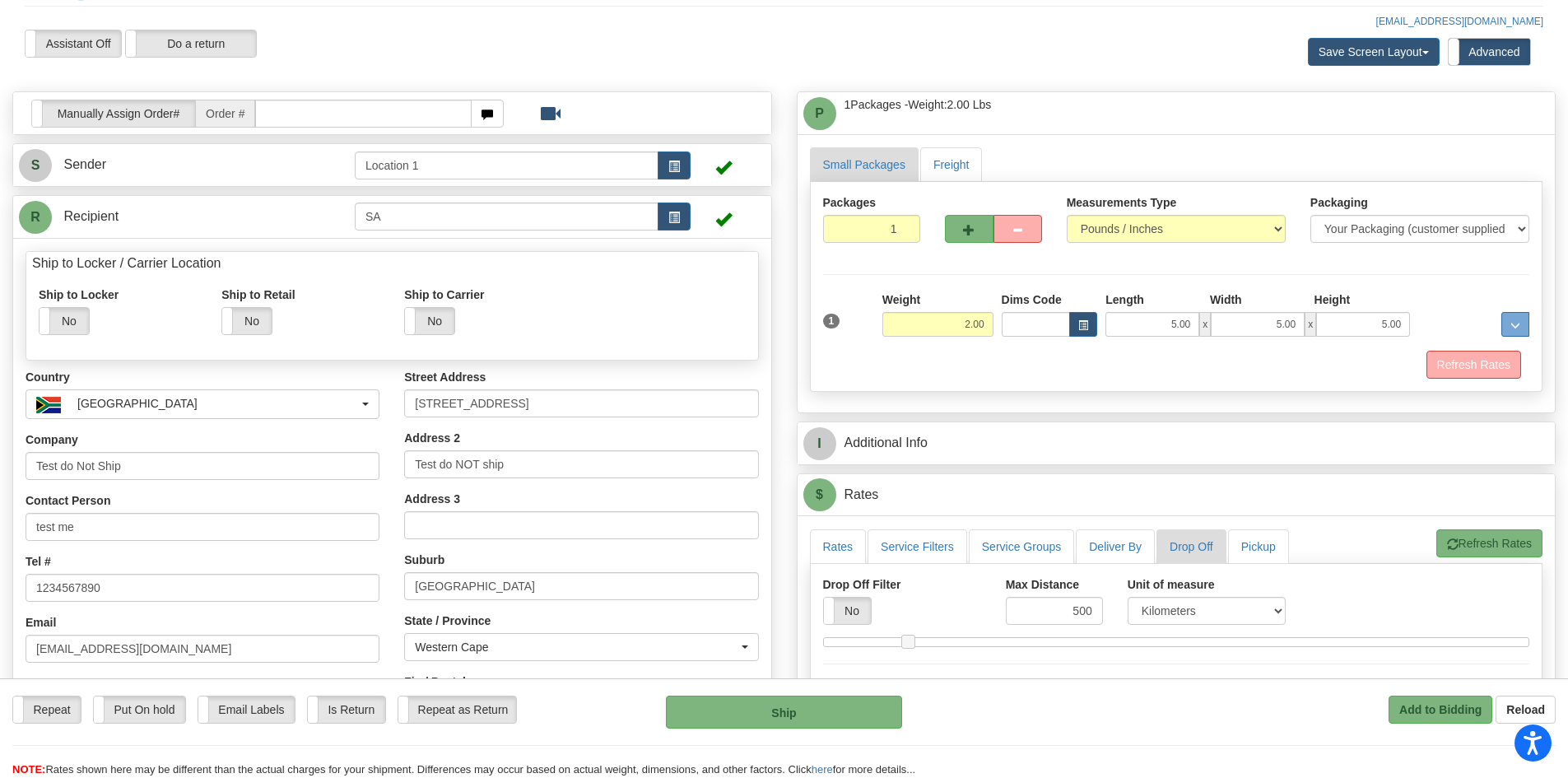
scroll to position [0, 0]
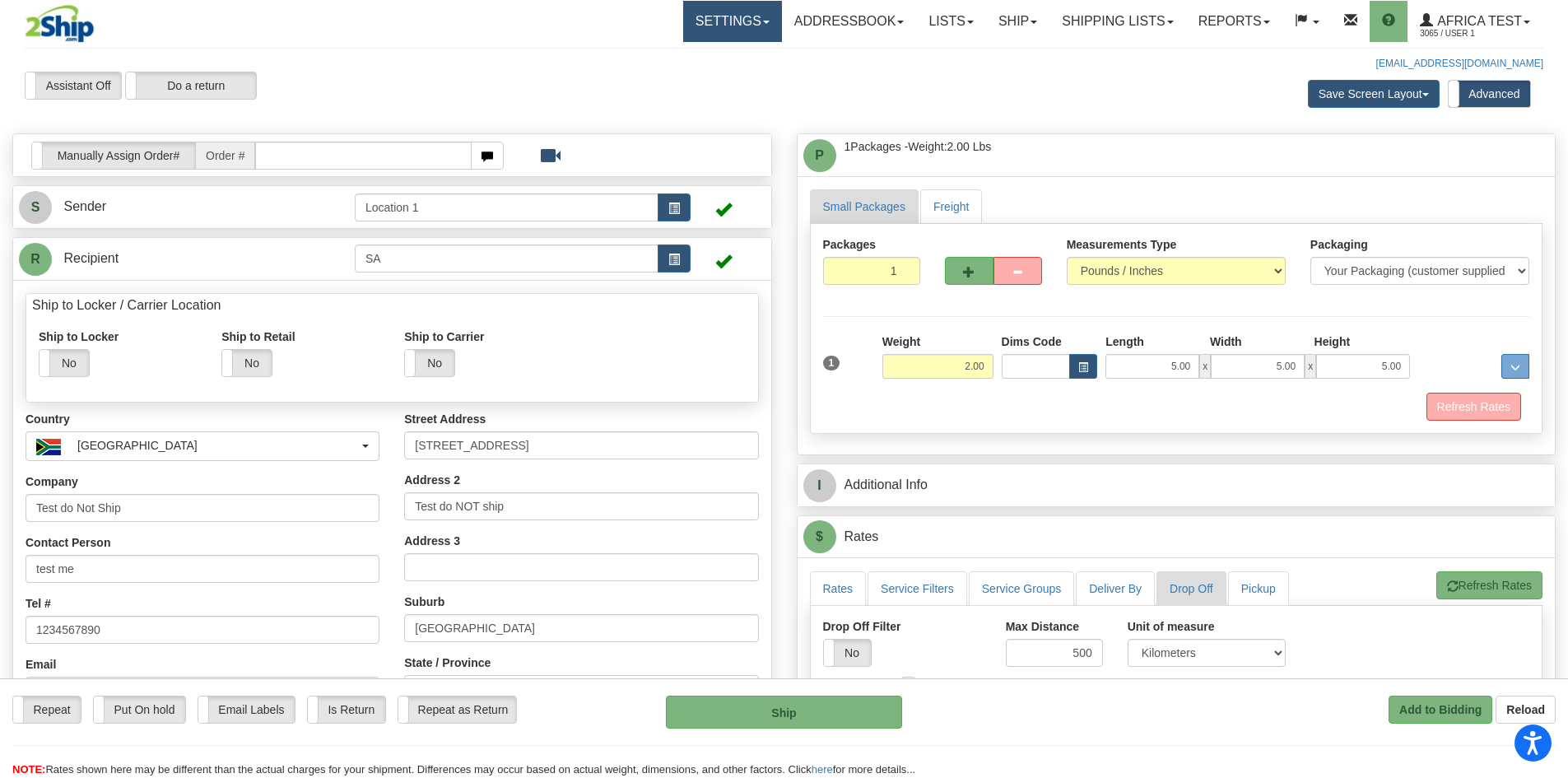
click at [683, 14] on link "Settings" at bounding box center [733, 22] width 99 height 41
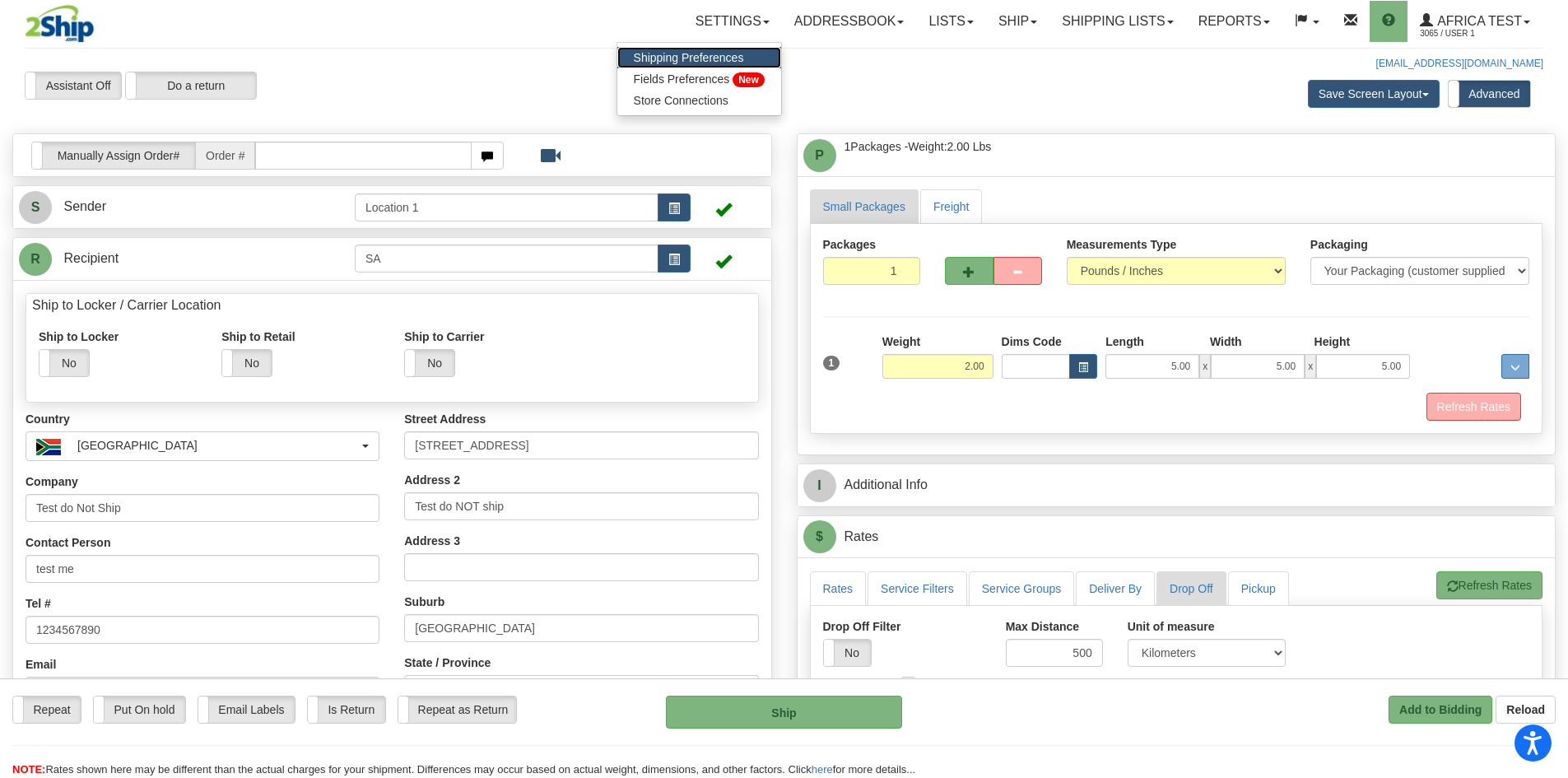
click at [705, 59] on span "Shipping Preferences" at bounding box center [689, 58] width 110 height 14
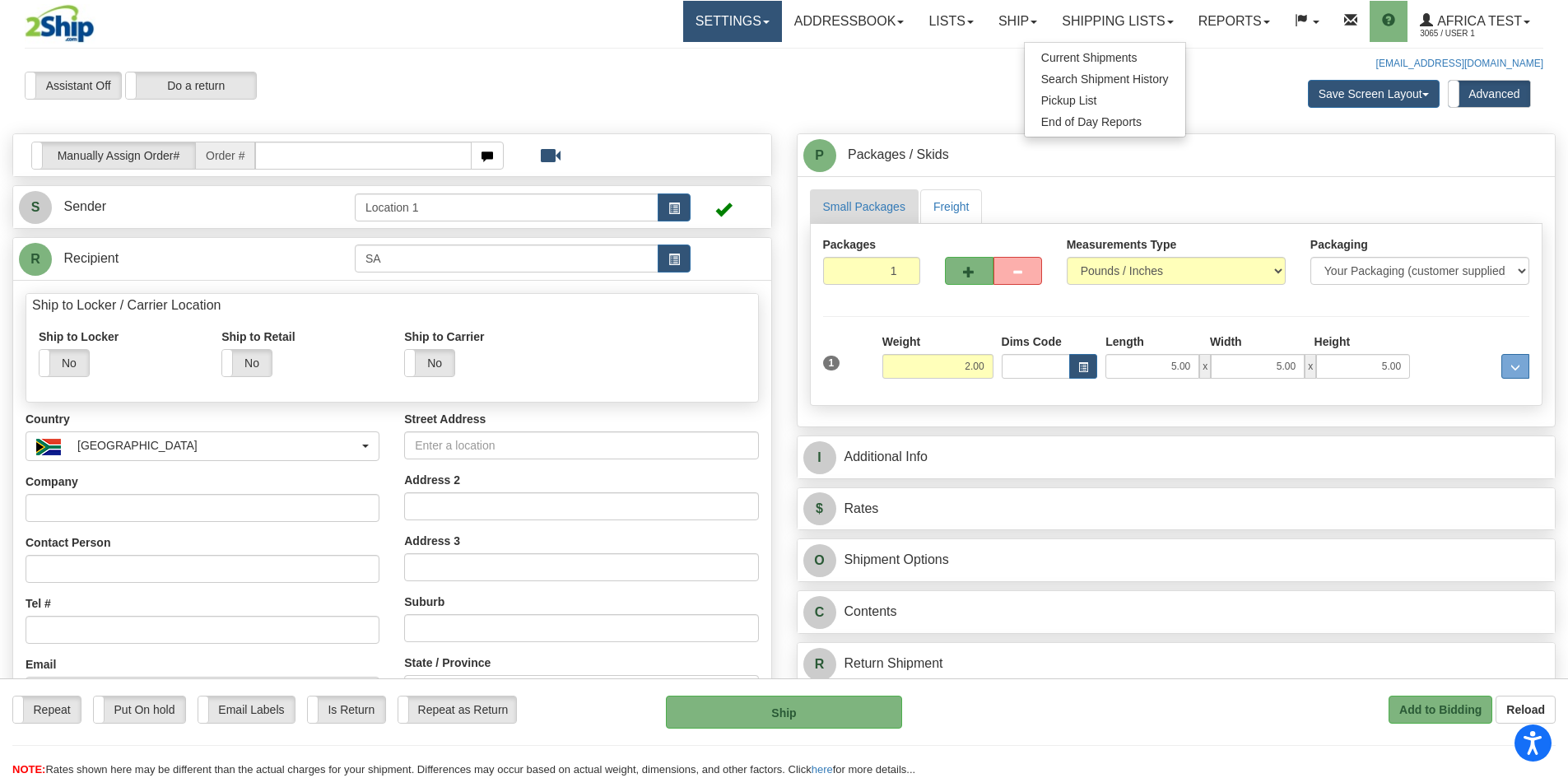
click at [725, 21] on link "Settings" at bounding box center [733, 22] width 99 height 41
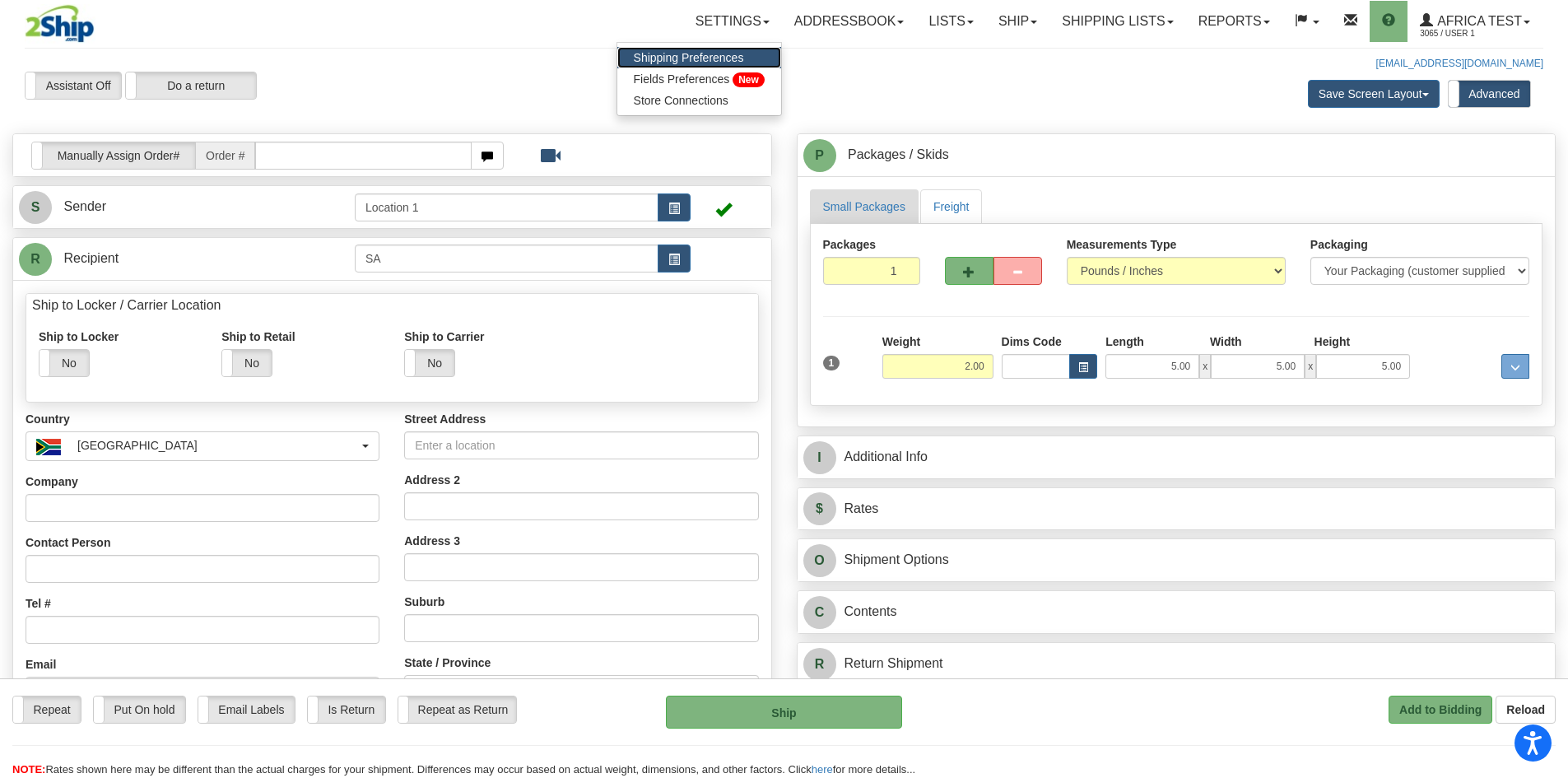
click at [683, 49] on link "Shipping Preferences" at bounding box center [700, 58] width 164 height 22
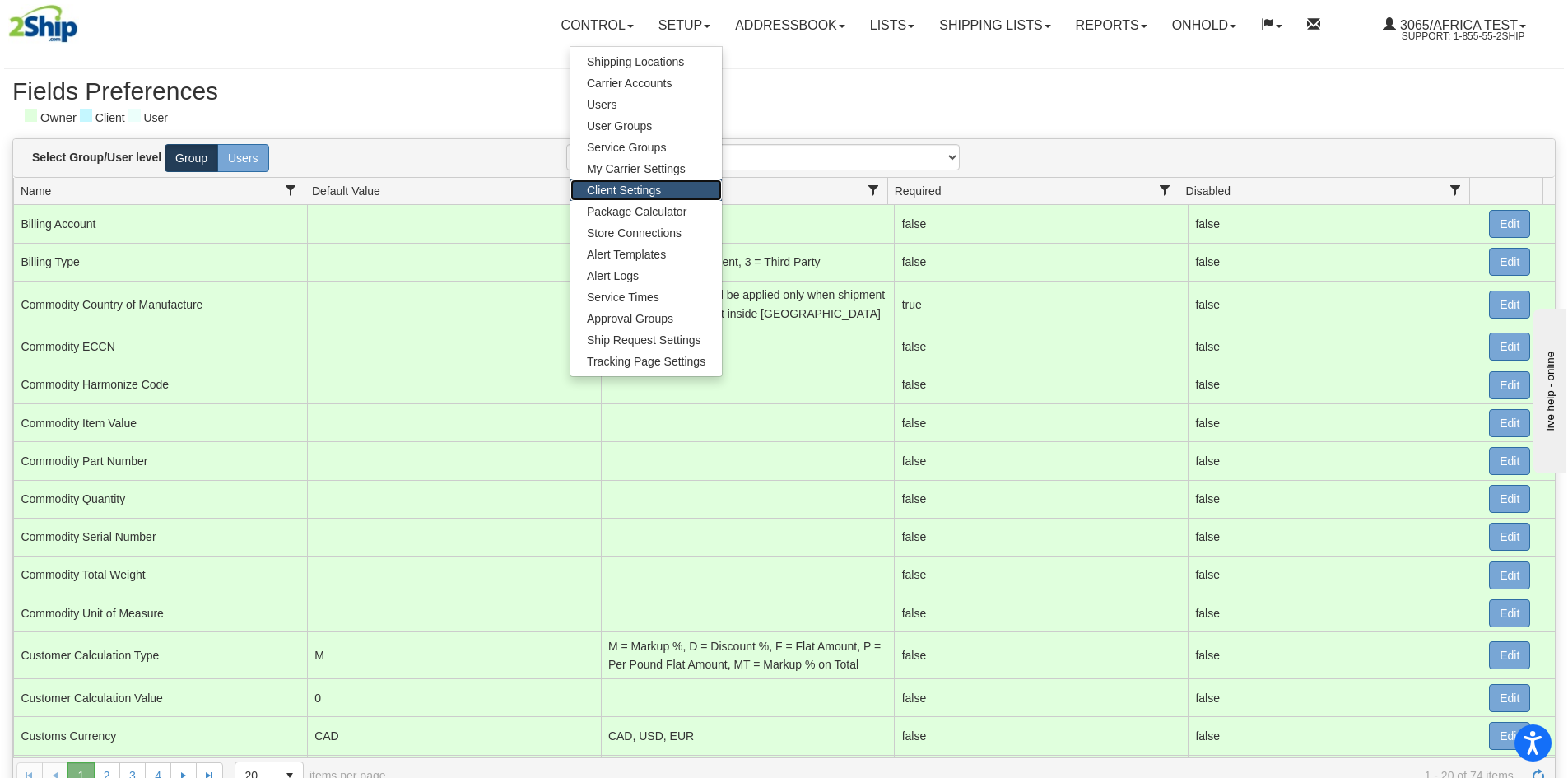
click at [643, 190] on link "Client Settings" at bounding box center [646, 190] width 151 height 22
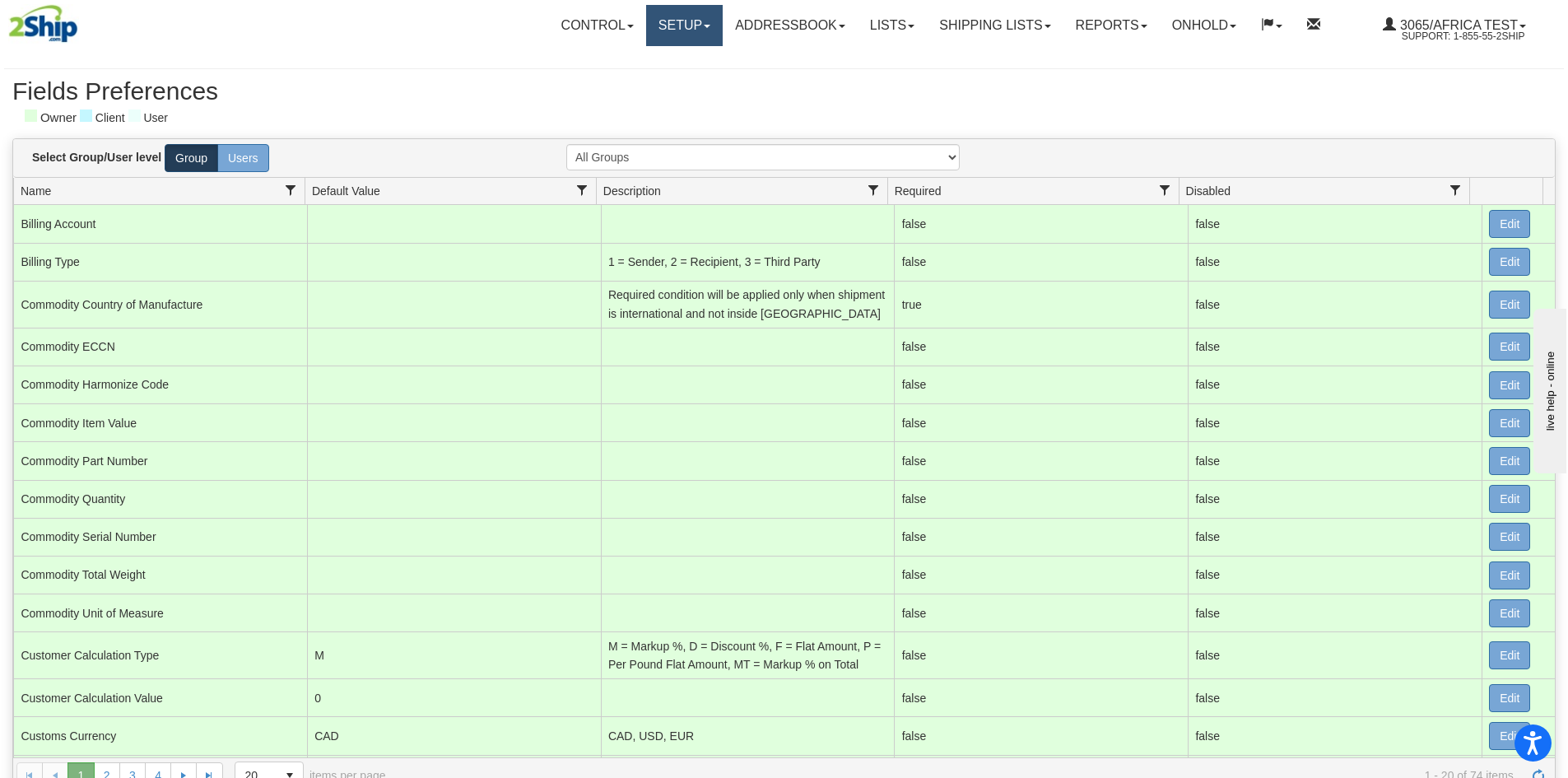
click at [658, 28] on link "Setup" at bounding box center [684, 25] width 77 height 41
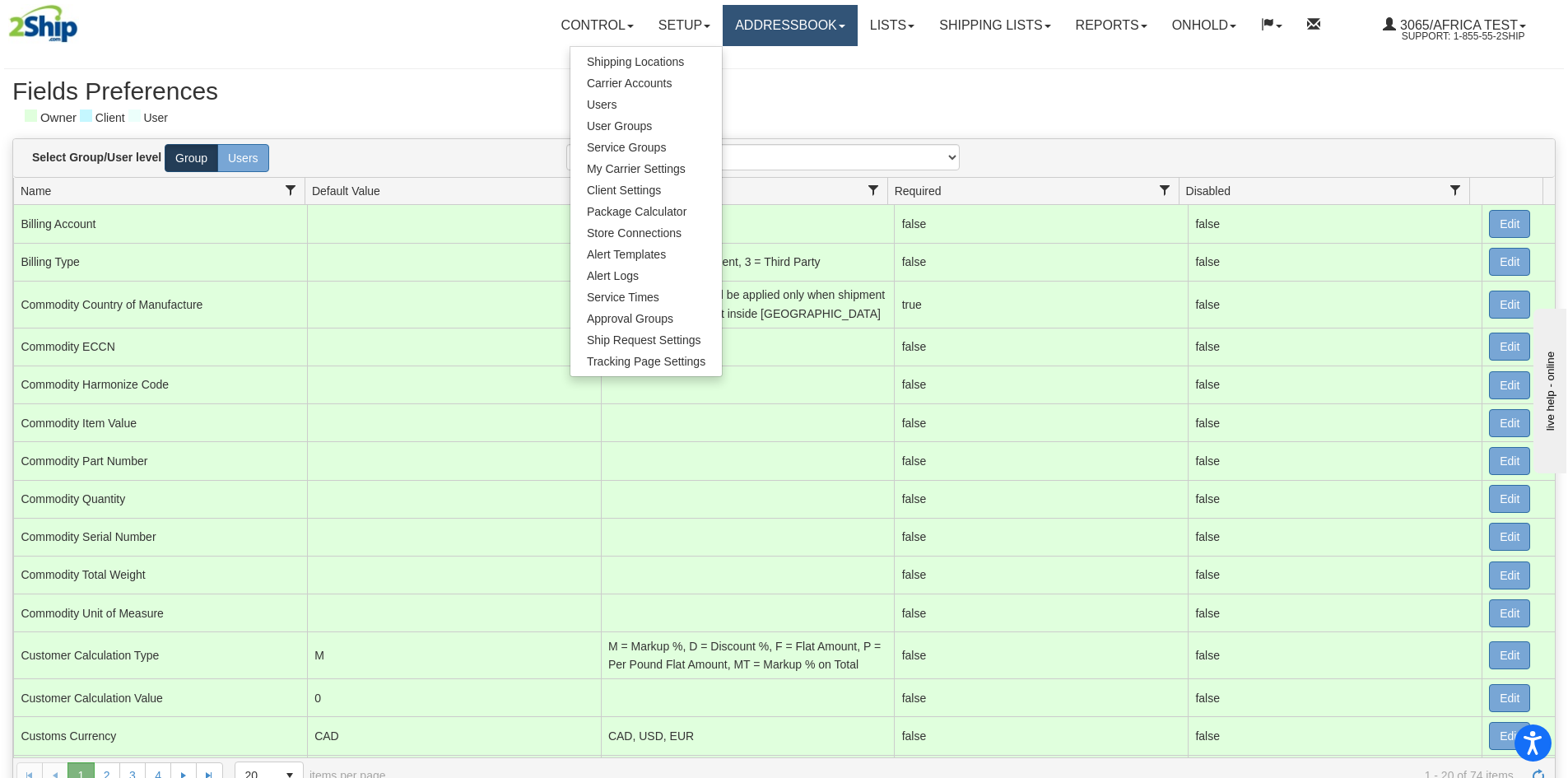
click at [741, 30] on link "Addressbook" at bounding box center [791, 25] width 135 height 41
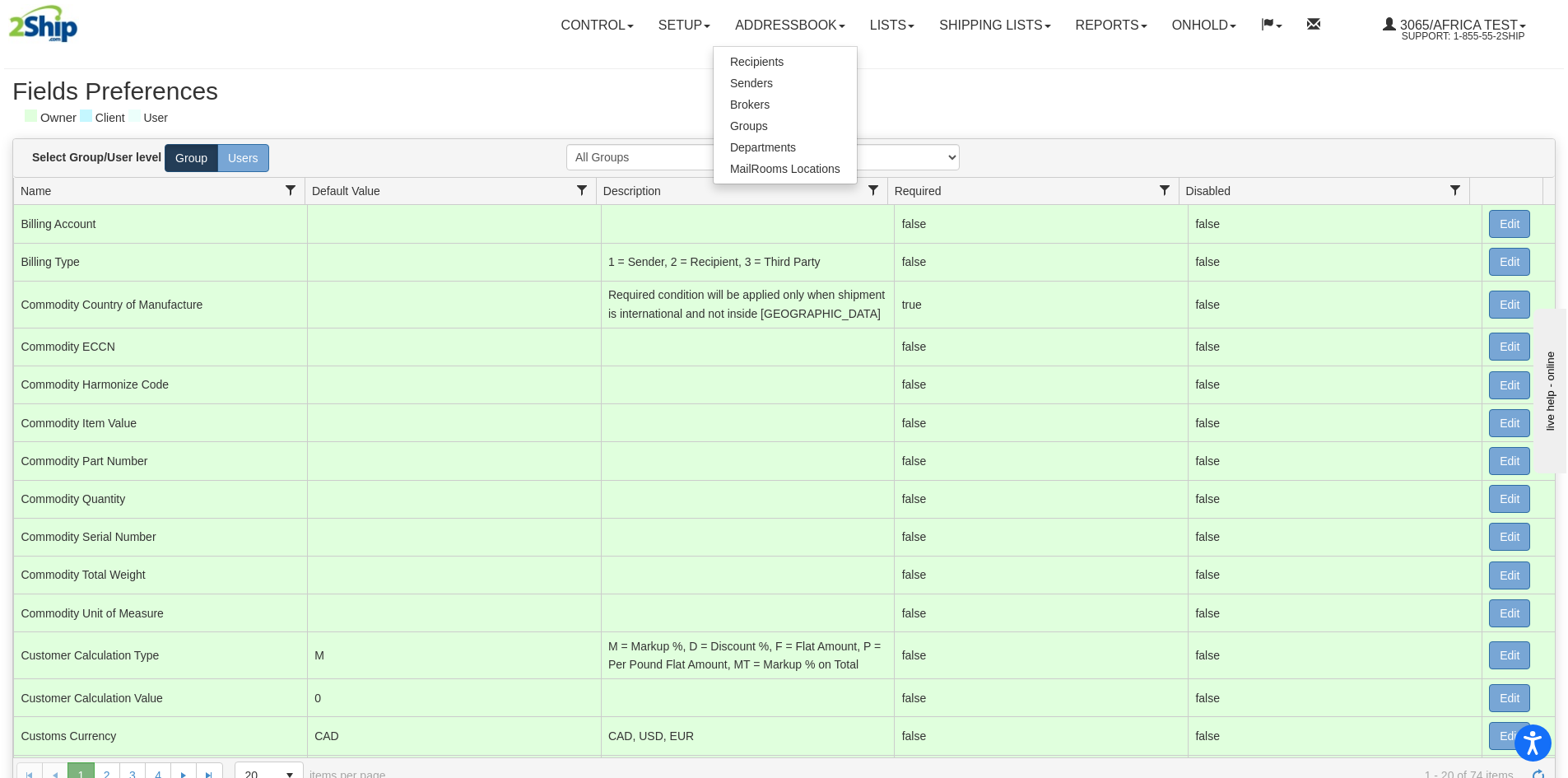
click at [886, 47] on ul "Control Restrictions Services Fields Preferences New Setup Shipping Locations U…" at bounding box center [1050, 25] width 1002 height 50
click at [890, 33] on link "Lists" at bounding box center [892, 25] width 69 height 41
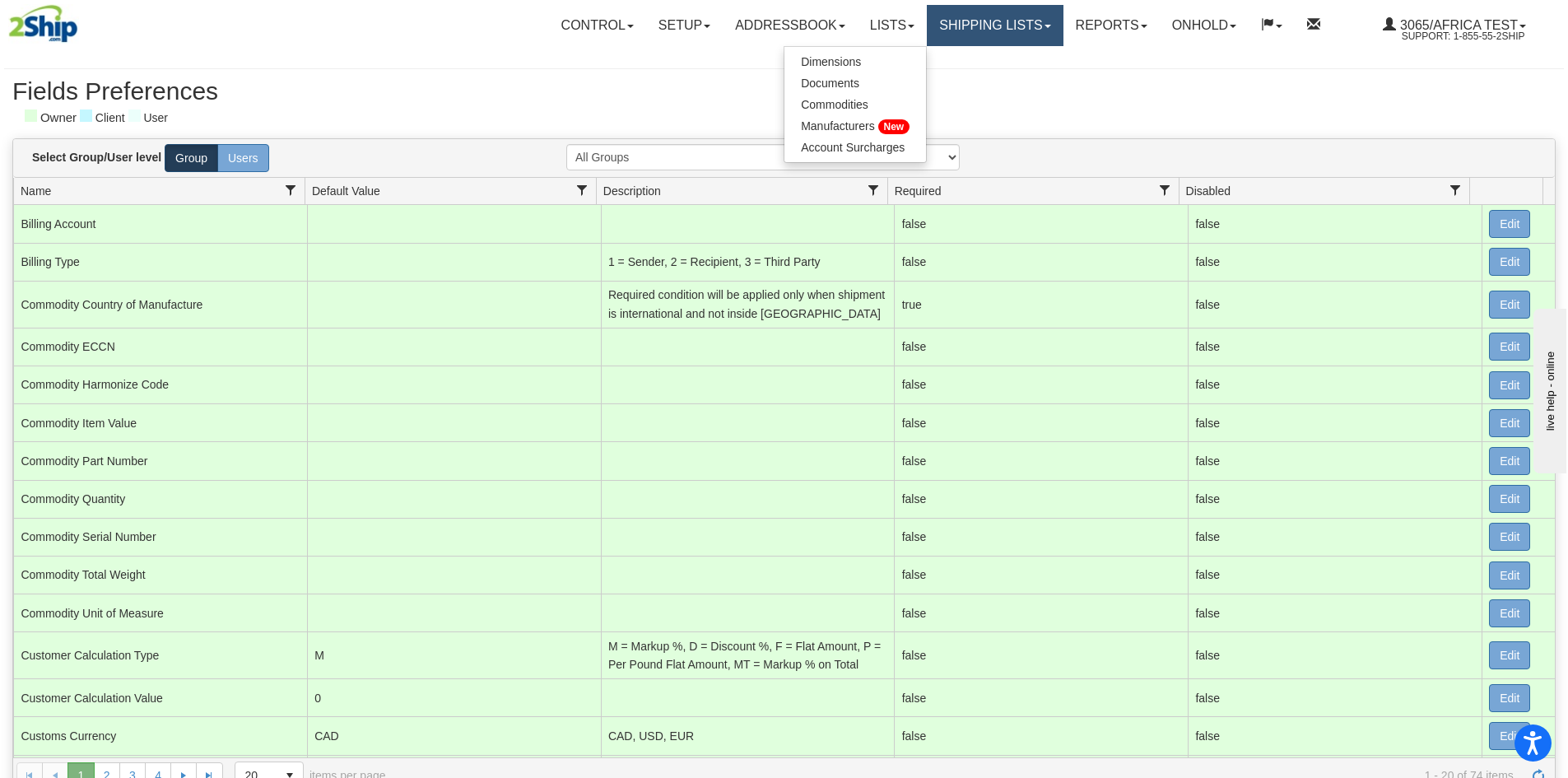
click at [943, 37] on link "Shipping lists" at bounding box center [995, 25] width 136 height 41
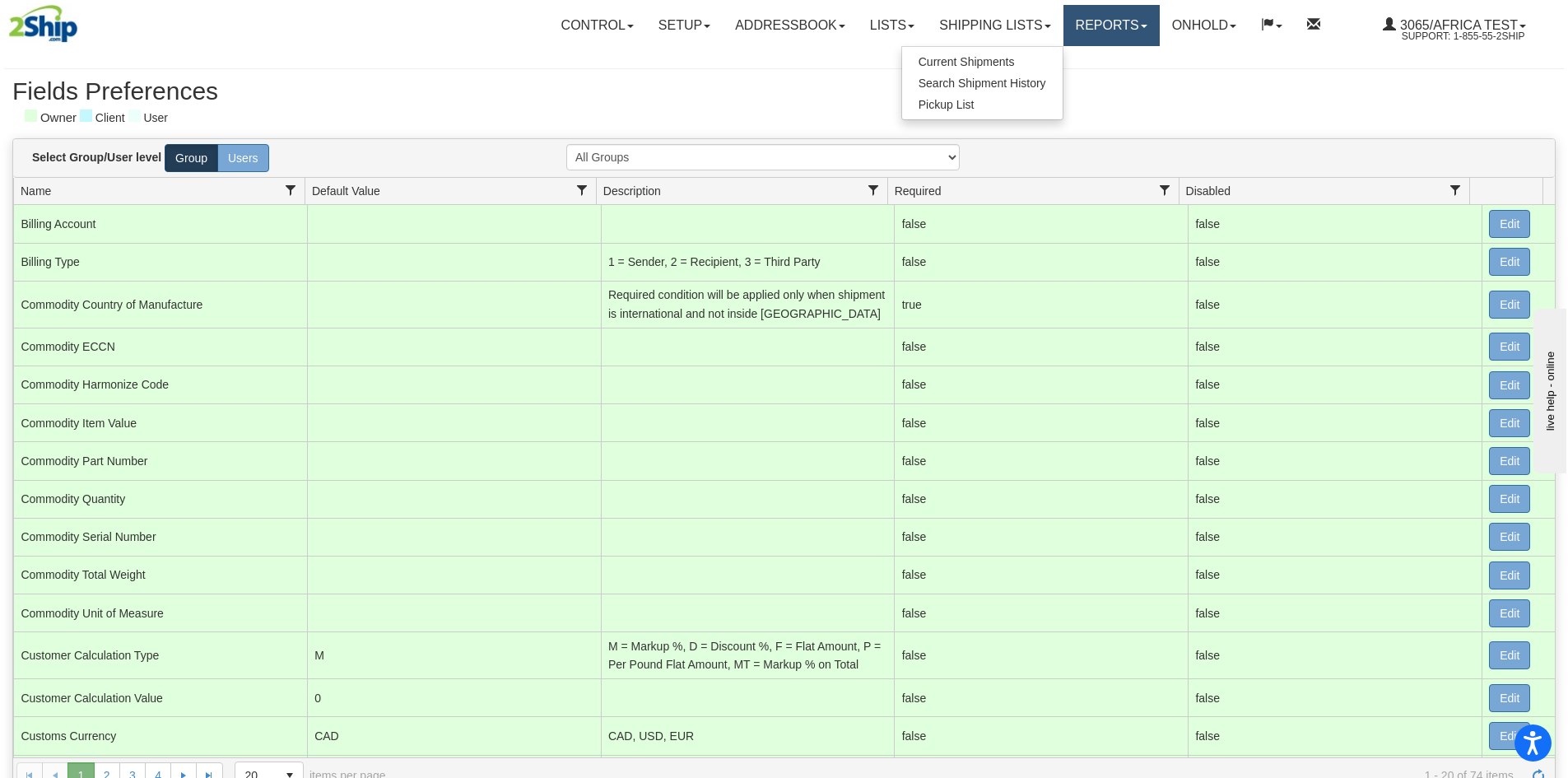
click at [1093, 26] on link "Reports" at bounding box center [1112, 25] width 96 height 41
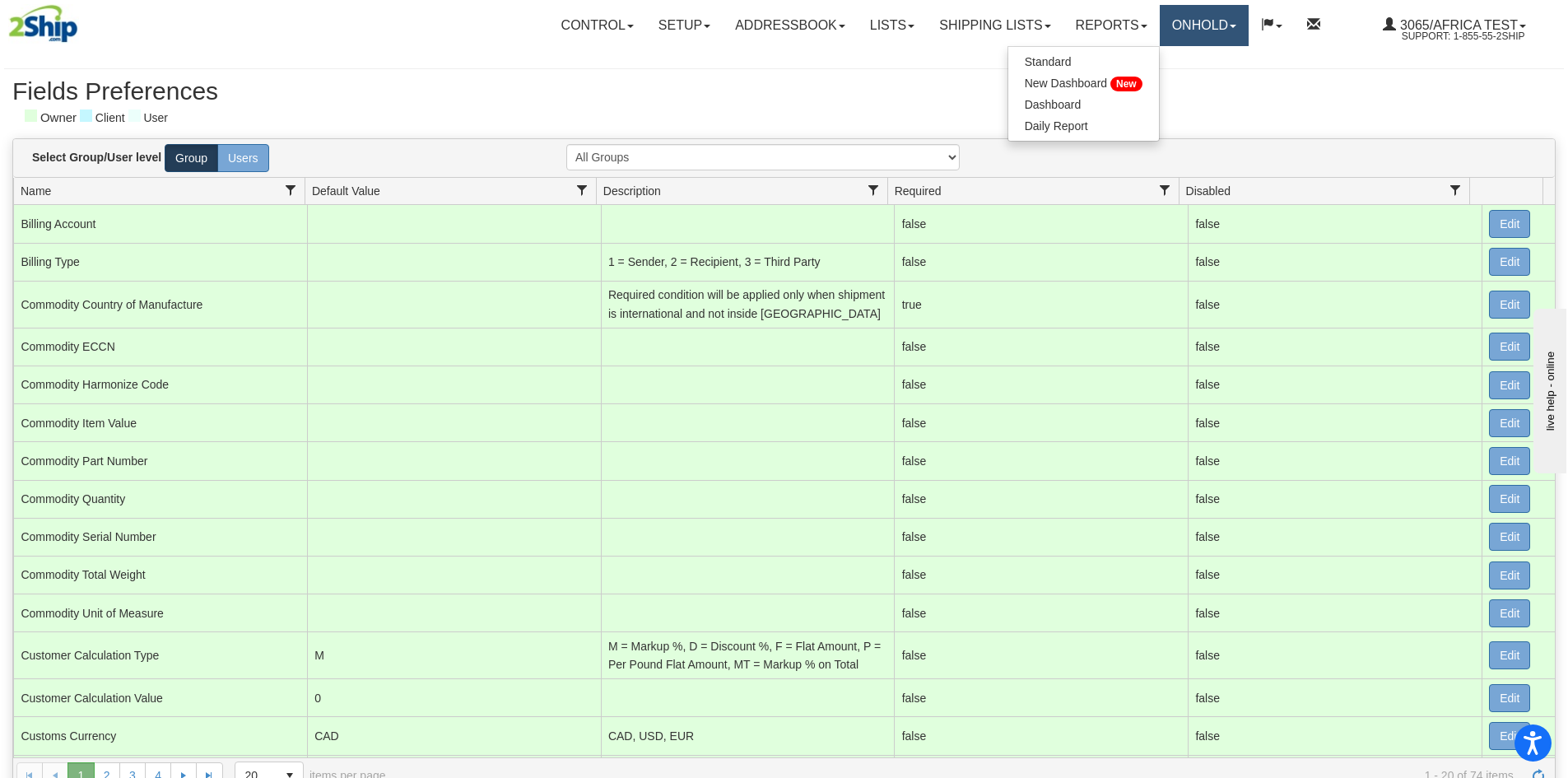
click at [1202, 41] on link "OnHold" at bounding box center [1204, 25] width 89 height 41
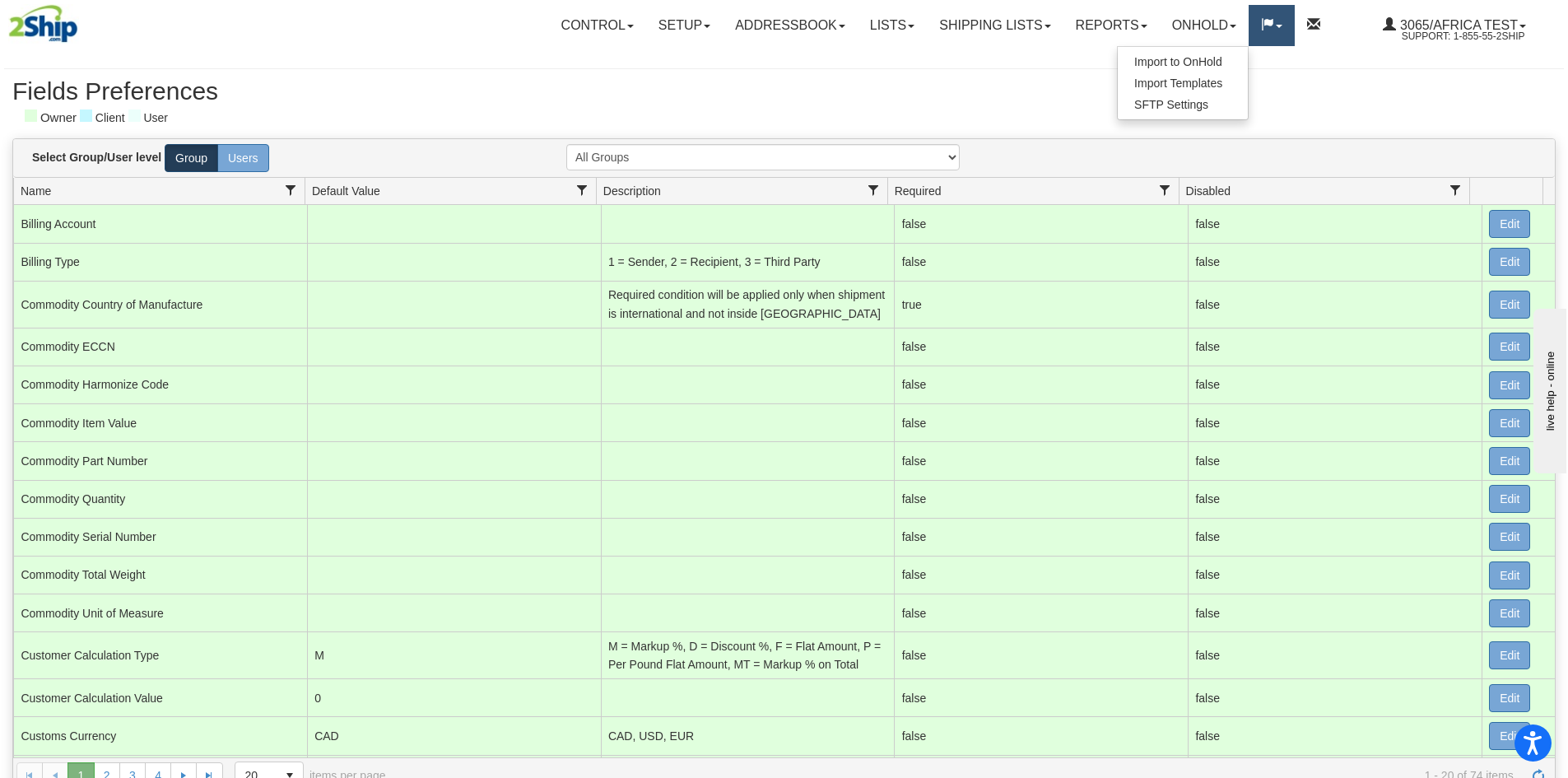
click at [1271, 34] on link at bounding box center [1271, 25] width 46 height 41
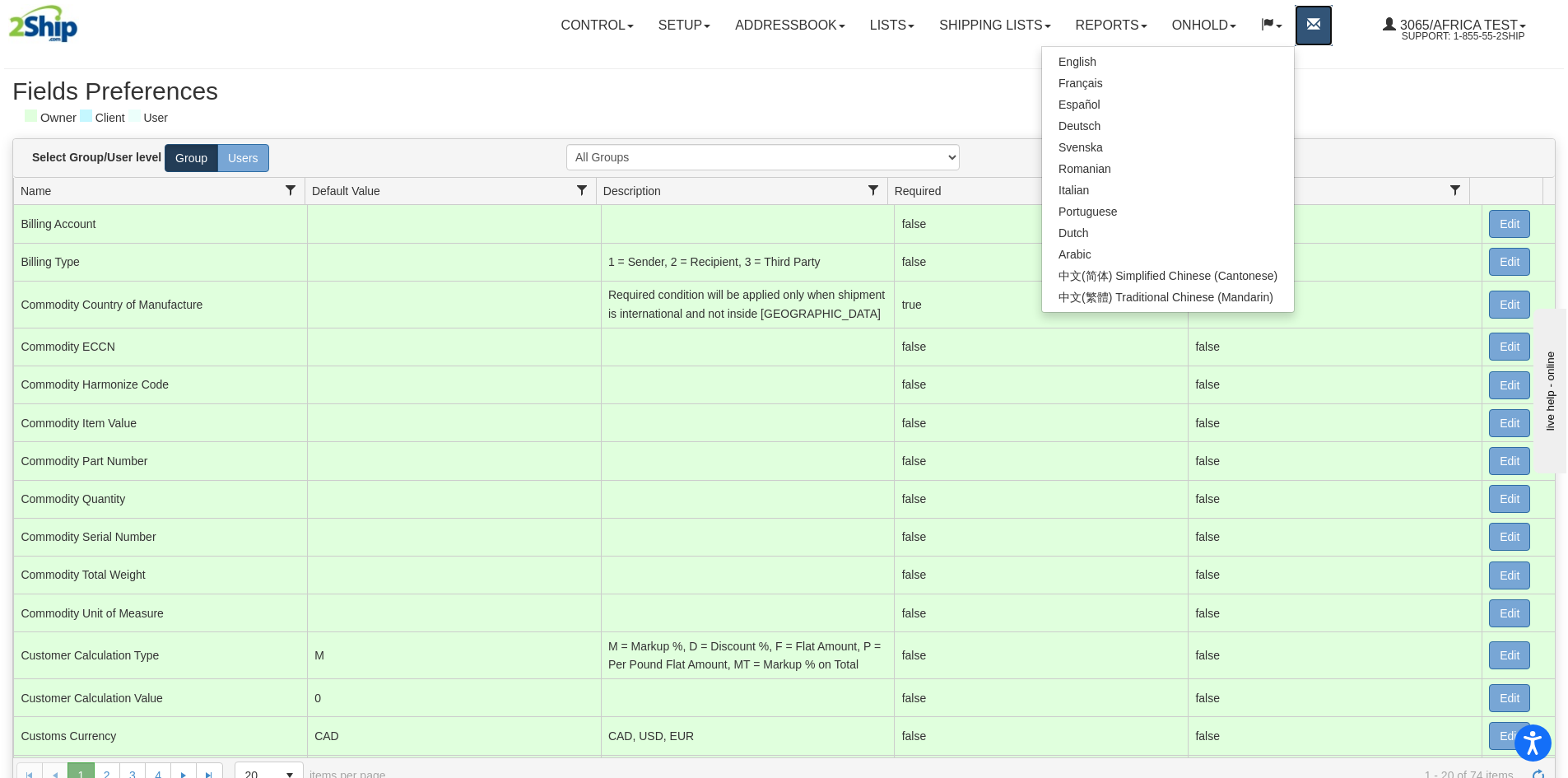
click at [1330, 33] on link at bounding box center [1314, 25] width 38 height 41
